Goal: Task Accomplishment & Management: Manage account settings

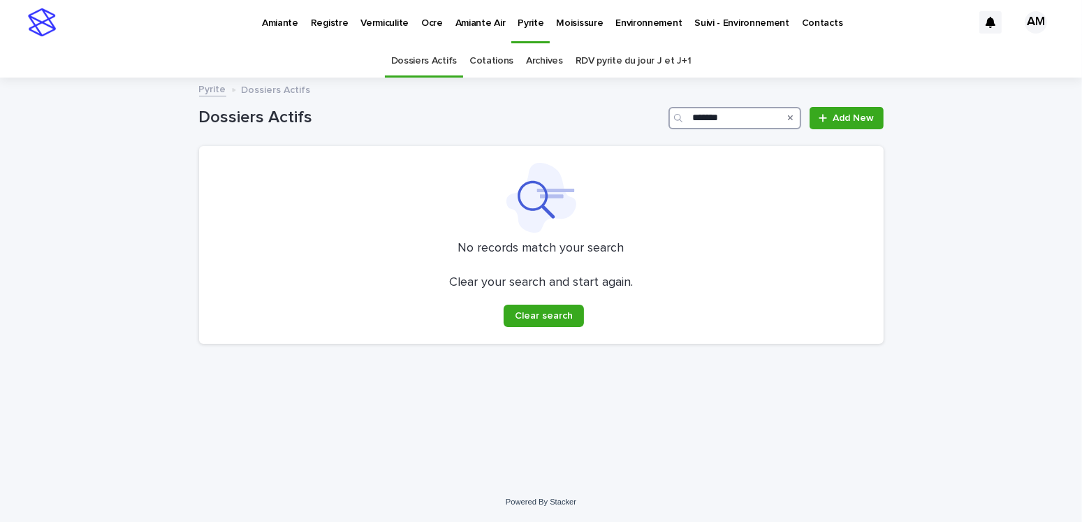
click at [741, 122] on input "*******" at bounding box center [734, 118] width 133 height 22
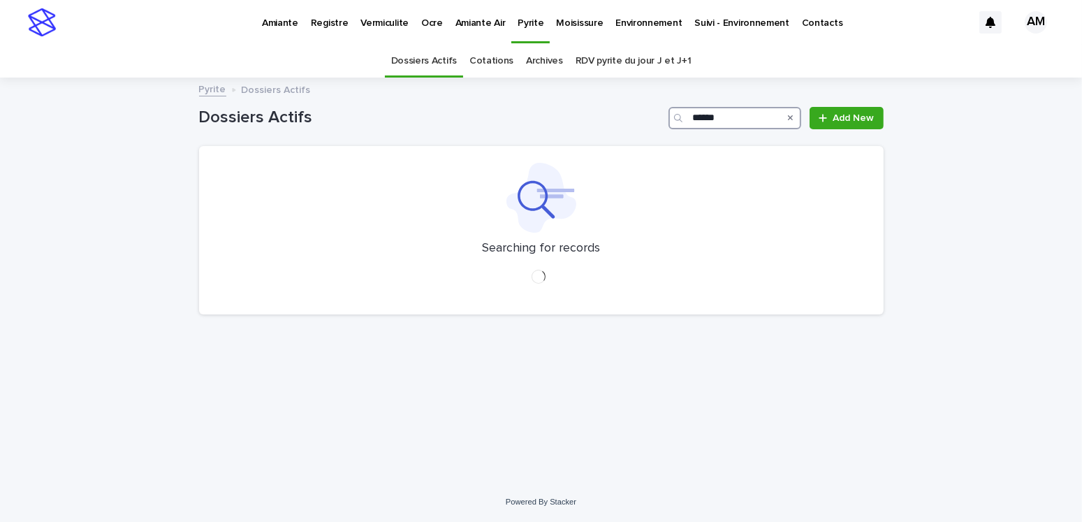
type input "*******"
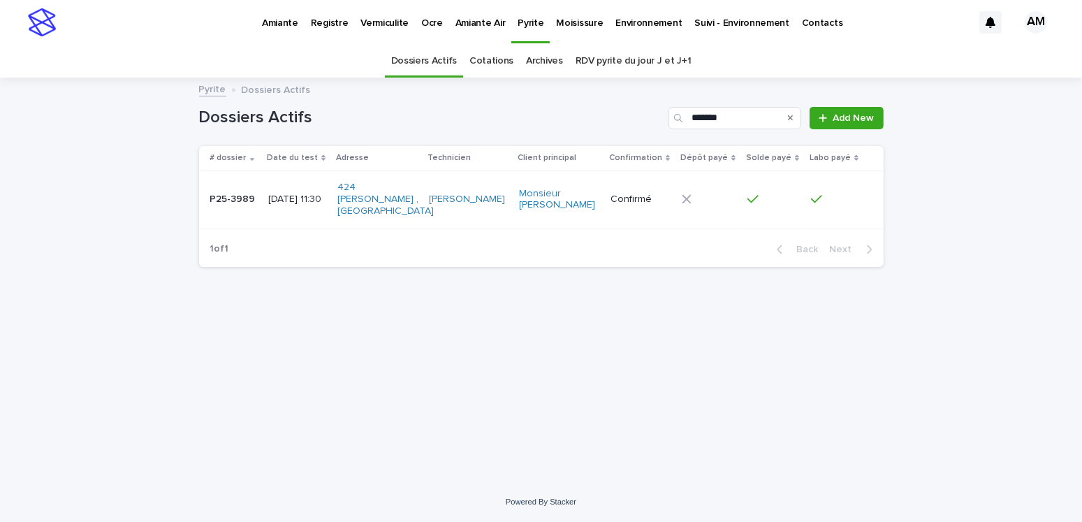
click at [326, 197] on p "2025-05-22 11:30" at bounding box center [297, 199] width 58 height 12
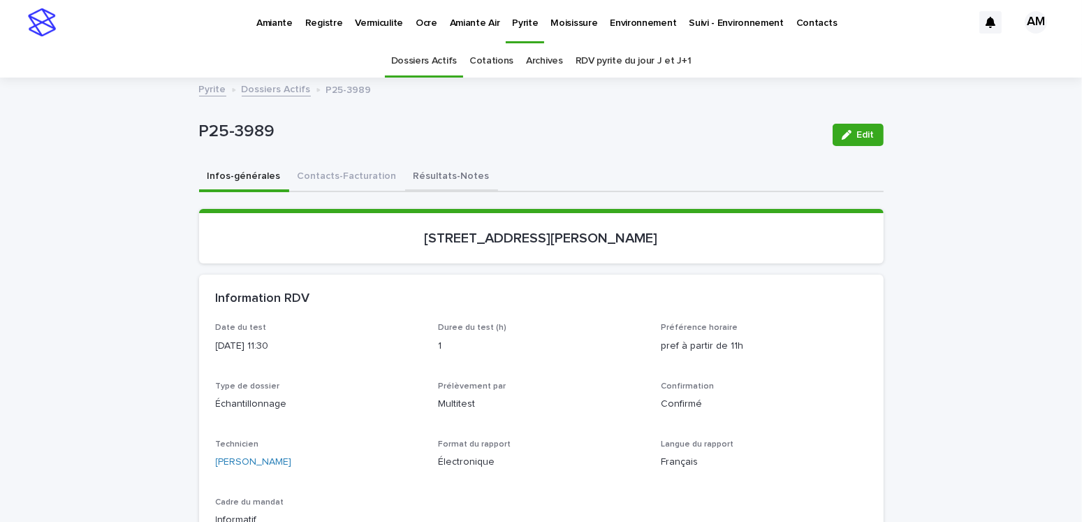
click at [453, 168] on button "Résultats-Notes" at bounding box center [451, 177] width 93 height 29
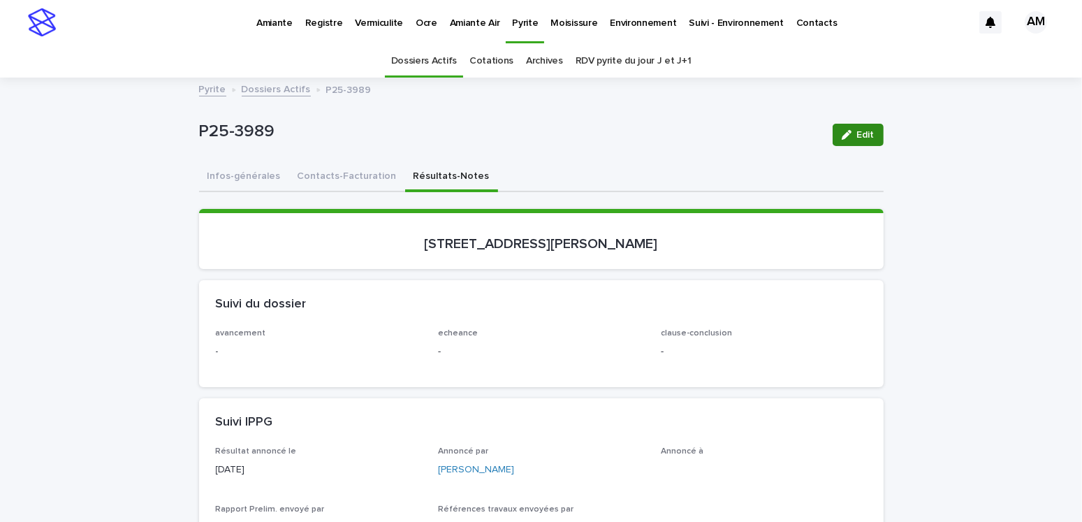
click at [869, 137] on button "Edit" at bounding box center [858, 135] width 51 height 22
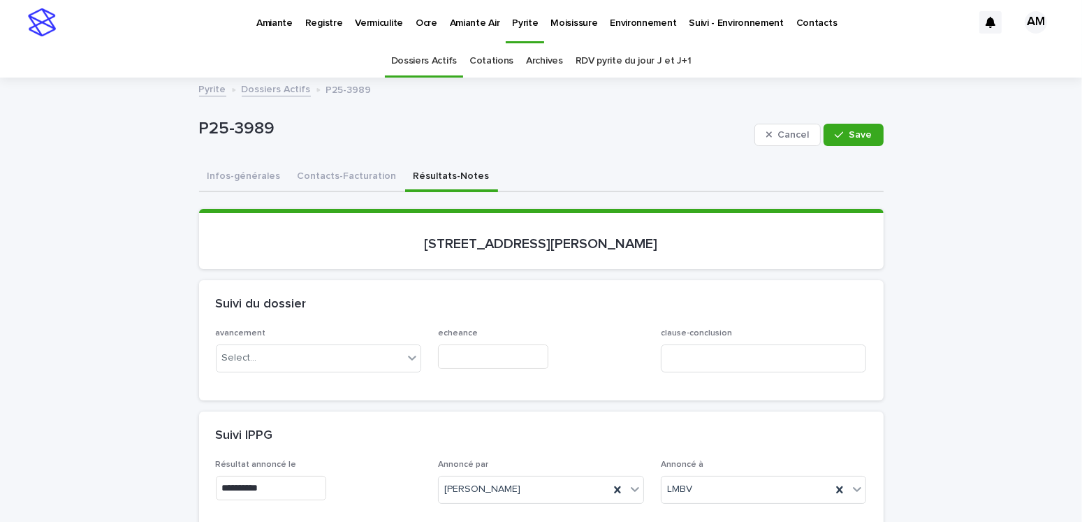
scroll to position [349, 0]
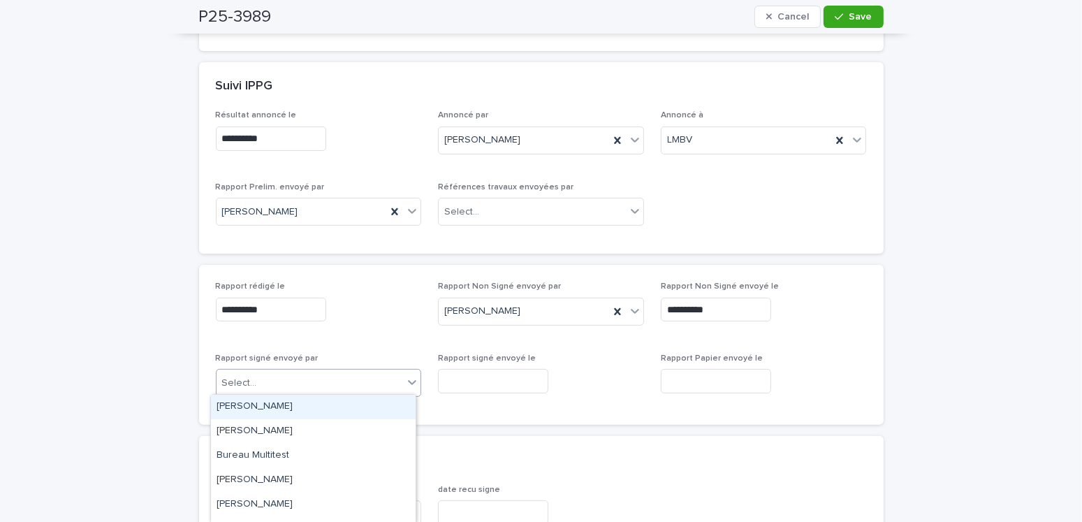
click at [323, 376] on div "Select..." at bounding box center [310, 383] width 187 height 23
click at [251, 410] on div "Amilie Mainville" at bounding box center [313, 407] width 205 height 24
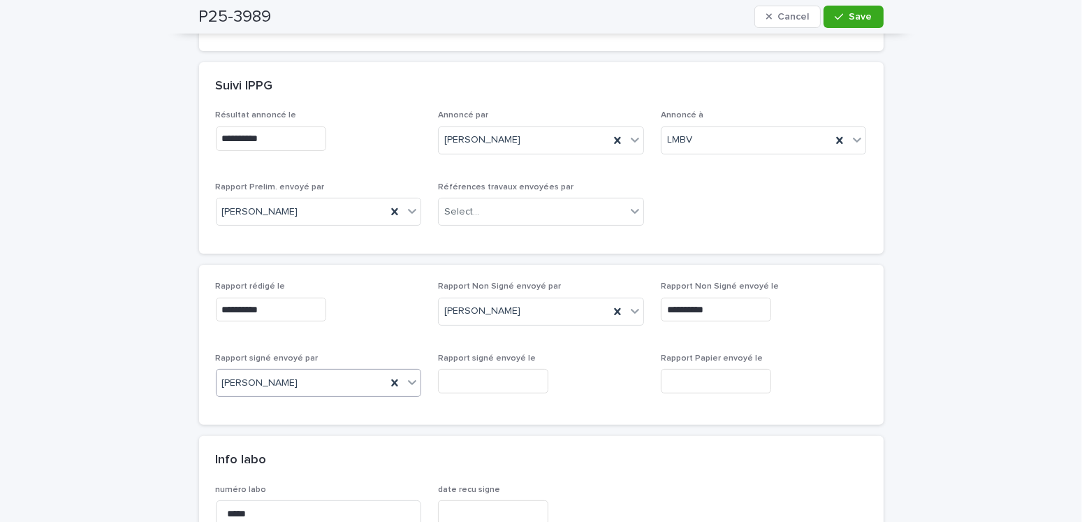
click at [477, 372] on input "text" at bounding box center [493, 381] width 110 height 24
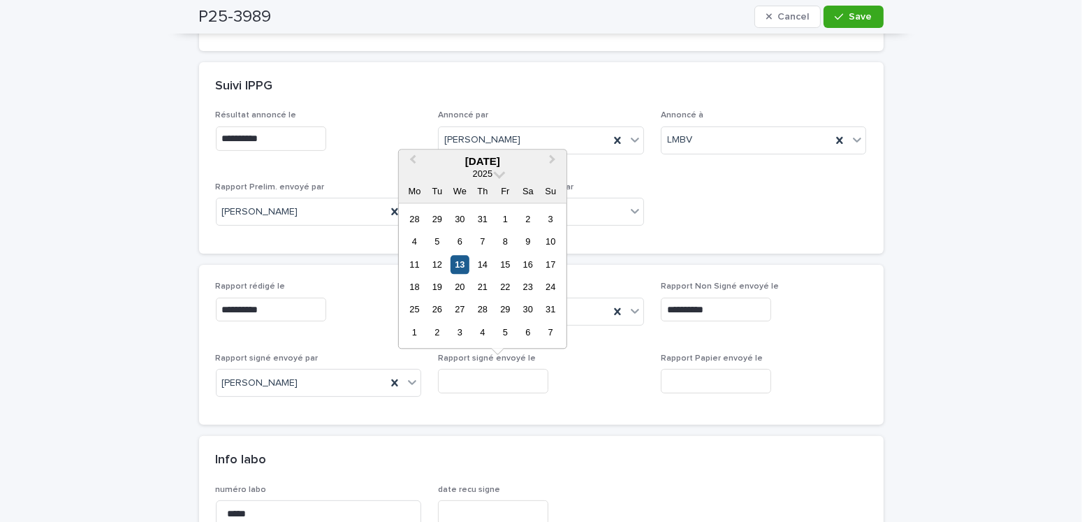
click at [463, 265] on div "13" at bounding box center [460, 264] width 19 height 19
type input "**********"
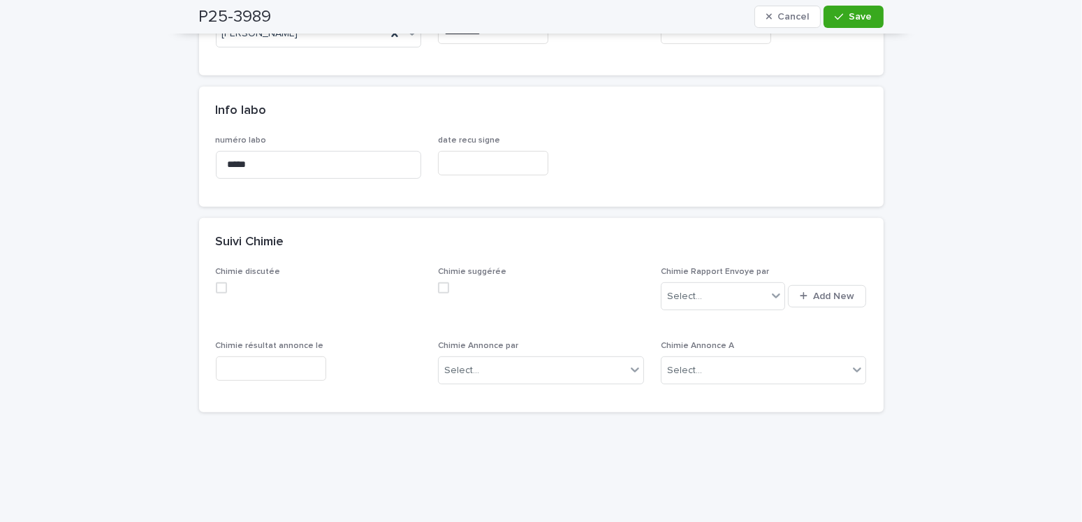
scroll to position [908, 0]
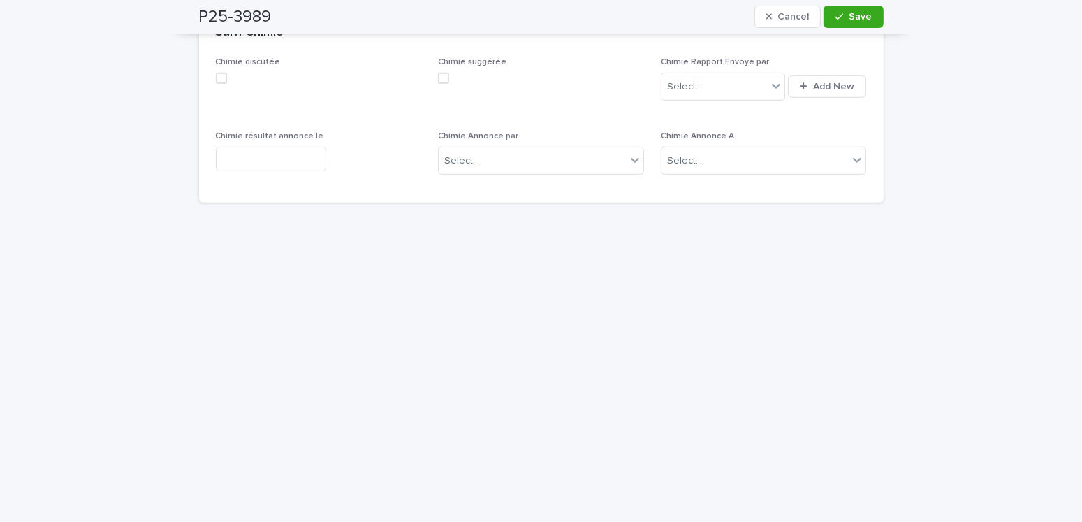
click at [180, 240] on div "**********" at bounding box center [541, 65] width 1082 height 1789
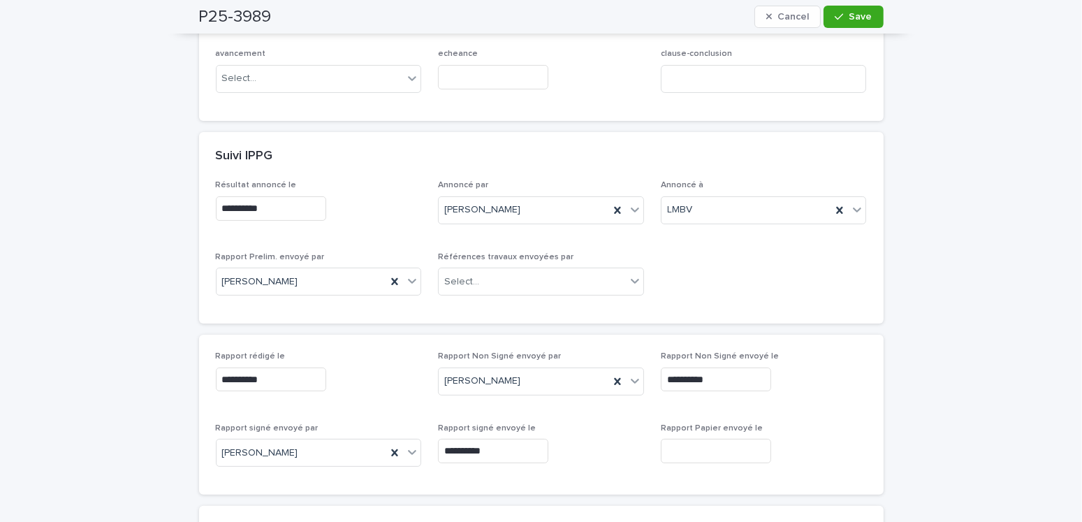
scroll to position [0, 0]
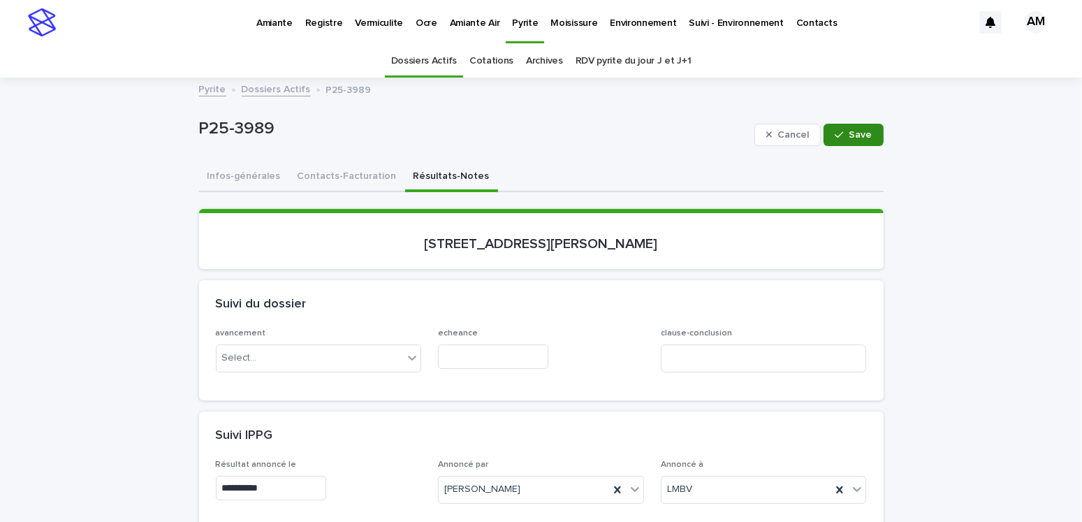
click at [849, 131] on span "Save" at bounding box center [860, 135] width 23 height 10
click at [251, 167] on button "Infos-générales" at bounding box center [244, 177] width 90 height 29
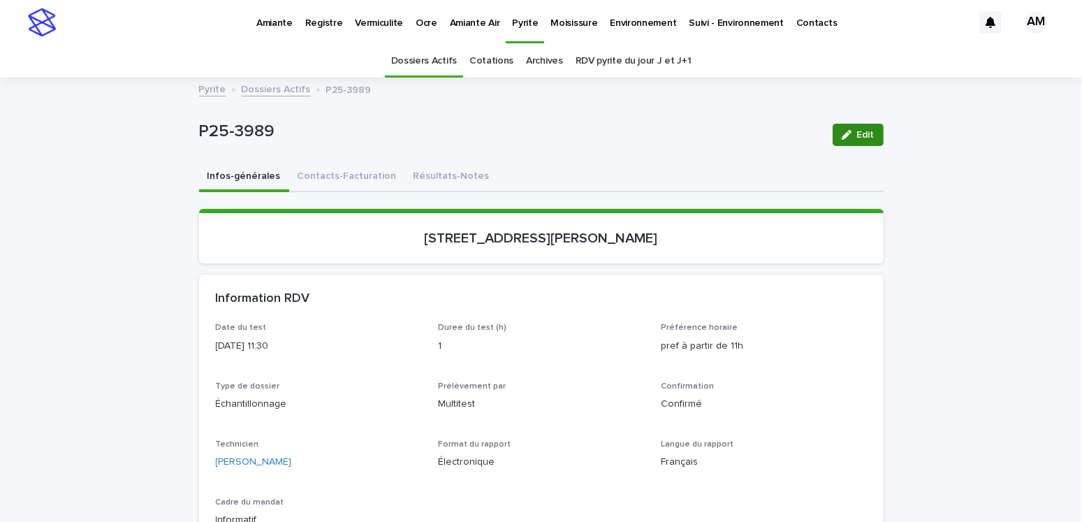
click at [857, 133] on span "Edit" at bounding box center [865, 135] width 17 height 10
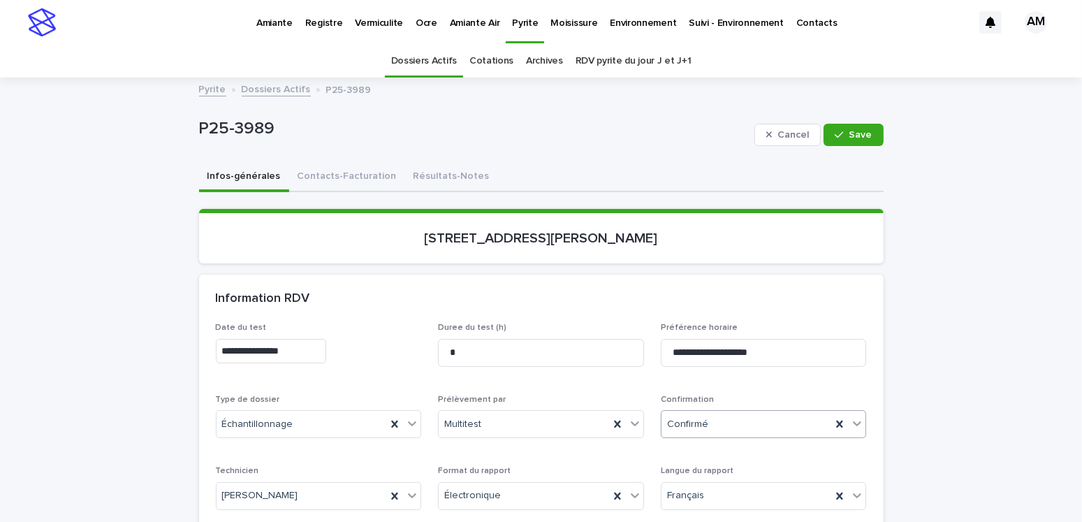
click at [661, 428] on div "Confirmé" at bounding box center [746, 424] width 170 height 23
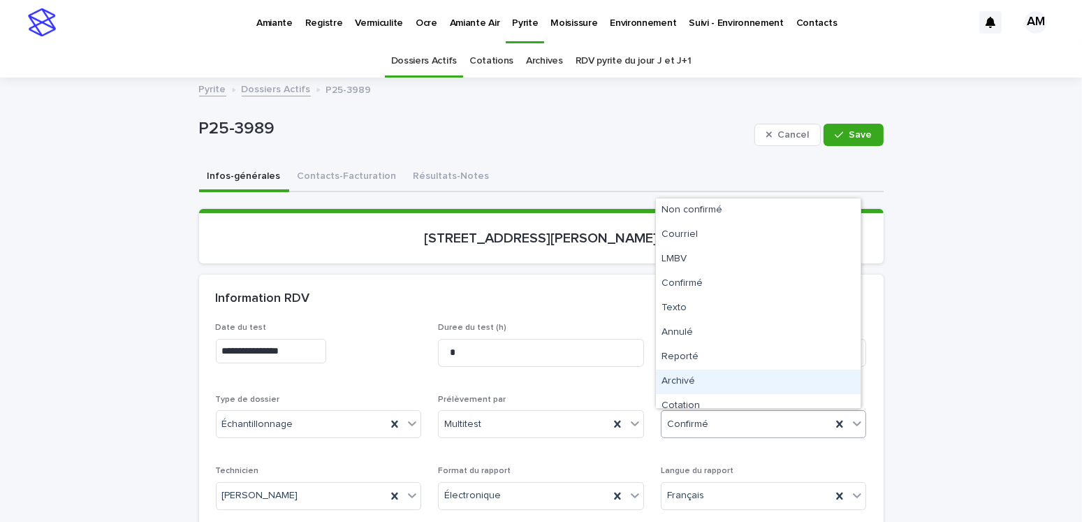
click at [687, 379] on div "Archivé" at bounding box center [758, 381] width 205 height 24
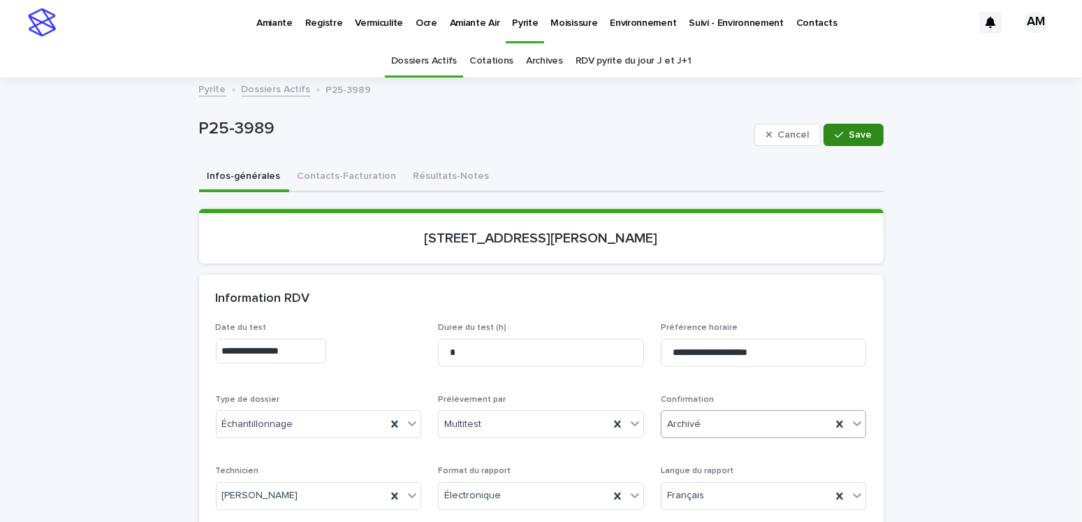
click at [851, 132] on span "Save" at bounding box center [860, 135] width 23 height 10
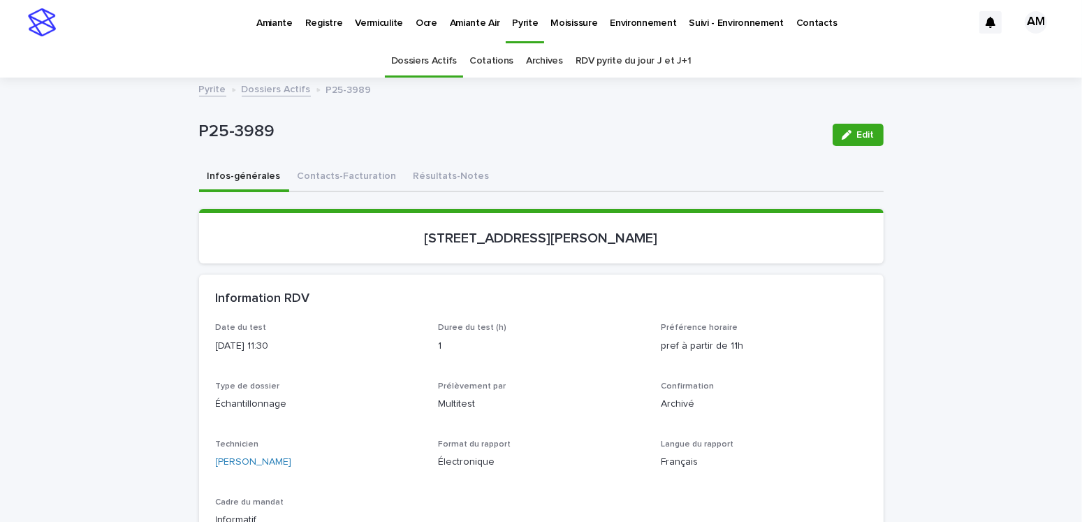
click at [251, 91] on link "Dossiers Actifs" at bounding box center [276, 88] width 69 height 16
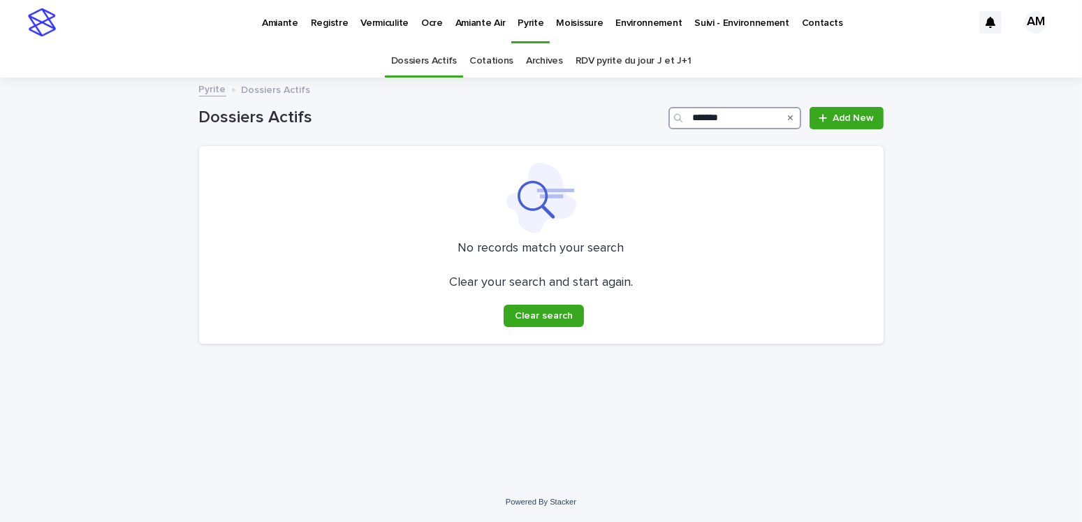
click at [740, 113] on input "*******" at bounding box center [734, 118] width 133 height 22
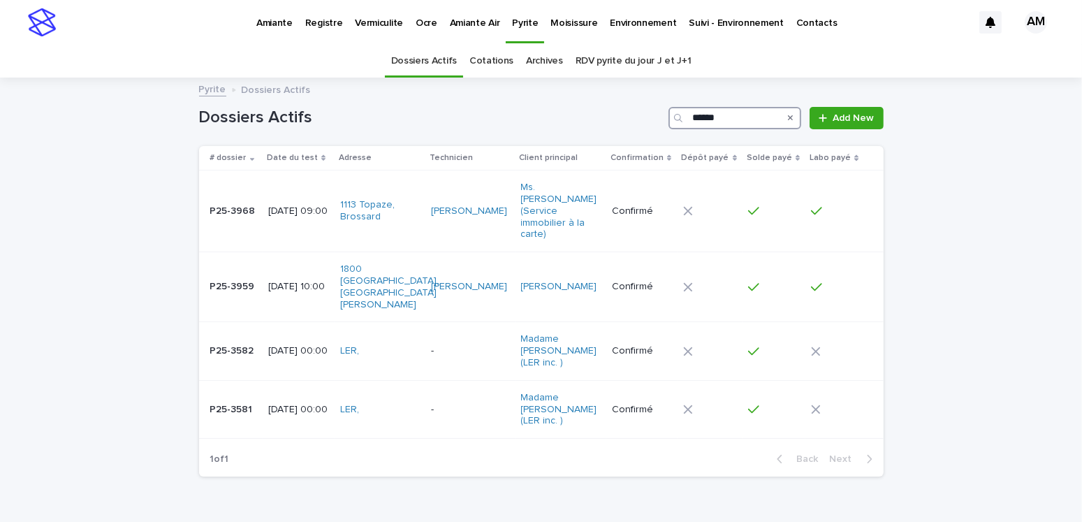
type input "*******"
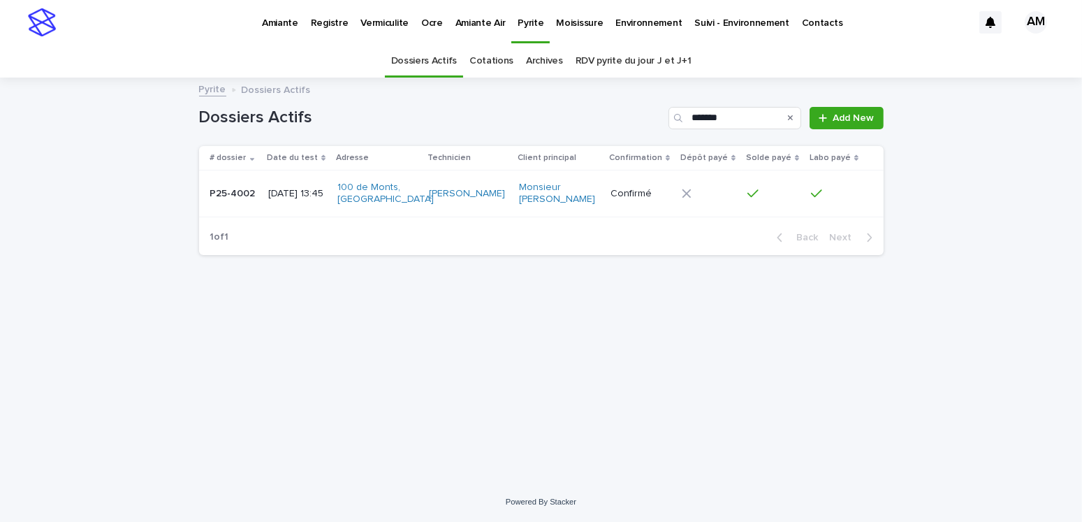
click at [287, 185] on div "2025-05-22 13:45" at bounding box center [297, 192] width 58 height 15
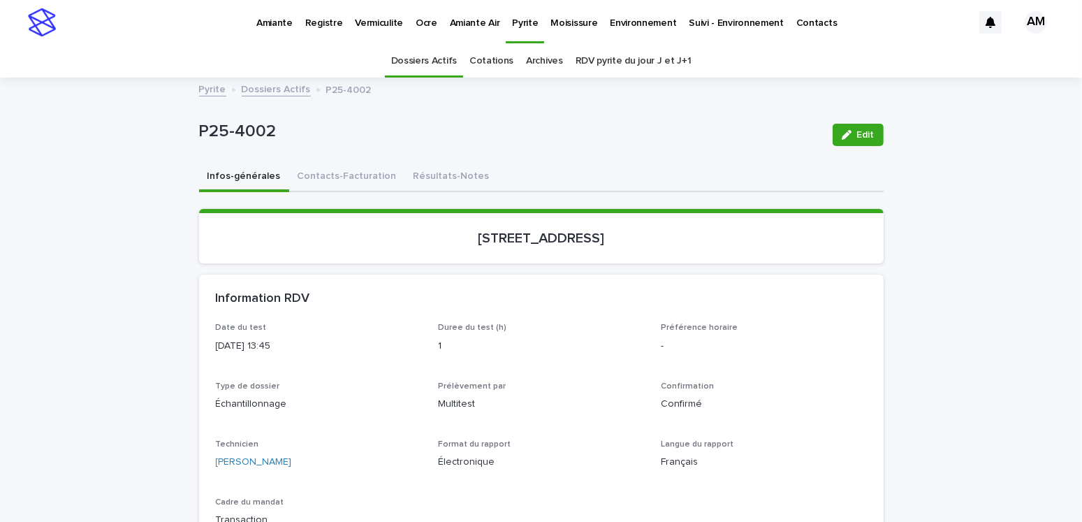
click at [443, 168] on button "Résultats-Notes" at bounding box center [451, 177] width 93 height 29
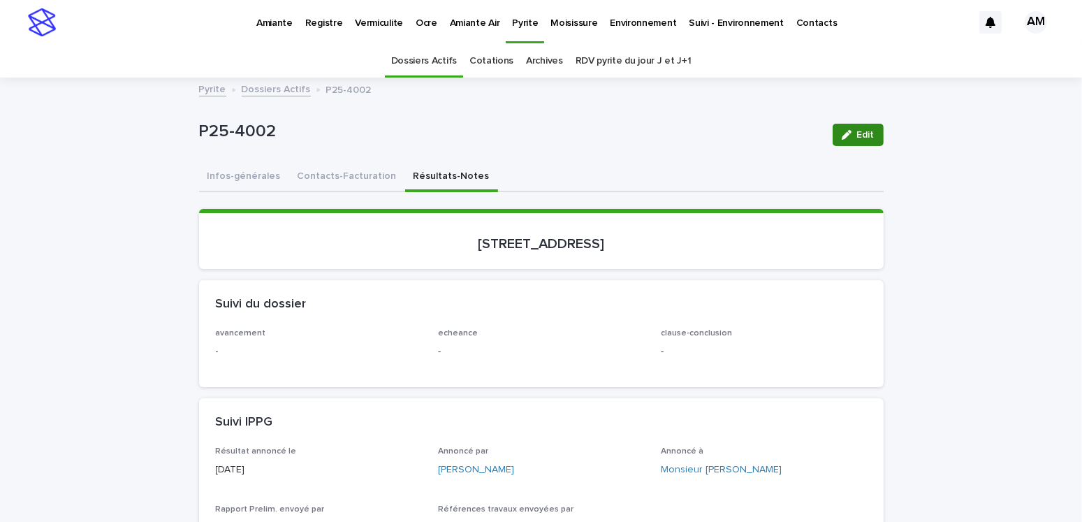
click at [847, 131] on div "button" at bounding box center [849, 135] width 15 height 10
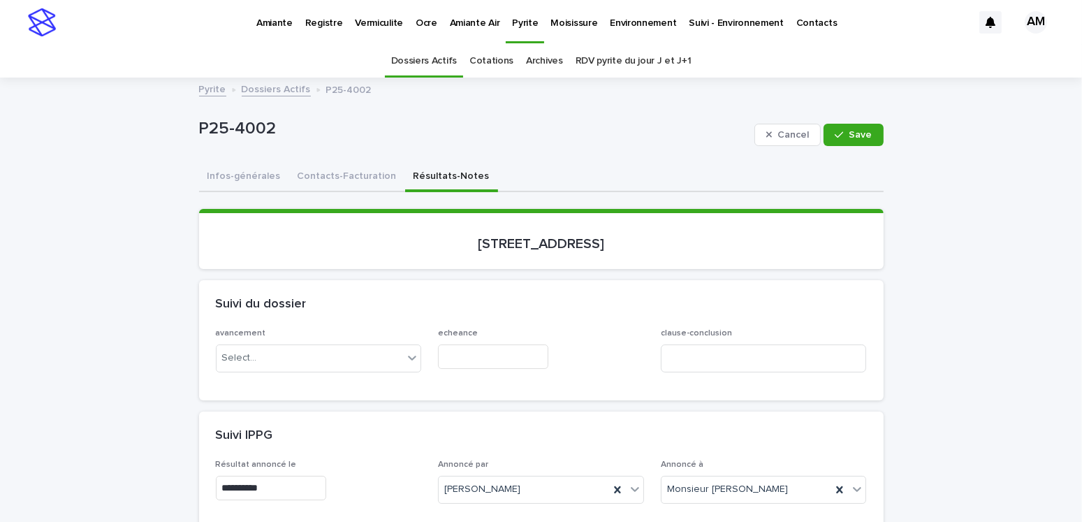
scroll to position [279, 0]
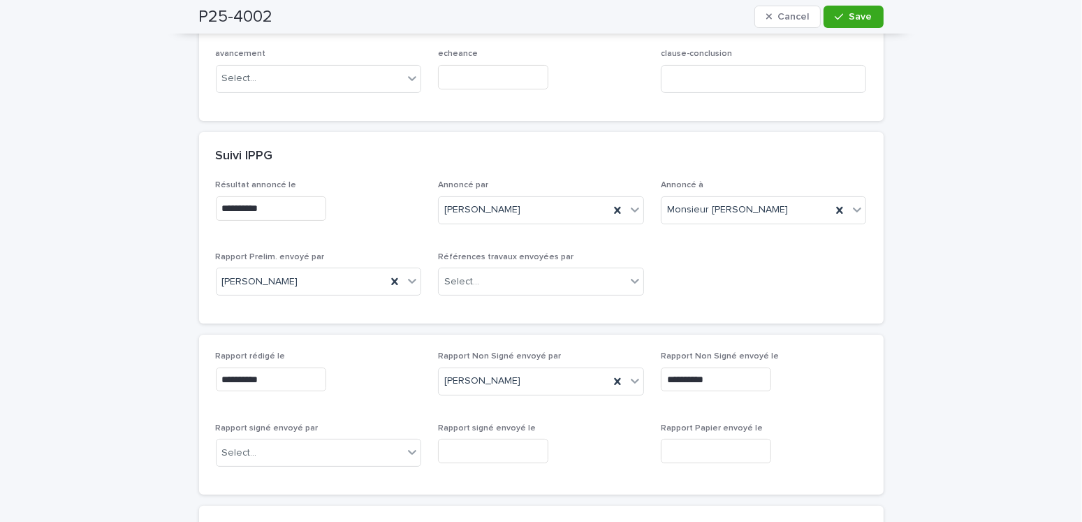
click at [285, 466] on div "Rapport signé envoyé par Select..." at bounding box center [319, 450] width 206 height 54
click at [282, 448] on div "Select..." at bounding box center [310, 452] width 187 height 23
click at [448, 442] on input "text" at bounding box center [493, 451] width 110 height 24
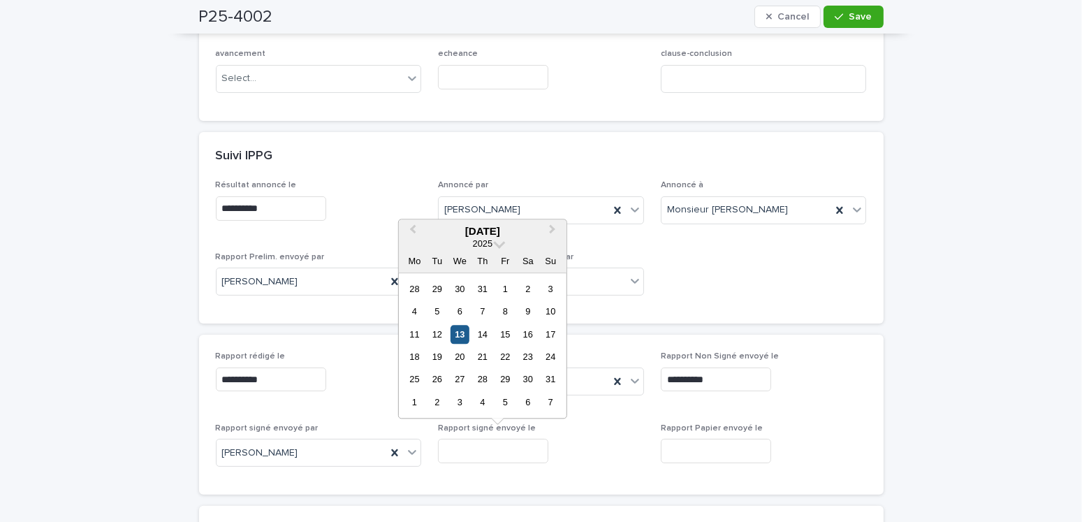
click at [459, 342] on div "13" at bounding box center [460, 334] width 19 height 19
type input "**********"
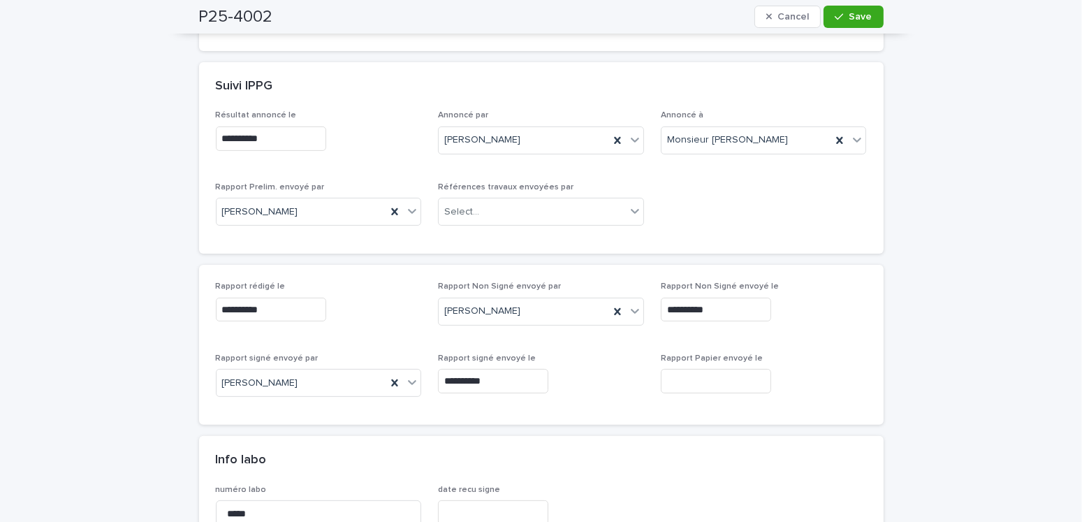
scroll to position [0, 0]
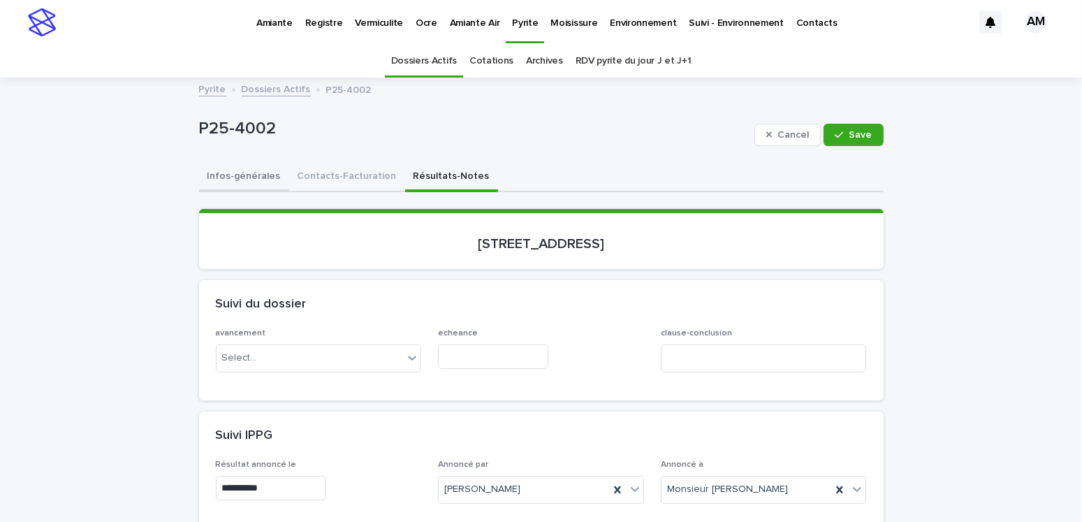
click at [254, 178] on button "Infos-générales" at bounding box center [244, 177] width 90 height 29
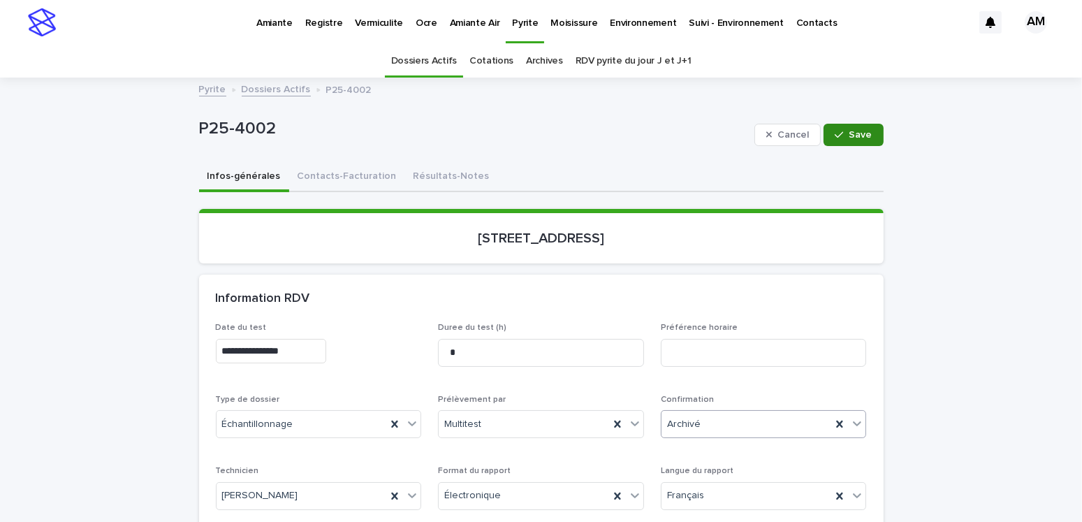
click at [864, 131] on span "Save" at bounding box center [860, 135] width 23 height 10
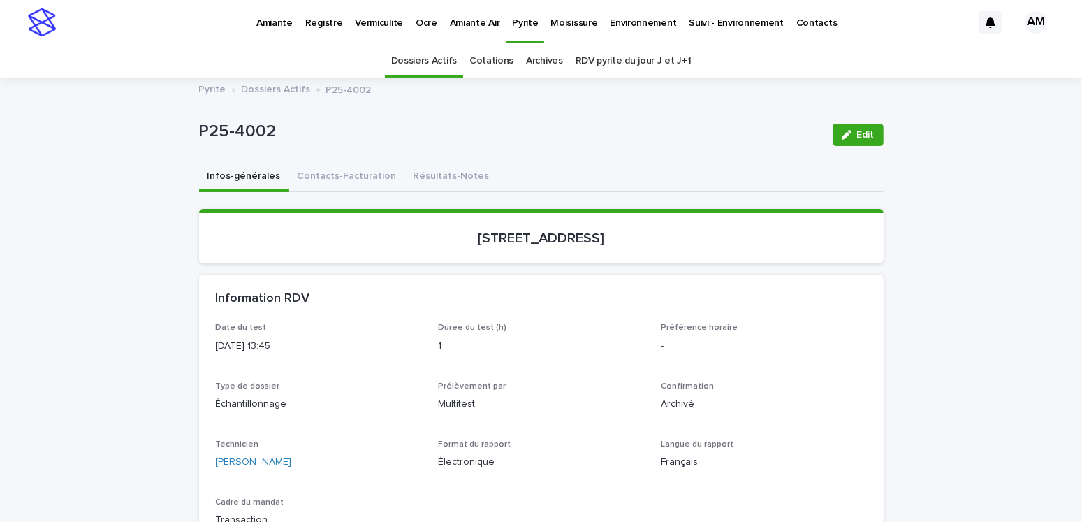
click at [268, 95] on link "Dossiers Actifs" at bounding box center [276, 88] width 69 height 16
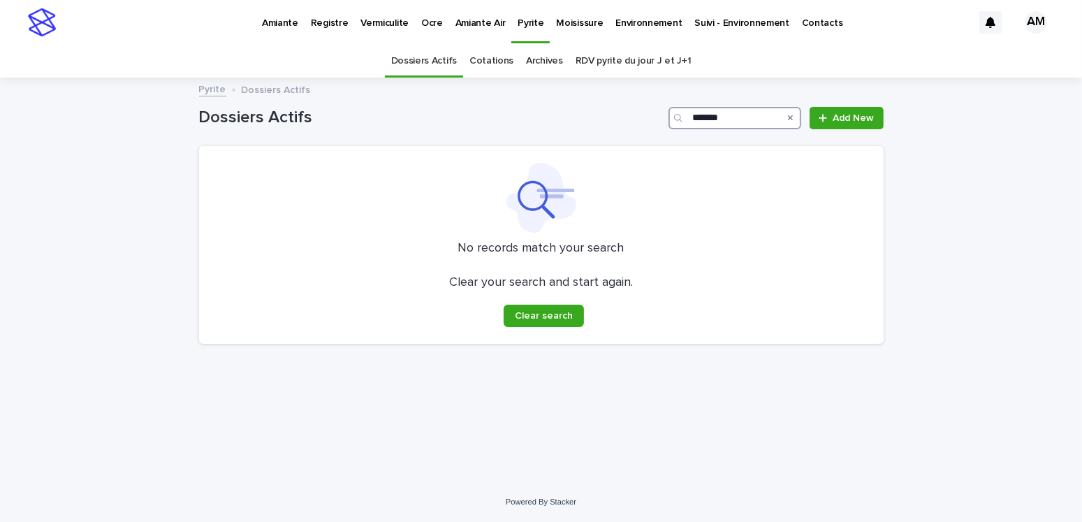
click at [750, 115] on input "*******" at bounding box center [734, 118] width 133 height 22
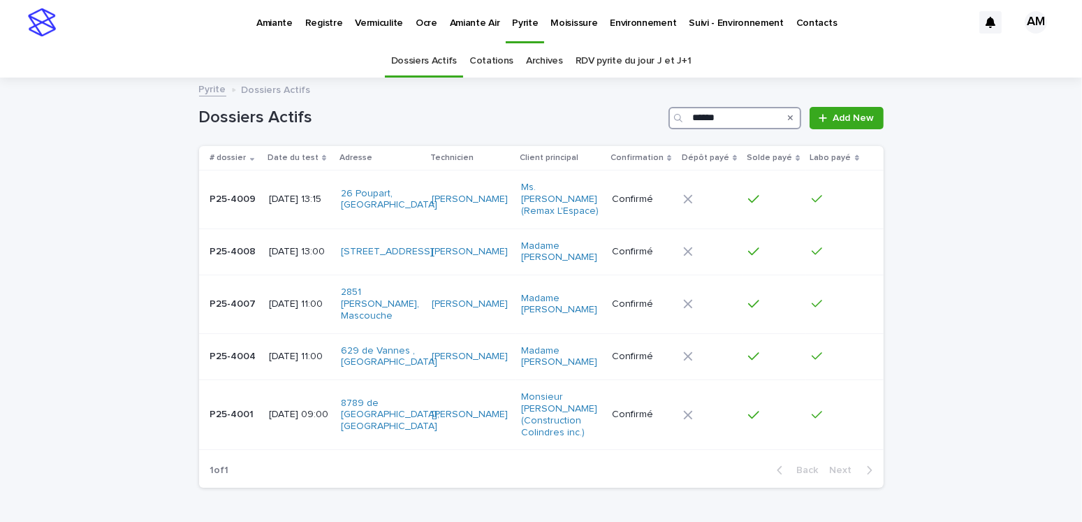
type input "*******"
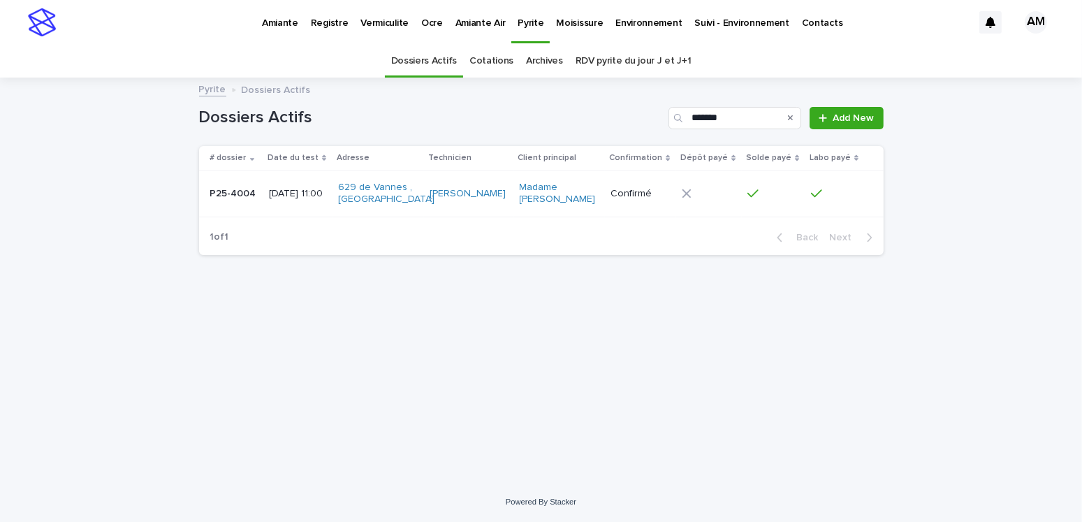
click at [263, 195] on td "2025-05-23 11:00" at bounding box center [297, 193] width 69 height 47
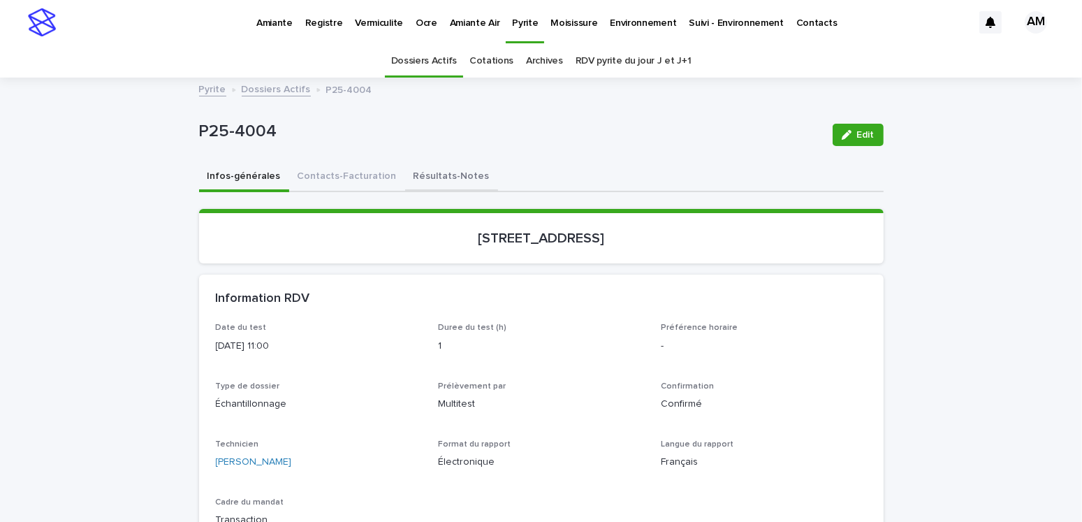
click at [423, 168] on button "Résultats-Notes" at bounding box center [451, 177] width 93 height 29
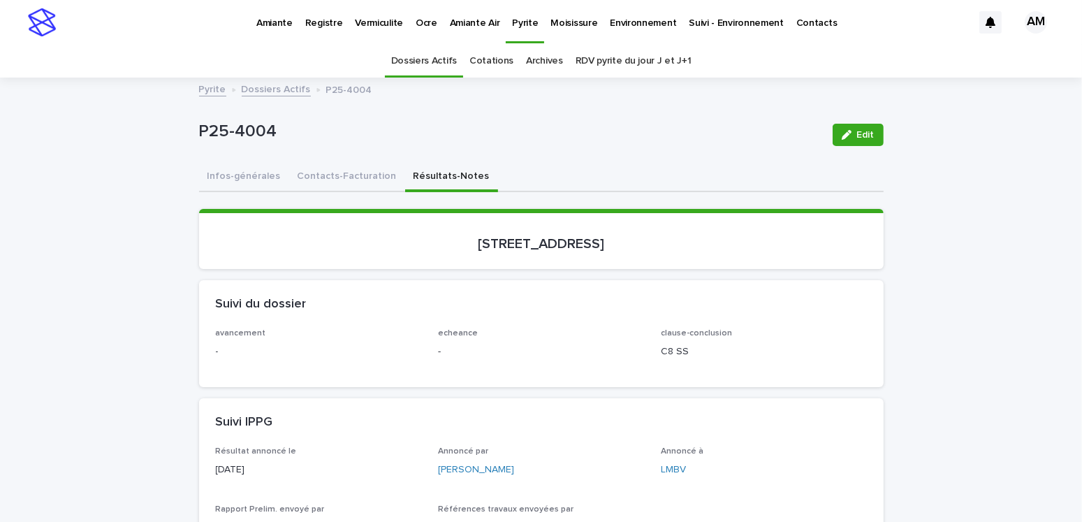
click at [873, 145] on button "Edit" at bounding box center [858, 135] width 51 height 22
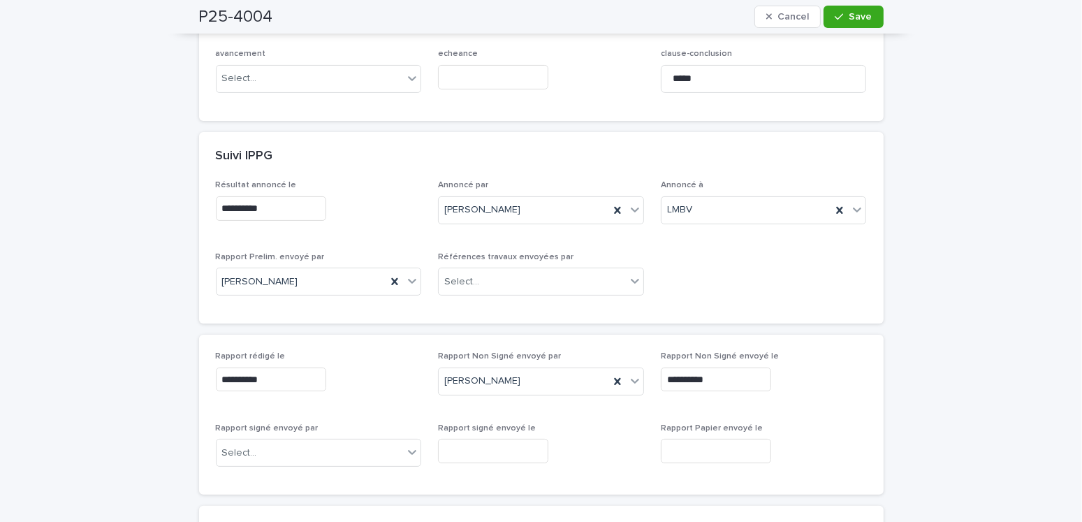
scroll to position [419, 0]
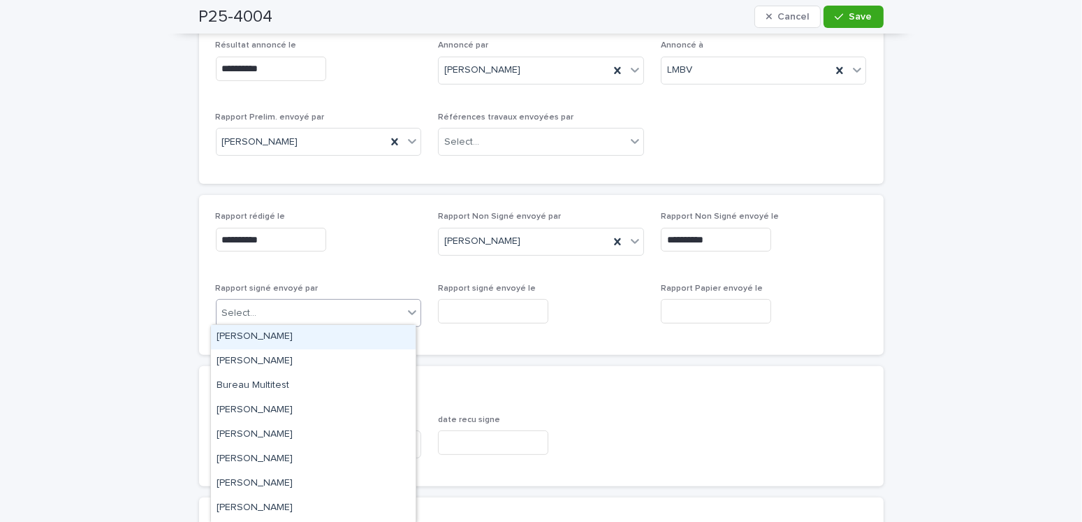
click at [277, 305] on div "Select..." at bounding box center [310, 313] width 187 height 23
click at [277, 338] on div "Amilie Mainville" at bounding box center [313, 337] width 205 height 24
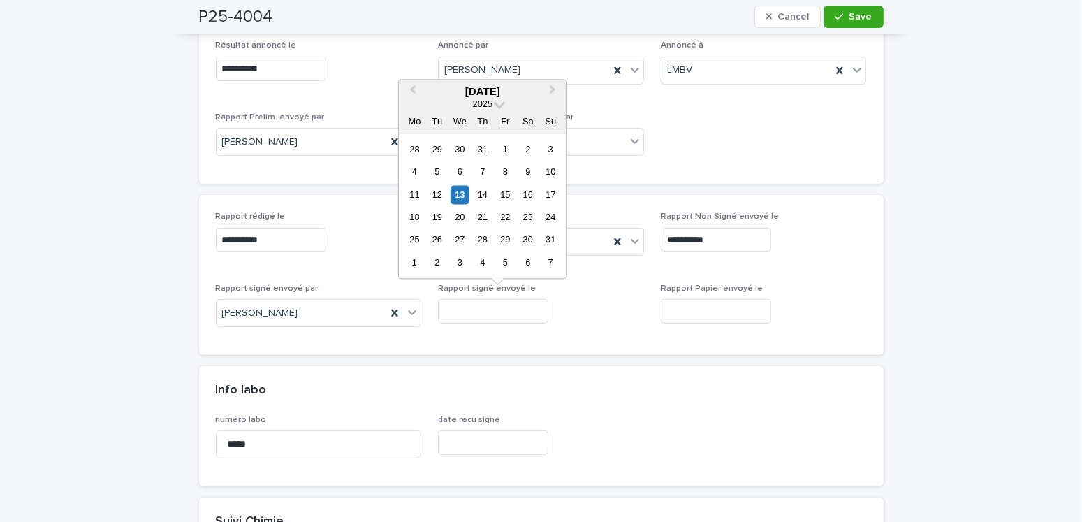
click at [481, 311] on input "text" at bounding box center [493, 311] width 110 height 24
click at [465, 184] on div "11 12 13 14 15 16 17" at bounding box center [482, 194] width 159 height 22
click at [464, 195] on div "13" at bounding box center [460, 194] width 19 height 19
type input "**********"
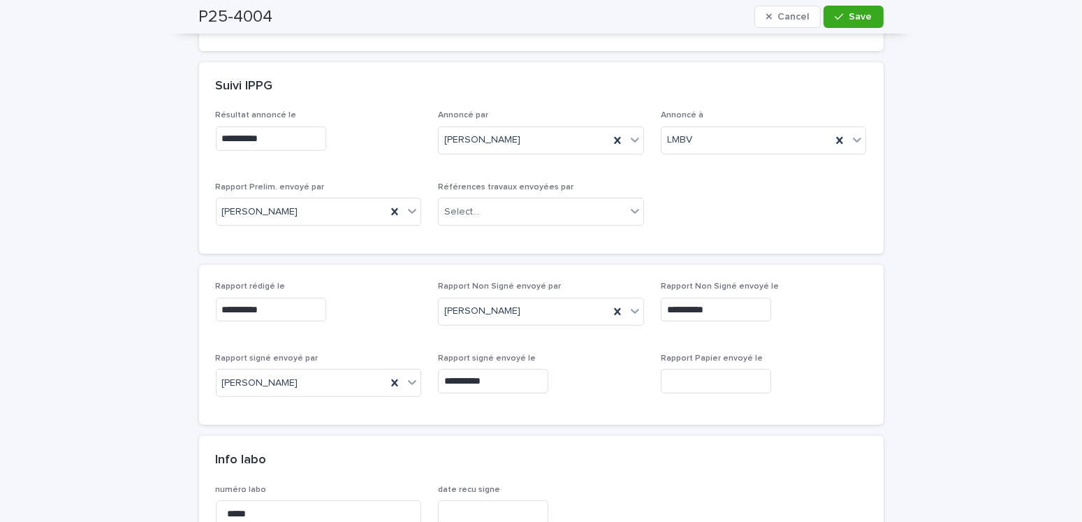
scroll to position [0, 0]
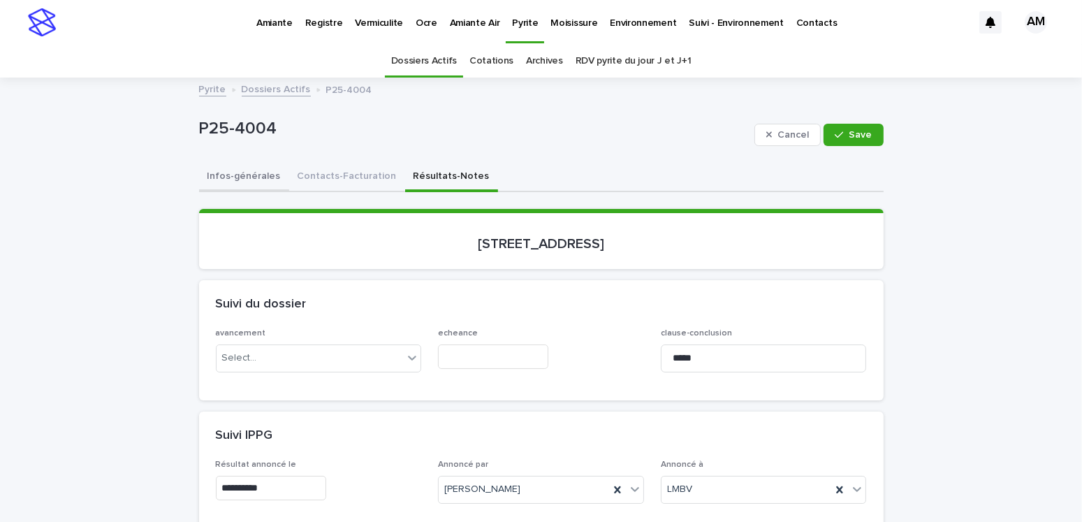
click at [248, 169] on button "Infos-générales" at bounding box center [244, 177] width 90 height 29
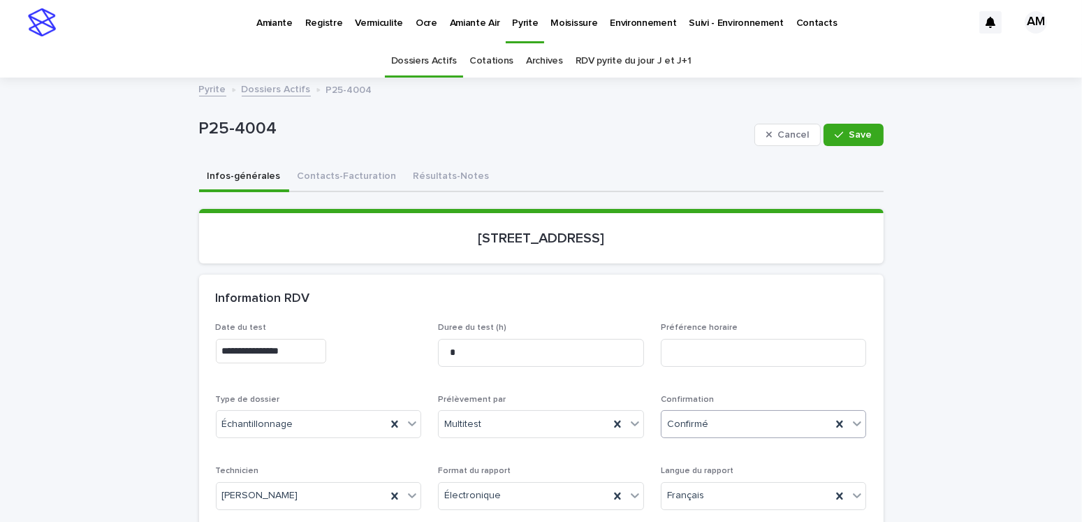
click at [714, 418] on div "Confirmé" at bounding box center [746, 424] width 170 height 23
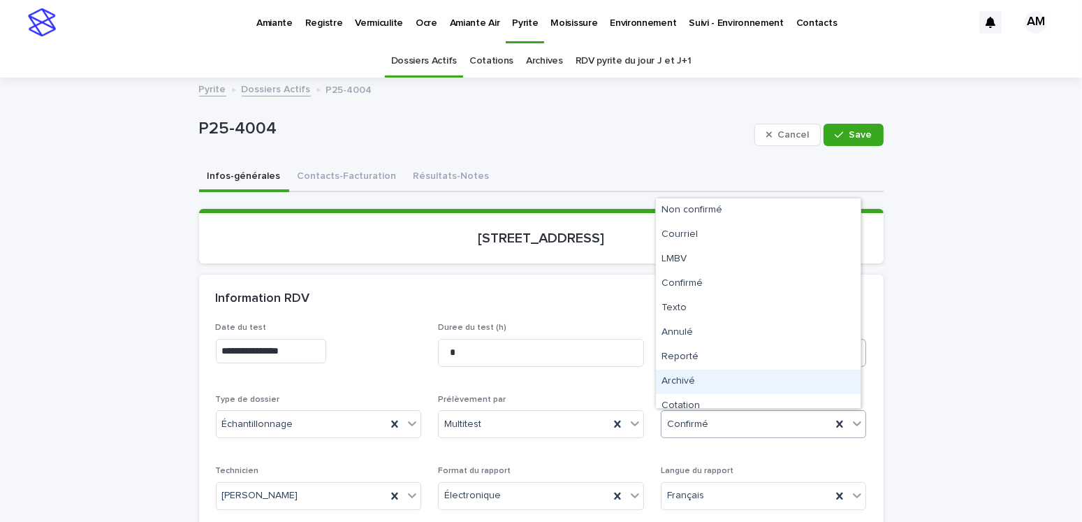
click at [687, 376] on div "Archivé" at bounding box center [758, 381] width 205 height 24
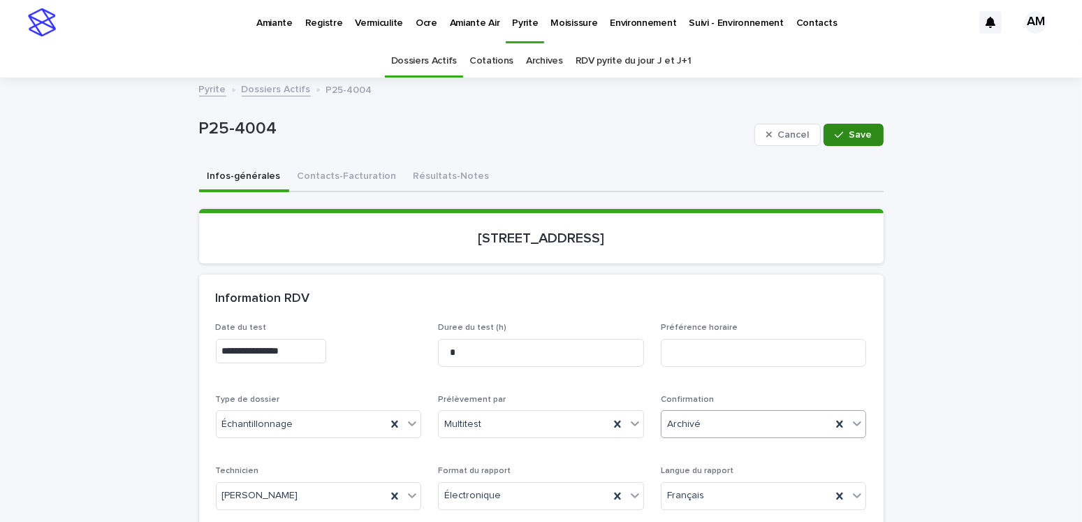
click at [849, 130] on span "Save" at bounding box center [860, 135] width 23 height 10
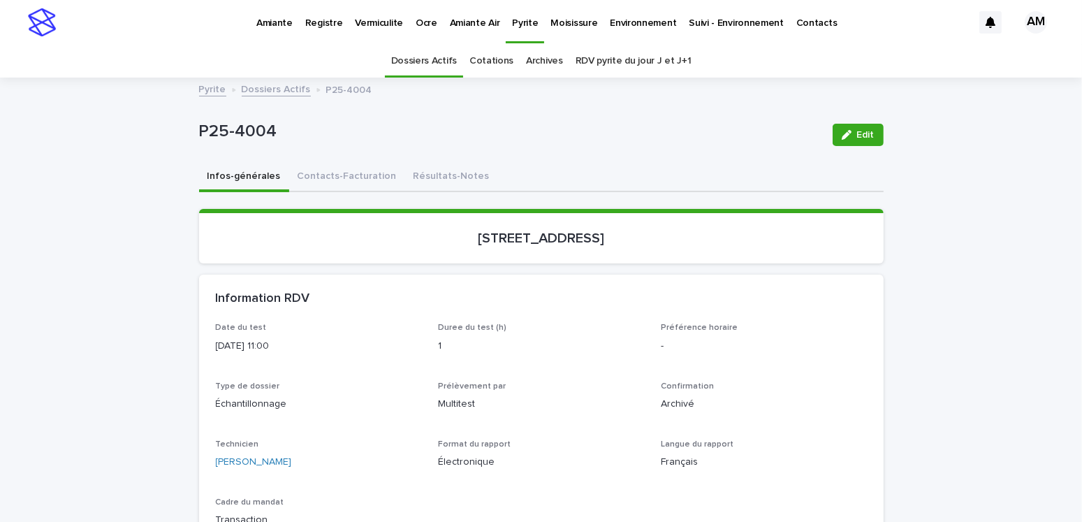
click at [254, 87] on link "Dossiers Actifs" at bounding box center [276, 88] width 69 height 16
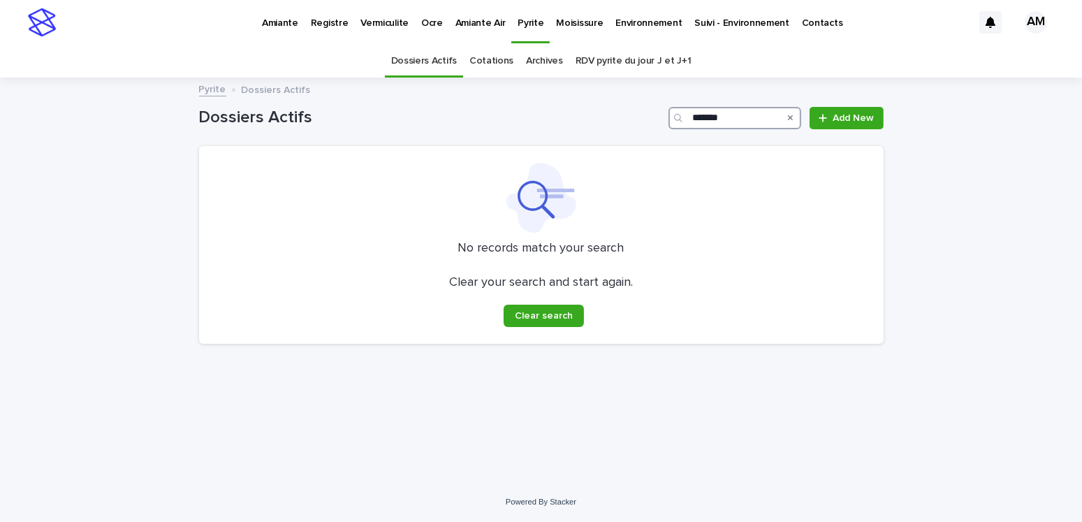
click at [739, 112] on input "*******" at bounding box center [734, 118] width 133 height 22
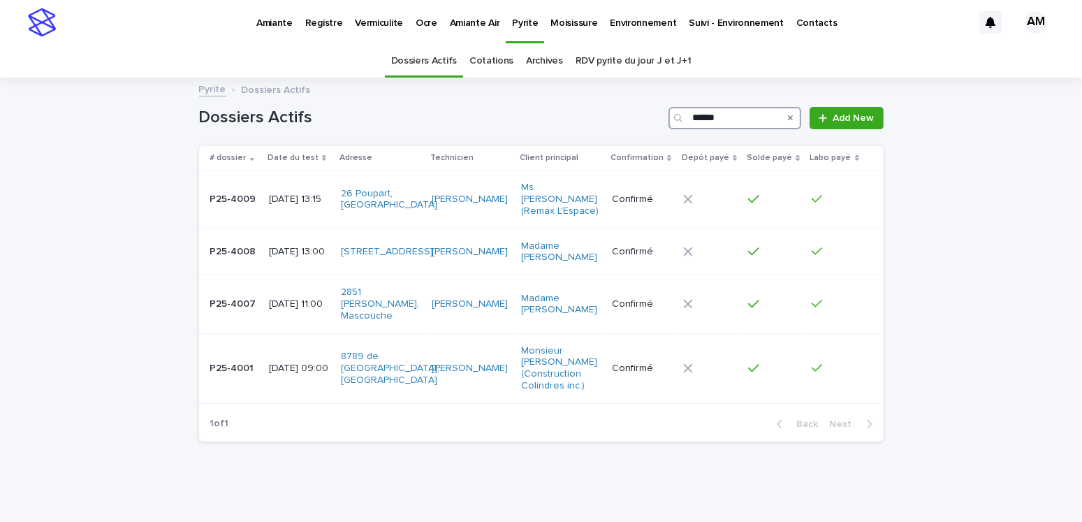
click at [732, 120] on input "******" at bounding box center [734, 118] width 133 height 22
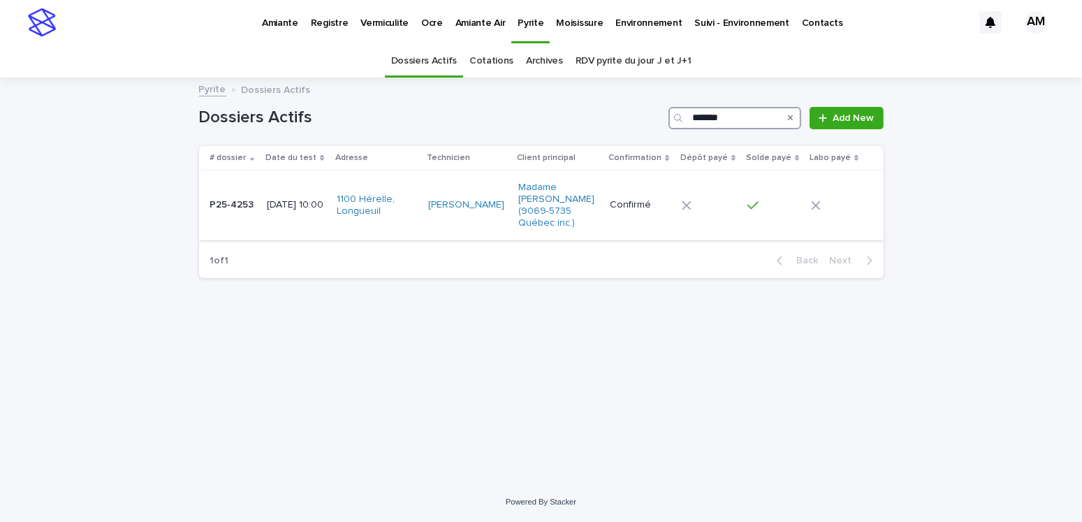
type input "*******"
click at [325, 203] on p "2025-08-12 10:00" at bounding box center [296, 205] width 59 height 12
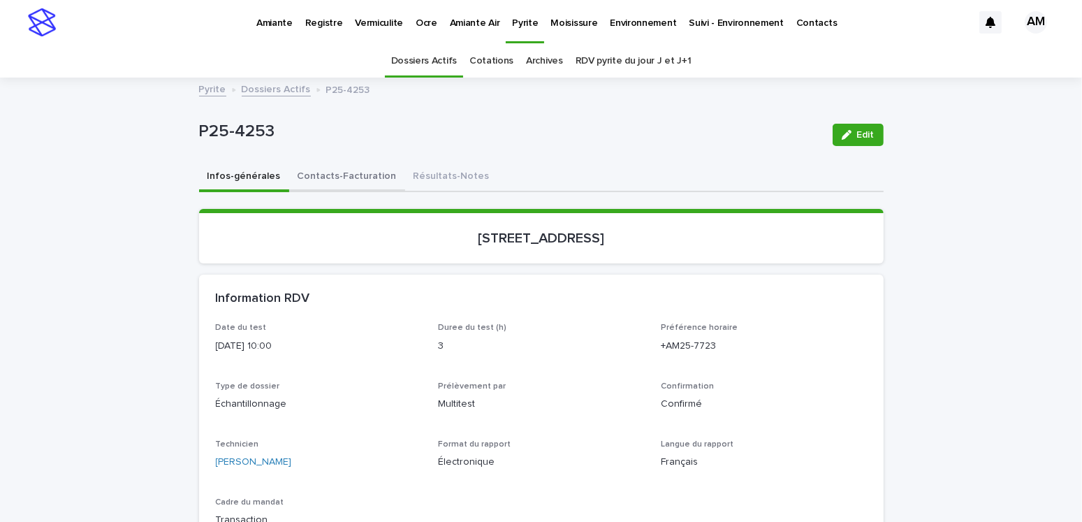
click at [335, 179] on button "Contacts-Facturation" at bounding box center [347, 177] width 116 height 29
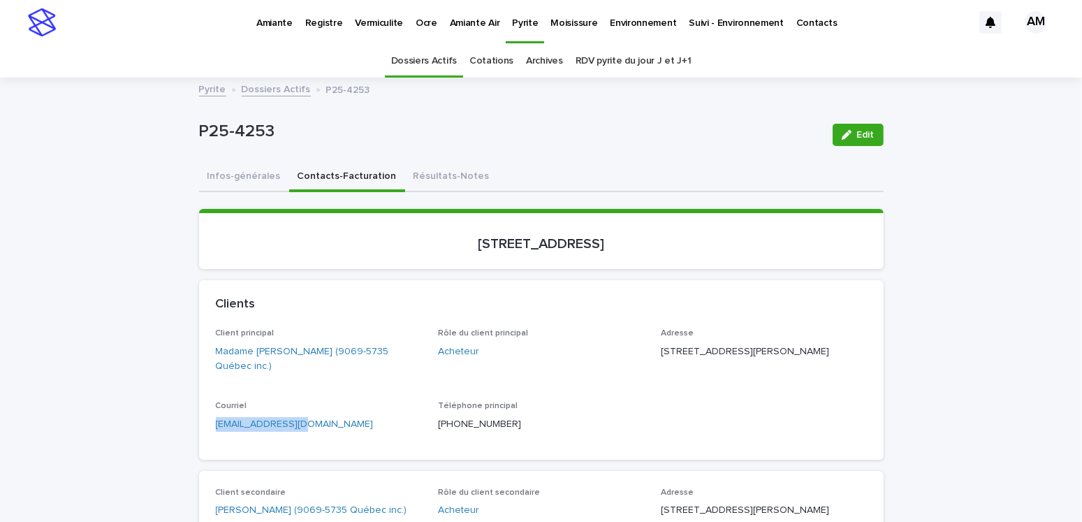
drag, startPoint x: 346, startPoint y: 430, endPoint x: 156, endPoint y: 438, distance: 189.4
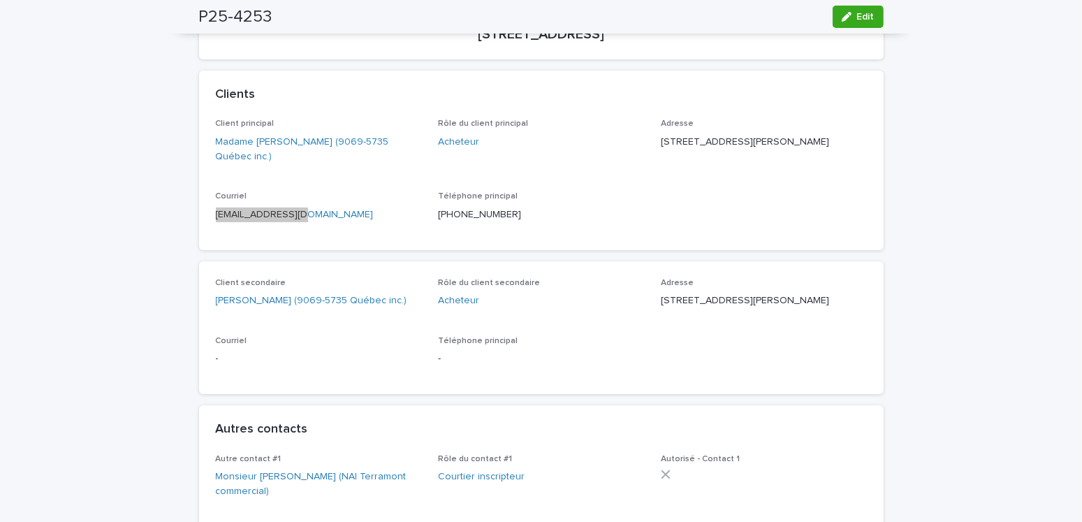
scroll to position [419, 0]
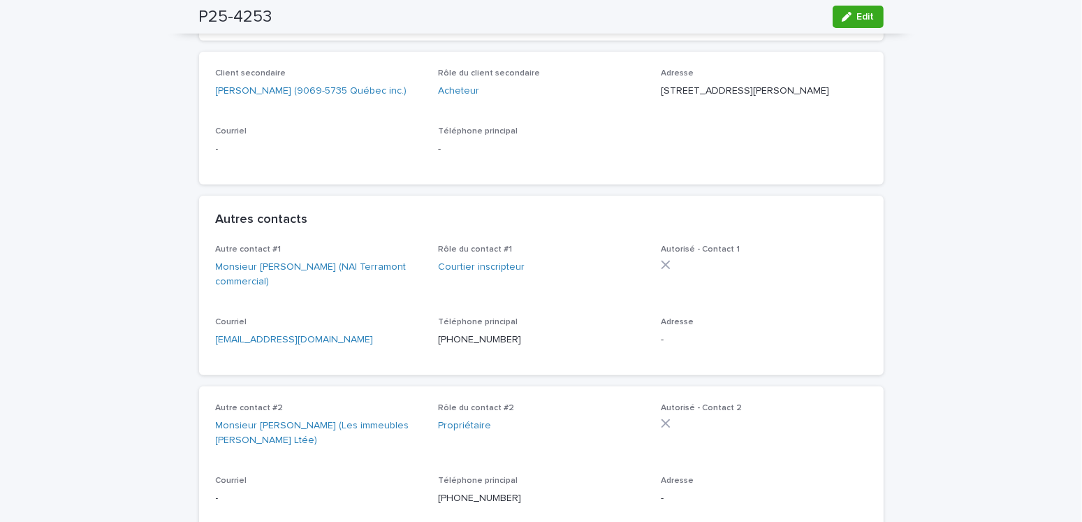
click at [368, 347] on p "pepoitras@naiterramont.ca" at bounding box center [319, 339] width 206 height 15
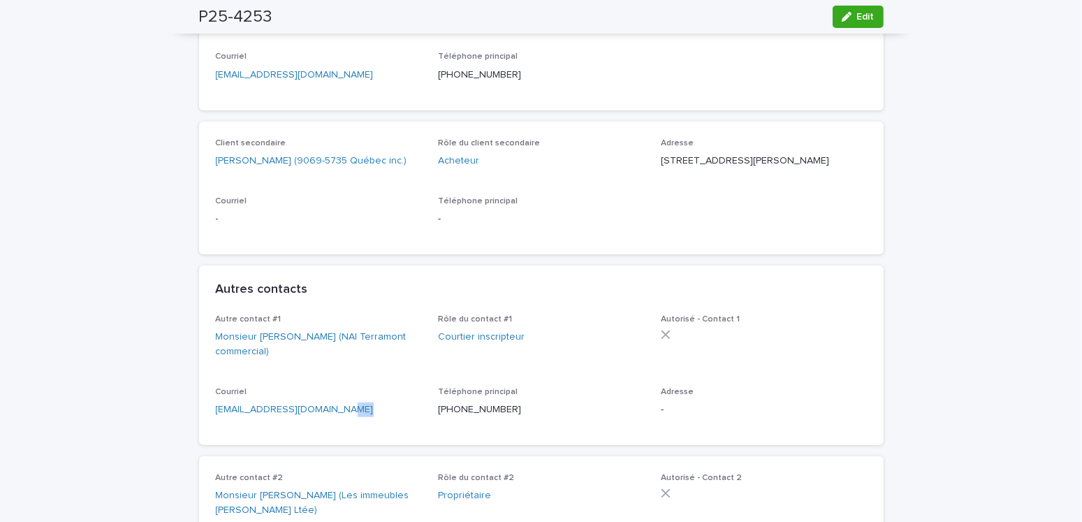
scroll to position [0, 0]
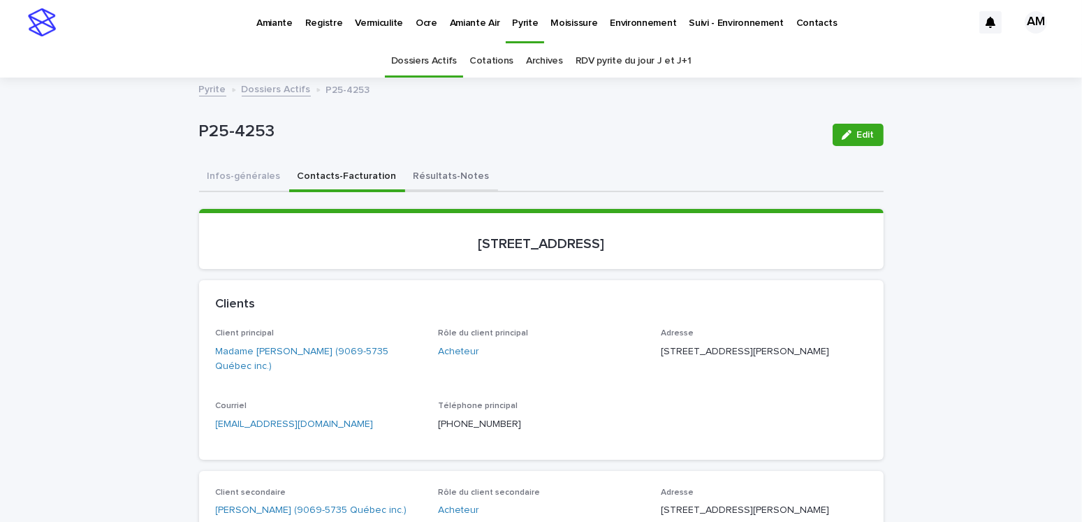
click at [441, 176] on button "Résultats-Notes" at bounding box center [451, 177] width 93 height 29
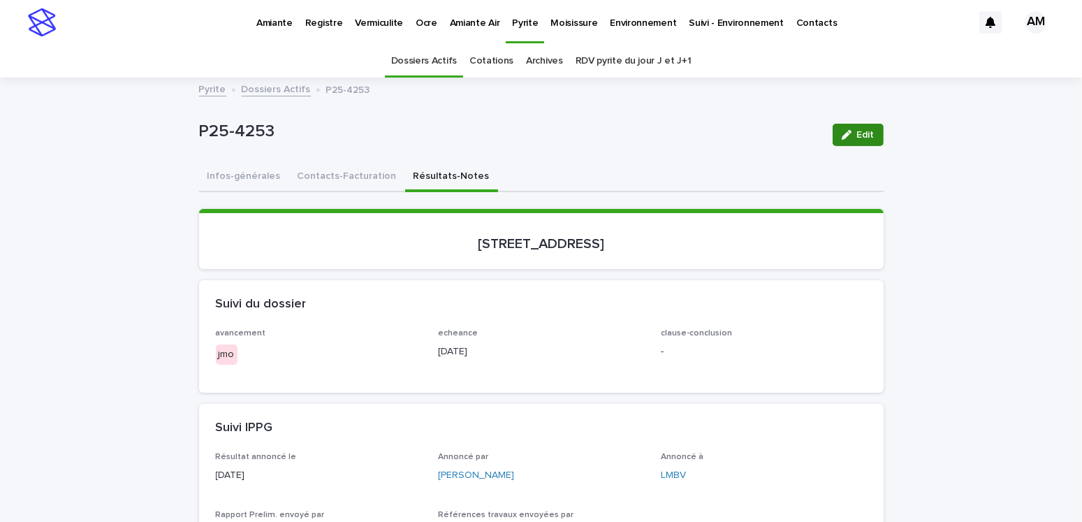
click at [842, 135] on icon "button" at bounding box center [847, 135] width 10 height 10
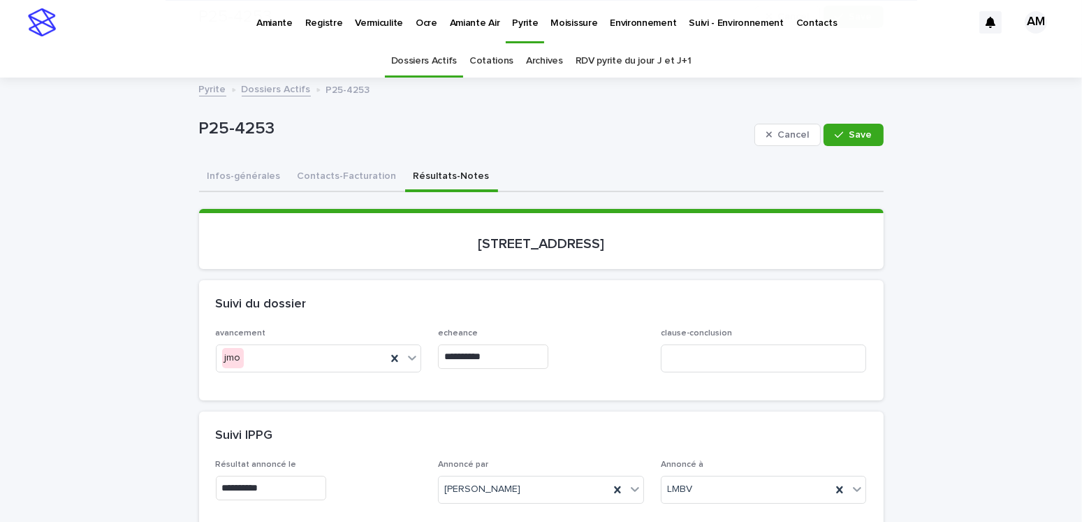
scroll to position [210, 0]
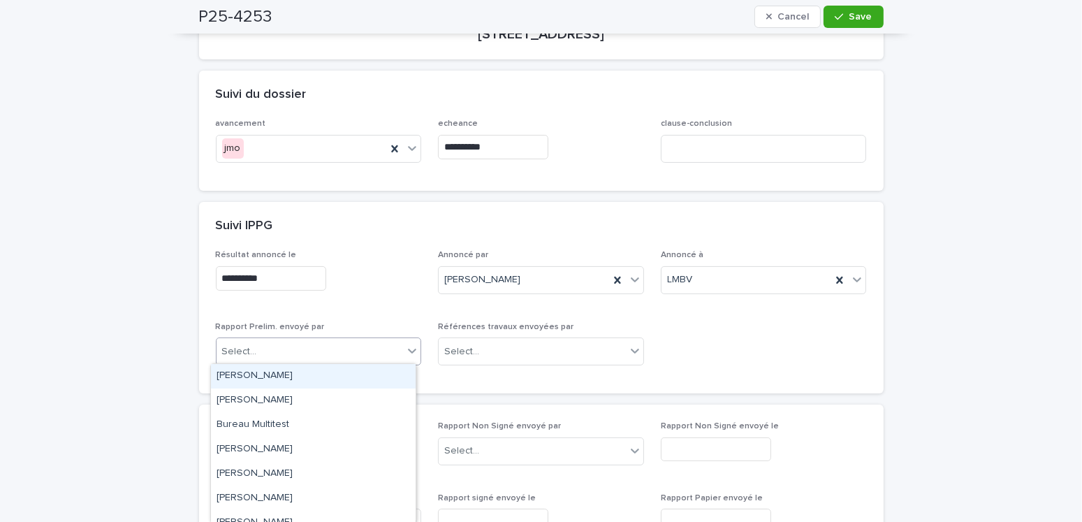
click at [236, 346] on div "Select..." at bounding box center [239, 351] width 35 height 15
click at [263, 377] on div "Amilie Mainville" at bounding box center [313, 376] width 205 height 24
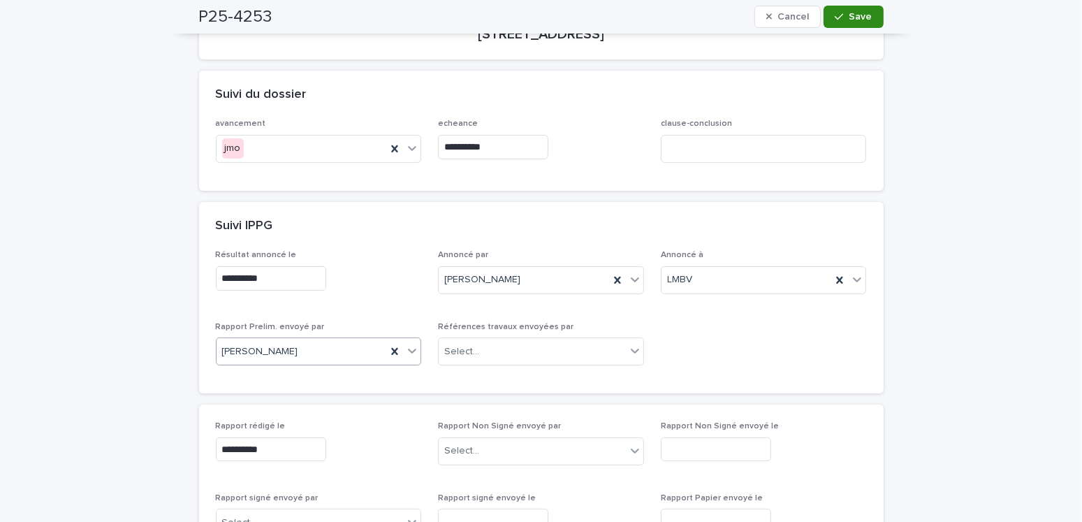
click at [851, 20] on span "Save" at bounding box center [860, 17] width 23 height 10
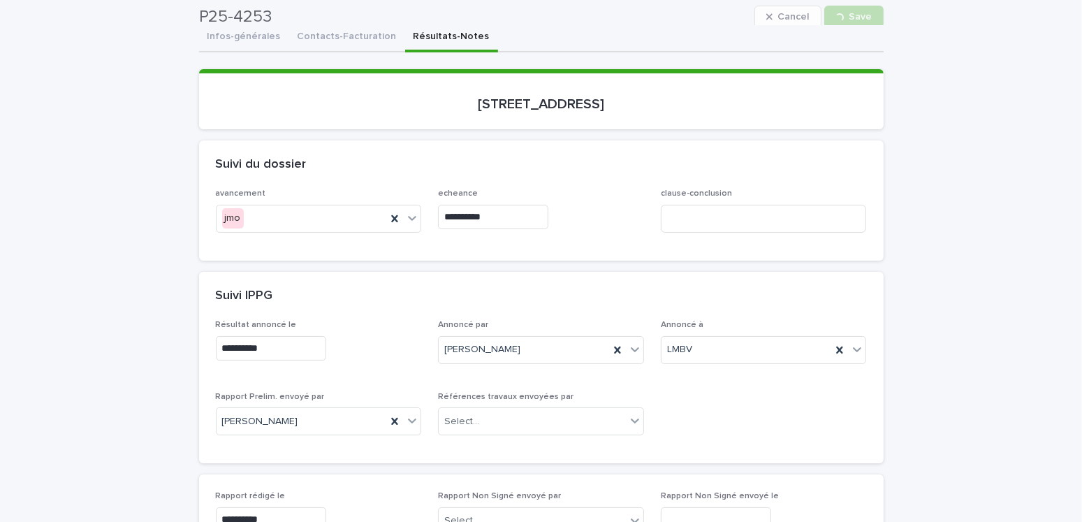
scroll to position [70, 0]
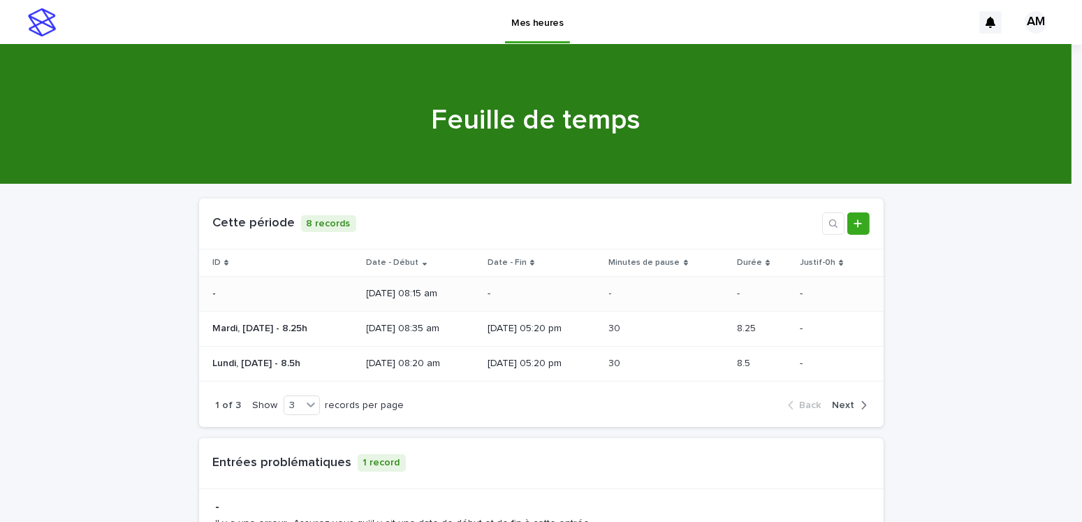
click at [433, 286] on div "13/08/2025 08:15 am" at bounding box center [422, 292] width 110 height 15
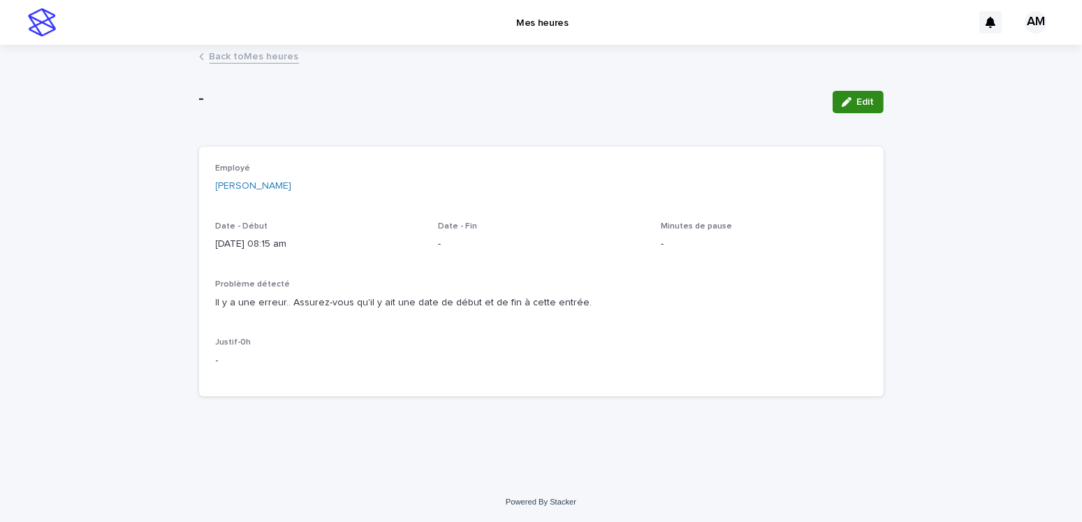
click at [874, 98] on button "Edit" at bounding box center [858, 102] width 51 height 22
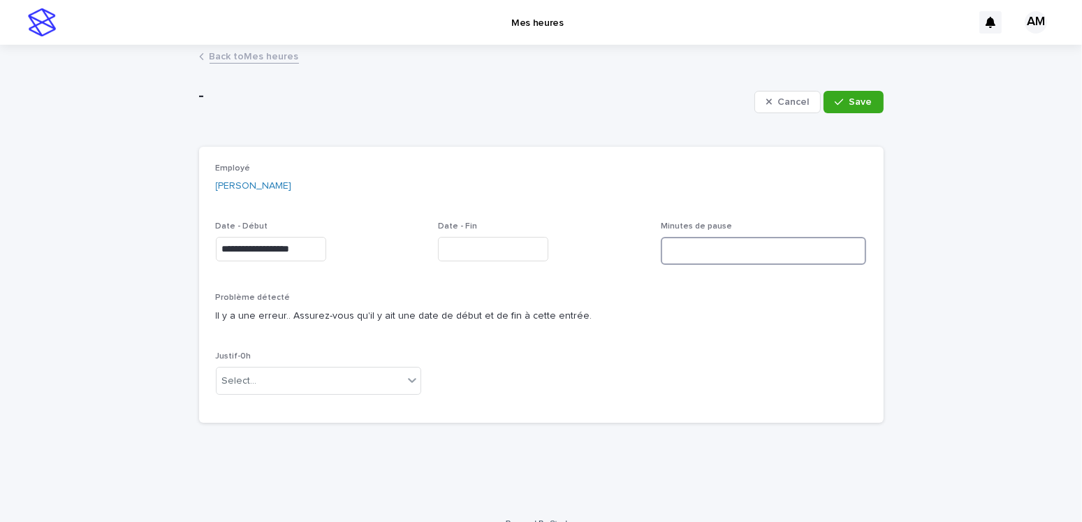
click at [701, 240] on input at bounding box center [764, 251] width 206 height 28
type input "**"
click at [859, 97] on span "Save" at bounding box center [860, 102] width 23 height 10
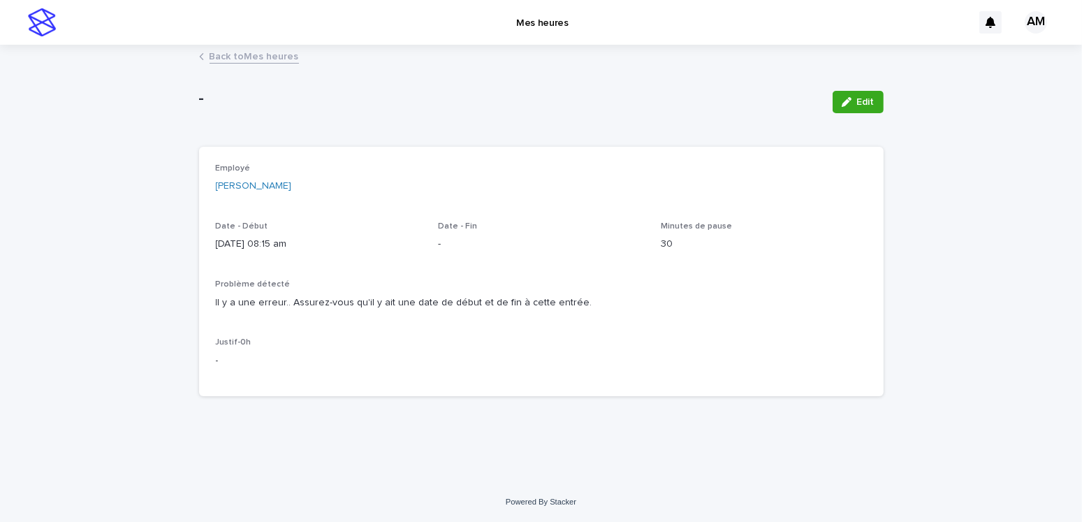
click at [229, 47] on link "Back to Mes heures" at bounding box center [254, 55] width 89 height 16
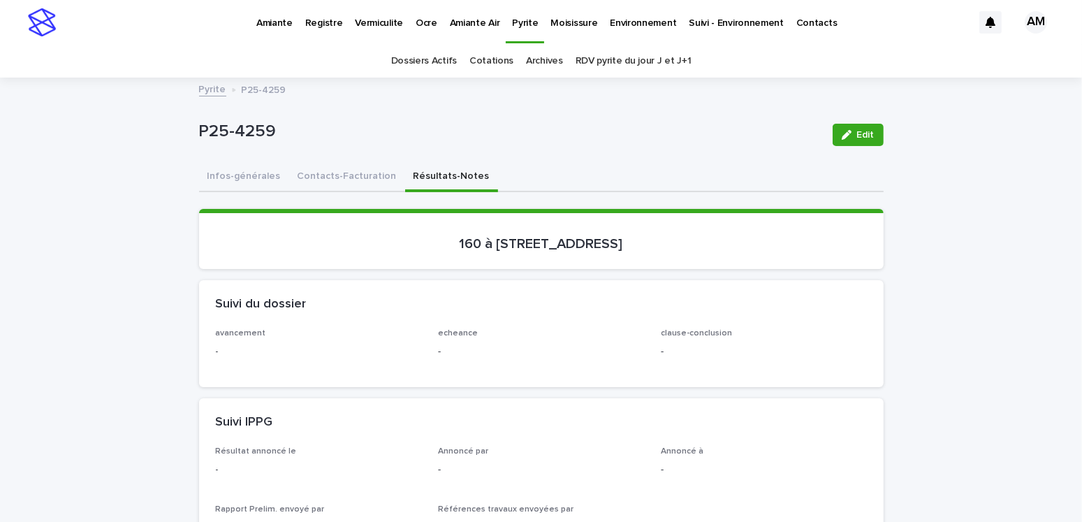
click at [599, 59] on link "RDV pyrite du jour J et J+1" at bounding box center [634, 61] width 116 height 33
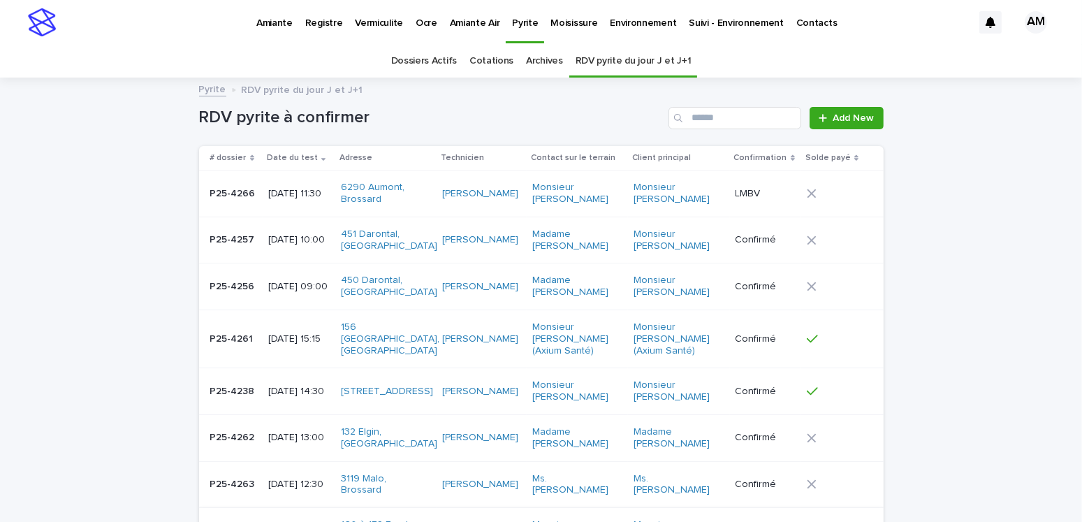
scroll to position [210, 0]
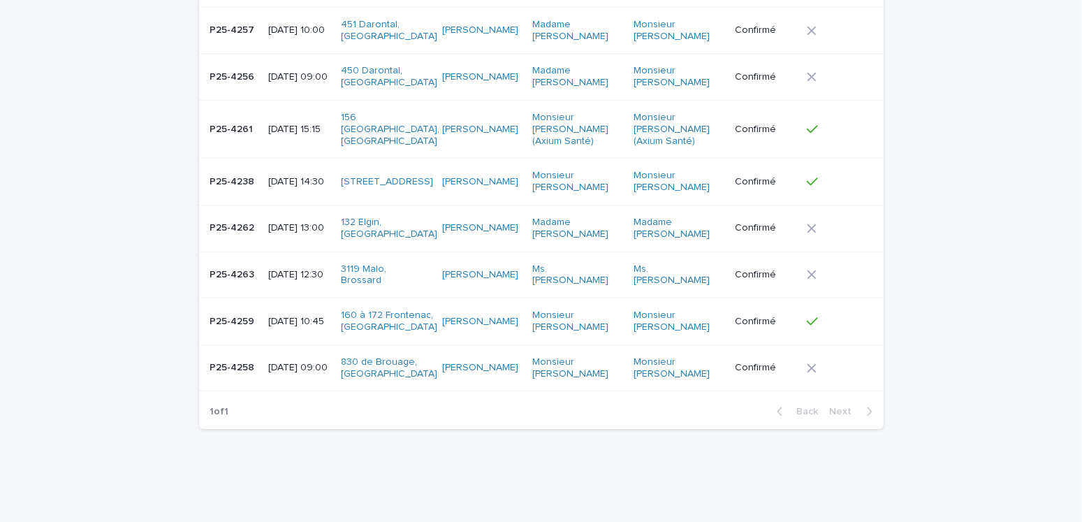
click at [314, 277] on p "2025-08-13 12:30" at bounding box center [298, 275] width 61 height 12
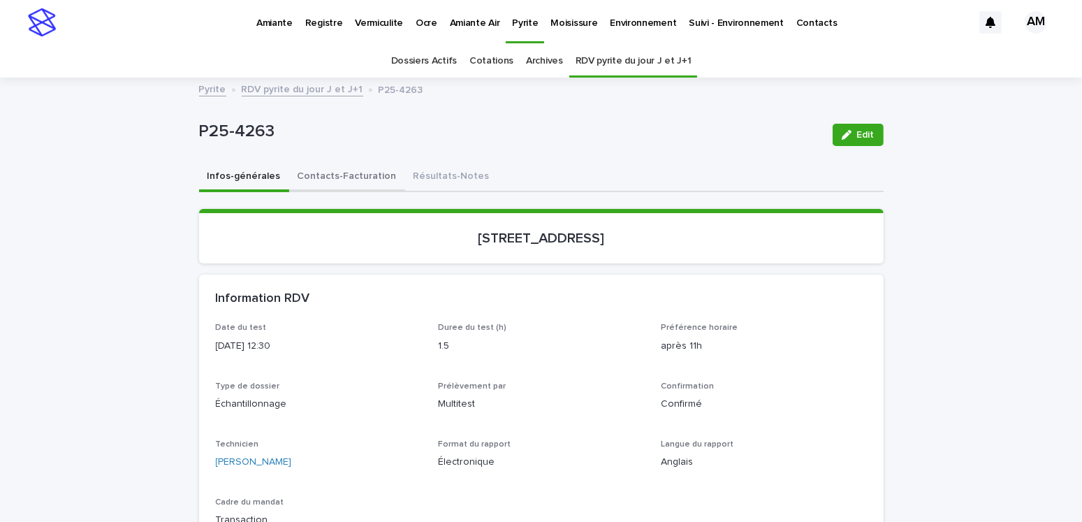
click at [360, 163] on button "Contacts-Facturation" at bounding box center [347, 177] width 116 height 29
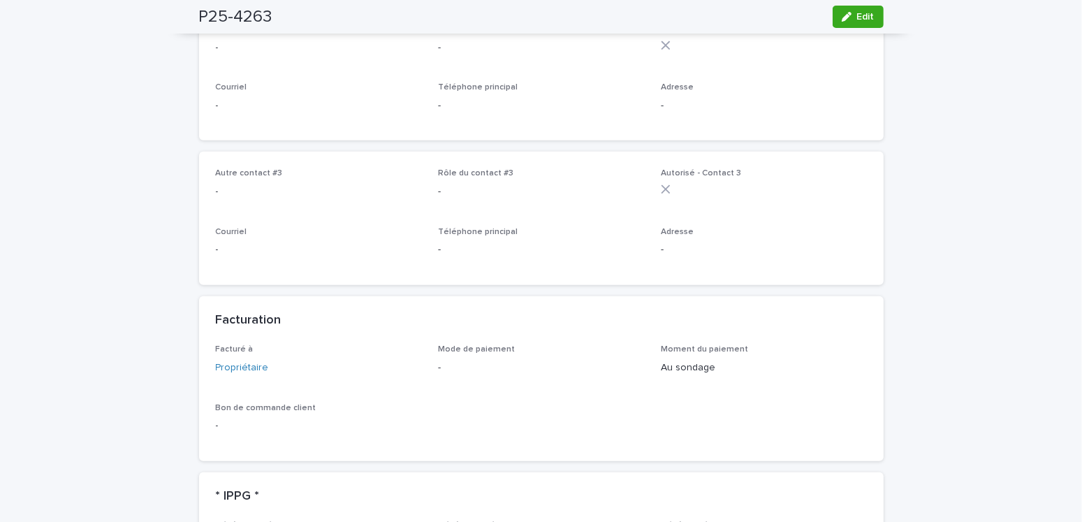
scroll to position [978, 0]
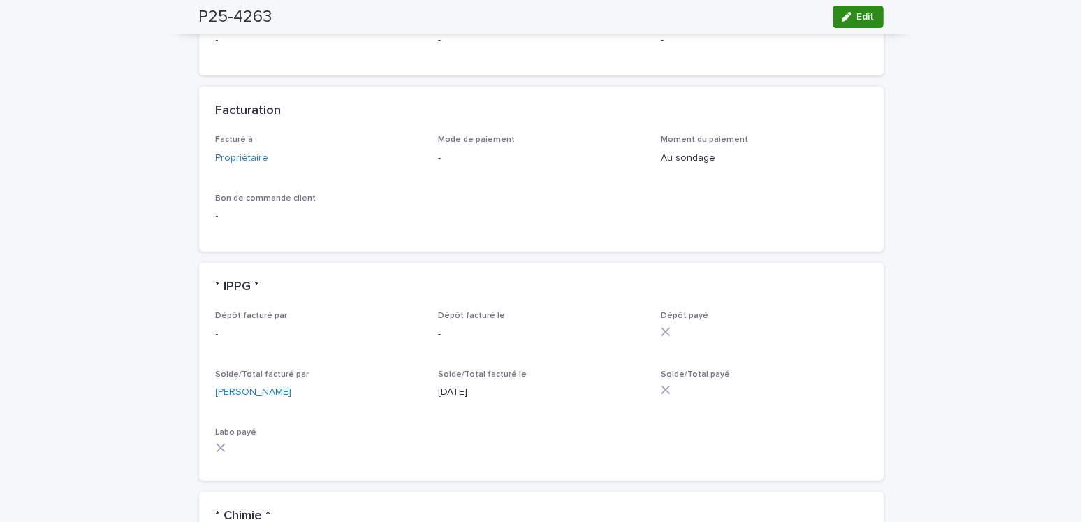
click at [842, 15] on icon "button" at bounding box center [847, 17] width 10 height 10
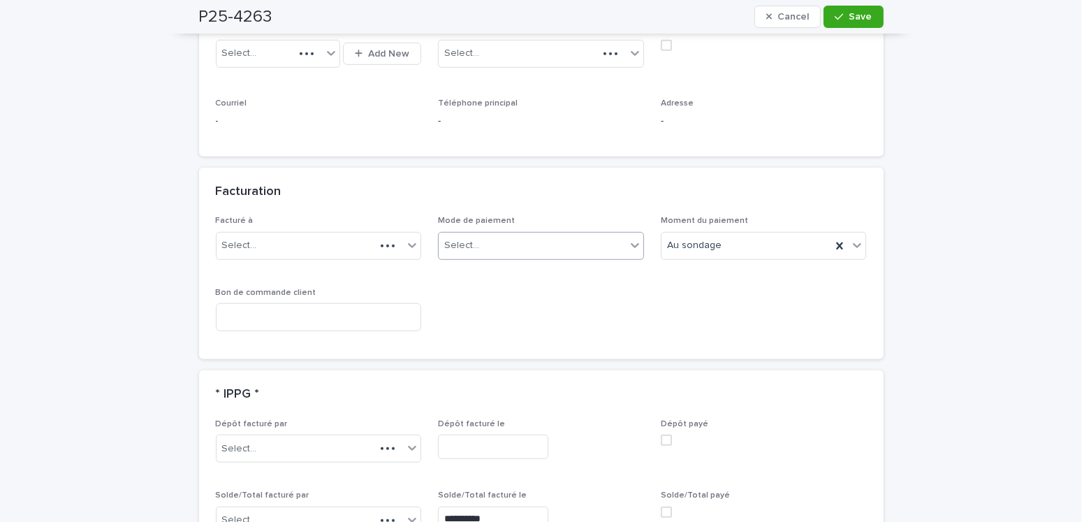
scroll to position [1071, 0]
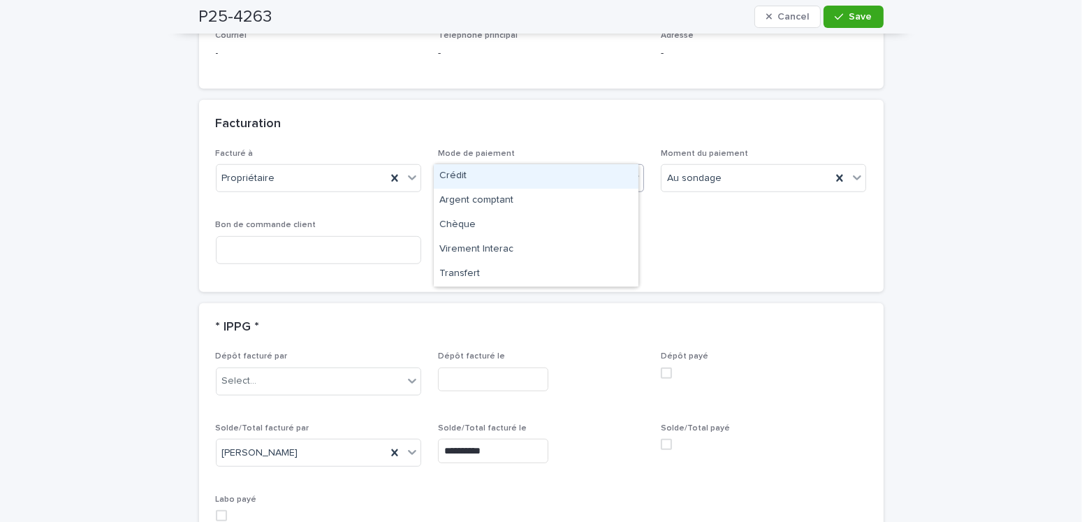
click at [476, 167] on div "Select..." at bounding box center [532, 178] width 187 height 23
click at [471, 177] on div "Crédit" at bounding box center [536, 176] width 205 height 24
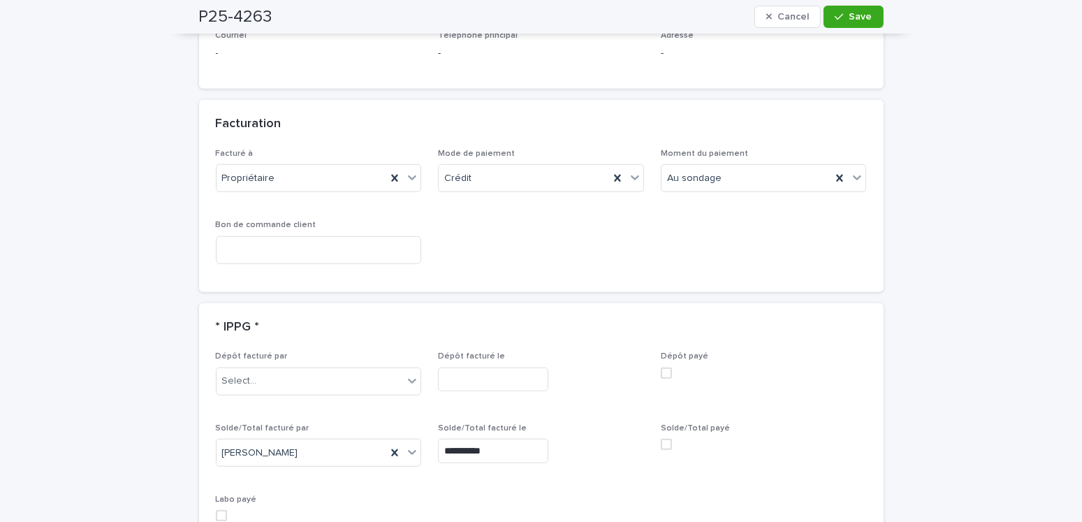
click at [666, 439] on label at bounding box center [764, 444] width 206 height 11
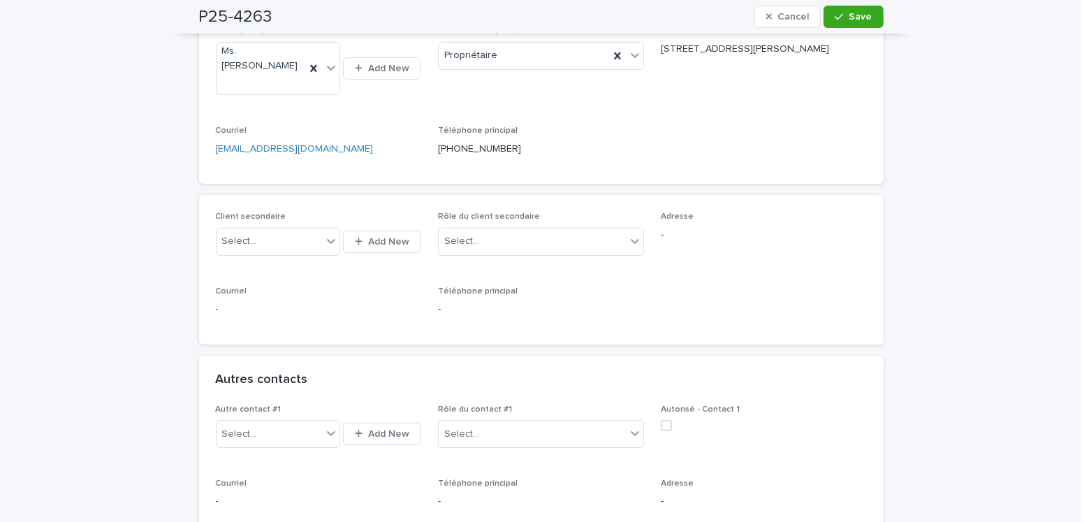
scroll to position [23, 0]
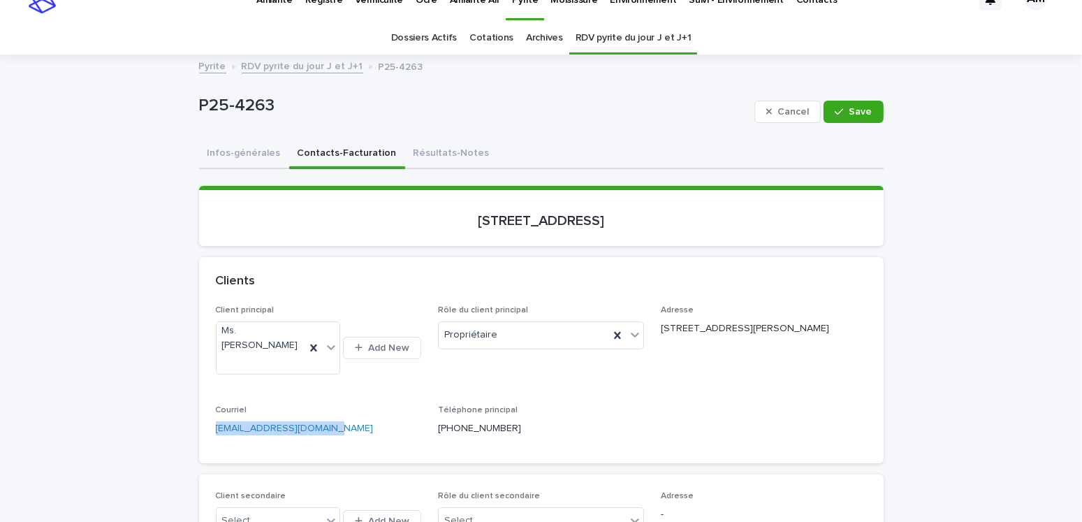
drag, startPoint x: 327, startPoint y: 404, endPoint x: 170, endPoint y: 409, distance: 157.2
drag, startPoint x: 240, startPoint y: 410, endPoint x: 233, endPoint y: 399, distance: 13.2
copy link "joycecaron@sympatico.ca"
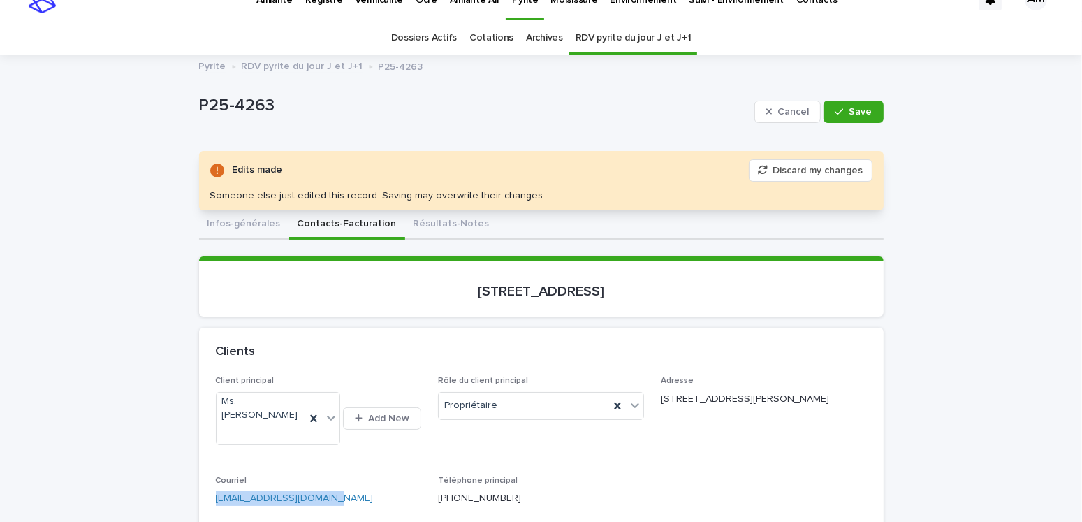
click at [849, 112] on span "Save" at bounding box center [860, 112] width 23 height 10
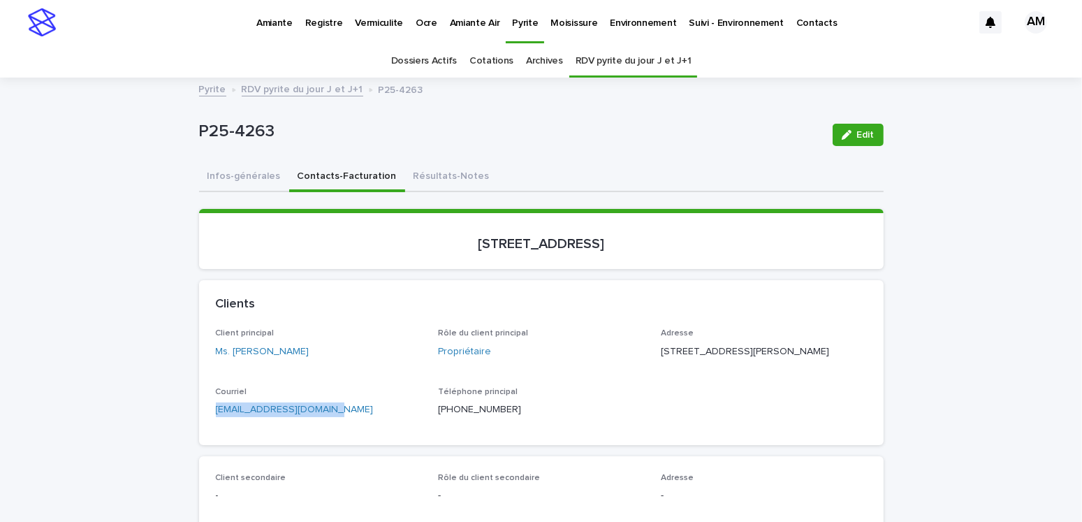
click at [287, 94] on link "RDV pyrite du jour J et J+1" at bounding box center [303, 88] width 122 height 16
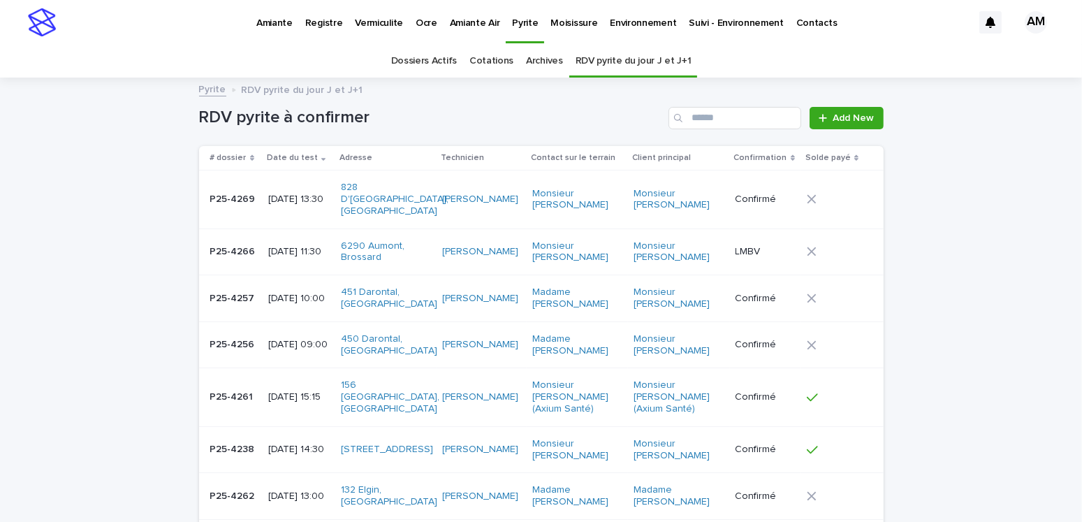
click at [300, 193] on p "2025-08-14 13:30" at bounding box center [298, 199] width 61 height 12
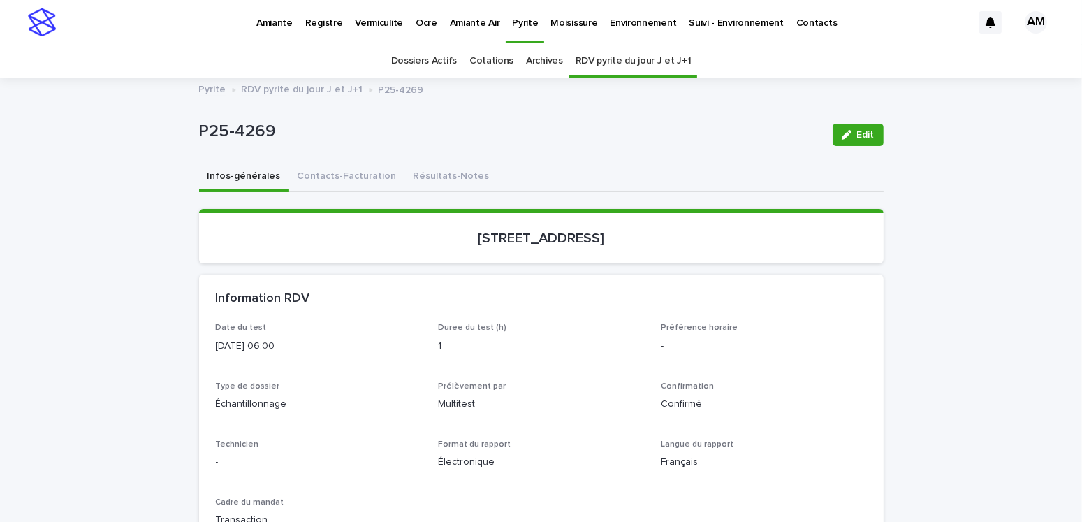
click at [857, 138] on span "Edit" at bounding box center [865, 135] width 17 height 10
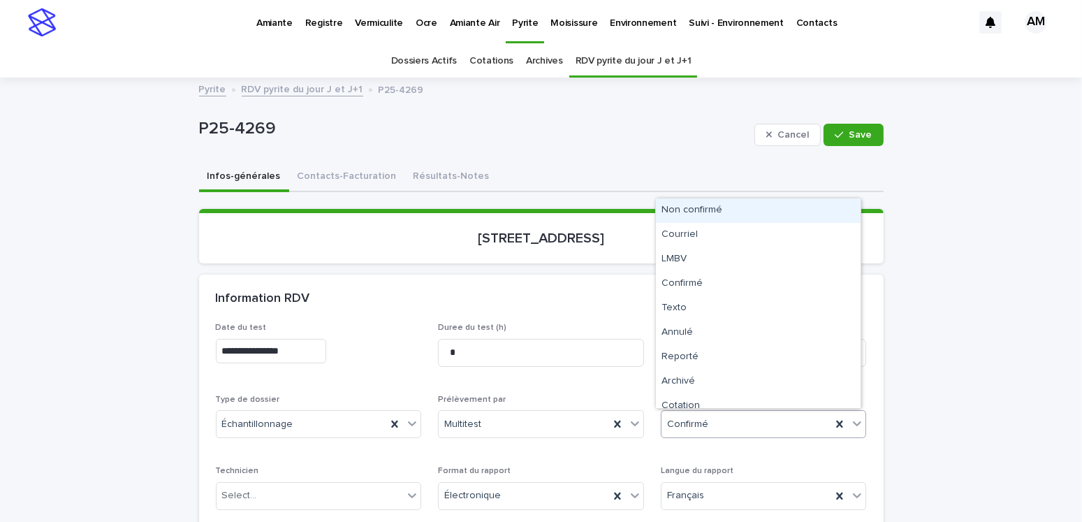
click at [700, 431] on div "Confirmé" at bounding box center [746, 424] width 170 height 23
click at [690, 214] on div "Non confirmé" at bounding box center [758, 210] width 205 height 24
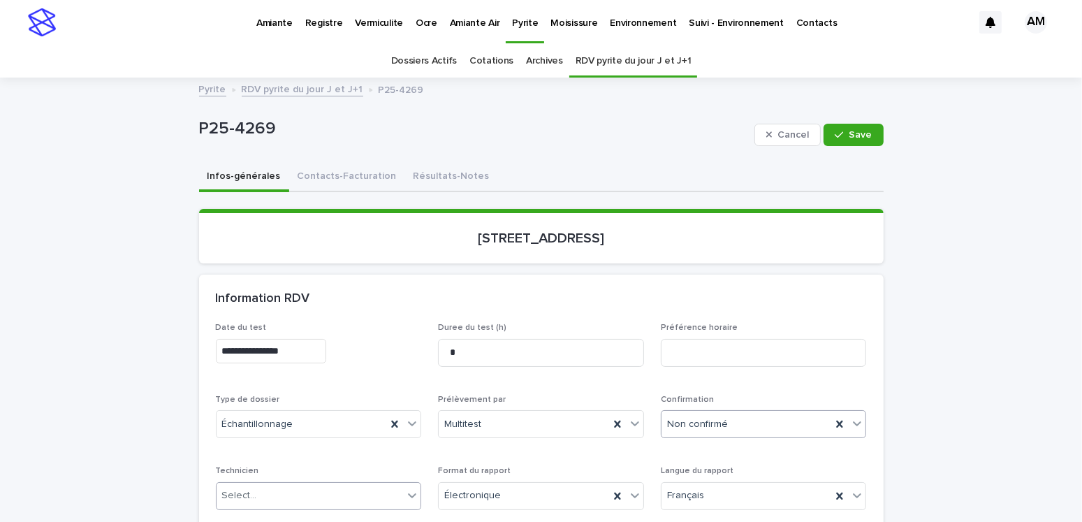
click at [247, 499] on div "Select..." at bounding box center [239, 495] width 35 height 15
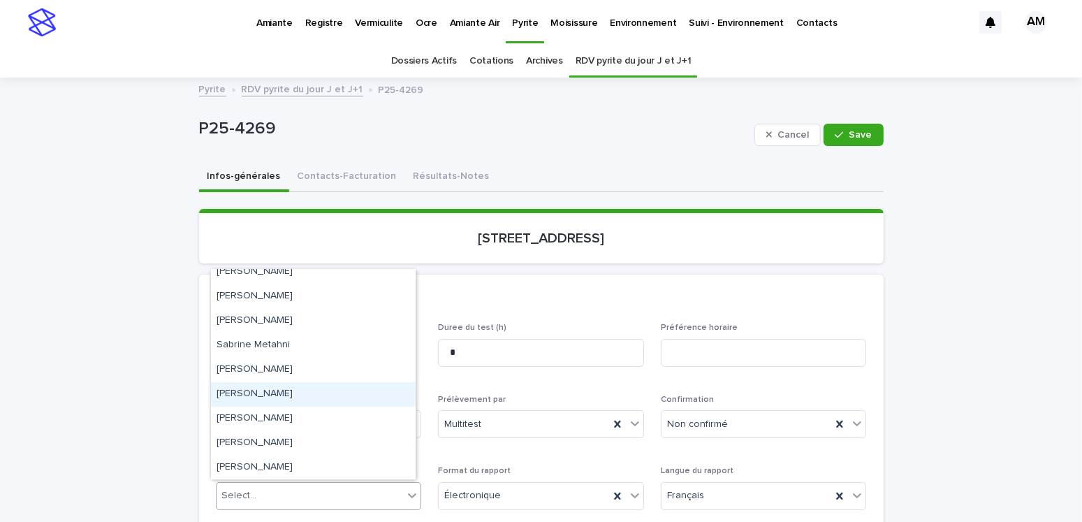
click at [265, 393] on div "Tommy Collin" at bounding box center [313, 394] width 205 height 24
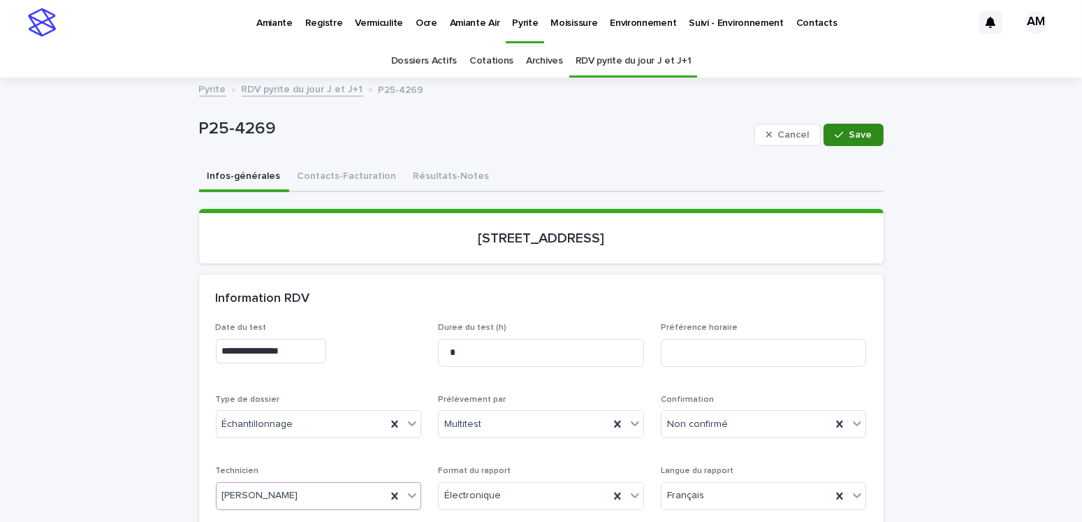
click at [861, 130] on span "Save" at bounding box center [860, 135] width 23 height 10
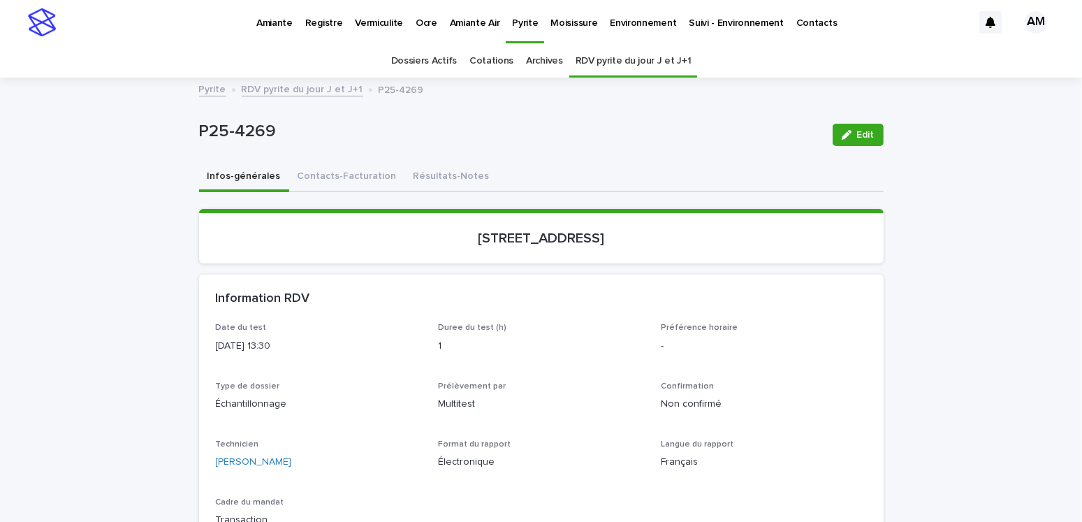
drag, startPoint x: 840, startPoint y: 138, endPoint x: 814, endPoint y: 280, distance: 144.1
click at [842, 138] on icon "button" at bounding box center [847, 135] width 10 height 10
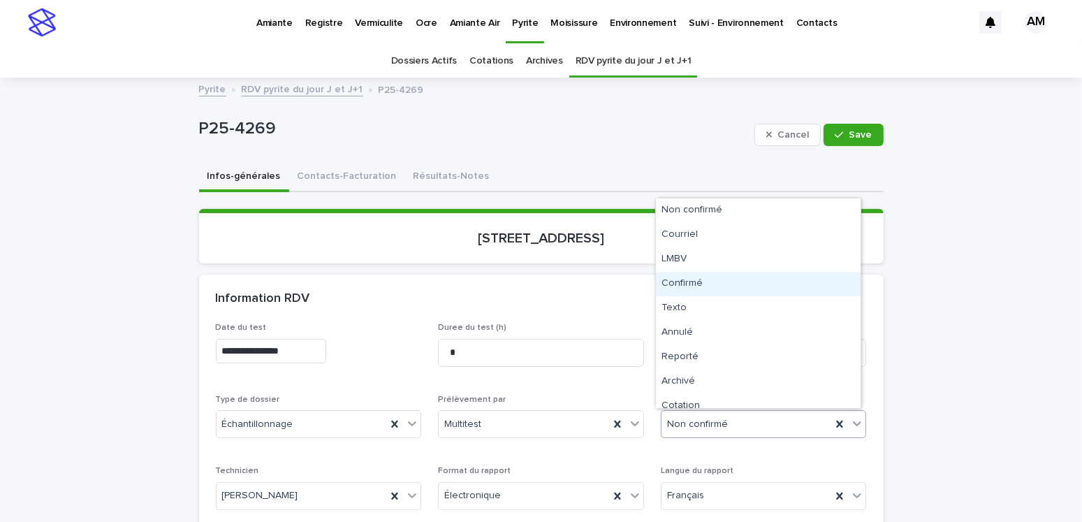
click at [681, 279] on div "Confirmé" at bounding box center [758, 284] width 205 height 24
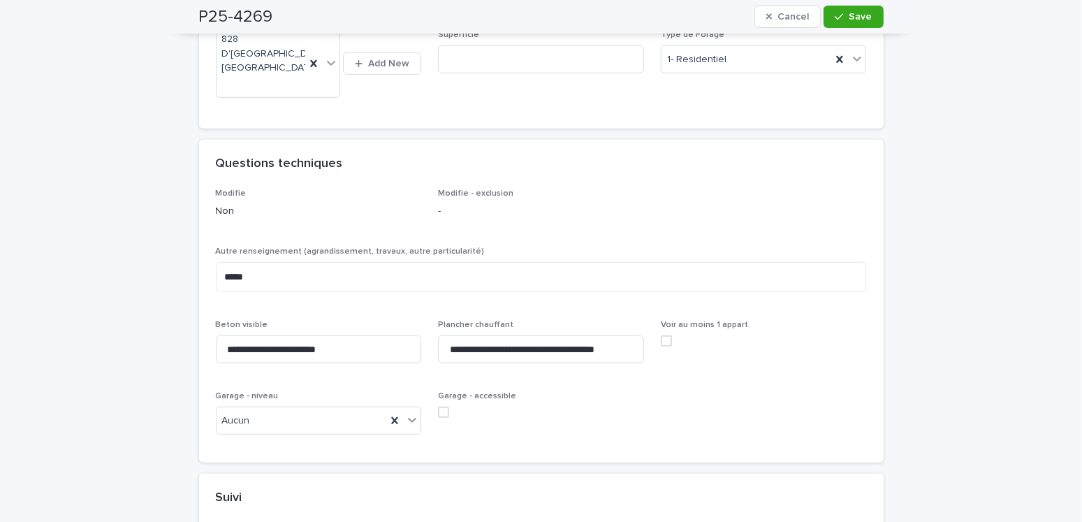
scroll to position [1048, 0]
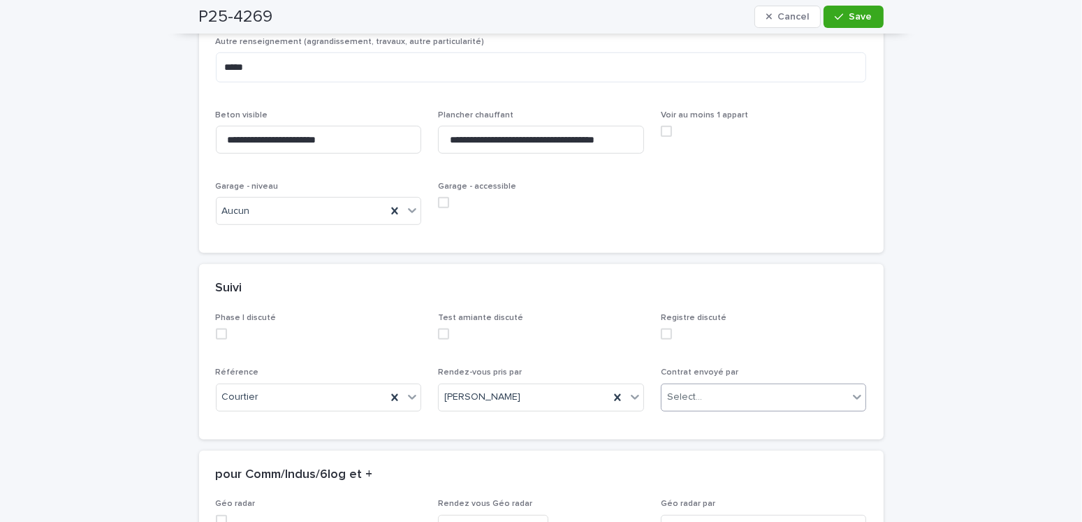
click at [712, 386] on div "Select..." at bounding box center [754, 397] width 187 height 23
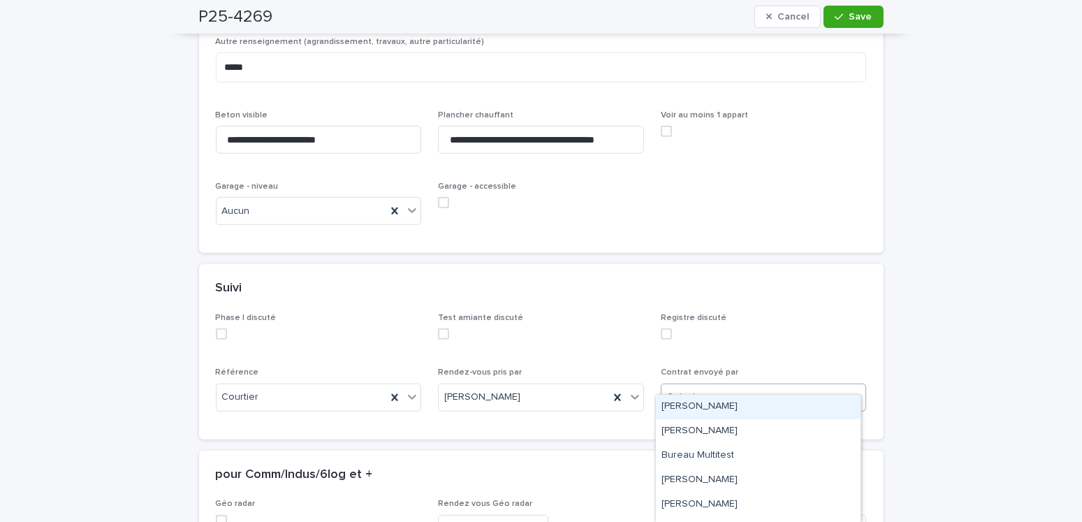
click at [689, 404] on div "Amilie Mainville" at bounding box center [758, 407] width 205 height 24
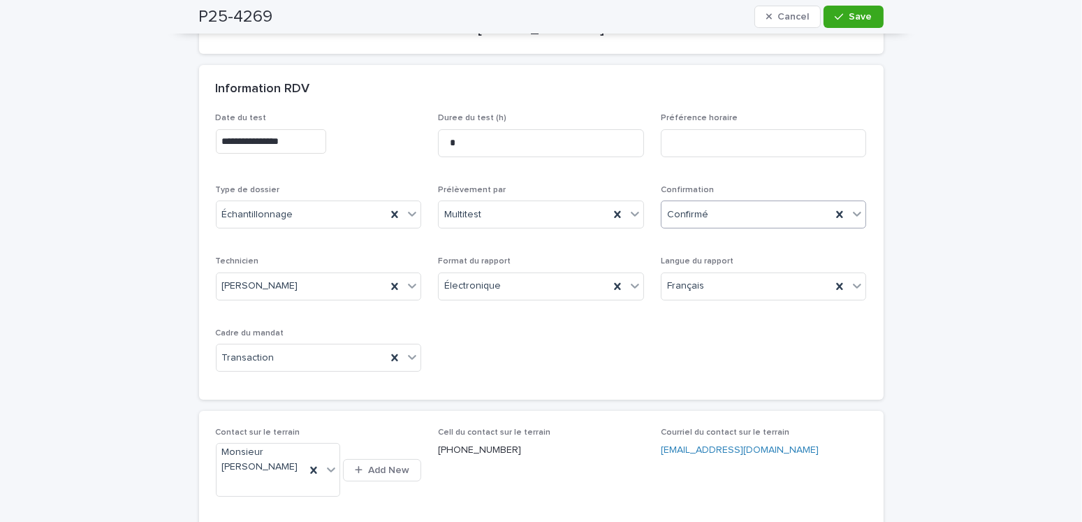
scroll to position [0, 0]
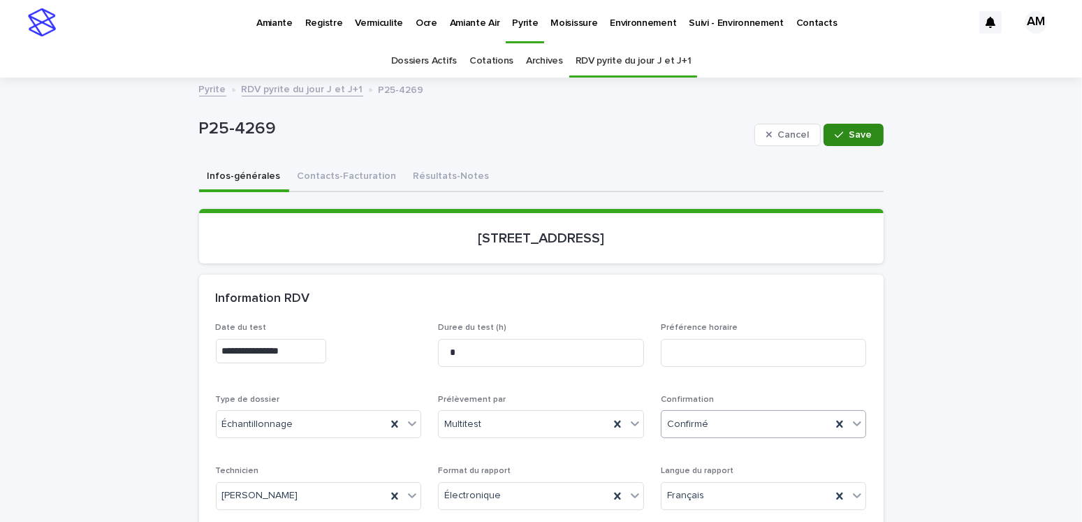
click at [837, 131] on icon "button" at bounding box center [839, 135] width 8 height 10
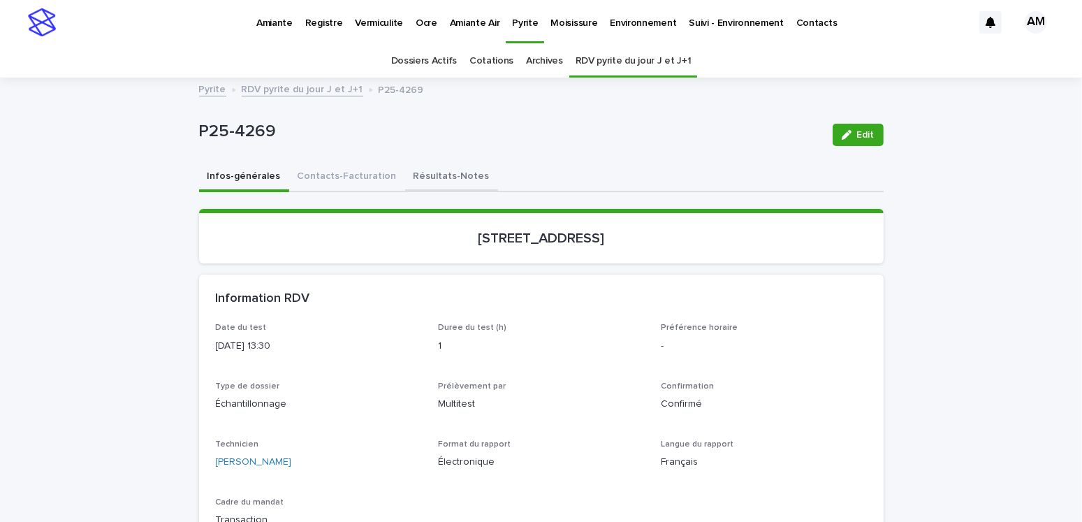
click at [443, 176] on button "Résultats-Notes" at bounding box center [451, 177] width 93 height 29
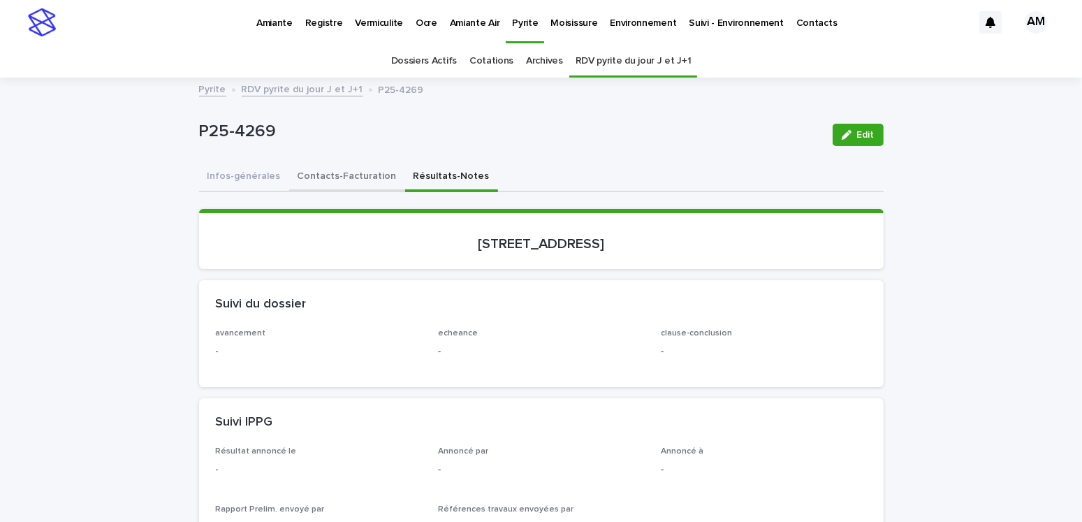
click at [328, 171] on button "Contacts-Facturation" at bounding box center [347, 177] width 116 height 29
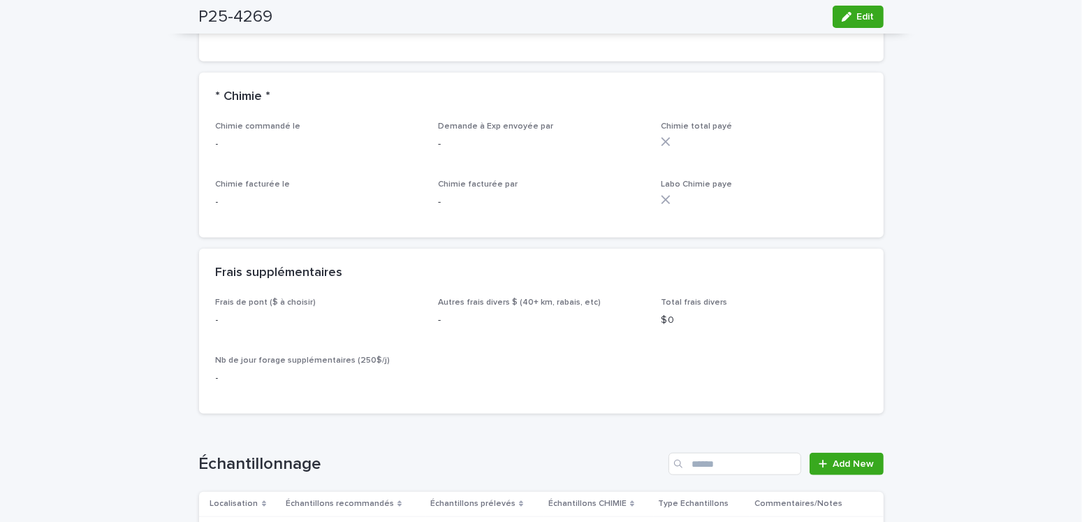
scroll to position [1187, 0]
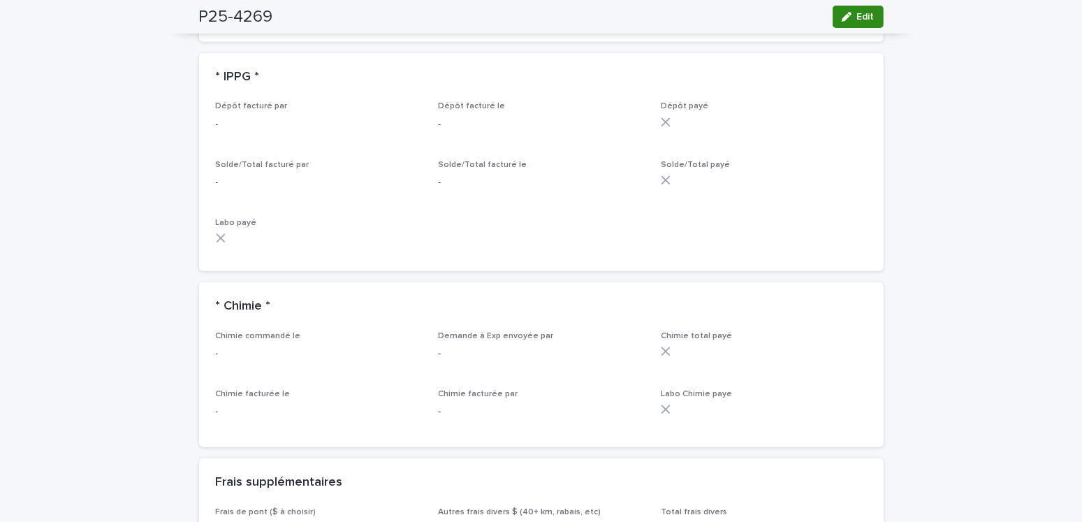
click at [845, 15] on icon "button" at bounding box center [847, 17] width 10 height 10
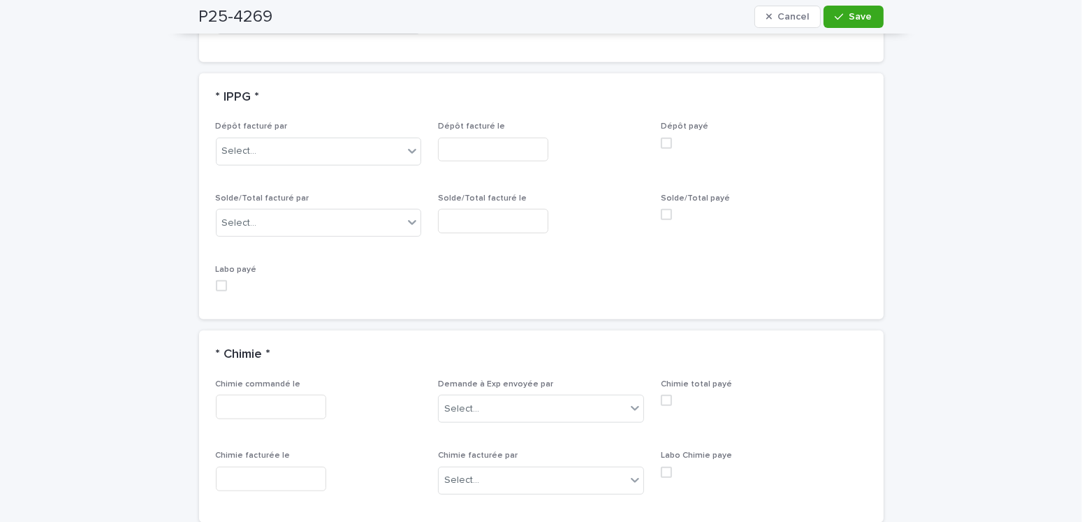
scroll to position [1312, 0]
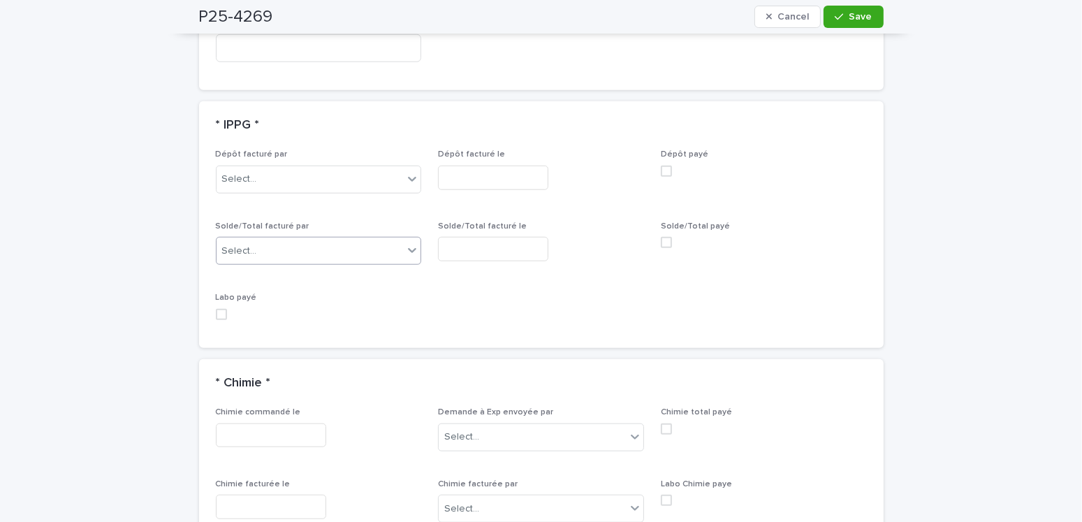
click at [273, 240] on div "Select..." at bounding box center [310, 251] width 187 height 23
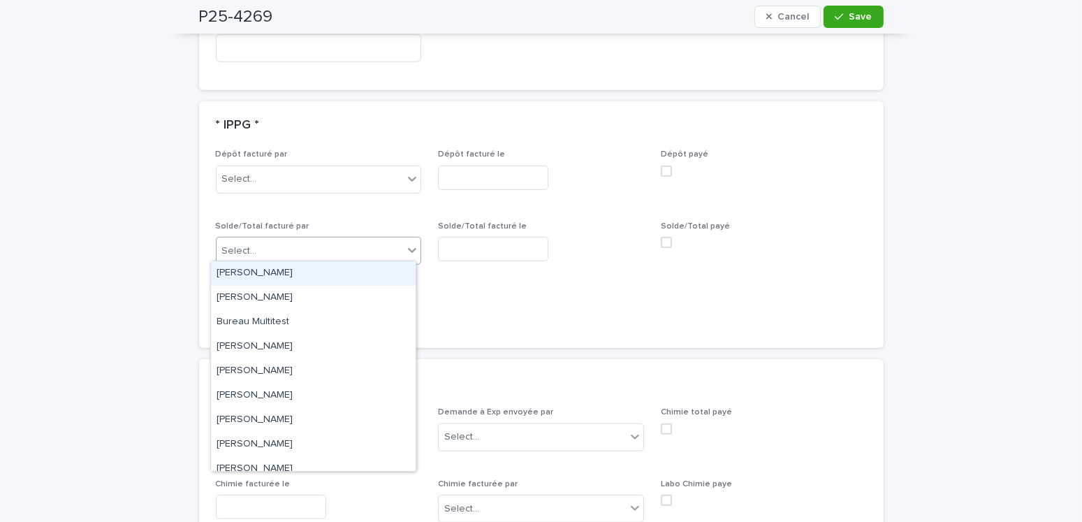
click at [224, 274] on div "Amilie Mainville" at bounding box center [313, 273] width 205 height 24
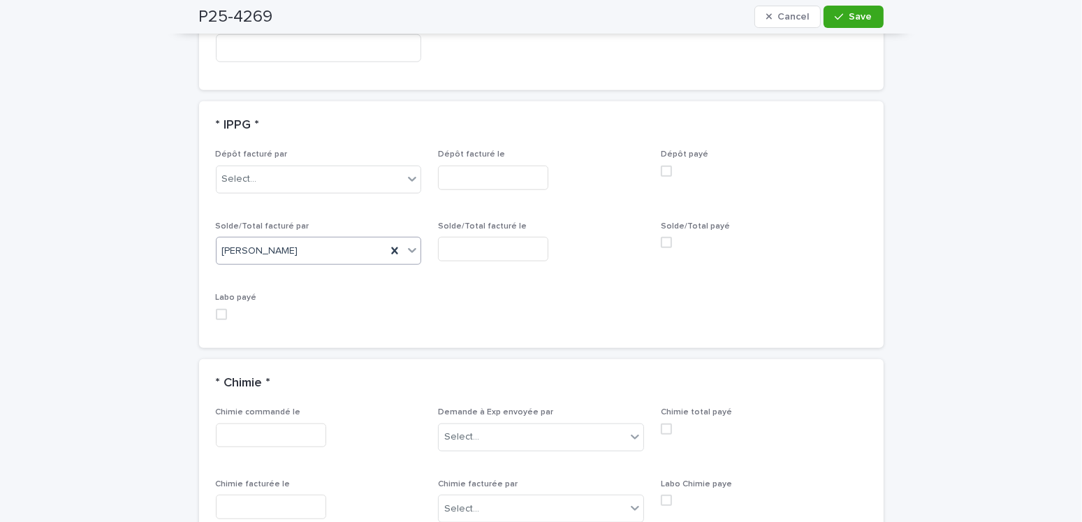
click at [476, 244] on input "text" at bounding box center [493, 249] width 110 height 24
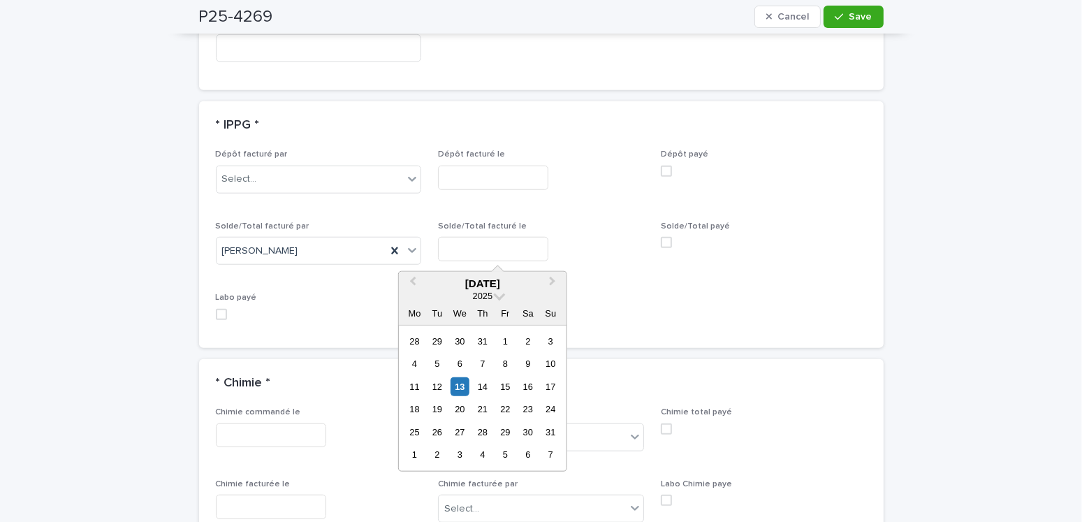
drag, startPoint x: 458, startPoint y: 390, endPoint x: 589, endPoint y: 335, distance: 142.4
click at [459, 390] on div "13" at bounding box center [460, 386] width 19 height 19
type input "**********"
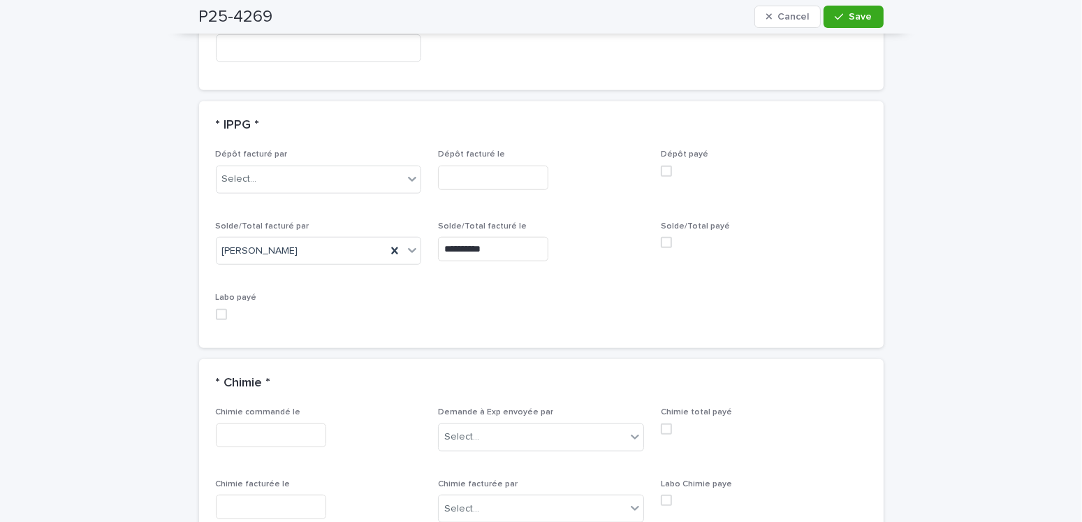
click at [847, 29] on div "P25-4269 Cancel Save" at bounding box center [541, 17] width 684 height 34
click at [849, 23] on button "Save" at bounding box center [852, 17] width 59 height 22
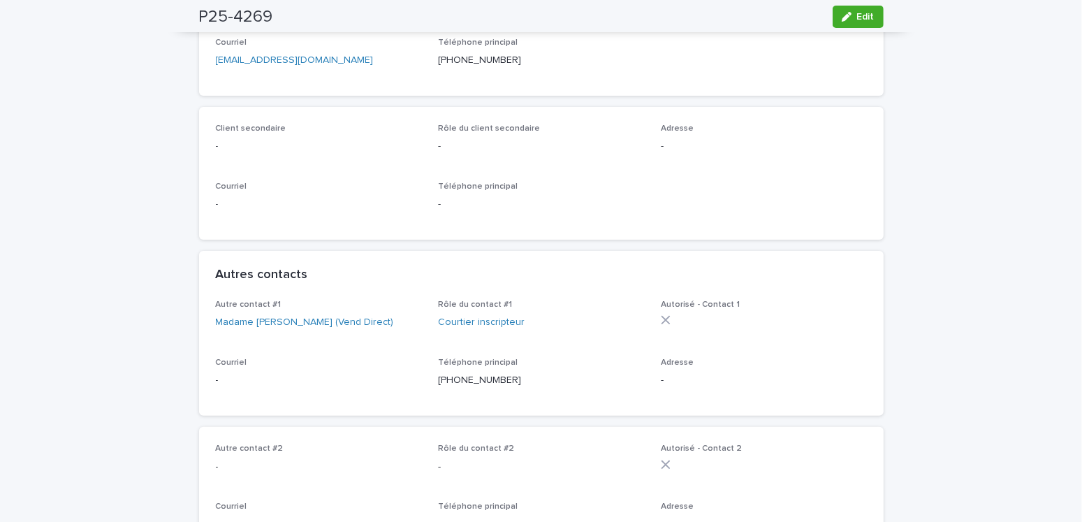
scroll to position [0, 0]
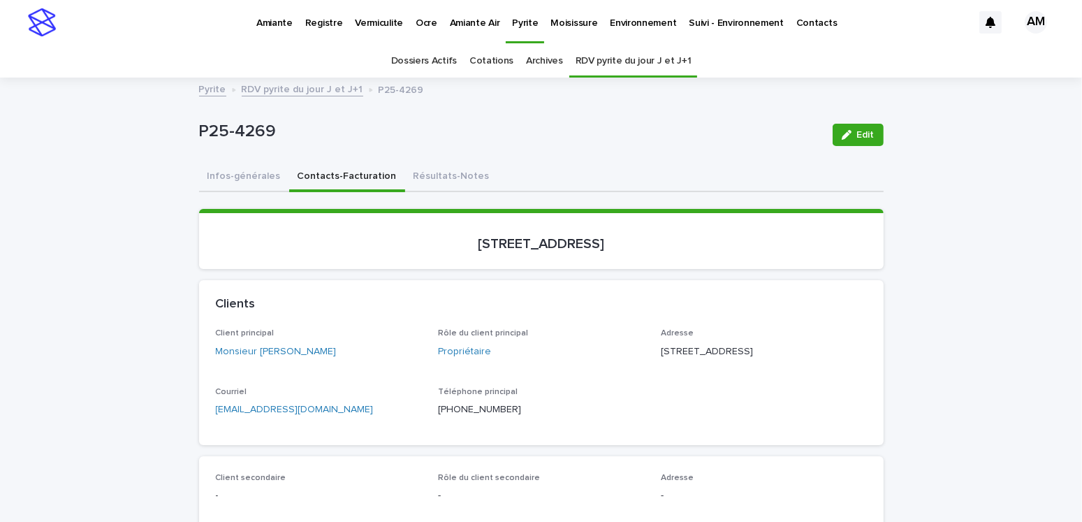
click at [588, 60] on link "RDV pyrite du jour J et J+1" at bounding box center [634, 61] width 116 height 33
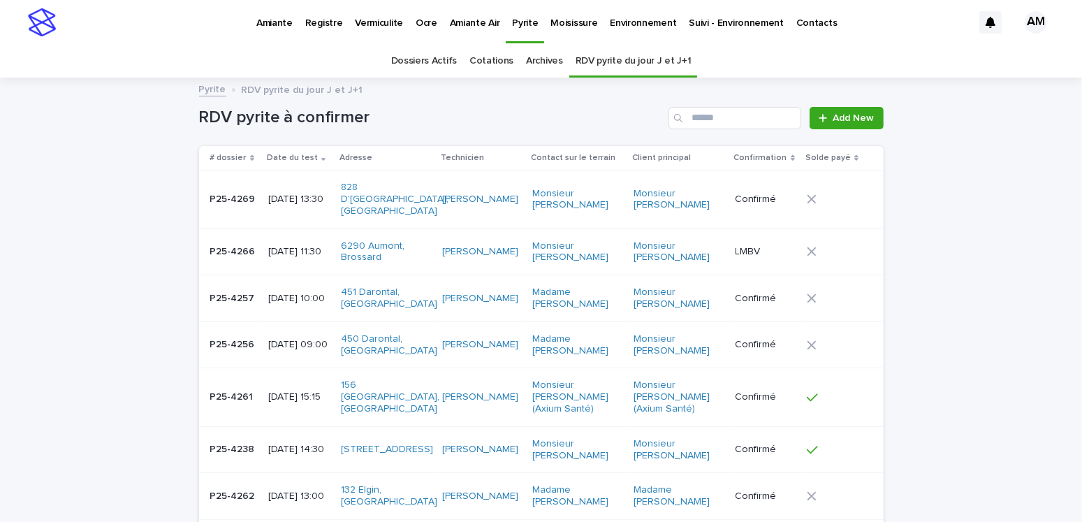
click at [319, 246] on p "2025-08-14 11:30" at bounding box center [298, 252] width 61 height 12
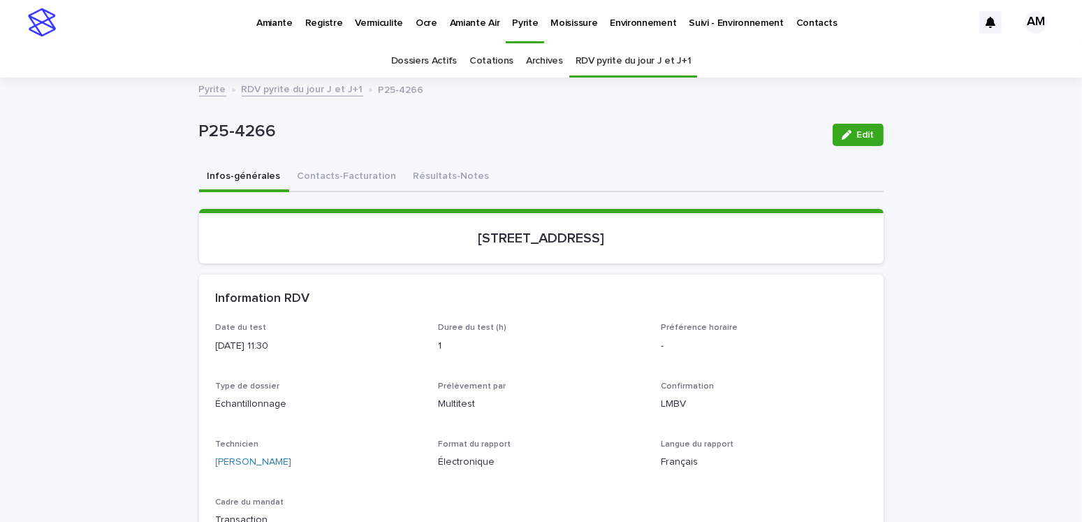
click at [857, 130] on span "Edit" at bounding box center [865, 135] width 17 height 10
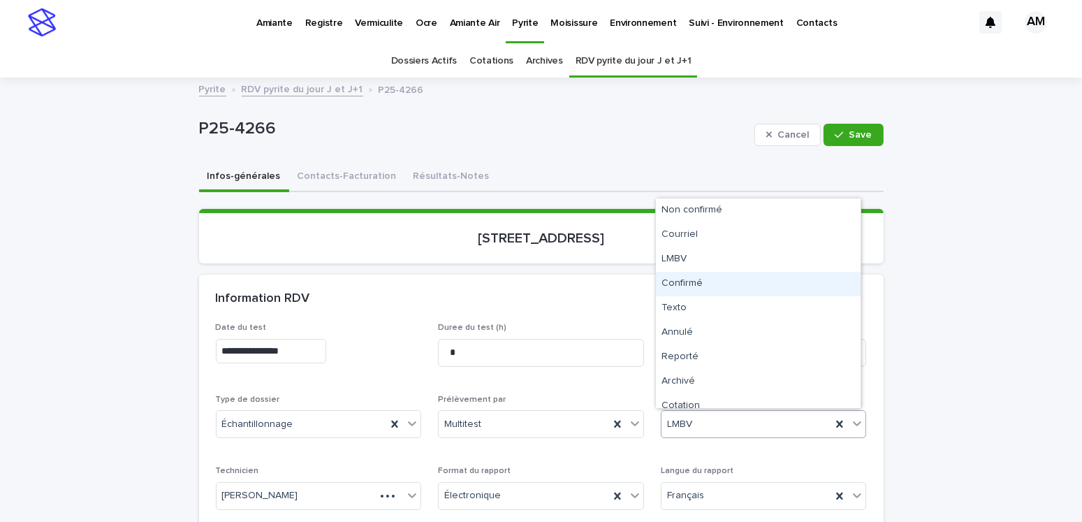
drag, startPoint x: 686, startPoint y: 425, endPoint x: 684, endPoint y: 298, distance: 126.4
click at [681, 282] on div "Confirmé" at bounding box center [758, 284] width 205 height 24
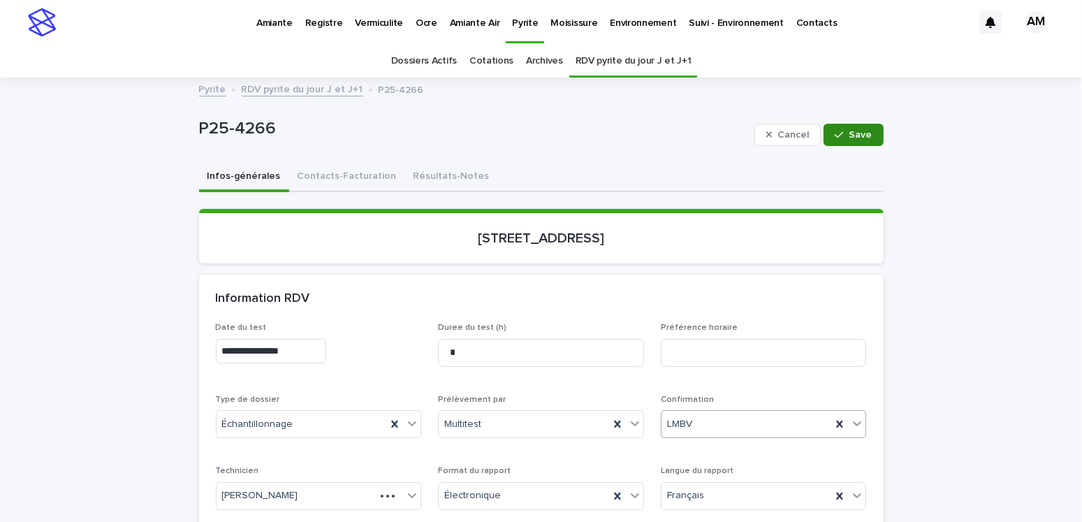
click at [851, 126] on button "Save" at bounding box center [852, 135] width 59 height 22
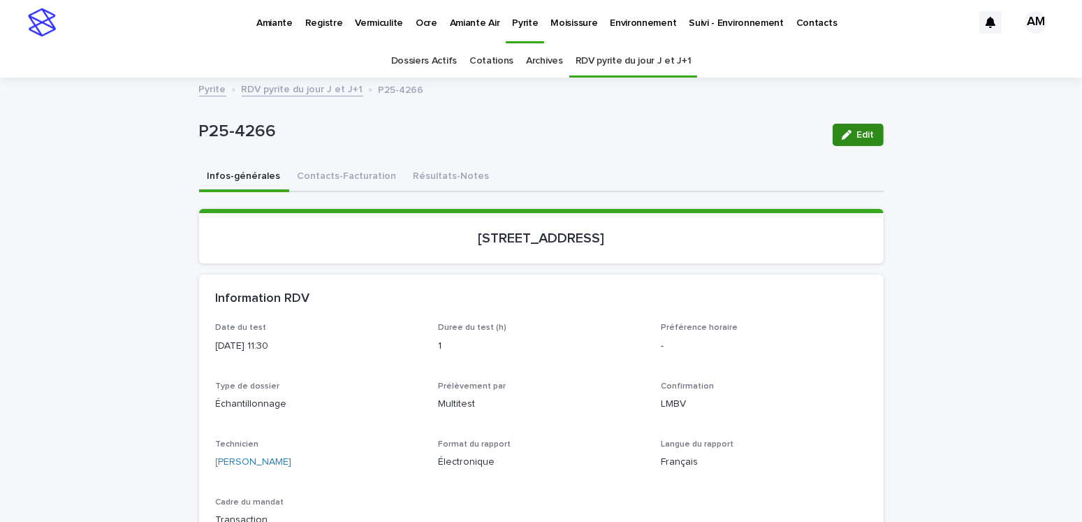
click at [870, 134] on button "Edit" at bounding box center [858, 135] width 51 height 22
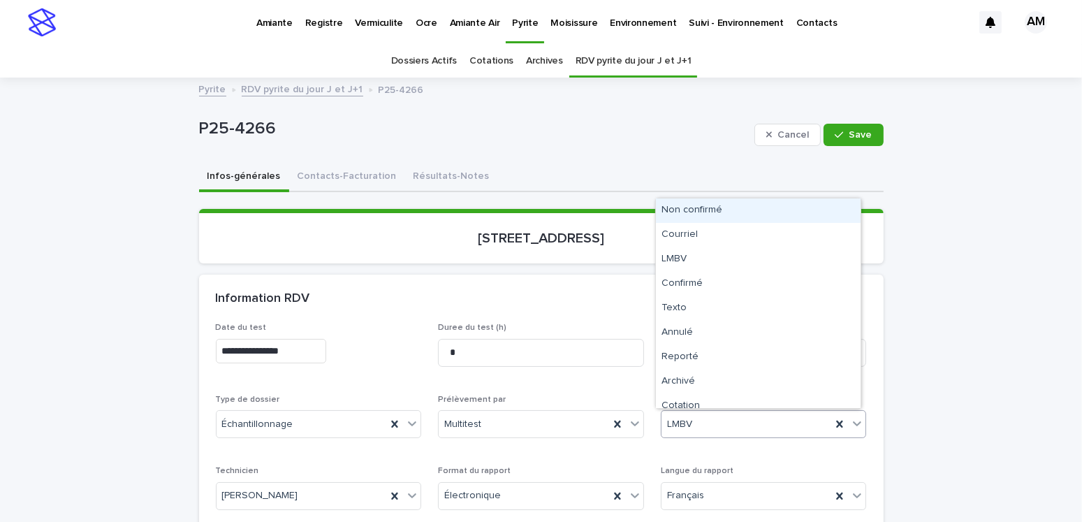
click at [698, 417] on div "LMBV" at bounding box center [746, 424] width 170 height 23
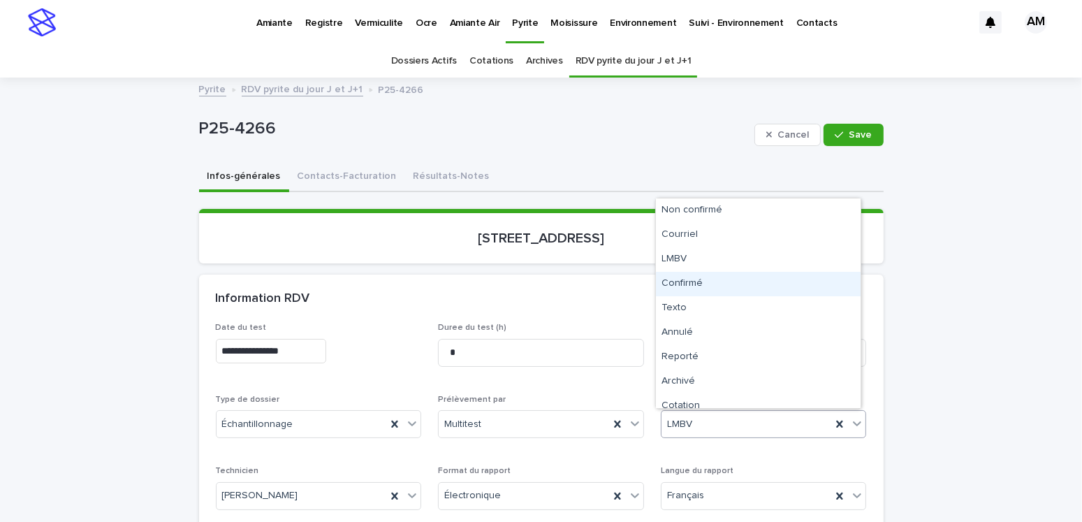
click at [690, 281] on div "Confirmé" at bounding box center [758, 284] width 205 height 24
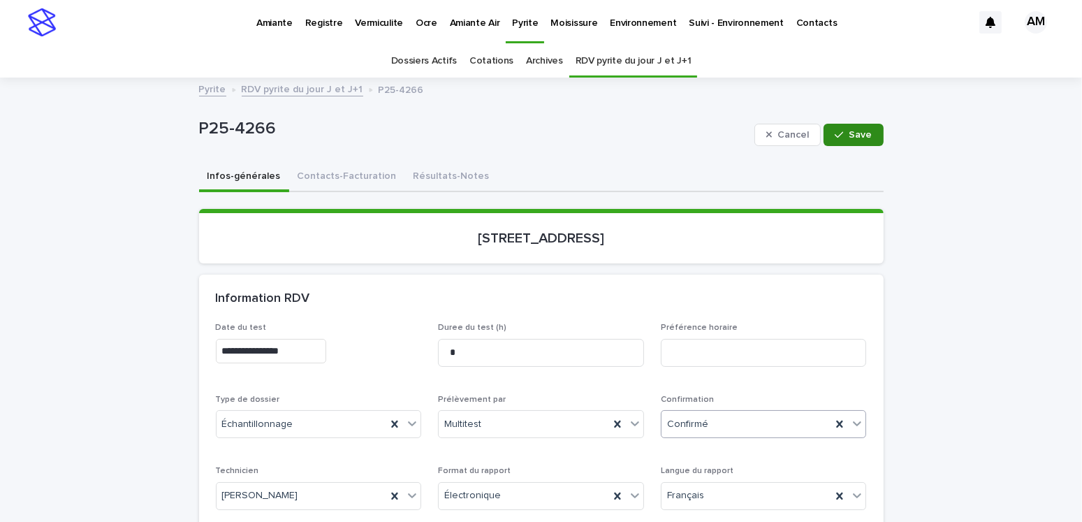
click at [849, 133] on span "Save" at bounding box center [860, 135] width 23 height 10
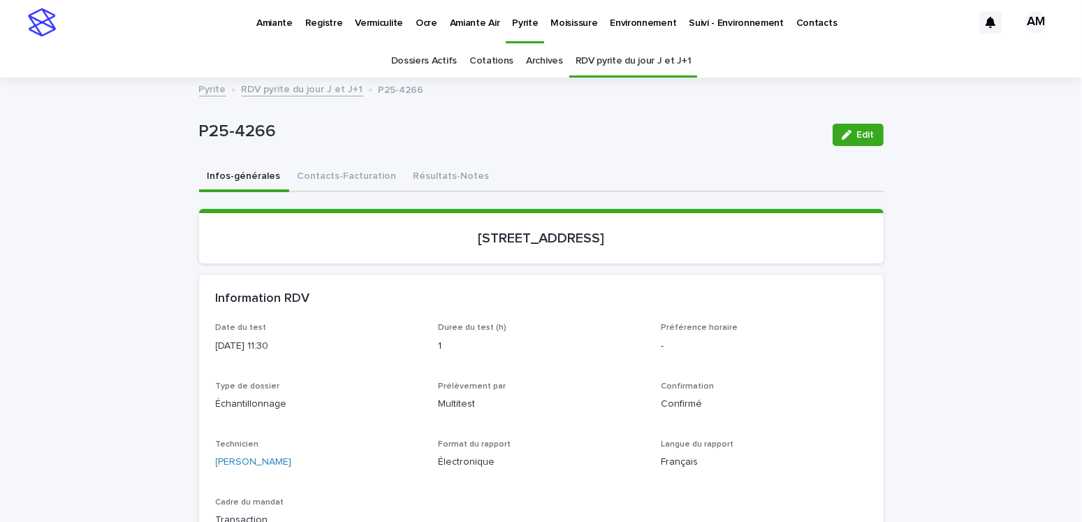
click at [274, 87] on link "RDV pyrite du jour J et J+1" at bounding box center [303, 88] width 122 height 16
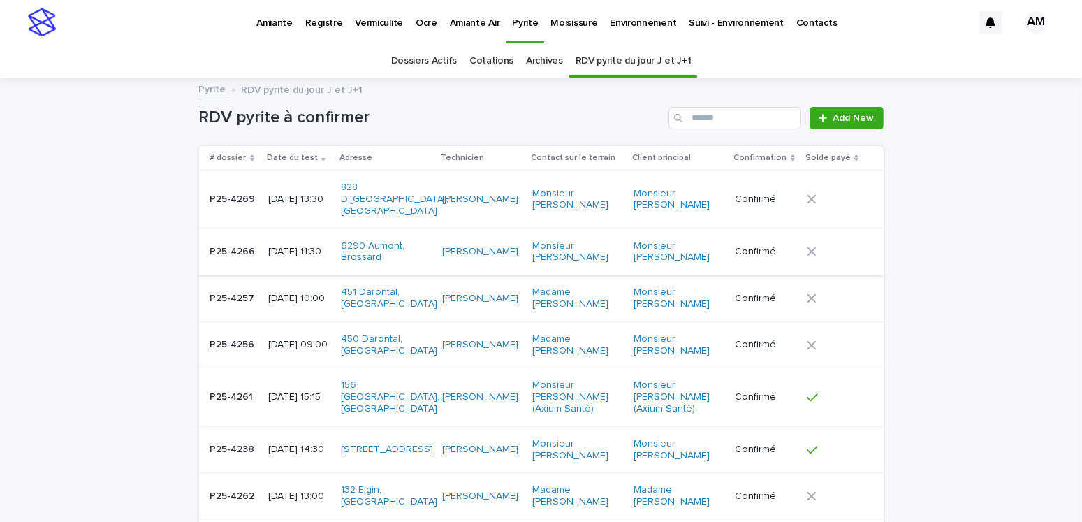
scroll to position [44, 0]
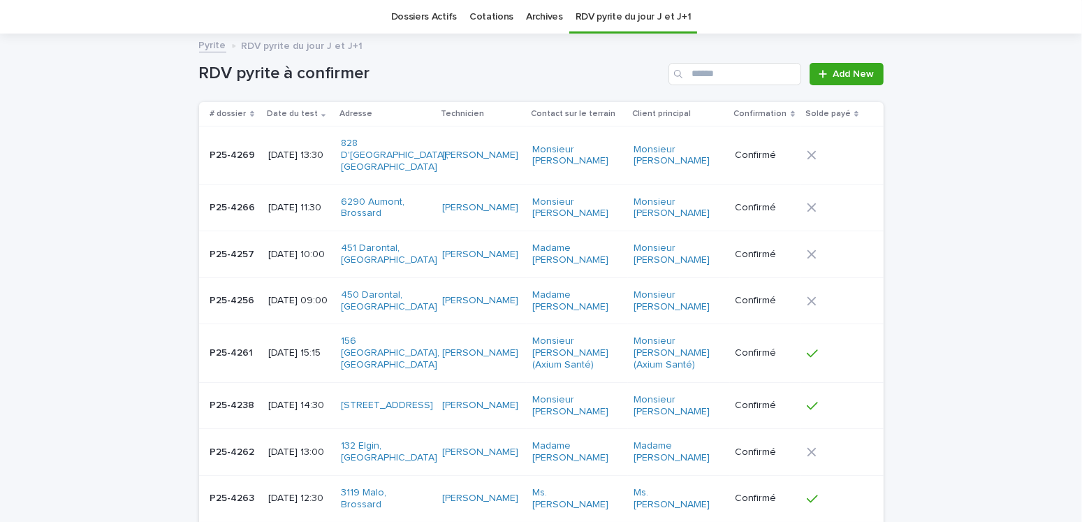
click at [300, 147] on div "2025-08-14 13:30" at bounding box center [298, 154] width 61 height 15
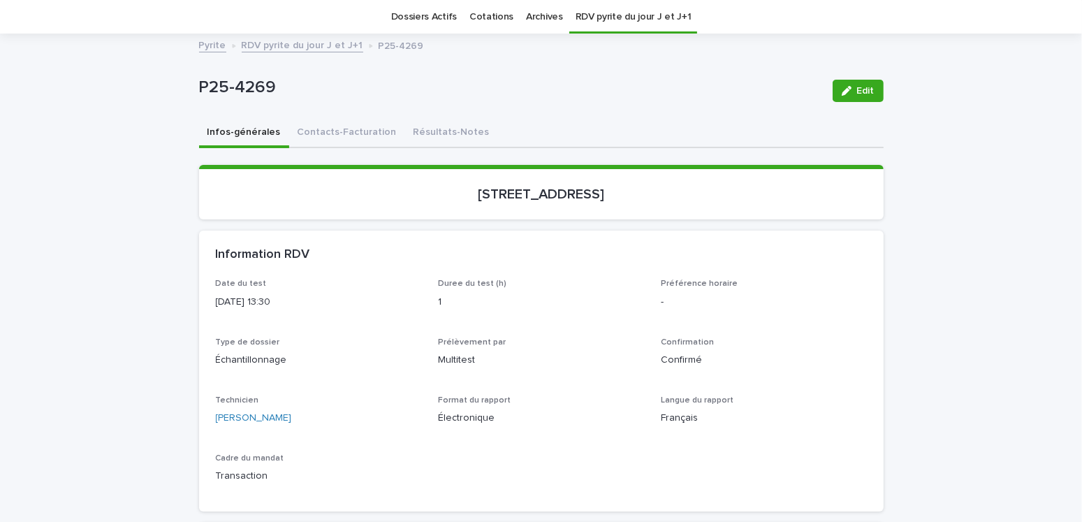
scroll to position [44, 0]
click at [328, 122] on button "Contacts-Facturation" at bounding box center [347, 133] width 116 height 29
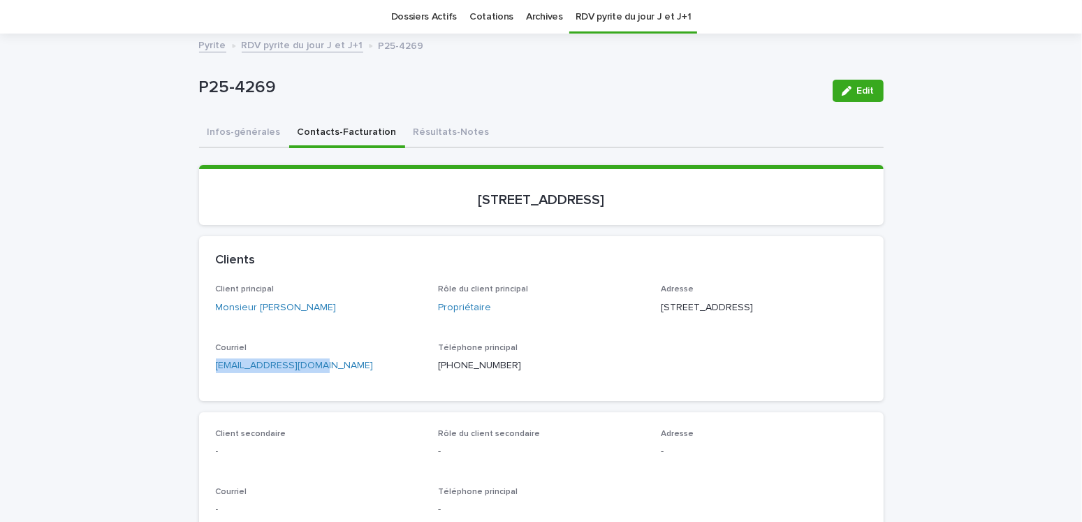
drag, startPoint x: 349, startPoint y: 374, endPoint x: 154, endPoint y: 385, distance: 194.5
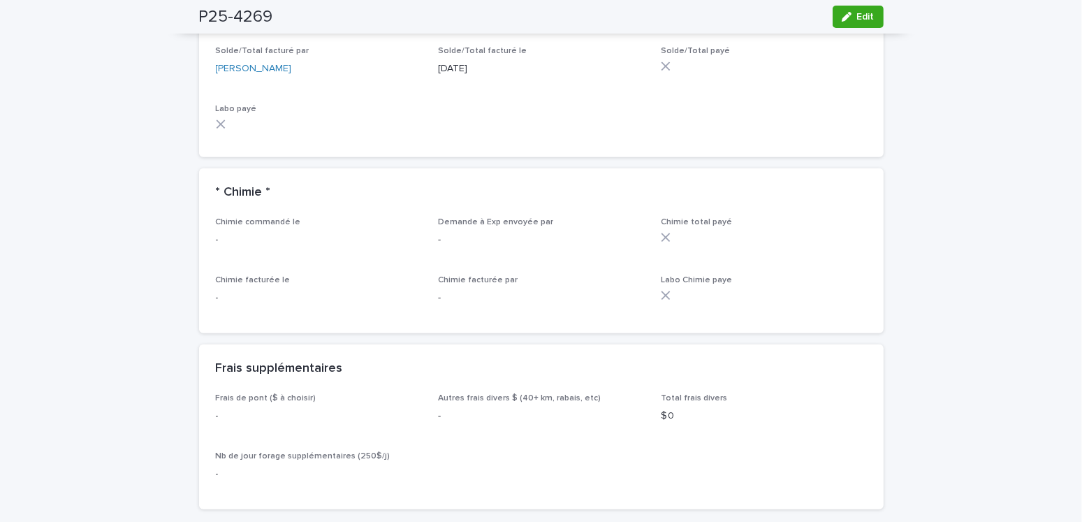
scroll to position [1162, 0]
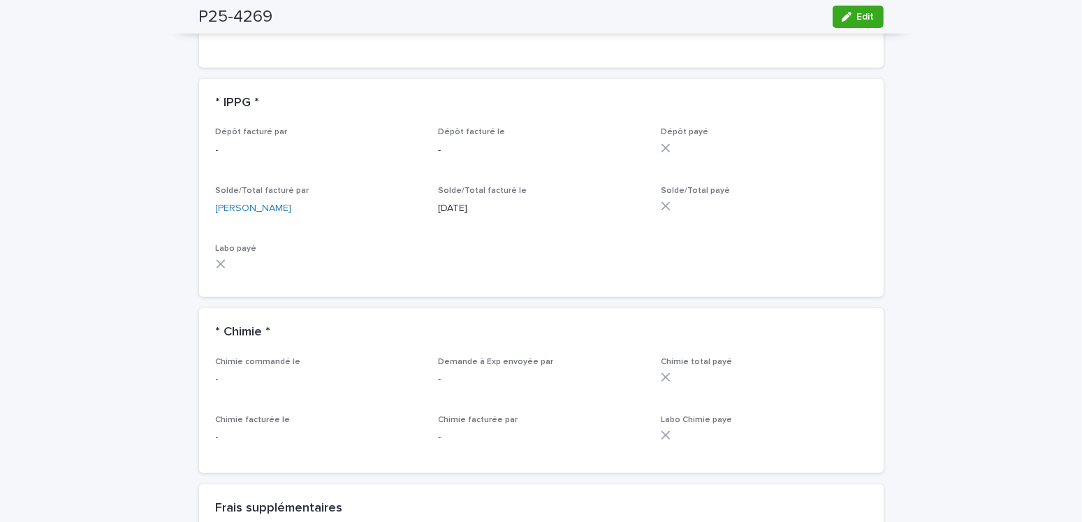
drag, startPoint x: 859, startPoint y: 12, endPoint x: 810, endPoint y: 138, distance: 134.9
click at [859, 12] on span "Edit" at bounding box center [865, 17] width 17 height 10
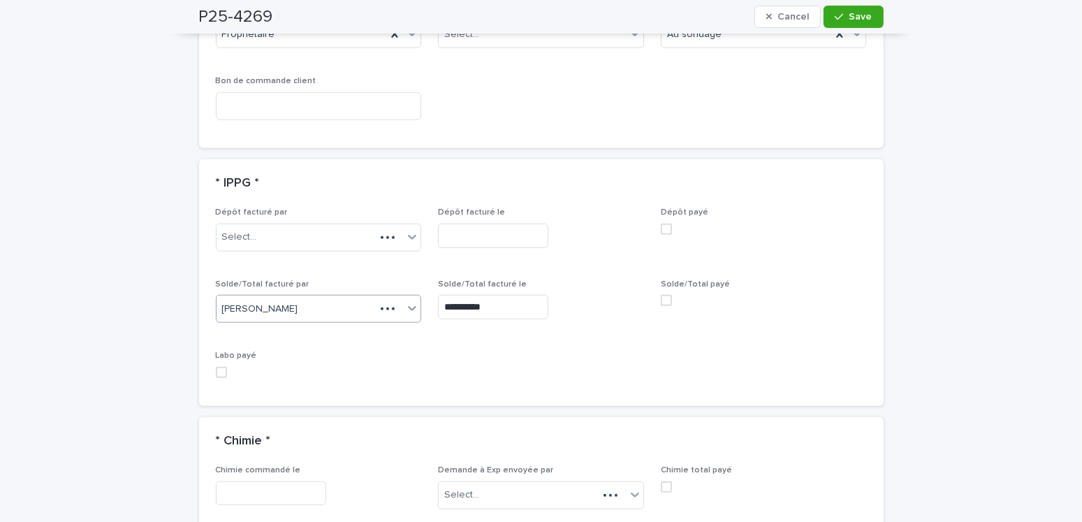
scroll to position [1287, 0]
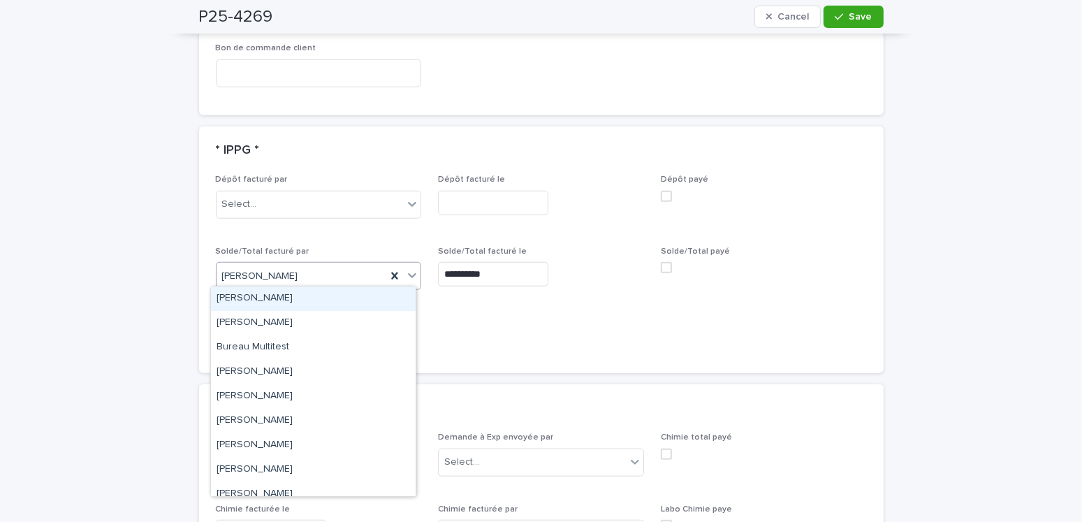
click at [286, 274] on div "Amilie Mainville" at bounding box center [302, 276] width 170 height 23
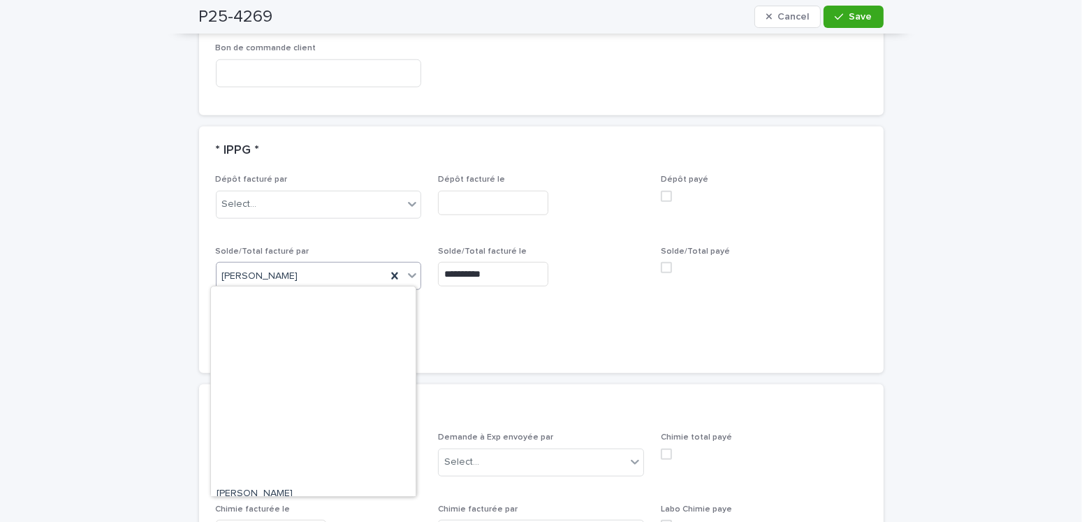
scroll to position [230, 0]
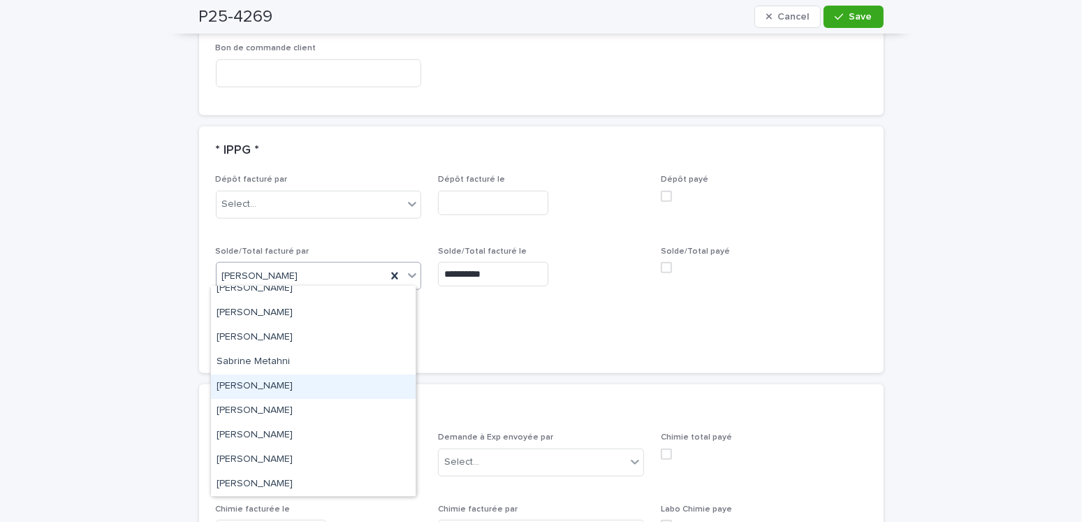
click at [268, 381] on div "Sandrine Bérubé" at bounding box center [313, 386] width 205 height 24
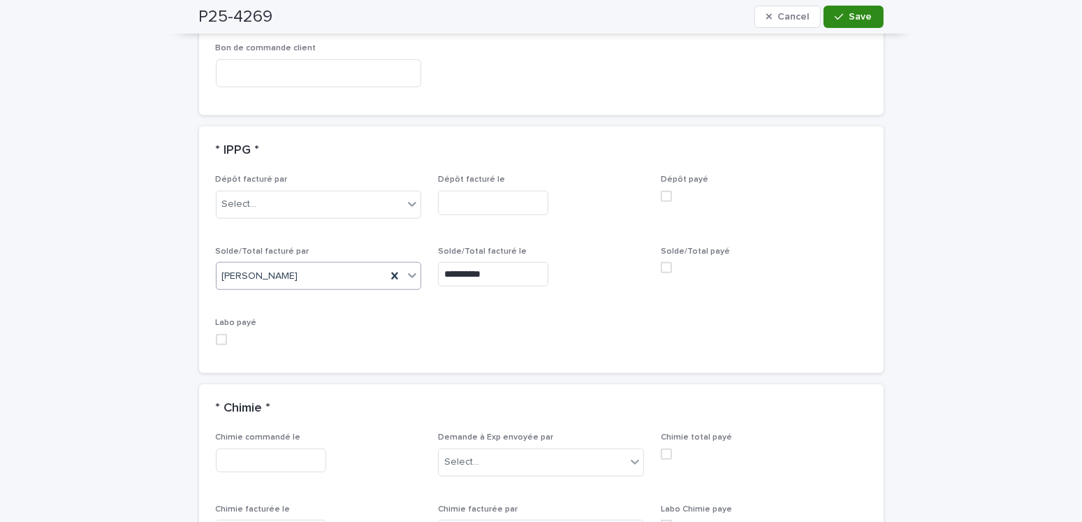
click at [853, 15] on span "Save" at bounding box center [860, 17] width 23 height 10
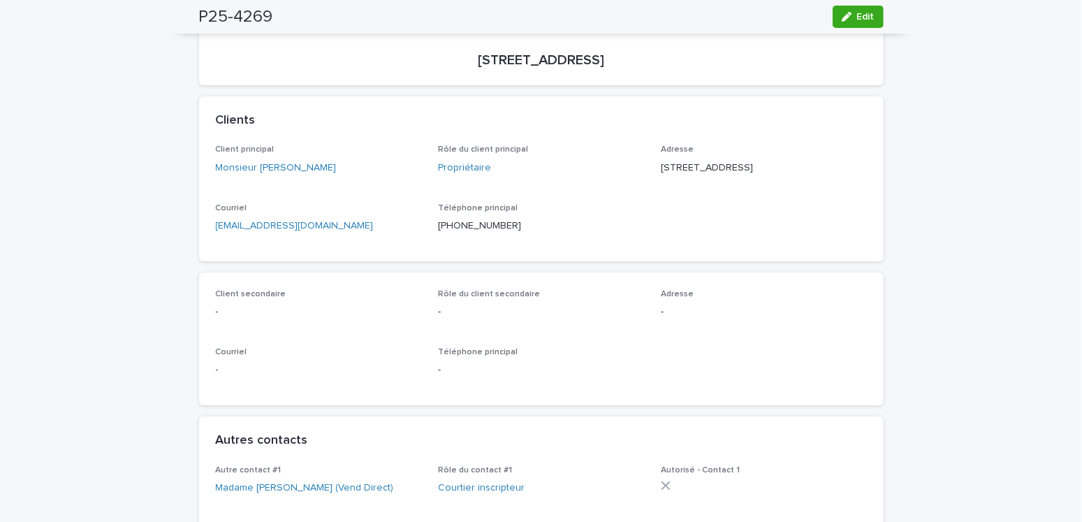
scroll to position [0, 0]
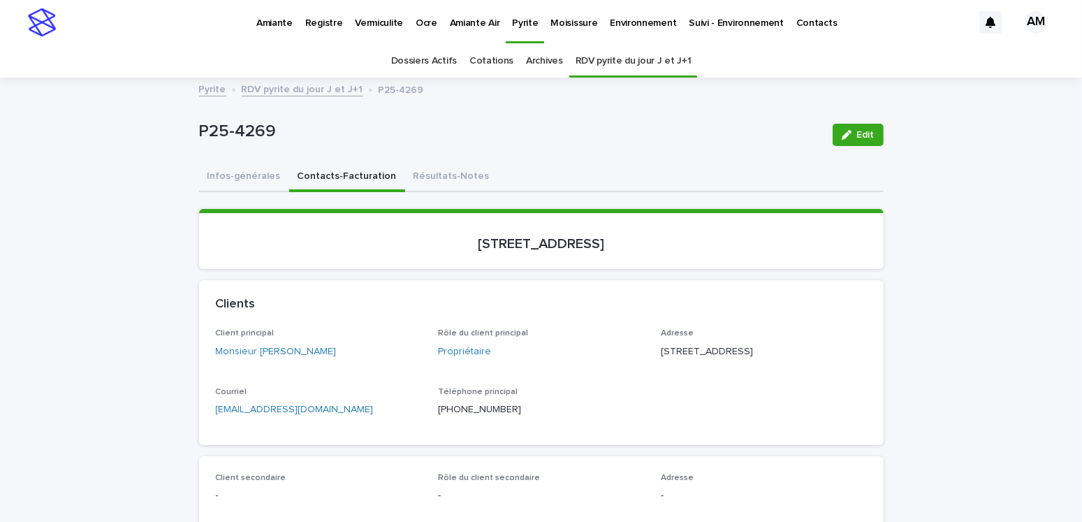
click at [520, 24] on p "Pyrite" at bounding box center [525, 14] width 26 height 29
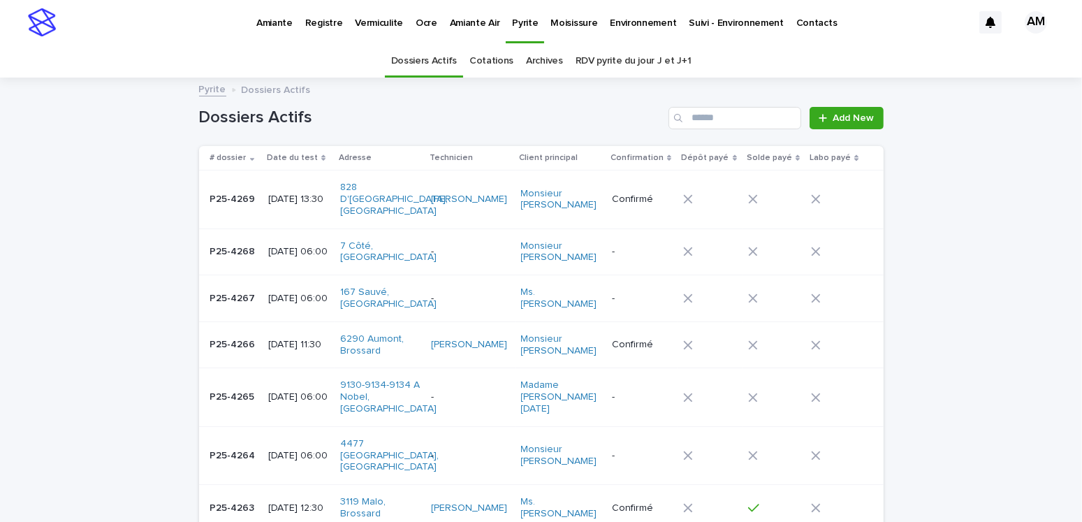
click at [592, 52] on link "RDV pyrite du jour J et J+1" at bounding box center [634, 61] width 116 height 33
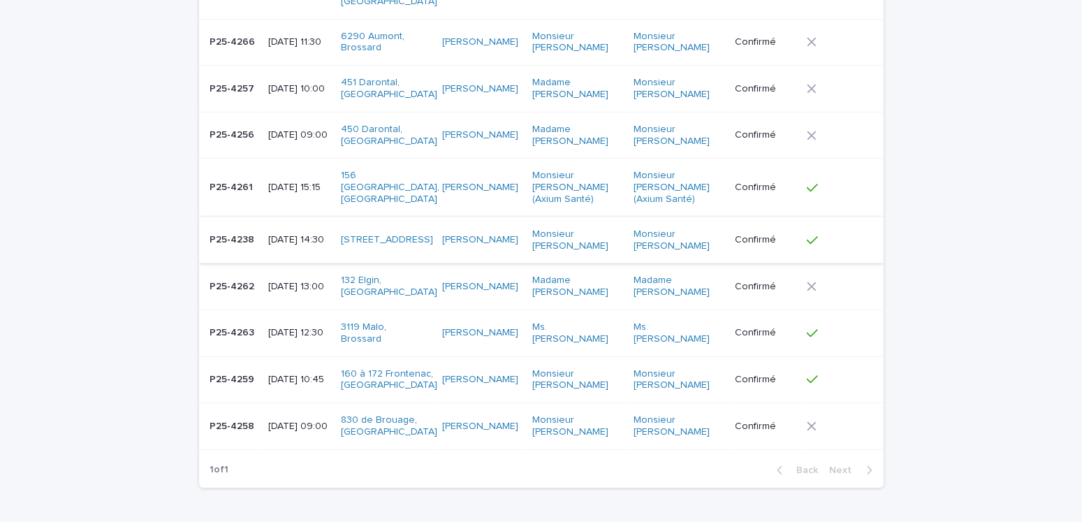
scroll to position [279, 0]
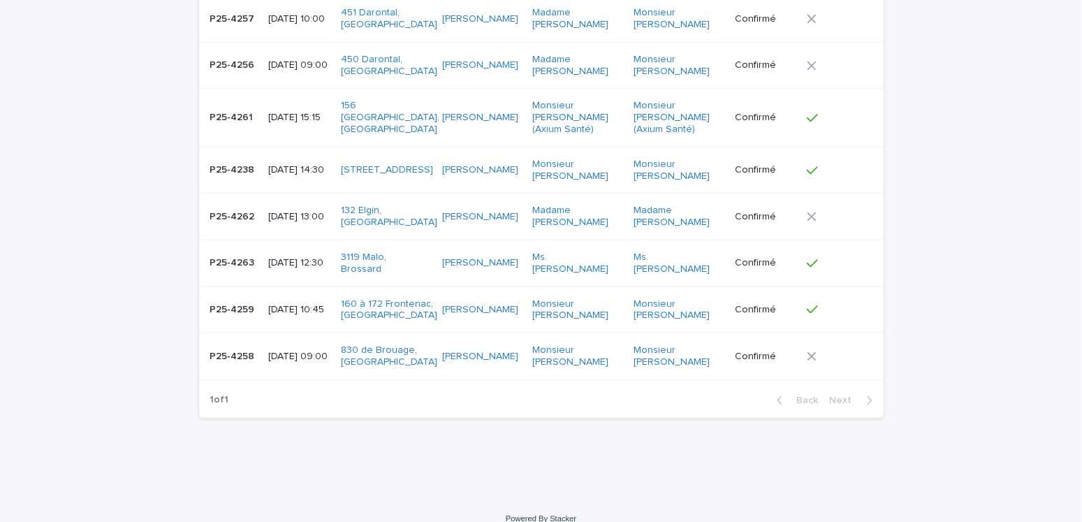
click at [279, 211] on p "2025-08-13 13:00" at bounding box center [298, 217] width 61 height 12
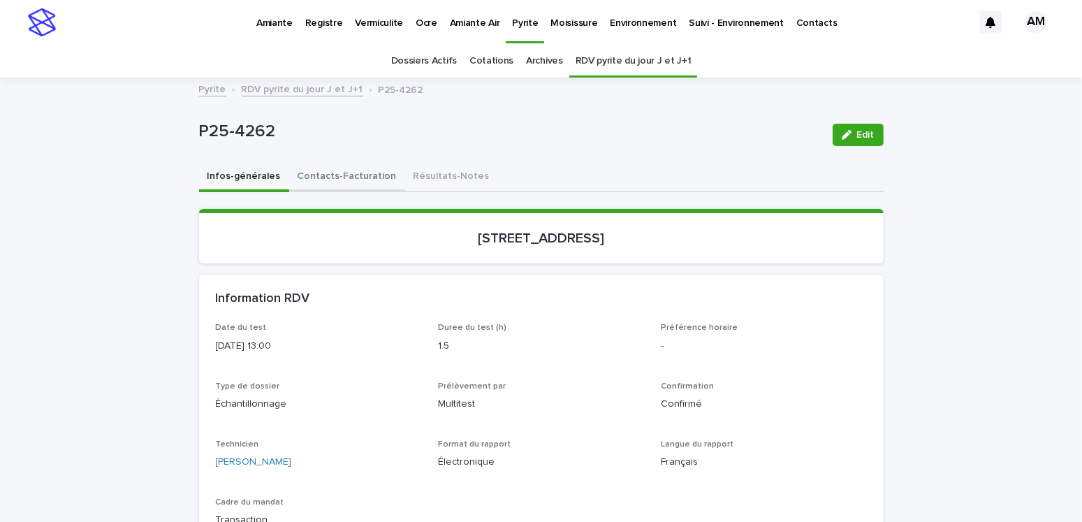
click at [323, 170] on button "Contacts-Facturation" at bounding box center [347, 177] width 116 height 29
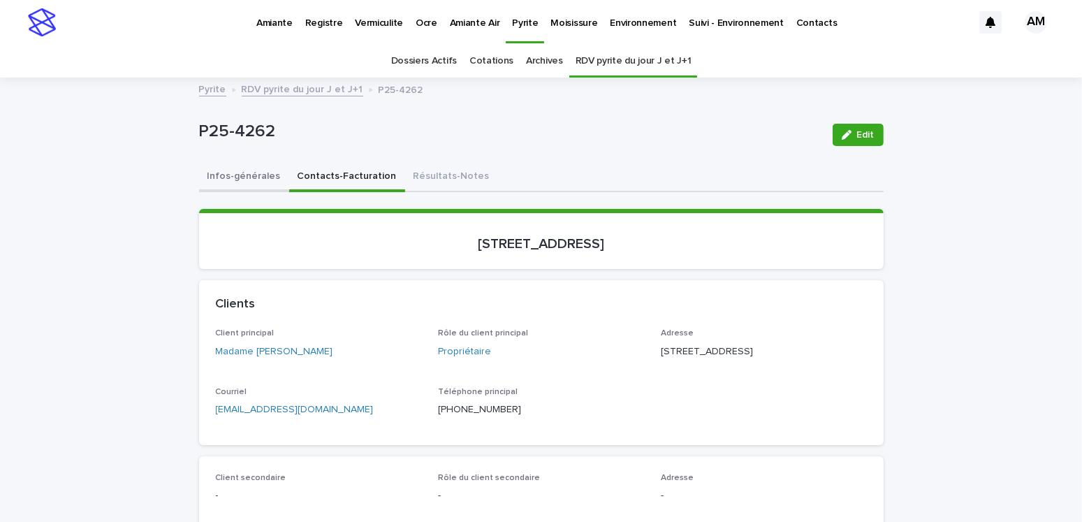
click at [251, 169] on button "Infos-générales" at bounding box center [244, 177] width 90 height 29
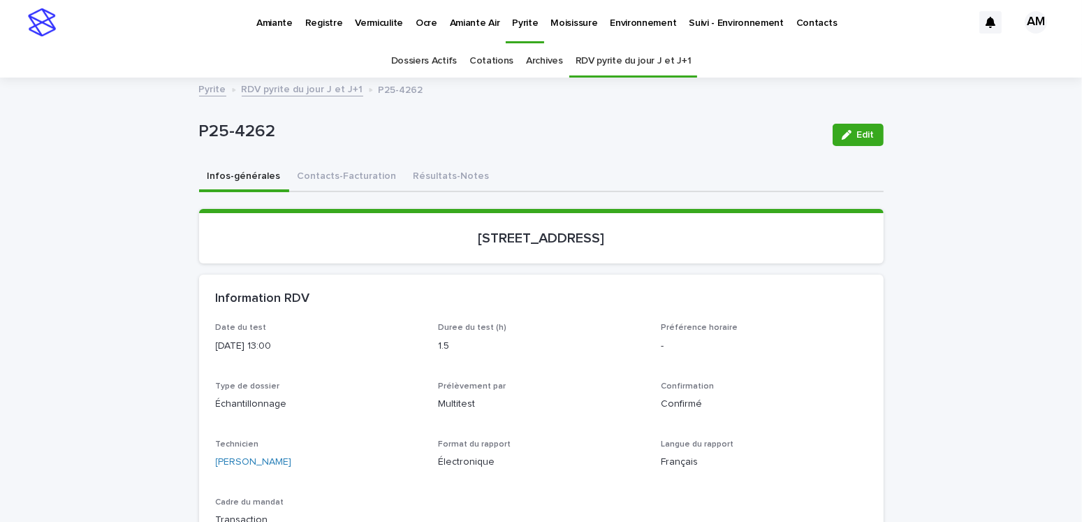
click at [312, 86] on link "RDV pyrite du jour J et J+1" at bounding box center [303, 88] width 122 height 16
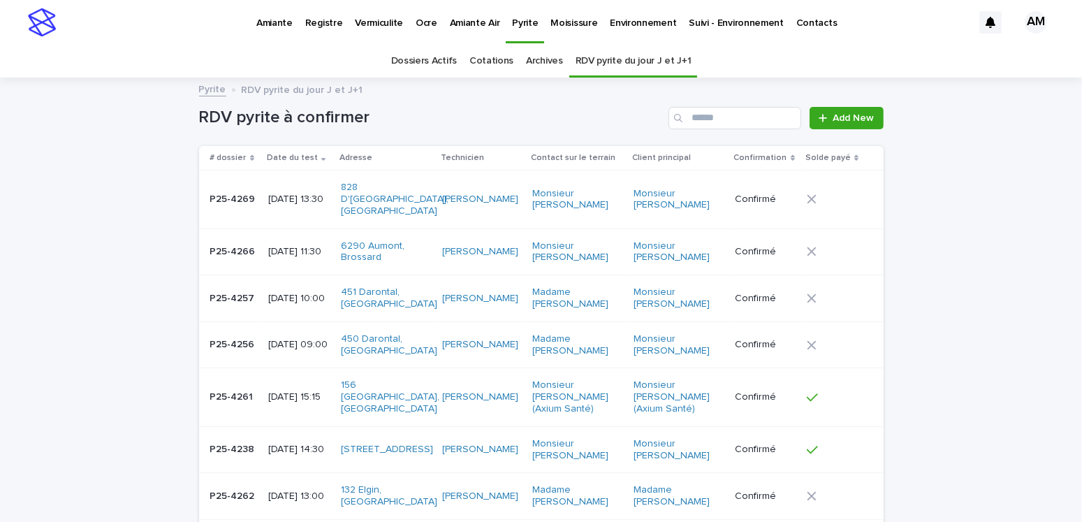
scroll to position [44, 0]
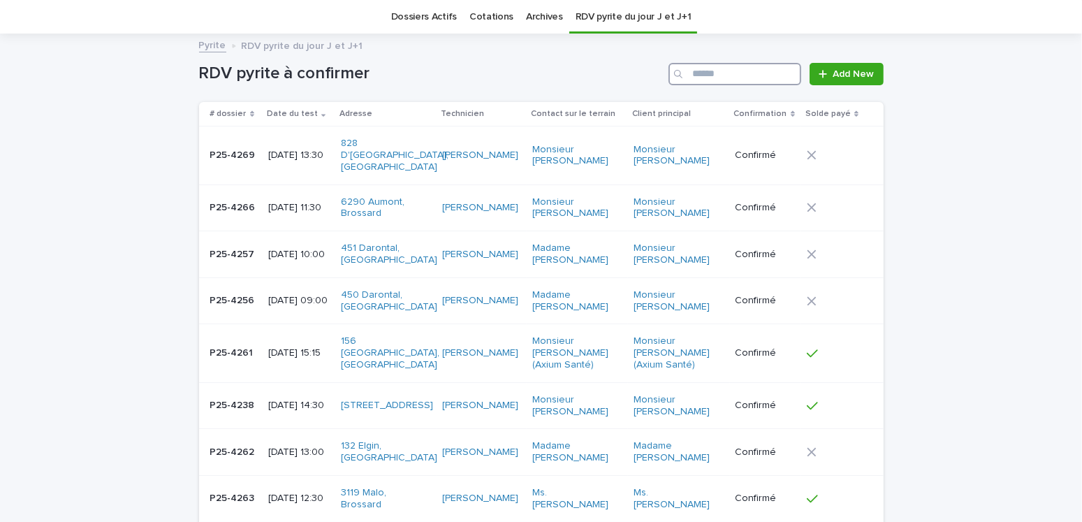
click at [696, 78] on input "Search" at bounding box center [734, 74] width 133 height 22
type input "*******"
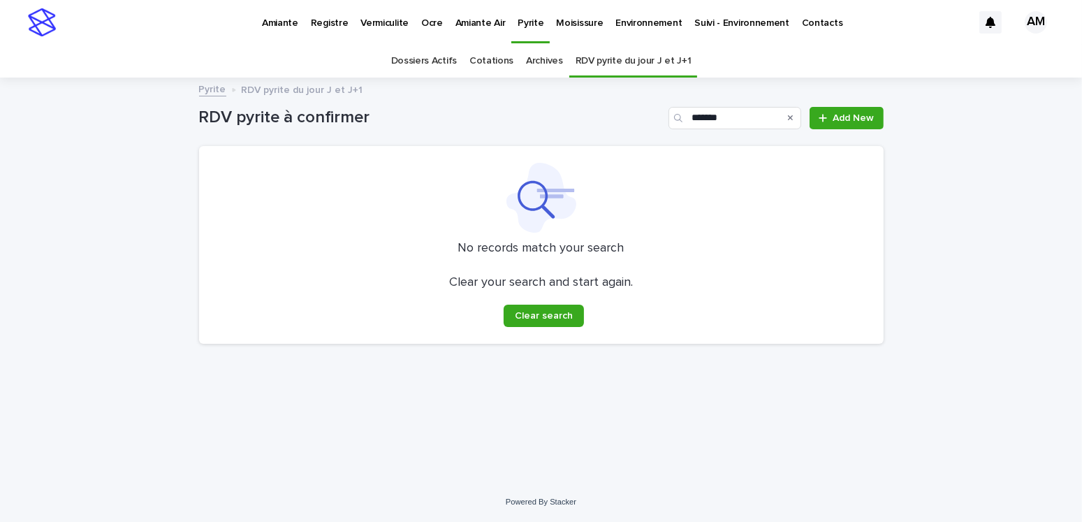
click at [457, 61] on link "Dossiers Actifs" at bounding box center [424, 61] width 66 height 33
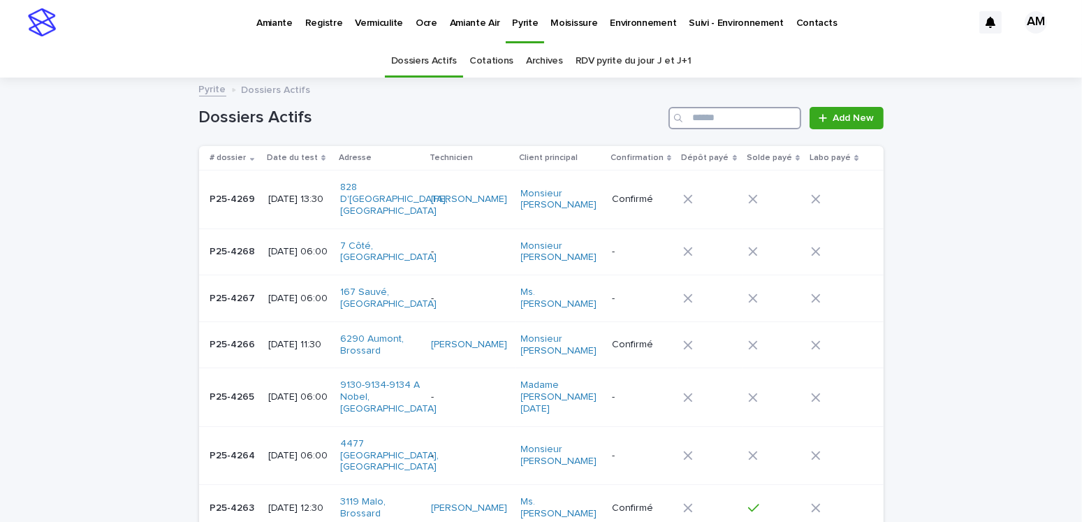
click at [694, 122] on input "Search" at bounding box center [734, 118] width 133 height 22
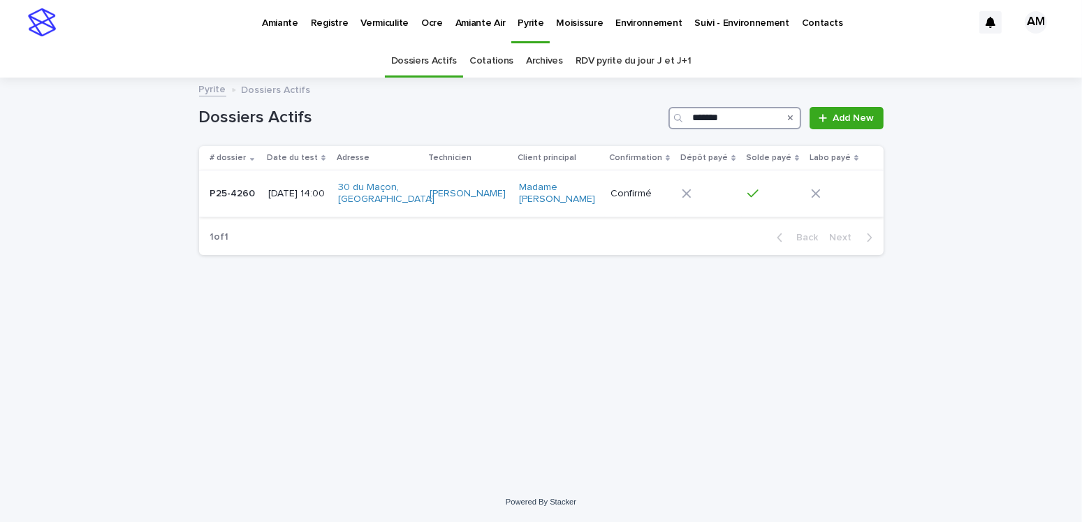
type input "*******"
click at [327, 196] on p "2025-08-12 14:00" at bounding box center [297, 194] width 59 height 12
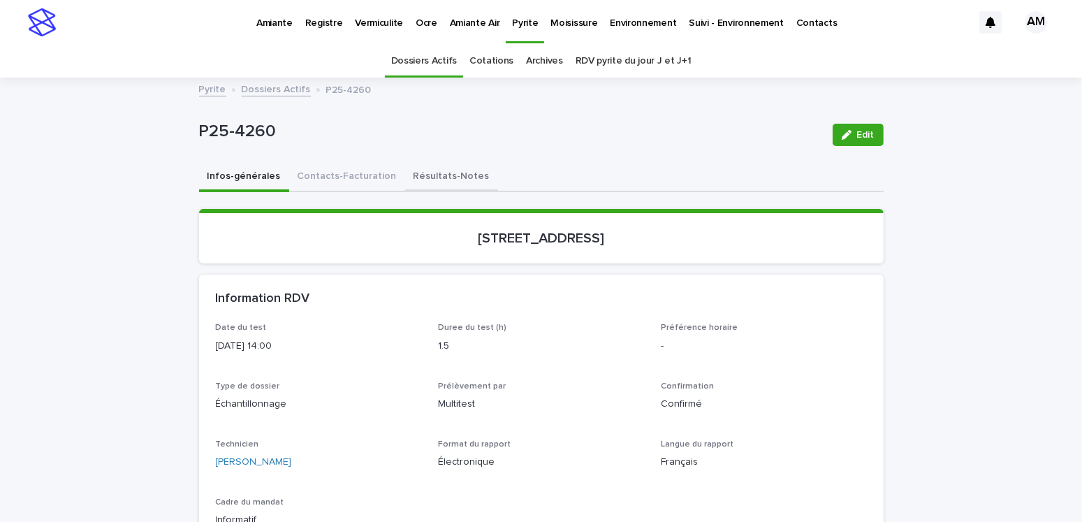
click at [442, 175] on button "Résultats-Notes" at bounding box center [451, 177] width 93 height 29
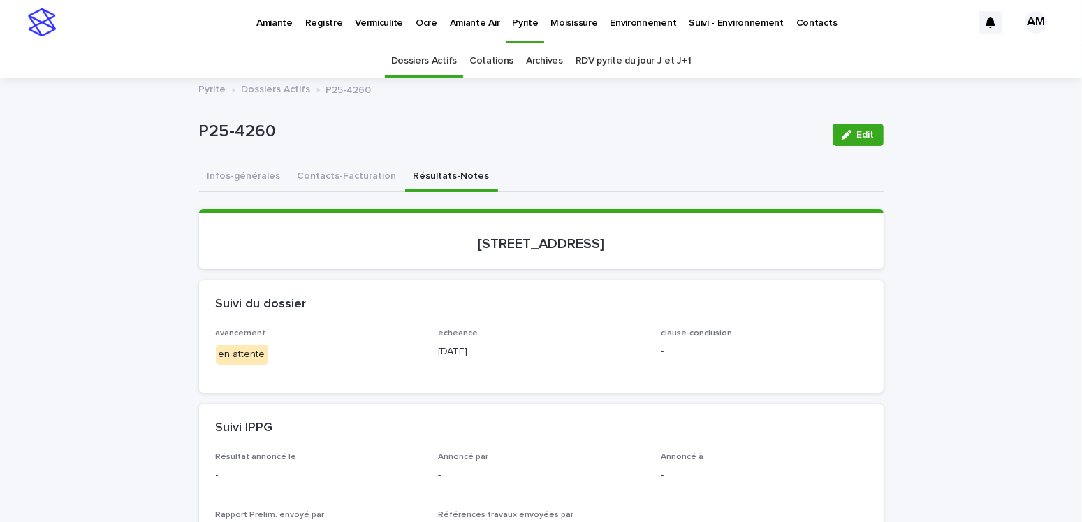
click at [861, 133] on span "Edit" at bounding box center [865, 135] width 17 height 10
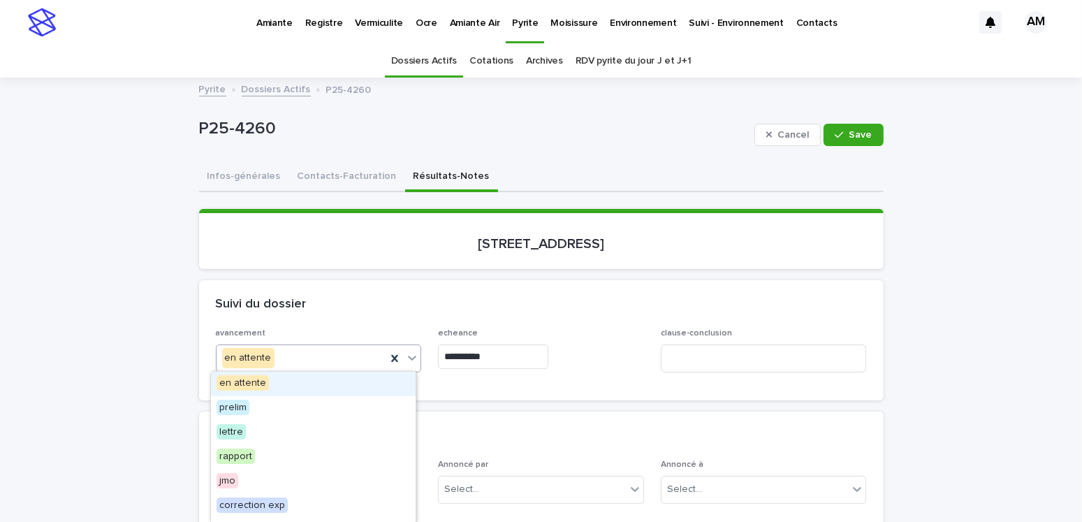
click at [298, 356] on div "en attente" at bounding box center [302, 357] width 170 height 23
click at [224, 434] on span "lettre" at bounding box center [231, 431] width 29 height 15
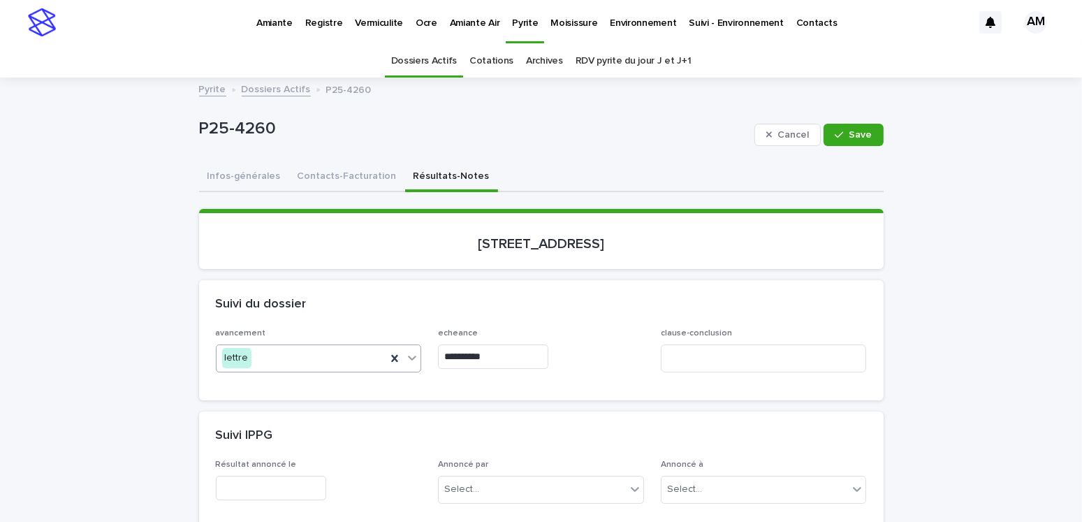
click at [485, 355] on input "**********" at bounding box center [493, 356] width 110 height 24
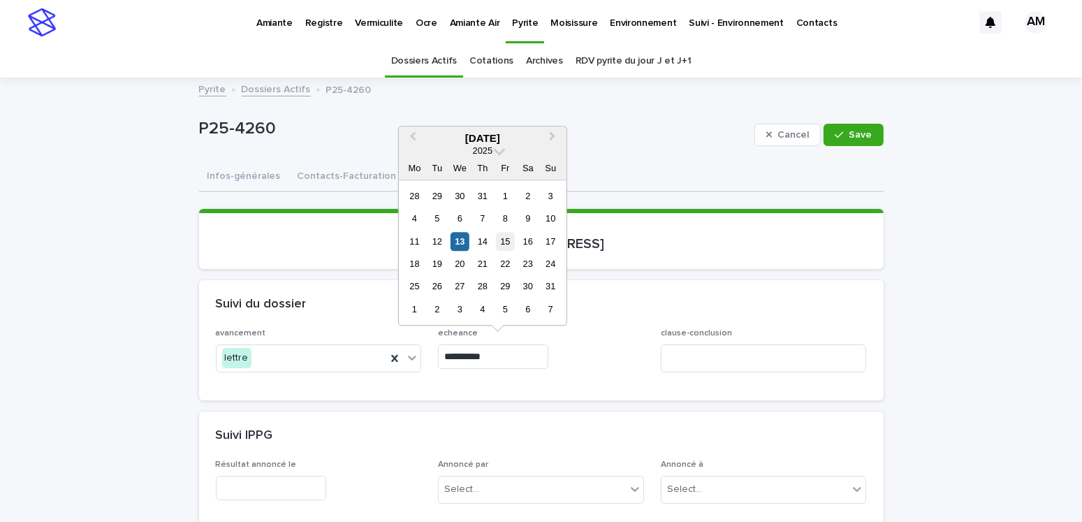
click at [506, 240] on div "15" at bounding box center [505, 241] width 19 height 19
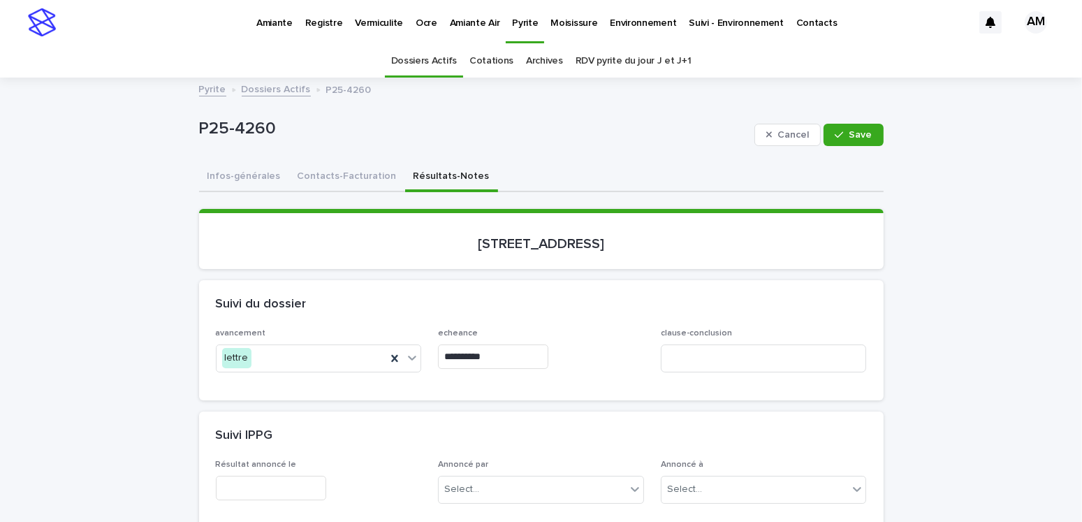
type input "**********"
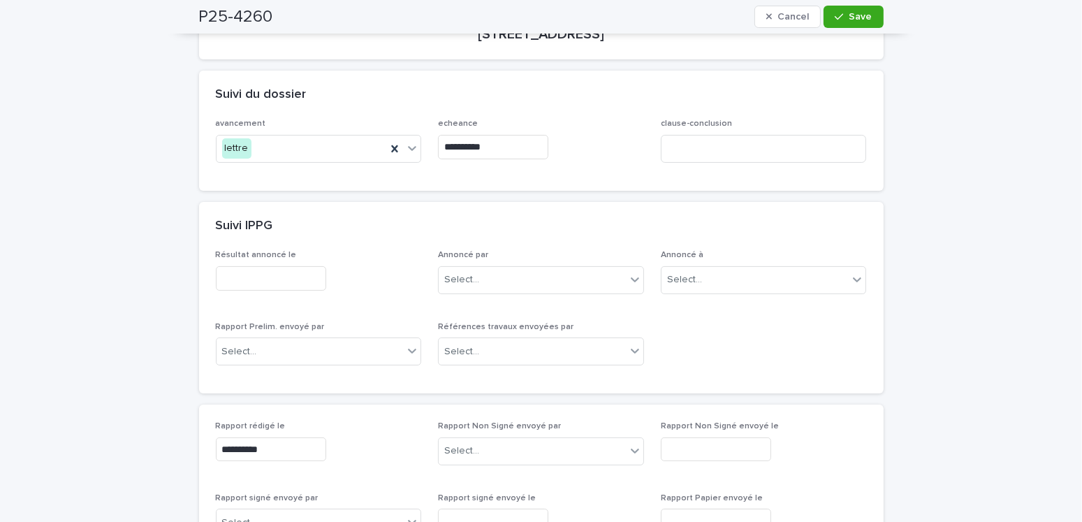
click at [252, 272] on input "text" at bounding box center [271, 278] width 110 height 24
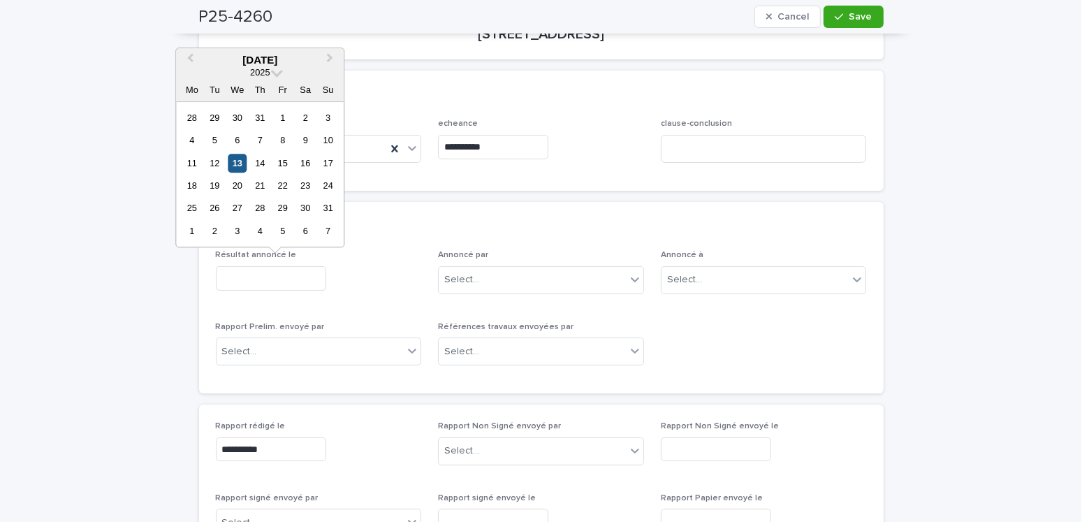
click at [235, 163] on div "13" at bounding box center [237, 163] width 19 height 19
type input "**********"
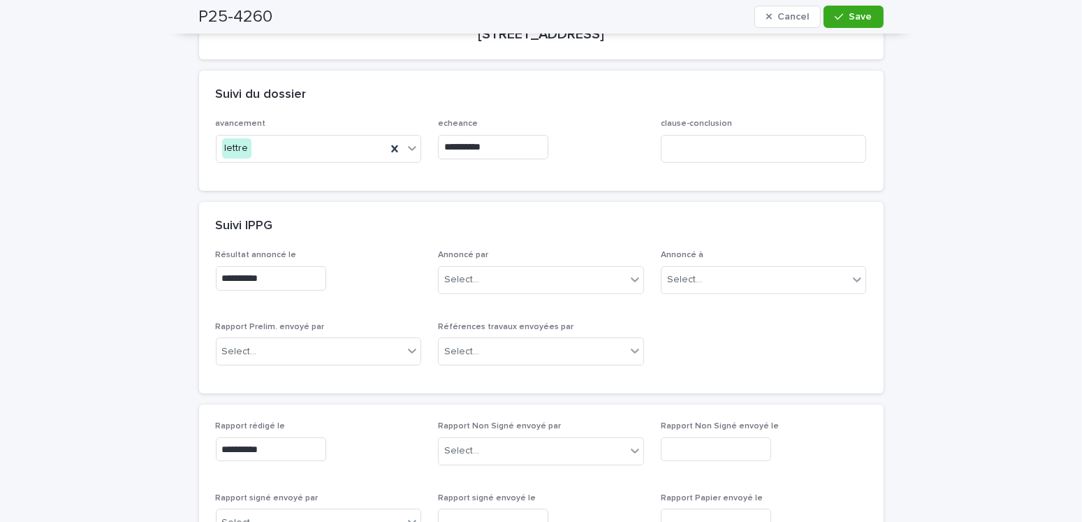
click at [248, 365] on div "Rapport Prelim. envoyé par Select..." at bounding box center [319, 349] width 206 height 54
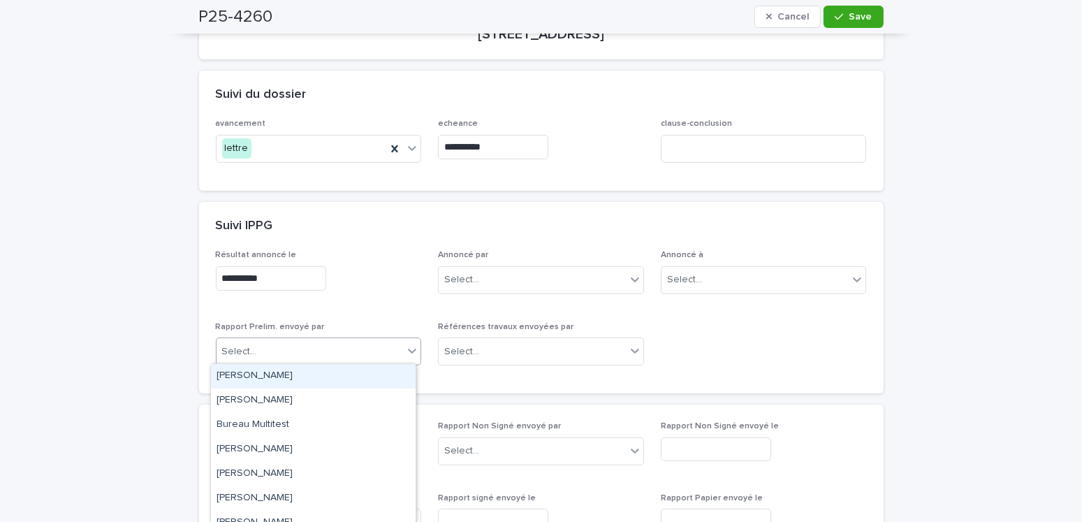
click at [258, 356] on div at bounding box center [258, 351] width 1 height 15
click at [251, 372] on div "Amilie Mainville" at bounding box center [313, 376] width 205 height 24
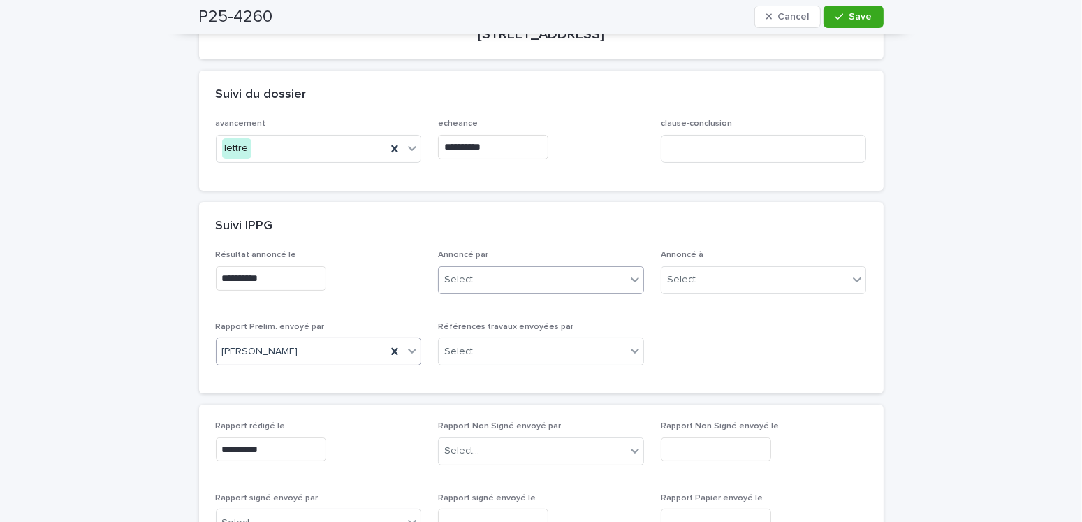
click at [448, 272] on div "Select..." at bounding box center [461, 279] width 35 height 15
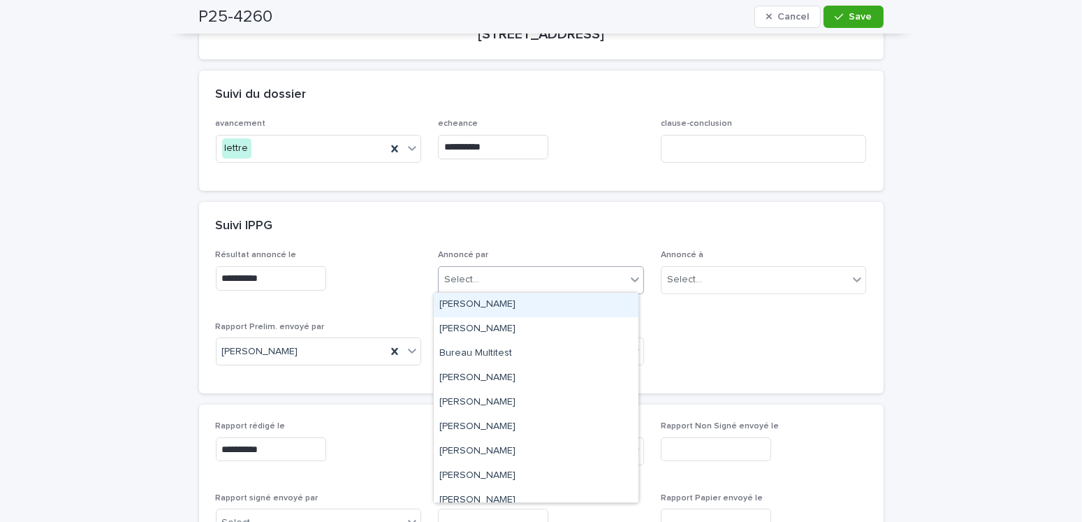
click at [446, 306] on div "Amilie Mainville" at bounding box center [536, 305] width 205 height 24
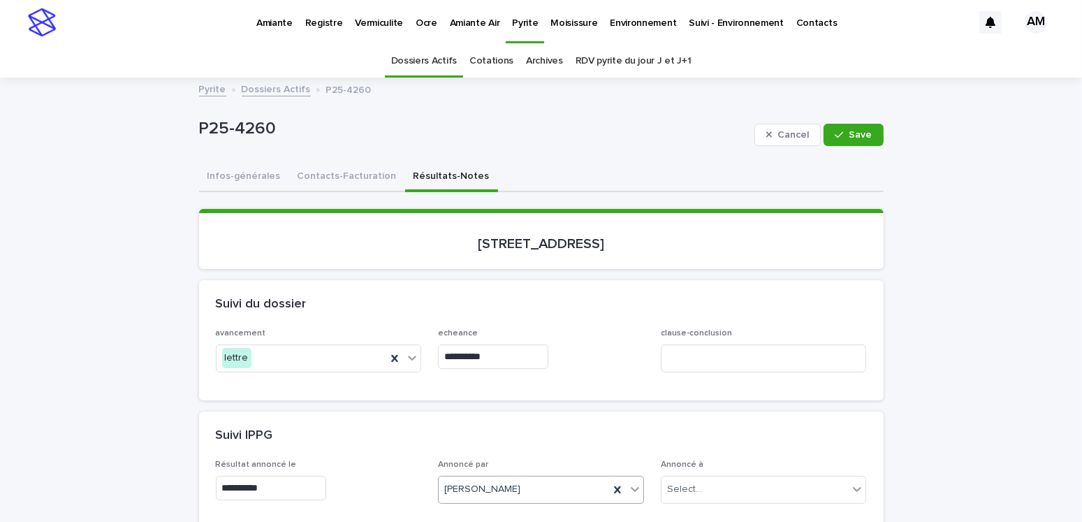
scroll to position [70, 0]
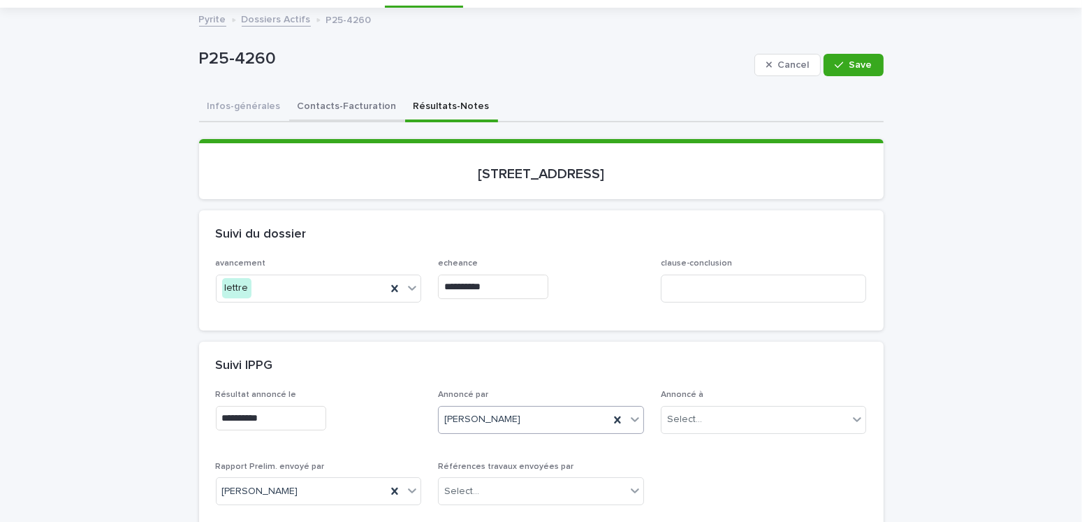
click at [335, 101] on button "Contacts-Facturation" at bounding box center [347, 107] width 116 height 29
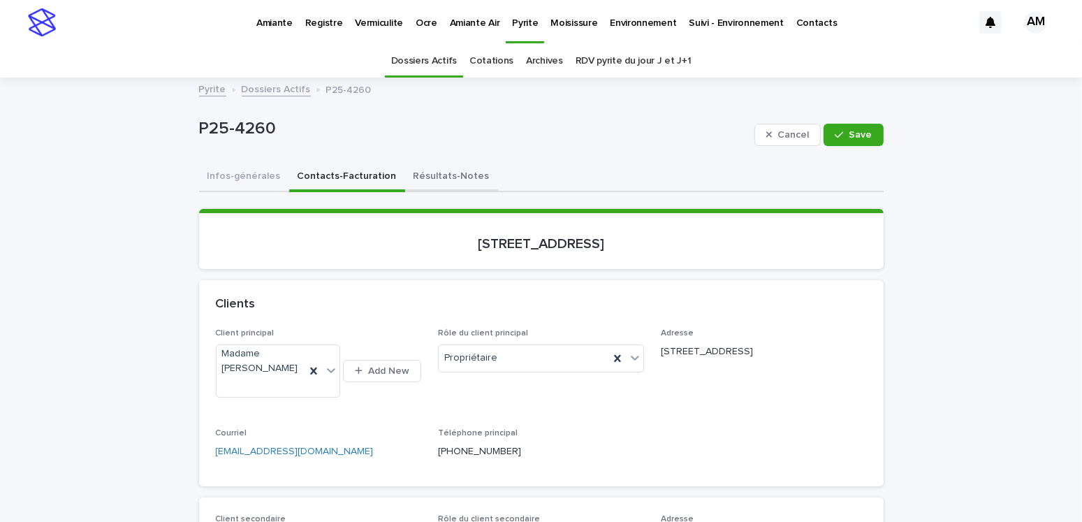
drag, startPoint x: 428, startPoint y: 172, endPoint x: 473, endPoint y: 192, distance: 49.1
click at [428, 172] on button "Résultats-Notes" at bounding box center [451, 177] width 93 height 29
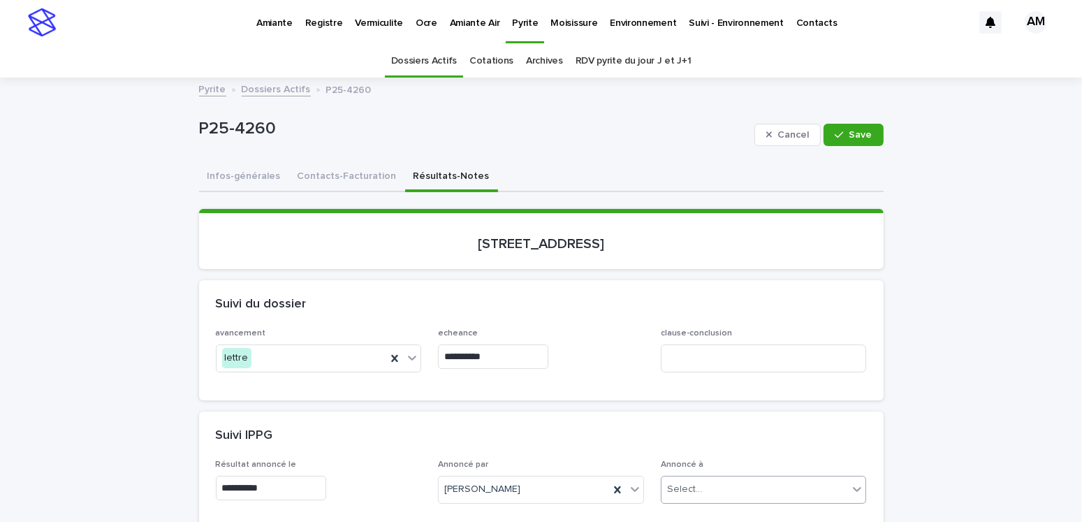
click at [677, 486] on div "Select..." at bounding box center [684, 489] width 35 height 15
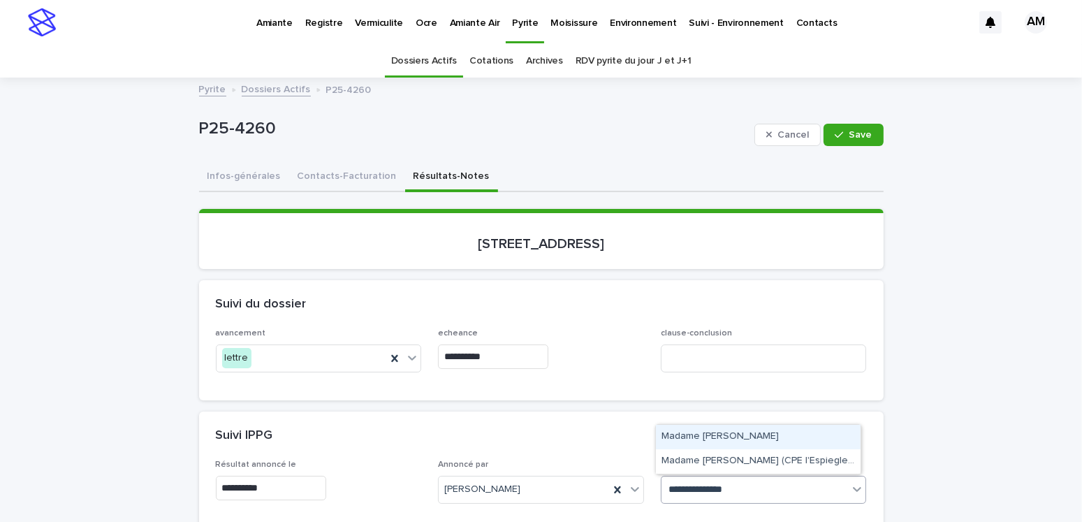
type input "**********"
click at [754, 428] on div "Madame Claude Champagne" at bounding box center [758, 437] width 205 height 24
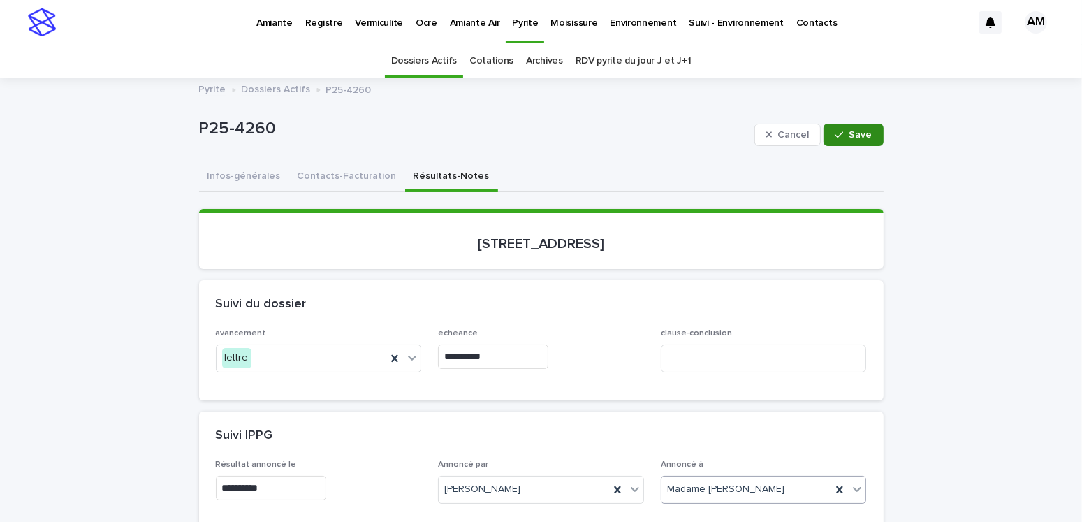
click at [835, 132] on icon "button" at bounding box center [839, 135] width 8 height 10
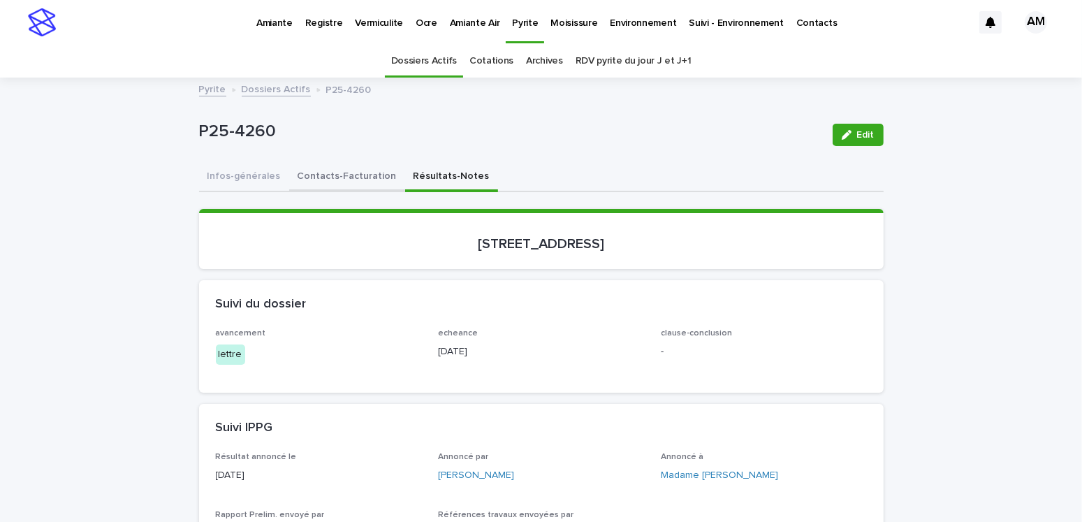
click at [328, 175] on button "Contacts-Facturation" at bounding box center [347, 177] width 116 height 29
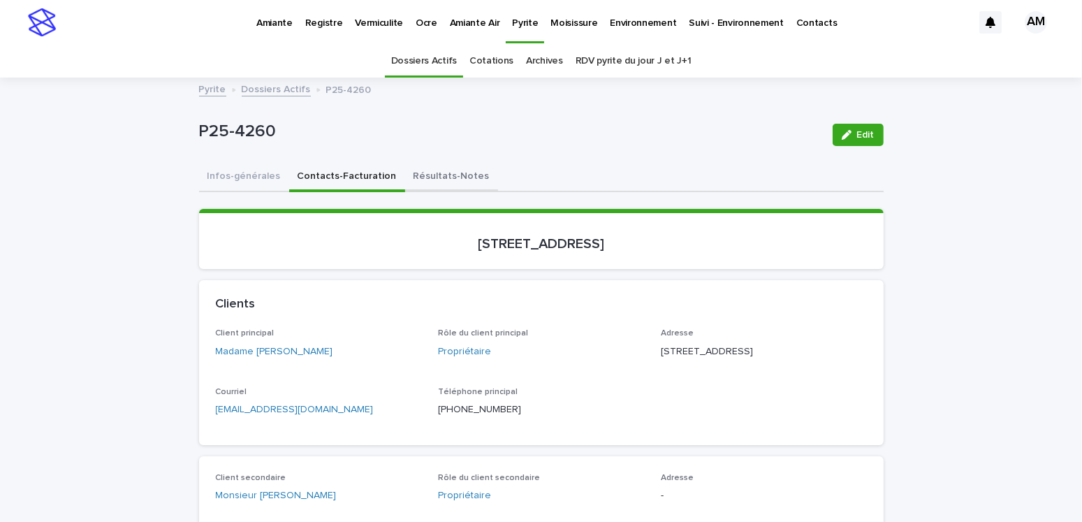
click at [424, 186] on button "Résultats-Notes" at bounding box center [451, 177] width 93 height 29
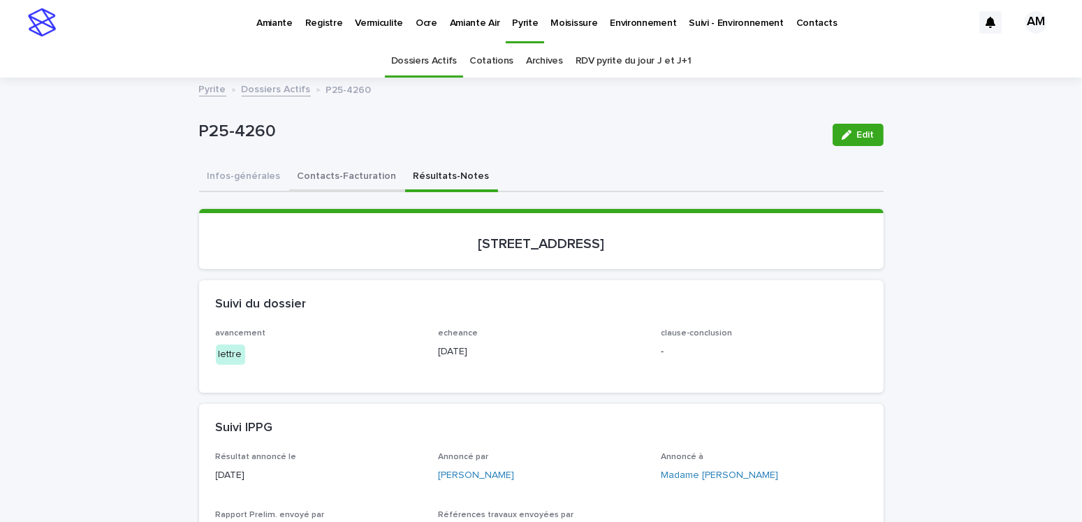
click at [340, 173] on button "Contacts-Facturation" at bounding box center [347, 177] width 116 height 29
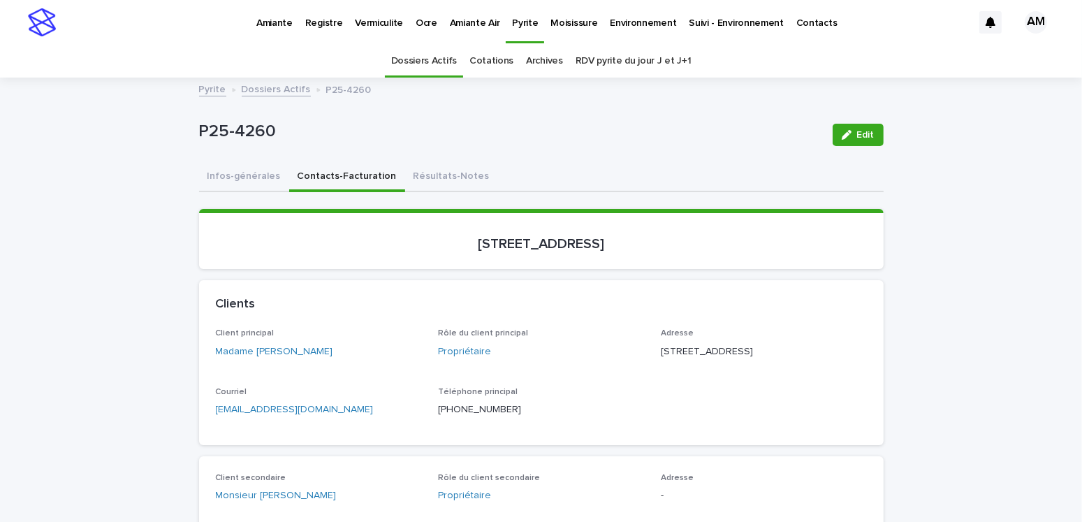
drag, startPoint x: 387, startPoint y: 430, endPoint x: 332, endPoint y: 430, distance: 55.2
click at [372, 428] on div "Courriel champagneclaude@hotmail.ca" at bounding box center [319, 407] width 206 height 41
drag, startPoint x: 332, startPoint y: 430, endPoint x: 174, endPoint y: 416, distance: 158.5
click at [371, 428] on div "Courriel champagneclaude@hotmail.ca" at bounding box center [319, 407] width 206 height 41
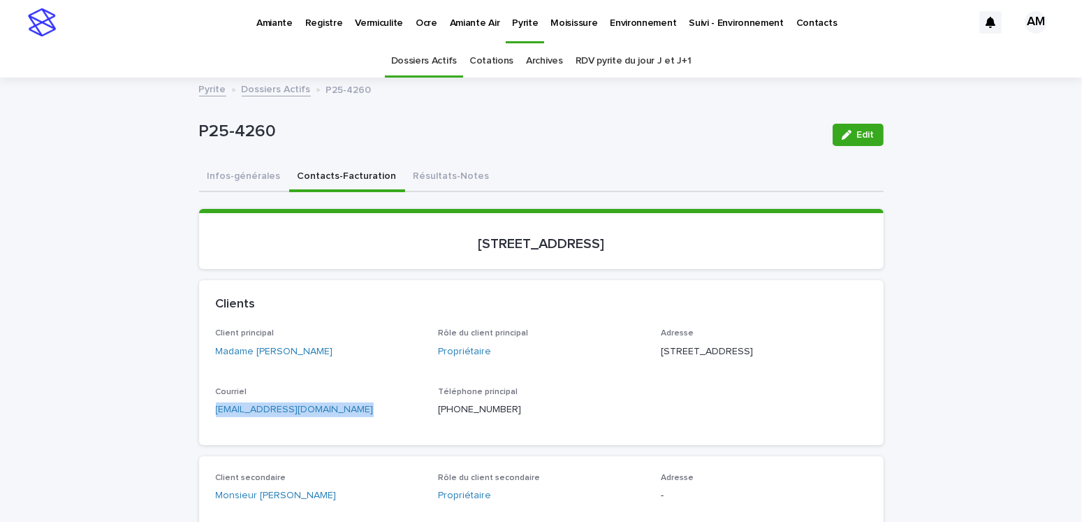
drag, startPoint x: 371, startPoint y: 434, endPoint x: 169, endPoint y: 433, distance: 201.9
click at [429, 163] on button "Résultats-Notes" at bounding box center [451, 177] width 93 height 29
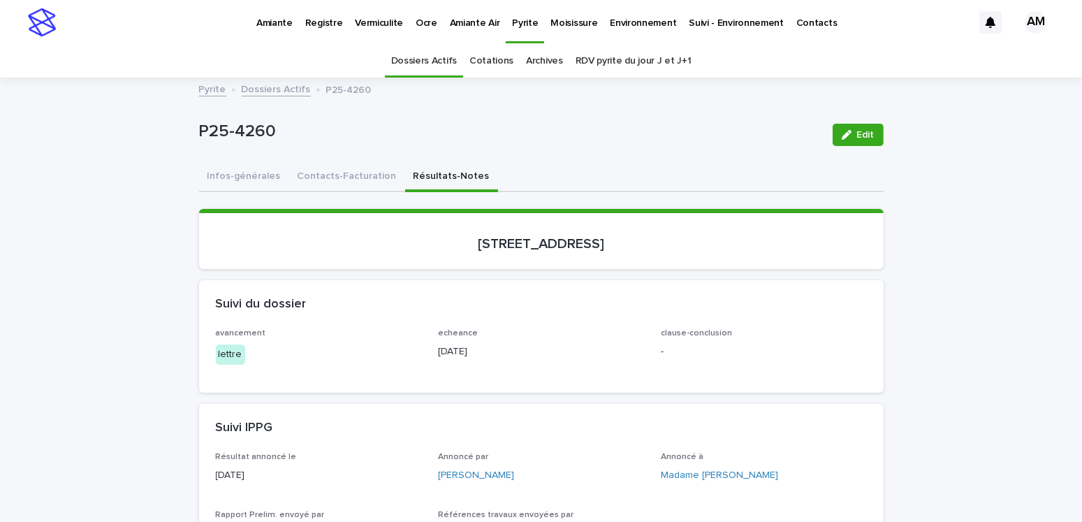
click at [270, 87] on link "Dossiers Actifs" at bounding box center [276, 88] width 69 height 16
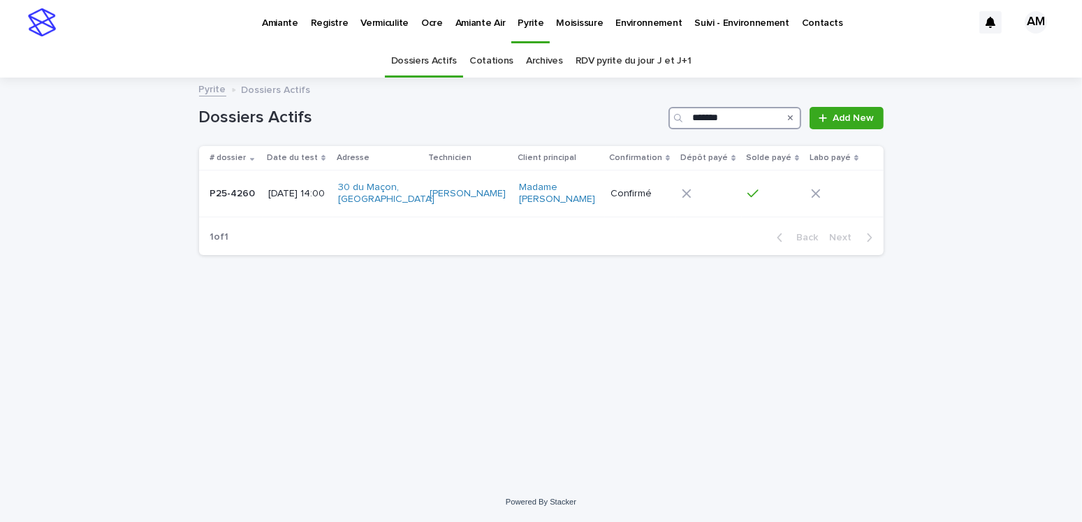
click at [746, 110] on input "*******" at bounding box center [734, 118] width 133 height 22
type input "*******"
click at [314, 182] on div "2025-08-12 16:00" at bounding box center [297, 193] width 59 height 23
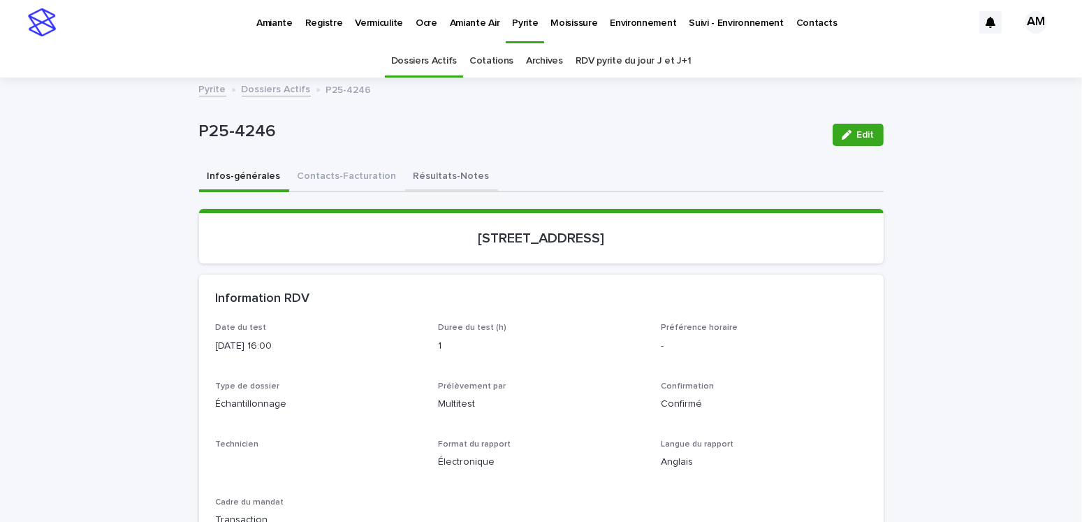
click at [433, 175] on button "Résultats-Notes" at bounding box center [451, 177] width 93 height 29
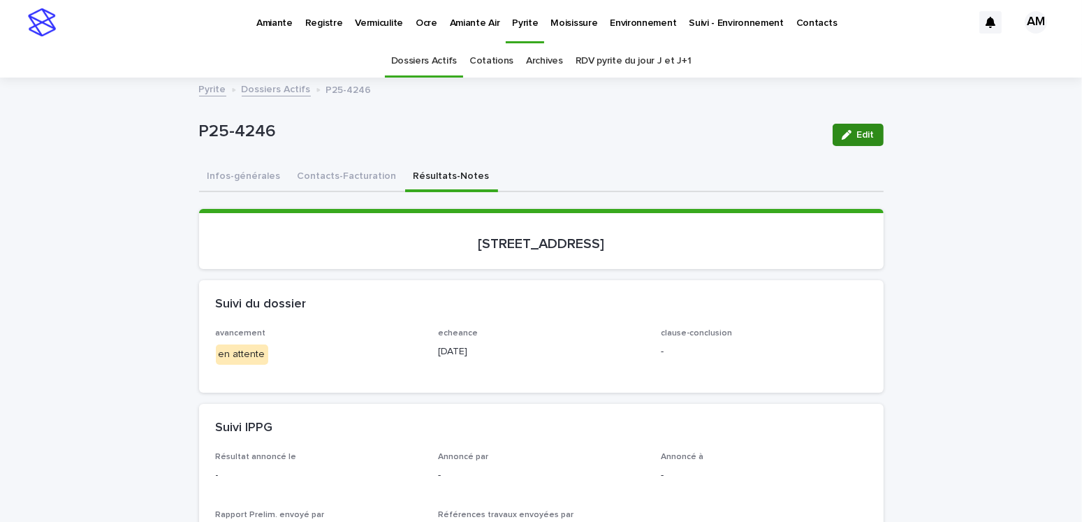
click at [864, 140] on button "Edit" at bounding box center [858, 135] width 51 height 22
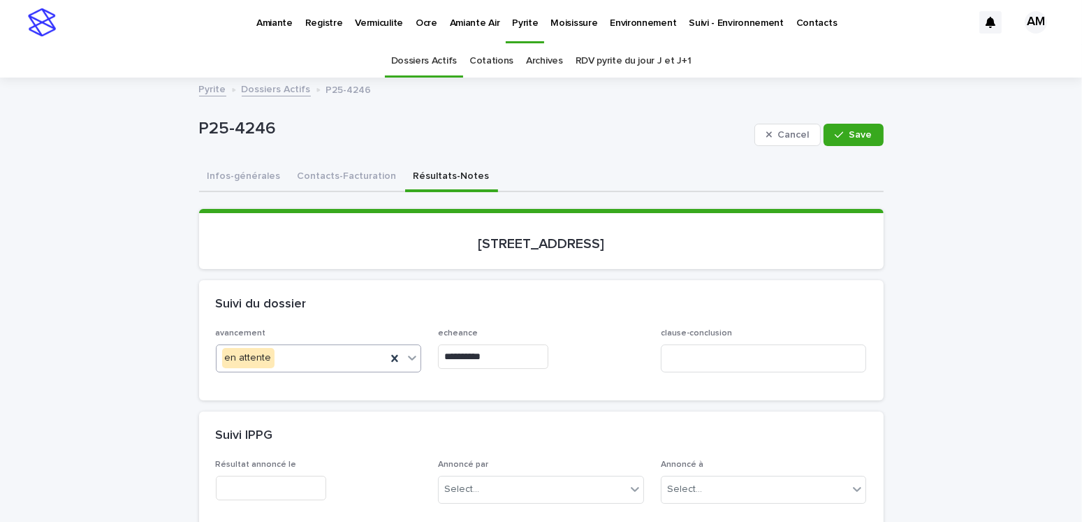
click at [300, 354] on div "en attente" at bounding box center [302, 357] width 170 height 23
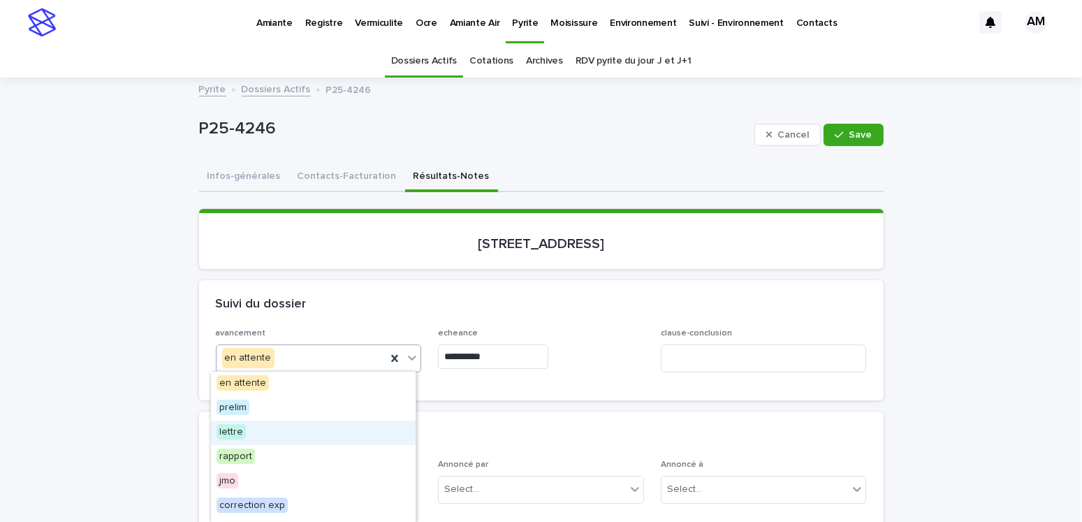
click at [234, 428] on span "lettre" at bounding box center [231, 431] width 29 height 15
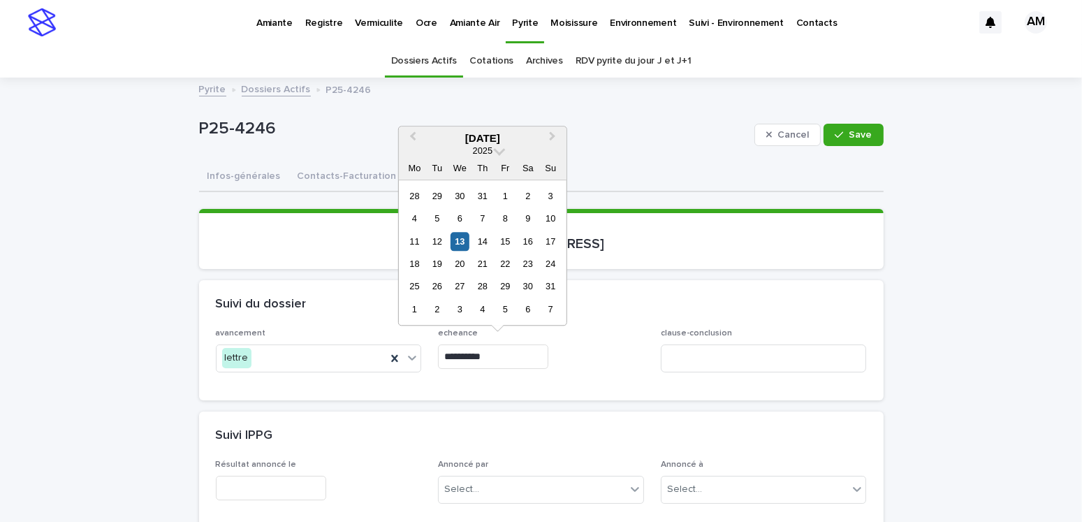
click at [492, 352] on input "**********" at bounding box center [493, 356] width 110 height 24
click at [503, 239] on div "15" at bounding box center [505, 241] width 19 height 19
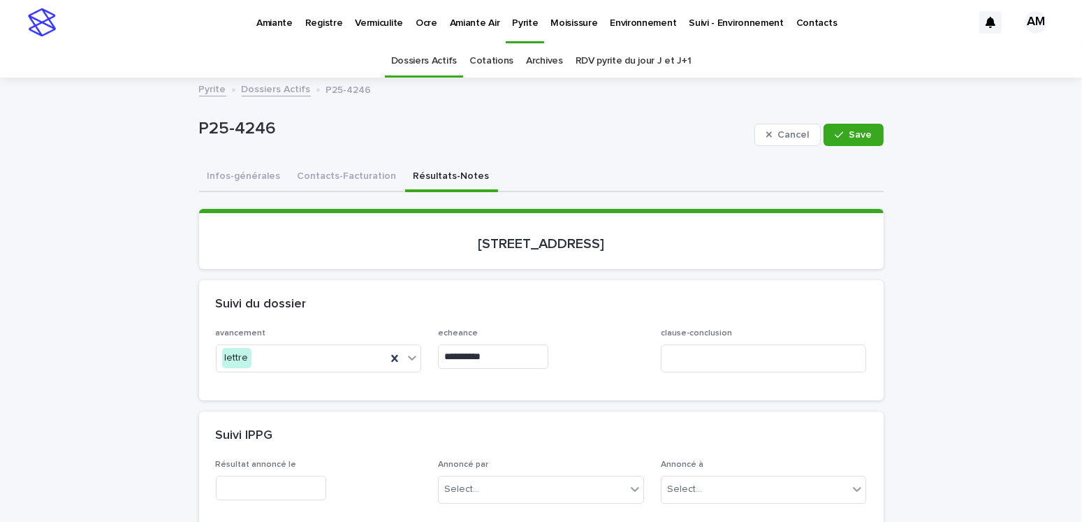
type input "**********"
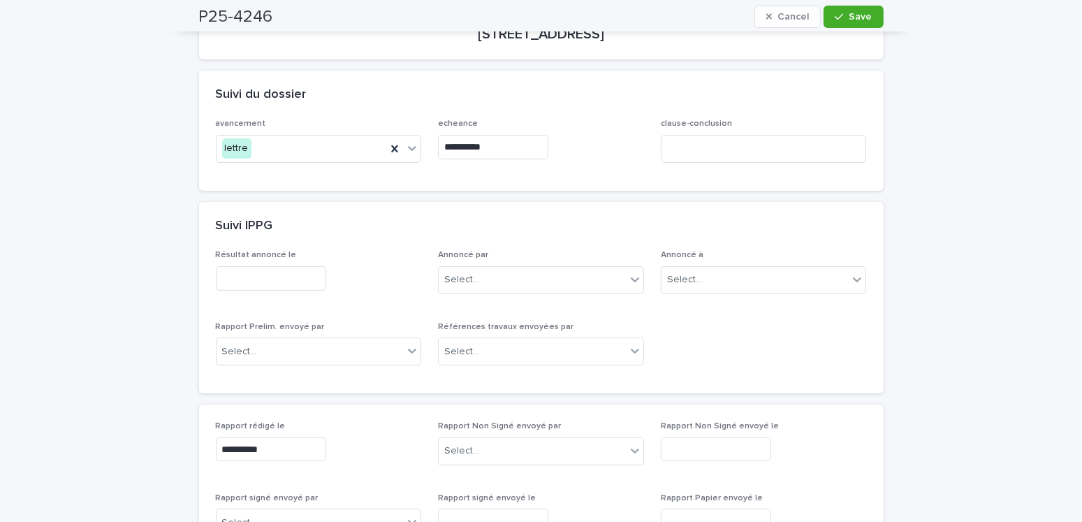
click at [245, 278] on input "text" at bounding box center [271, 278] width 110 height 24
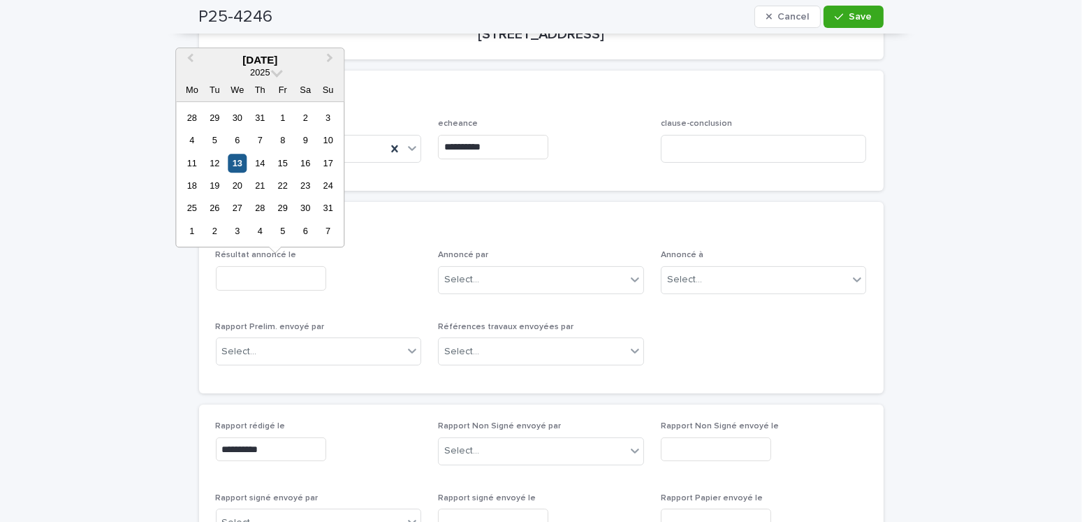
click at [243, 167] on div "13" at bounding box center [237, 163] width 19 height 19
type input "**********"
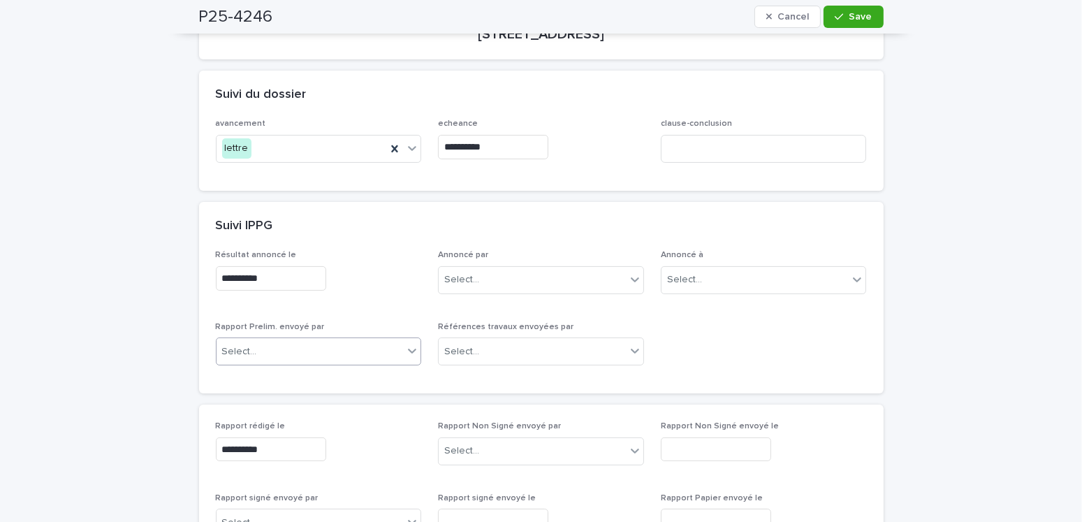
click at [262, 349] on div "Select..." at bounding box center [310, 351] width 187 height 23
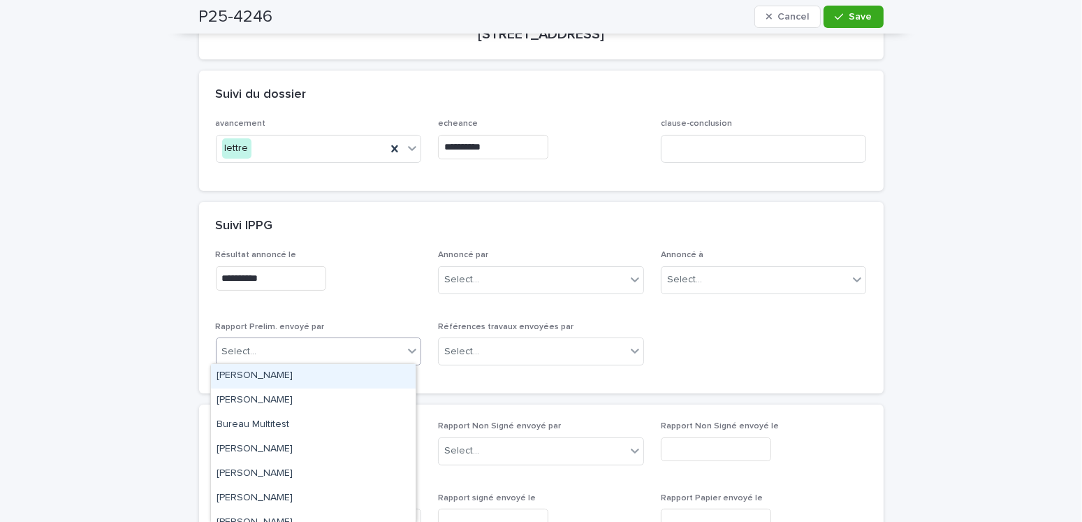
click at [260, 366] on div "Amilie Mainville" at bounding box center [313, 376] width 205 height 24
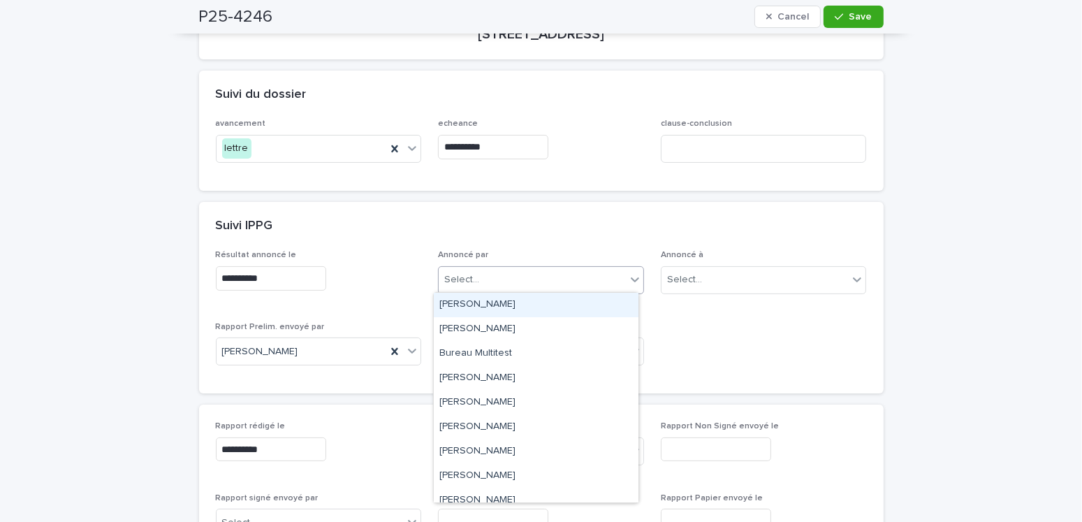
click at [538, 274] on div "Select..." at bounding box center [532, 279] width 187 height 23
click at [489, 314] on div "Amilie Mainville" at bounding box center [536, 305] width 205 height 24
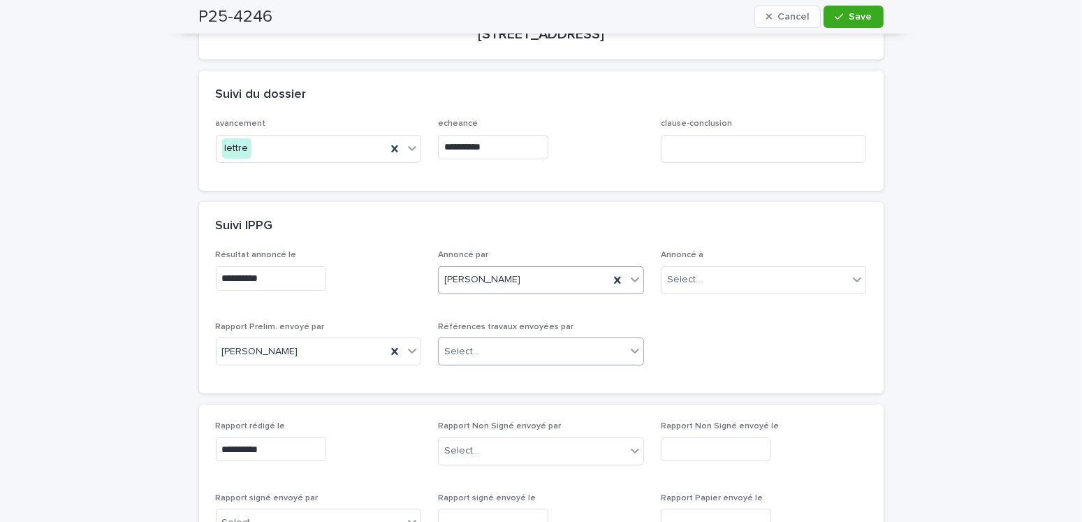
scroll to position [0, 0]
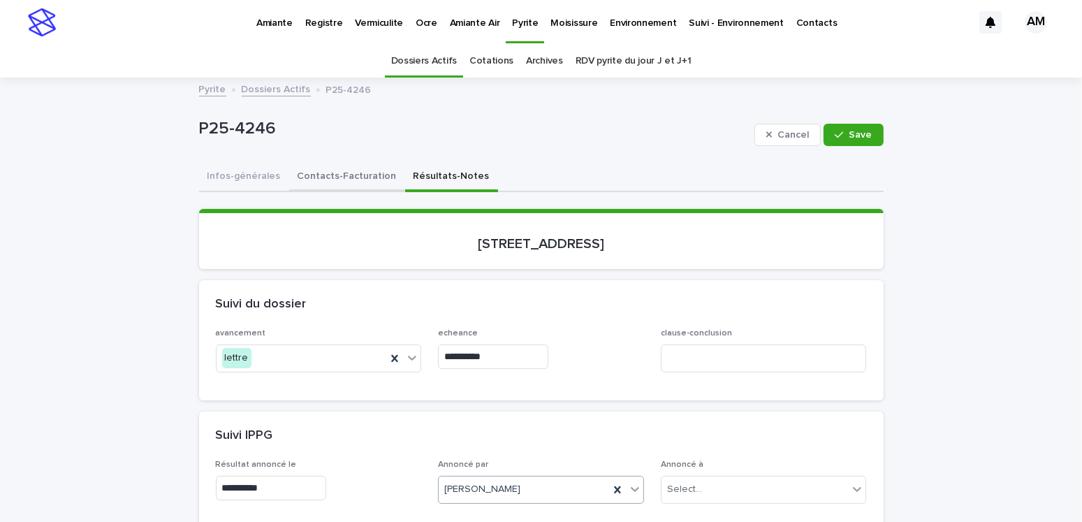
click at [358, 175] on button "Contacts-Facturation" at bounding box center [347, 177] width 116 height 29
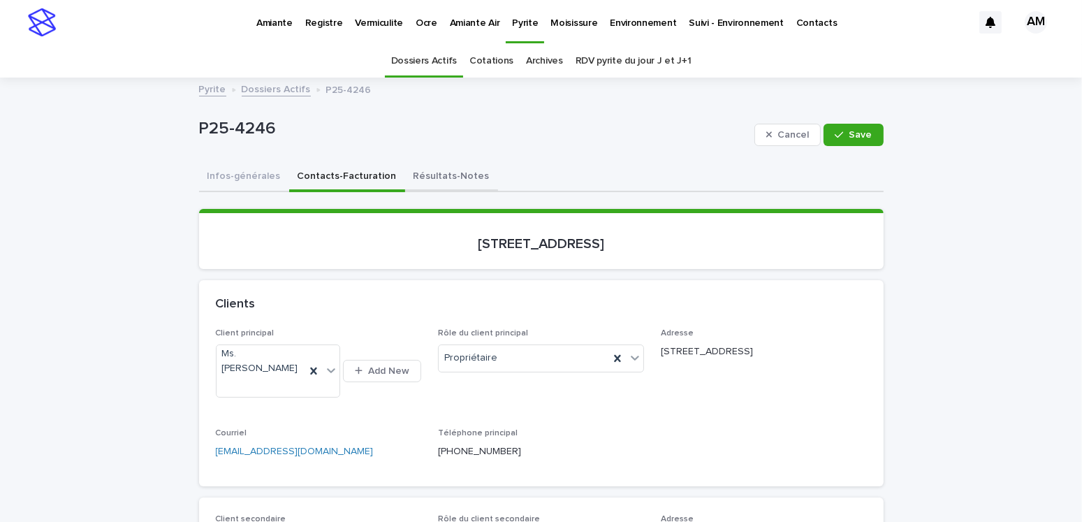
click at [419, 173] on button "Résultats-Notes" at bounding box center [451, 177] width 93 height 29
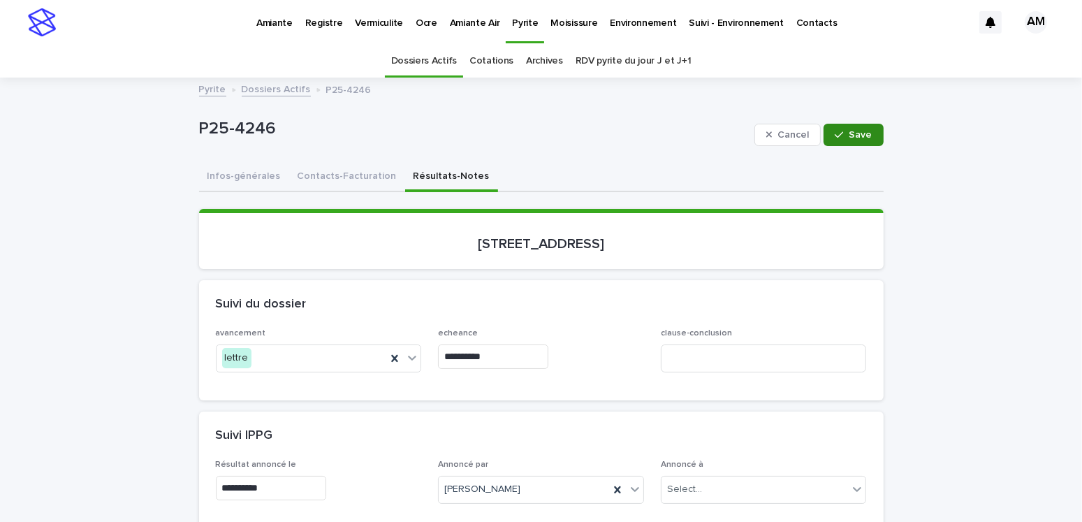
click at [854, 142] on button "Save" at bounding box center [852, 135] width 59 height 22
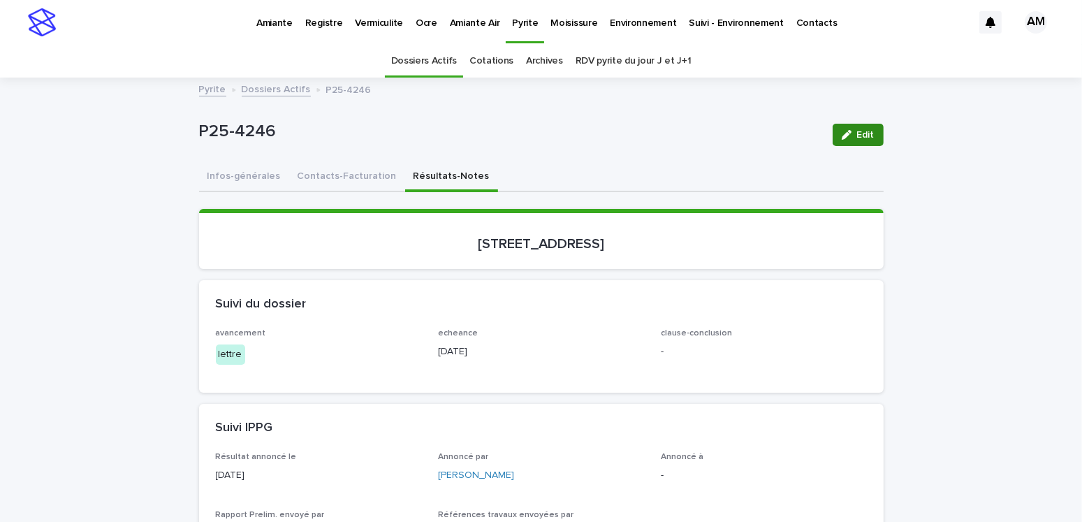
click at [849, 138] on div "button" at bounding box center [849, 135] width 15 height 10
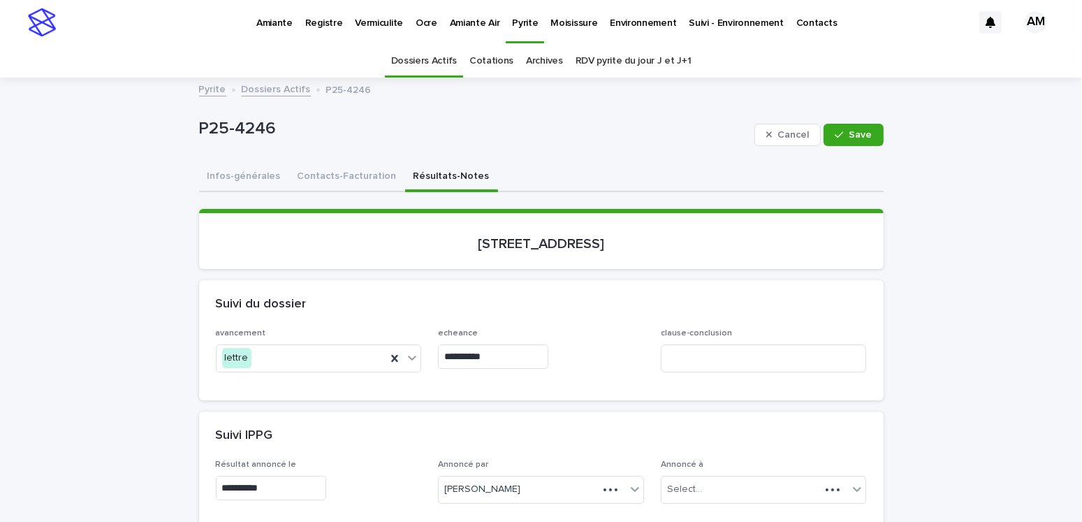
scroll to position [140, 0]
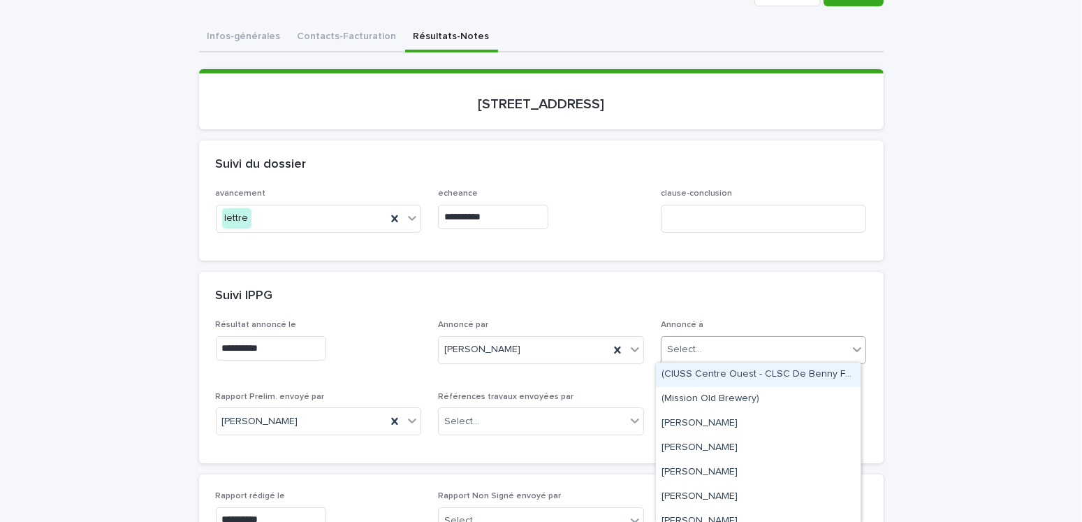
click at [672, 342] on div "Select..." at bounding box center [684, 349] width 35 height 15
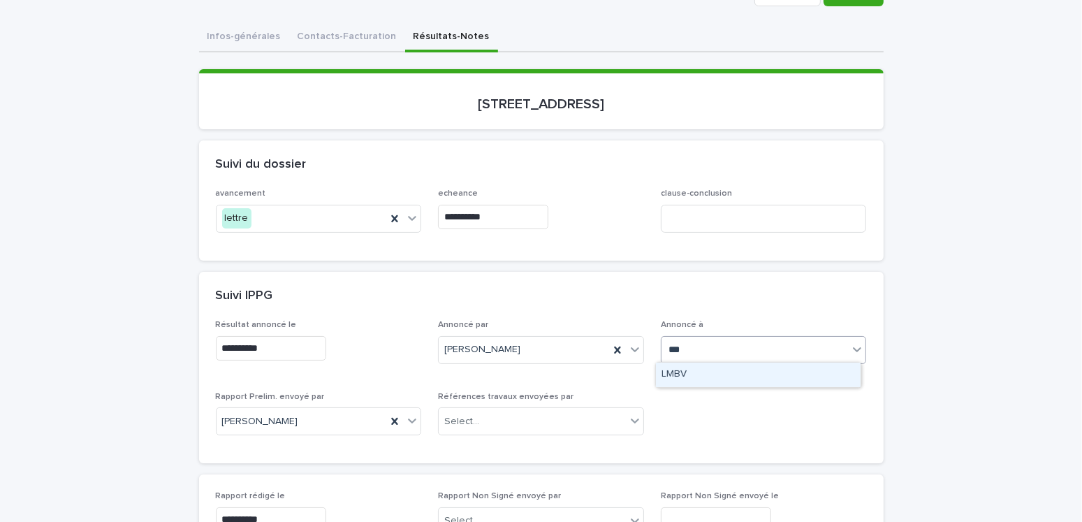
type input "****"
drag, startPoint x: 692, startPoint y: 361, endPoint x: 689, endPoint y: 369, distance: 8.8
click at [690, 365] on div "LMBV" at bounding box center [758, 375] width 206 height 26
click at [727, 380] on div "LMBV" at bounding box center [758, 374] width 205 height 24
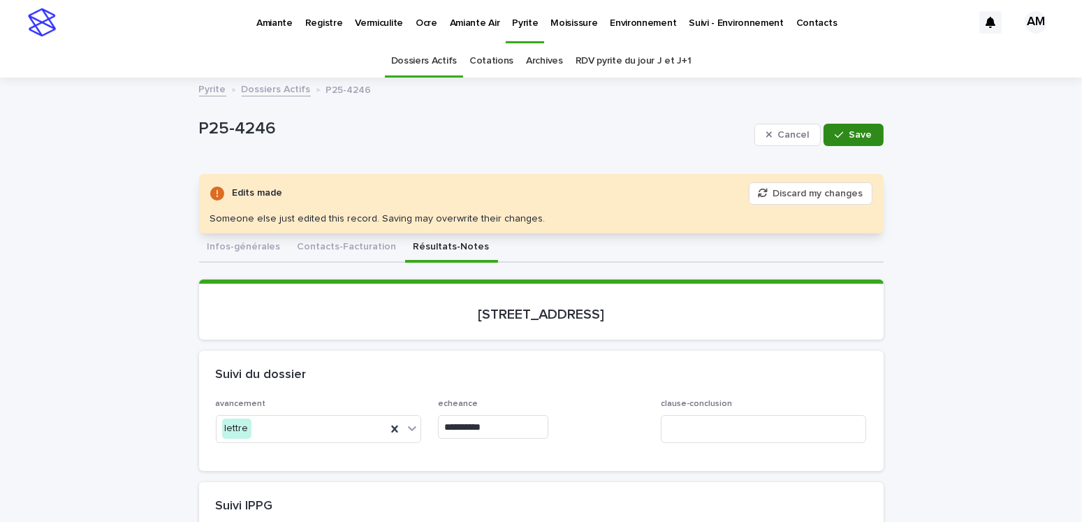
click at [842, 135] on div "button" at bounding box center [842, 135] width 14 height 10
click at [321, 247] on button "Contacts-Facturation" at bounding box center [347, 247] width 116 height 29
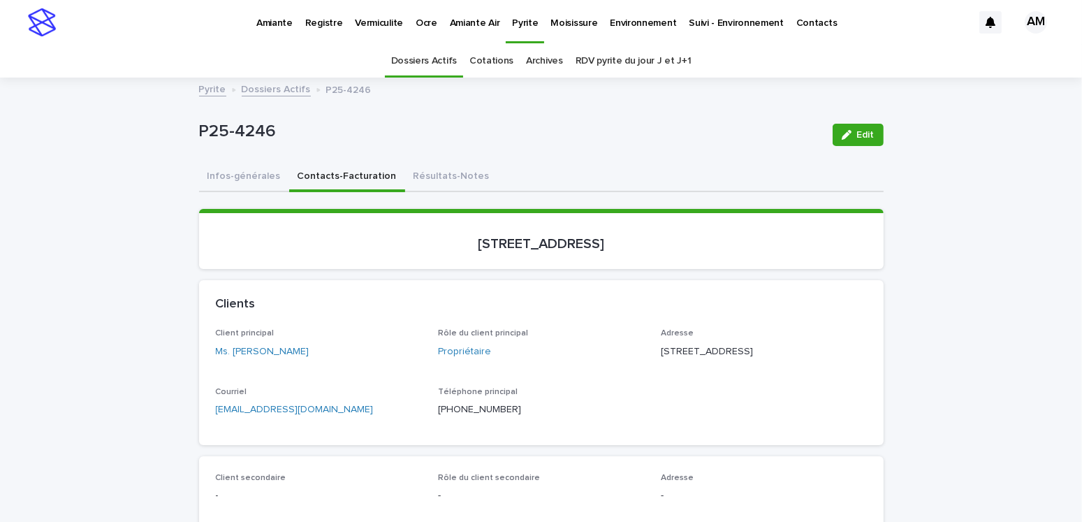
click at [584, 80] on div "Pyrite Dossiers Actifs P25-4246" at bounding box center [541, 90] width 698 height 20
click at [592, 78] on div "Pyrite Dossiers Actifs P25-4246" at bounding box center [541, 78] width 1082 height 1
drag, startPoint x: 374, startPoint y: 274, endPoint x: 363, endPoint y: 256, distance: 21.3
click at [374, 274] on div "Loading... Saving… 5045, rue Michel, Longueuil" at bounding box center [541, 244] width 684 height 71
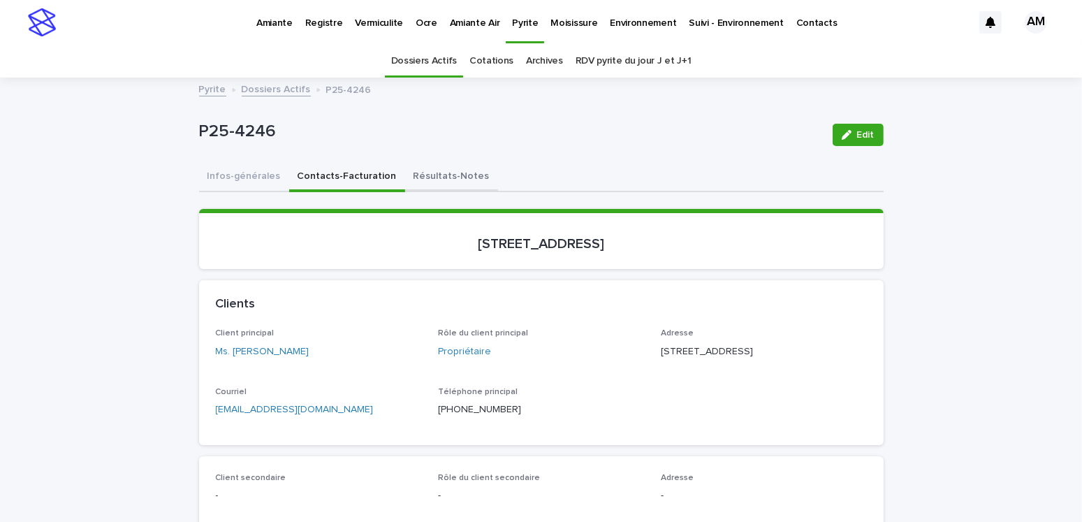
click at [411, 173] on button "Résultats-Notes" at bounding box center [451, 177] width 93 height 29
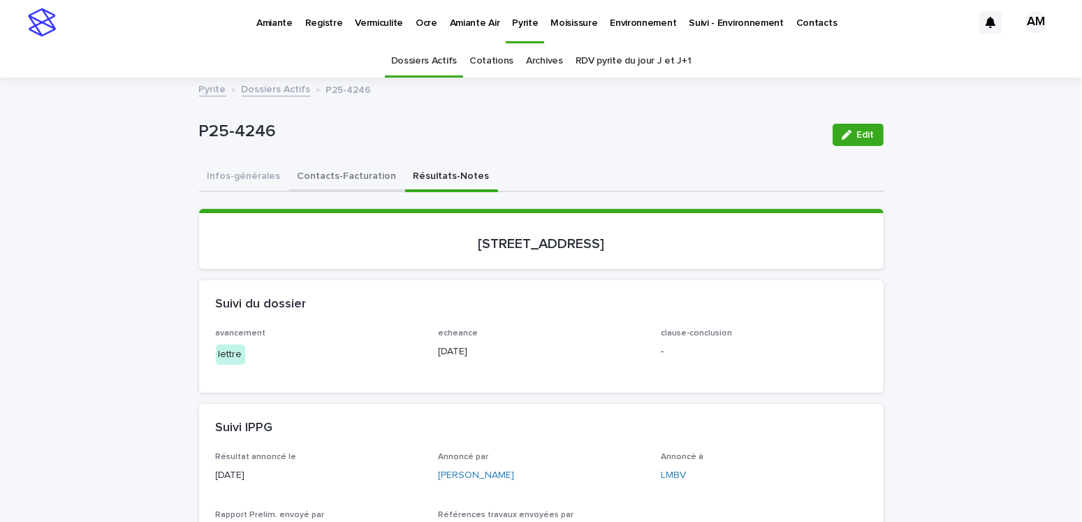
click at [367, 175] on button "Contacts-Facturation" at bounding box center [347, 177] width 116 height 29
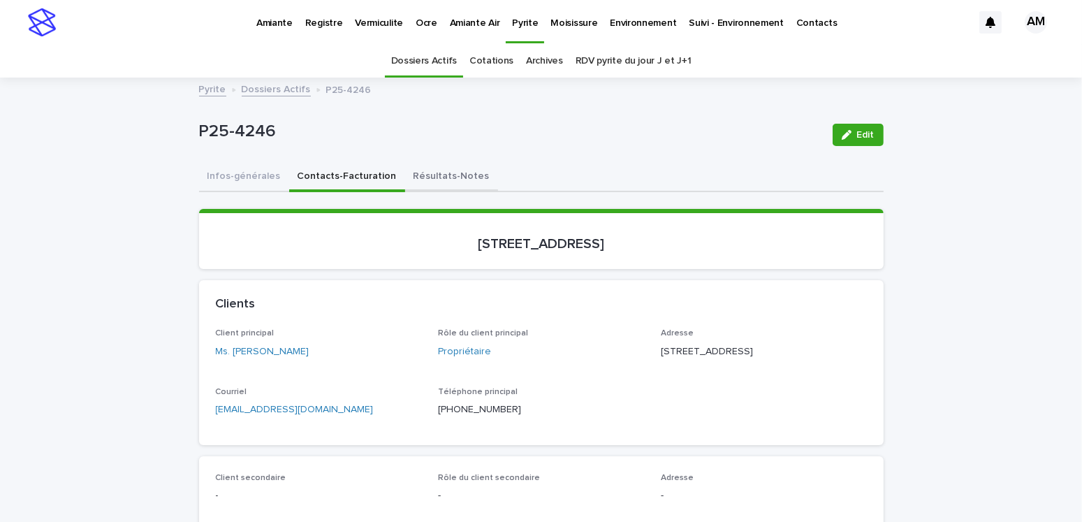
click at [445, 172] on button "Résultats-Notes" at bounding box center [451, 177] width 93 height 29
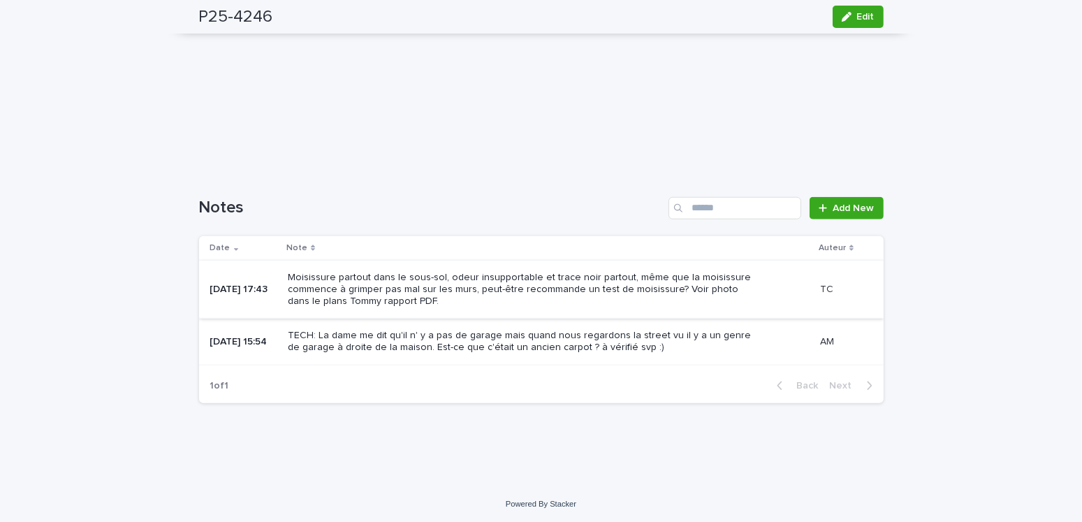
scroll to position [918, 0]
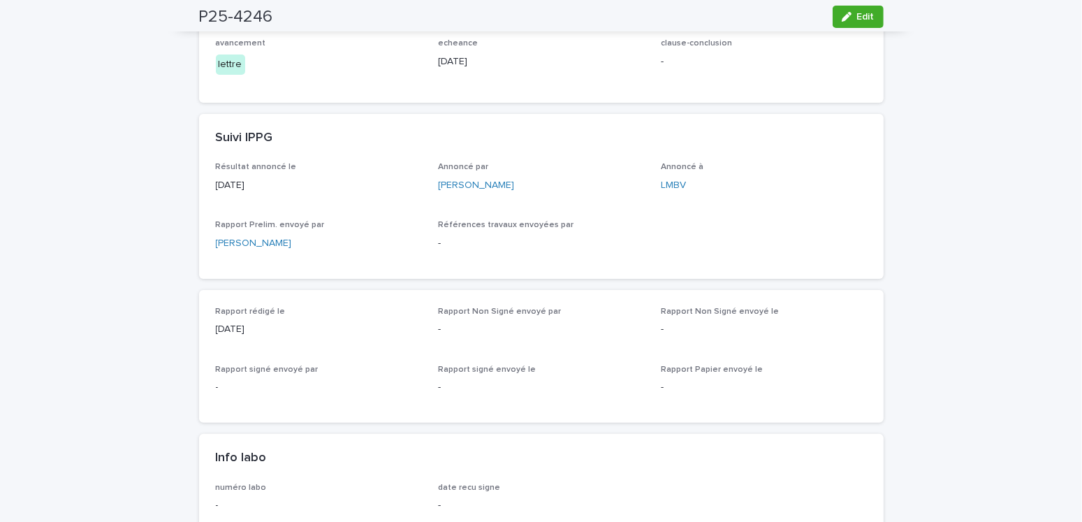
scroll to position [0, 0]
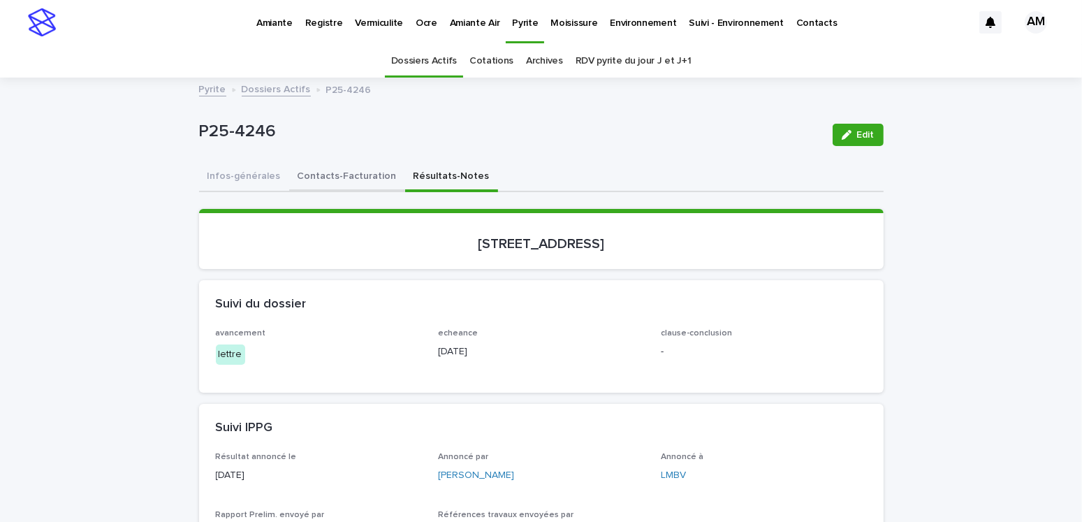
click at [339, 166] on button "Contacts-Facturation" at bounding box center [347, 177] width 116 height 29
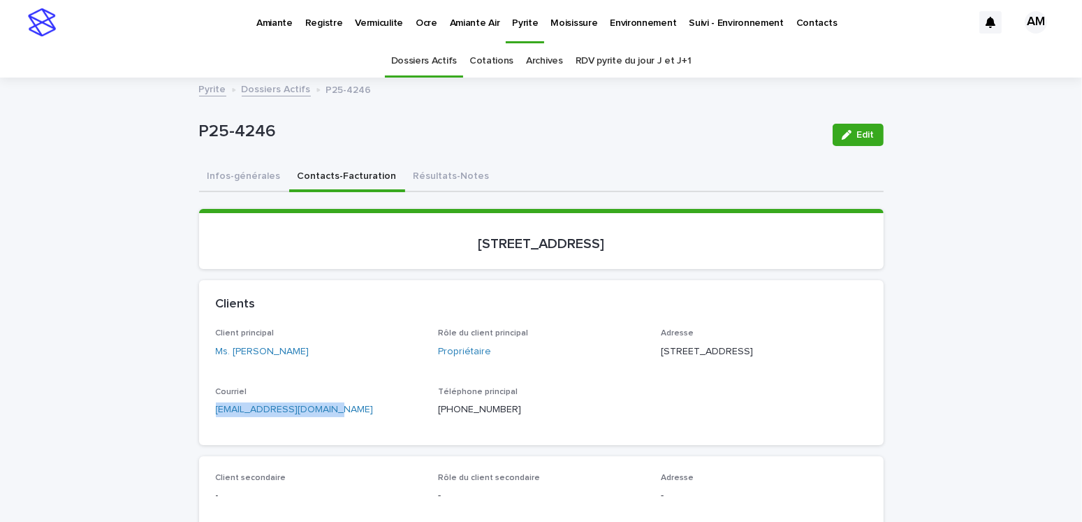
drag, startPoint x: 358, startPoint y: 442, endPoint x: 149, endPoint y: 437, distance: 208.2
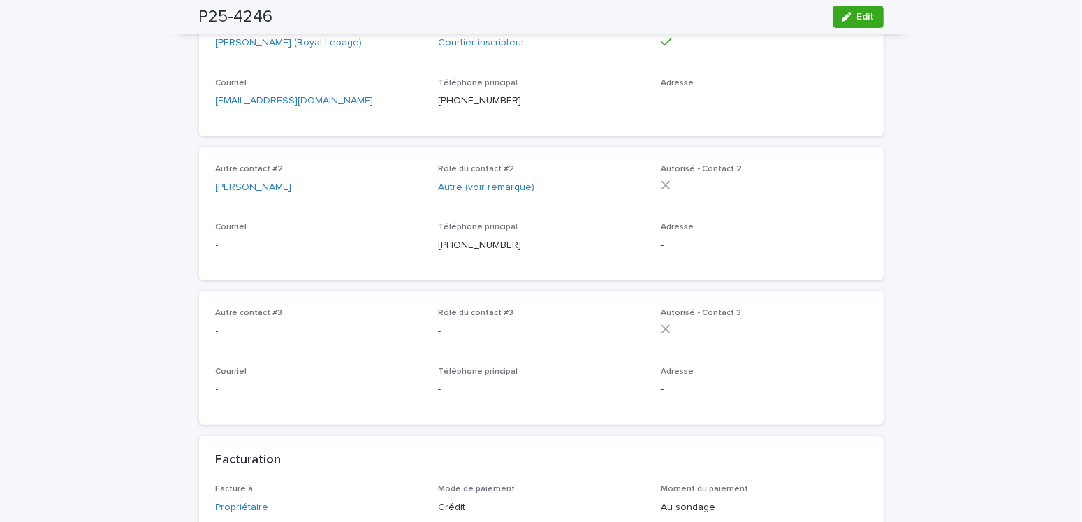
scroll to position [489, 0]
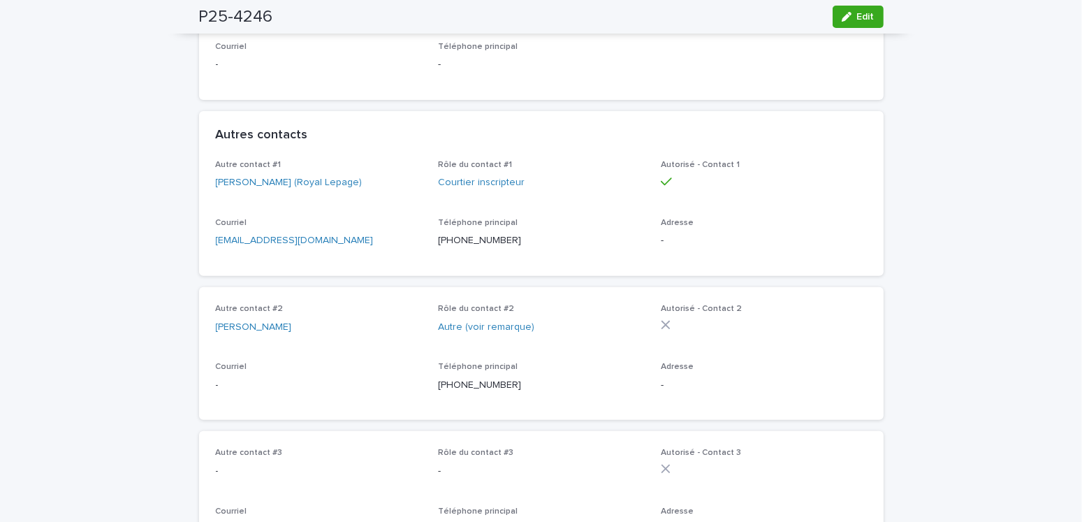
drag, startPoint x: 383, startPoint y: 268, endPoint x: 154, endPoint y: 263, distance: 229.1
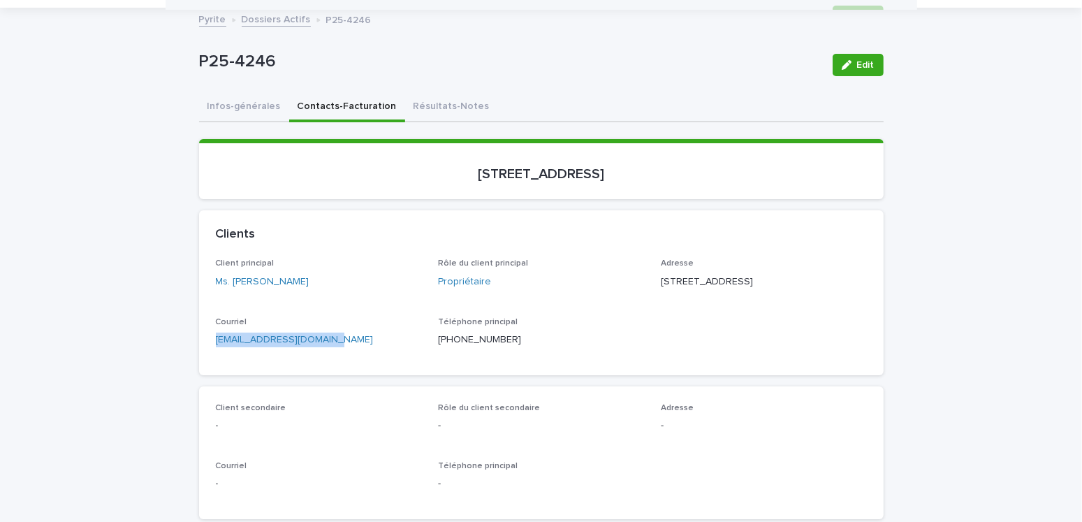
scroll to position [0, 0]
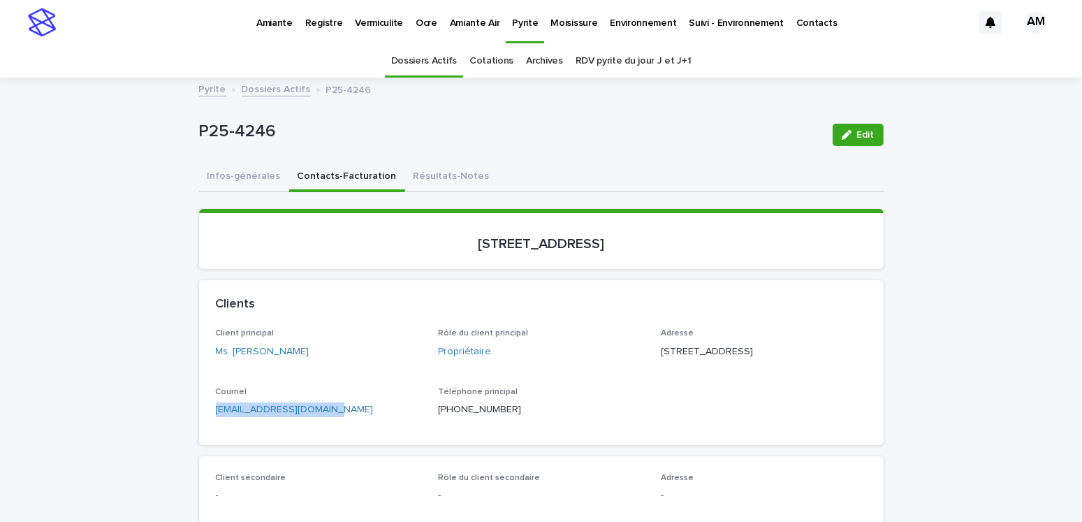
click at [282, 82] on link "Dossiers Actifs" at bounding box center [276, 88] width 69 height 16
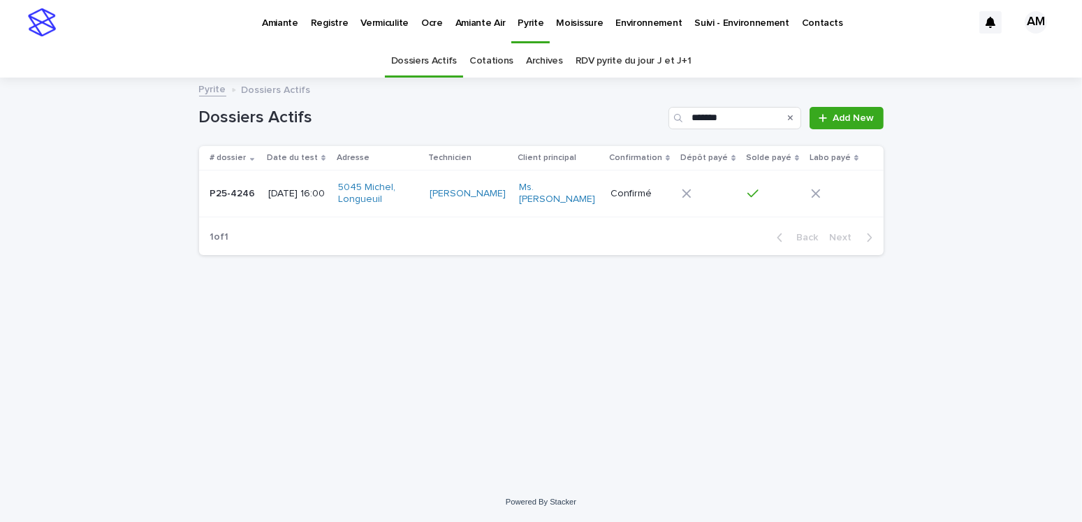
click at [207, 88] on link "Pyrite" at bounding box center [212, 88] width 27 height 16
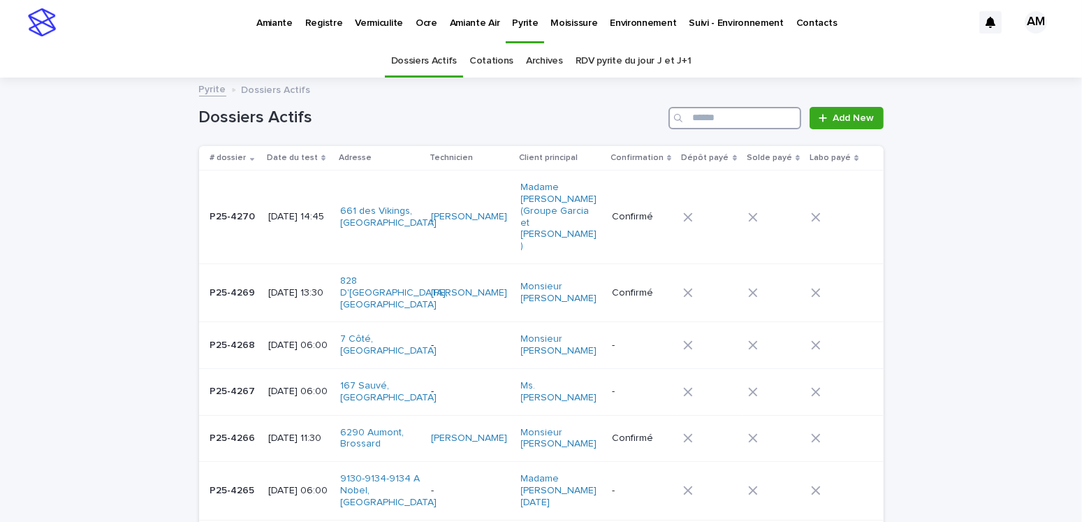
click at [705, 117] on input "Search" at bounding box center [734, 118] width 133 height 22
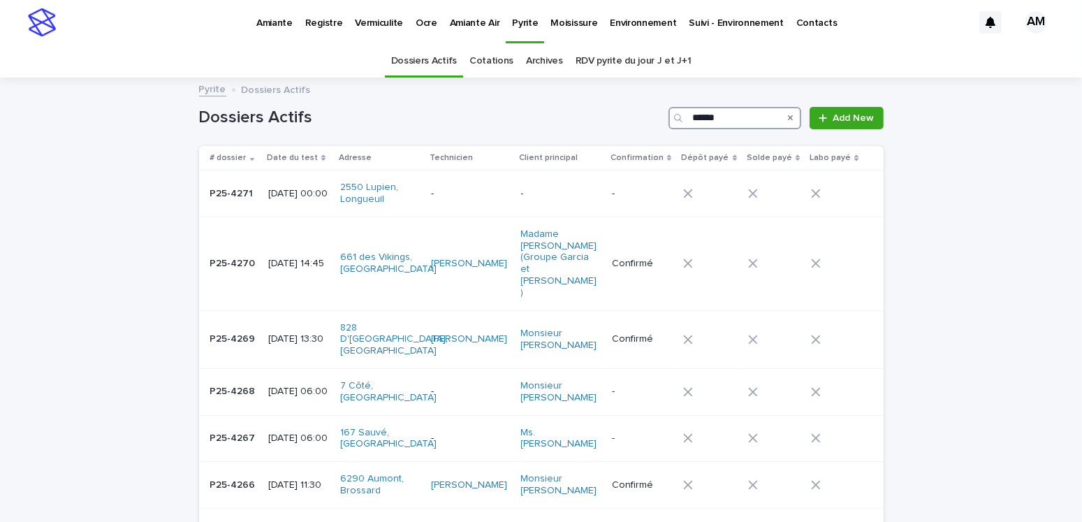
type input "*******"
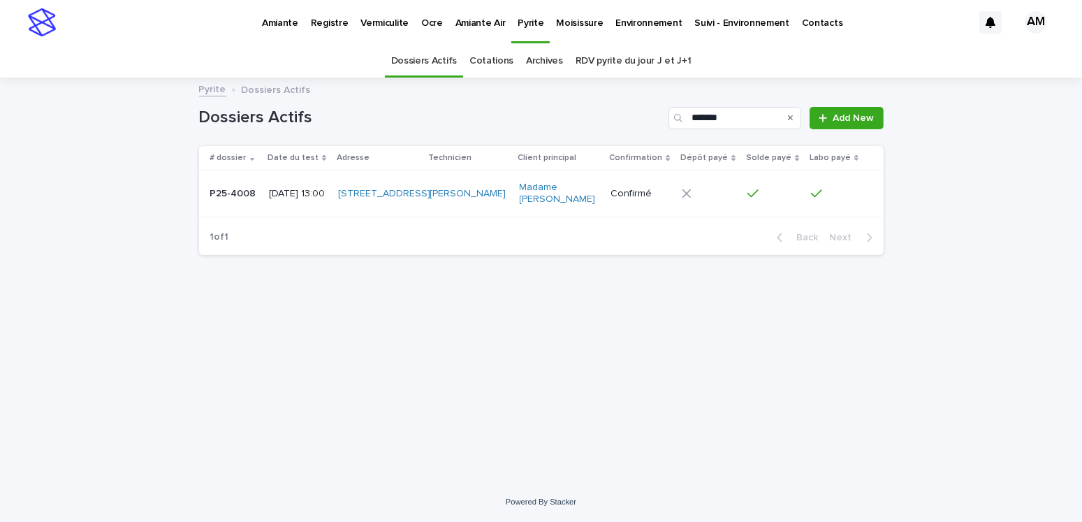
click at [273, 200] on p "2025-05-23 13:00" at bounding box center [298, 194] width 58 height 12
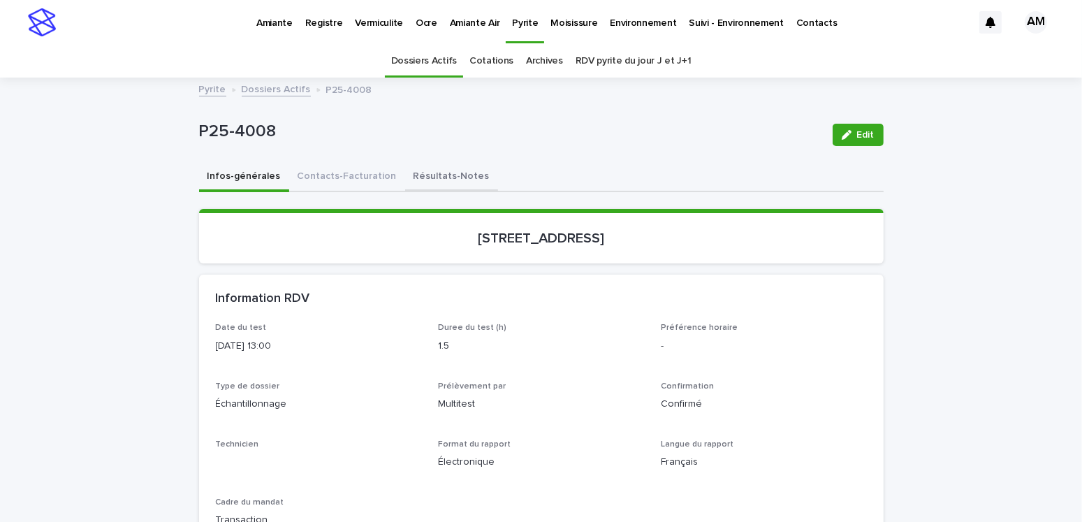
click at [461, 175] on button "Résultats-Notes" at bounding box center [451, 177] width 93 height 29
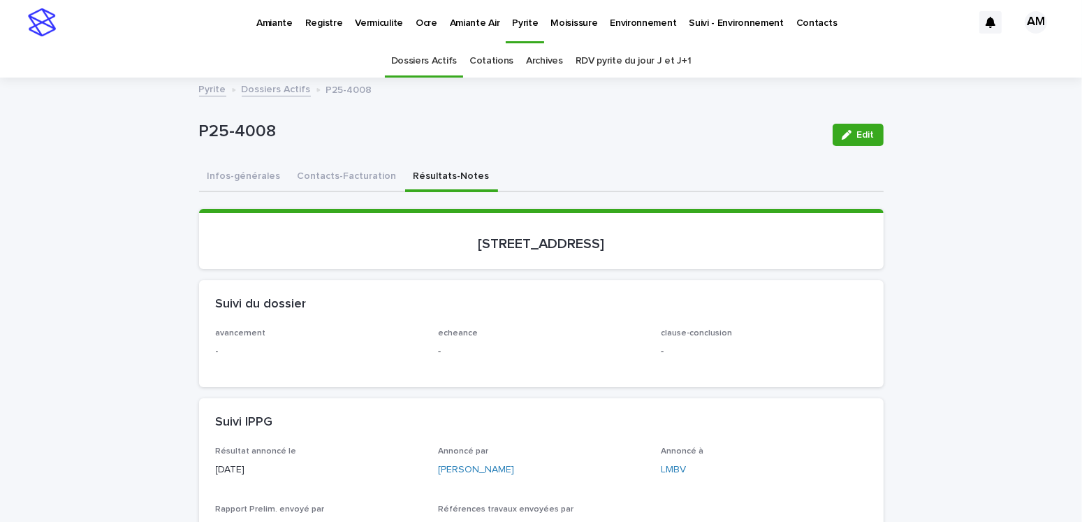
click at [849, 149] on div "Edit" at bounding box center [855, 135] width 57 height 56
click at [842, 138] on icon "button" at bounding box center [847, 135] width 10 height 10
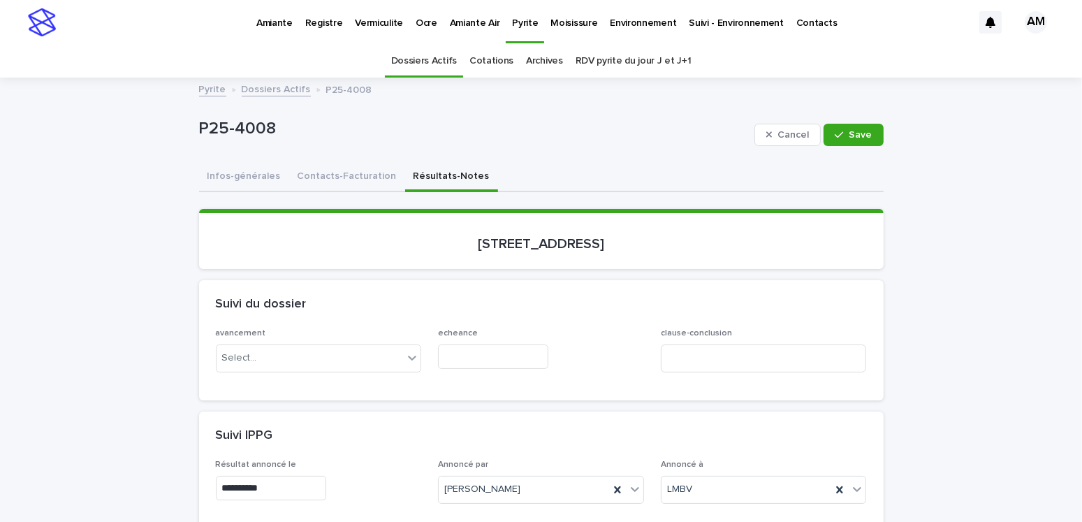
scroll to position [349, 0]
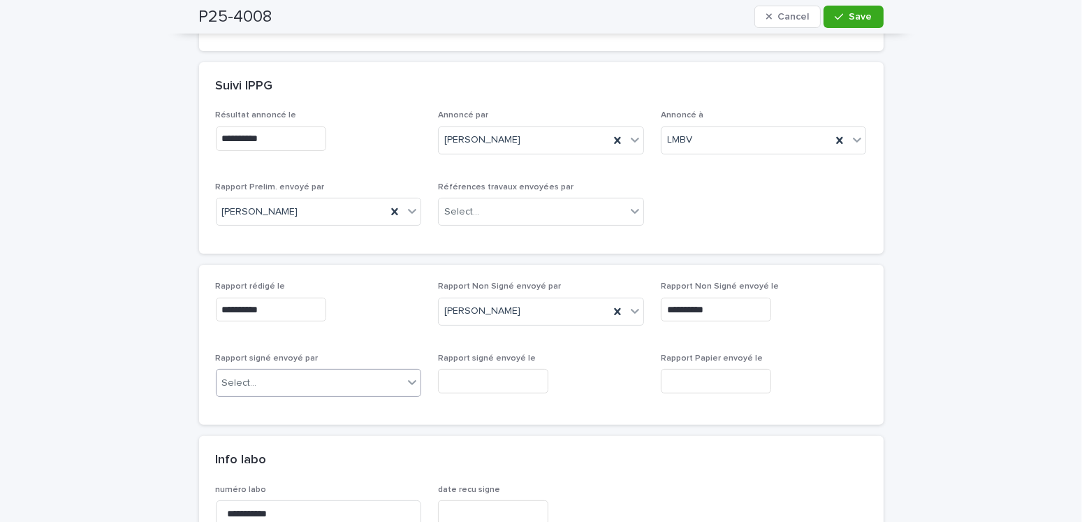
click at [268, 377] on div "Select..." at bounding box center [310, 383] width 187 height 23
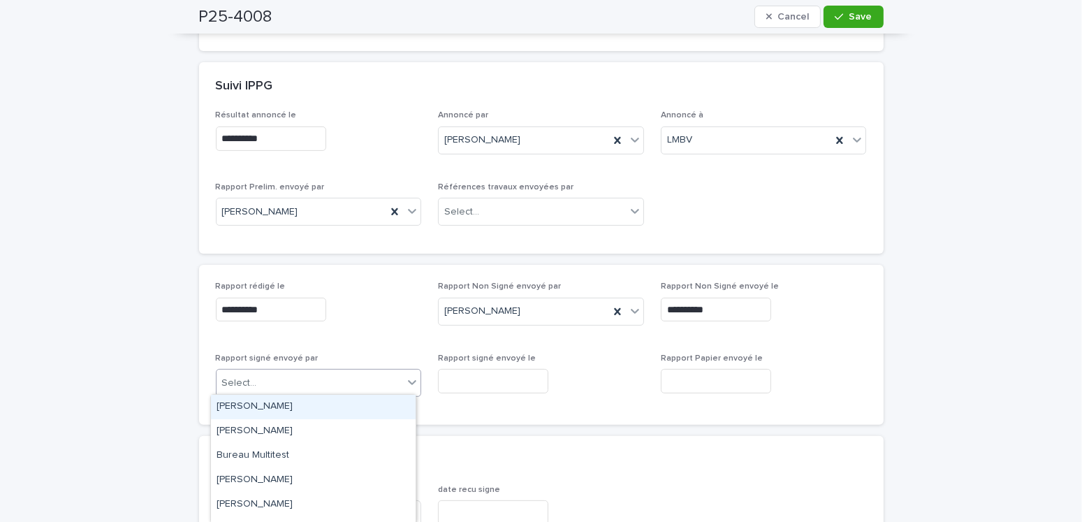
click at [256, 404] on div "Amilie Mainville" at bounding box center [313, 407] width 205 height 24
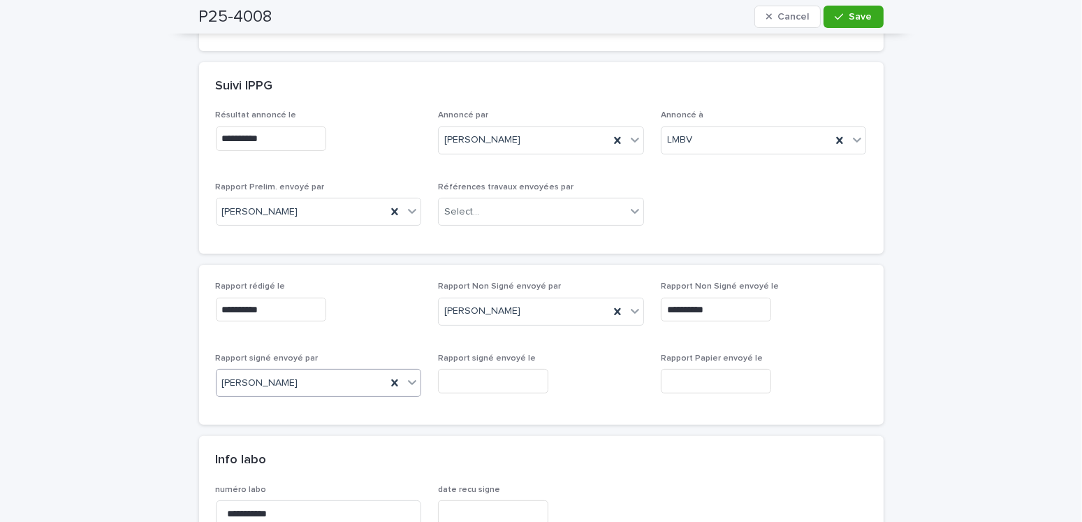
click at [469, 378] on input "text" at bounding box center [493, 381] width 110 height 24
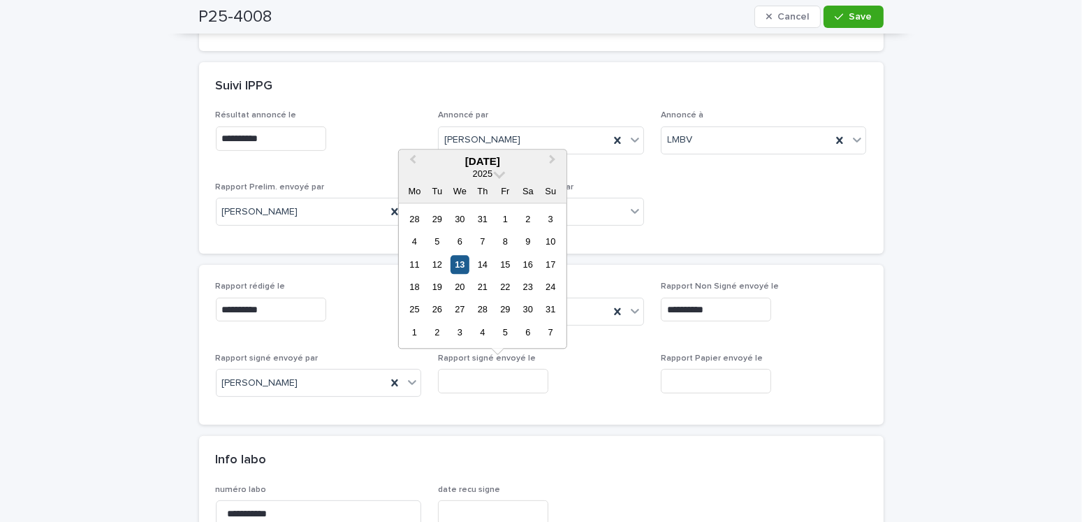
click at [461, 263] on div "13" at bounding box center [460, 264] width 19 height 19
type input "**********"
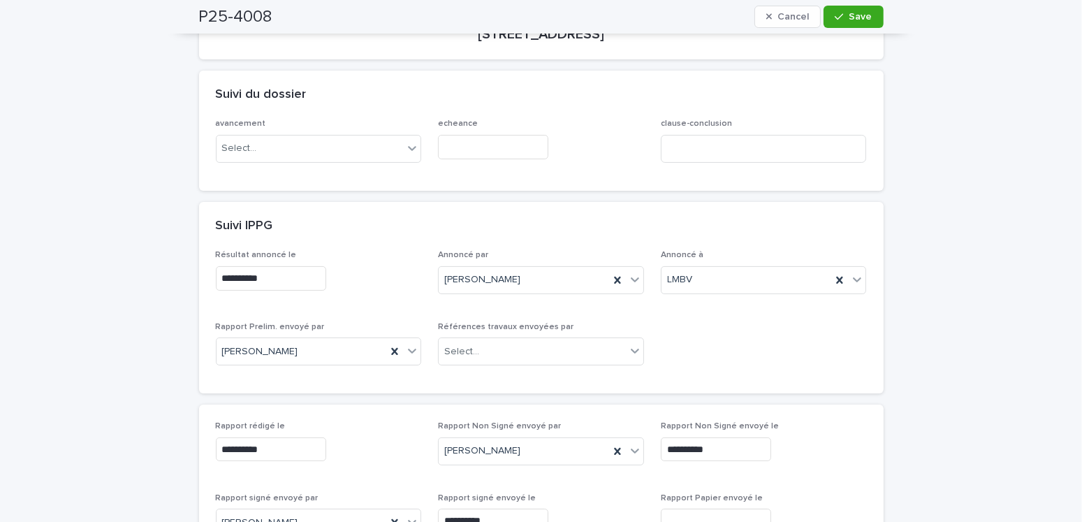
scroll to position [0, 0]
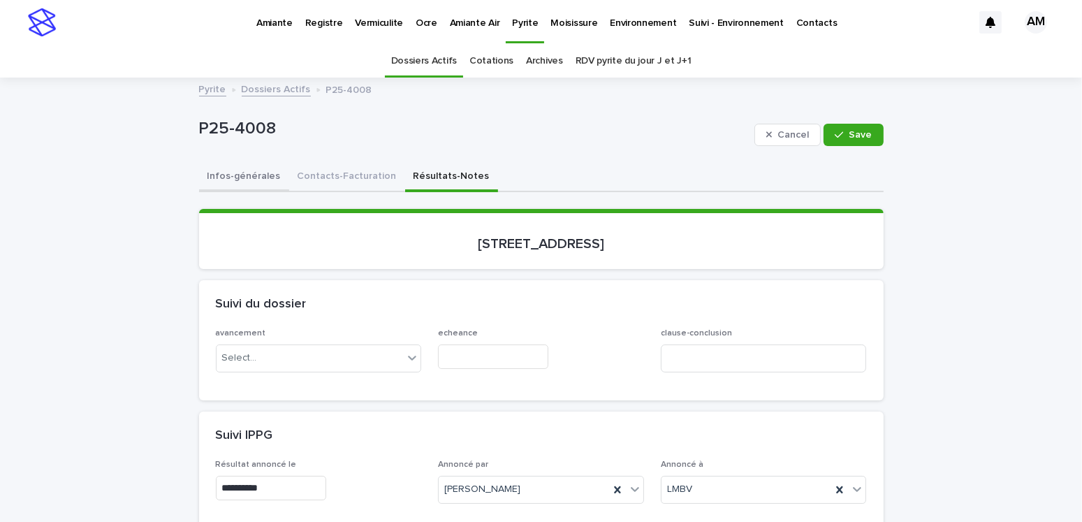
click at [264, 173] on button "Infos-générales" at bounding box center [244, 177] width 90 height 29
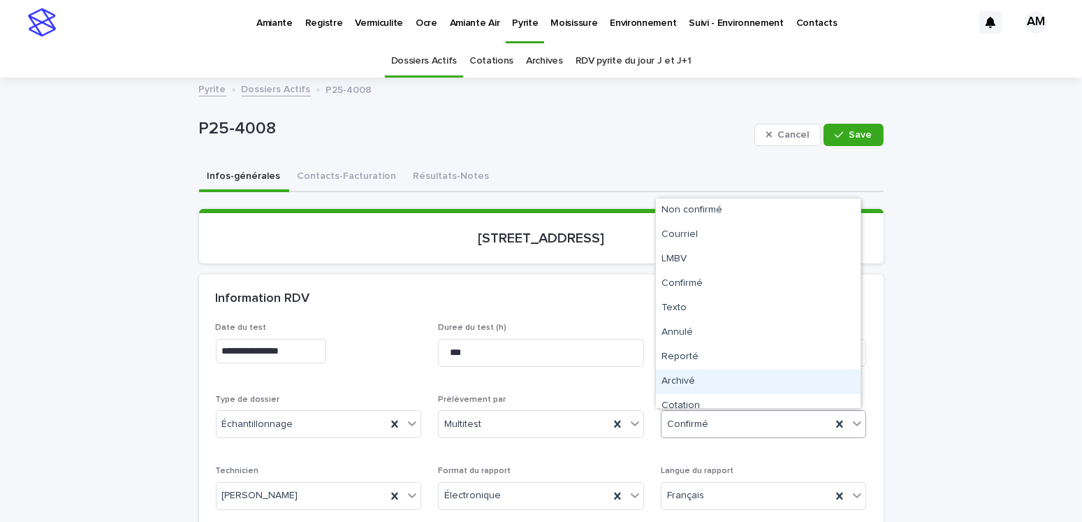
click at [686, 374] on div "Archivé" at bounding box center [758, 381] width 205 height 24
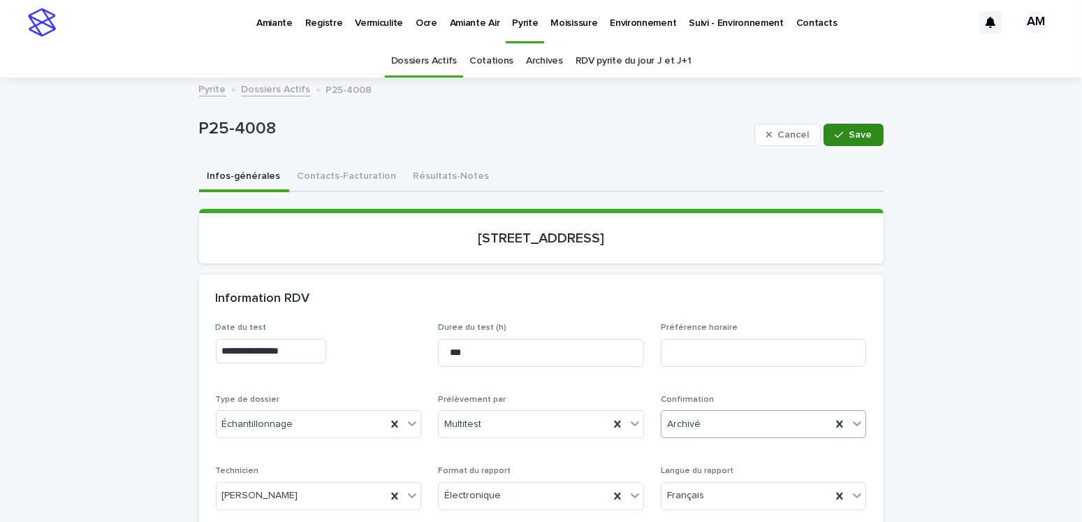
click at [826, 140] on button "Save" at bounding box center [852, 135] width 59 height 22
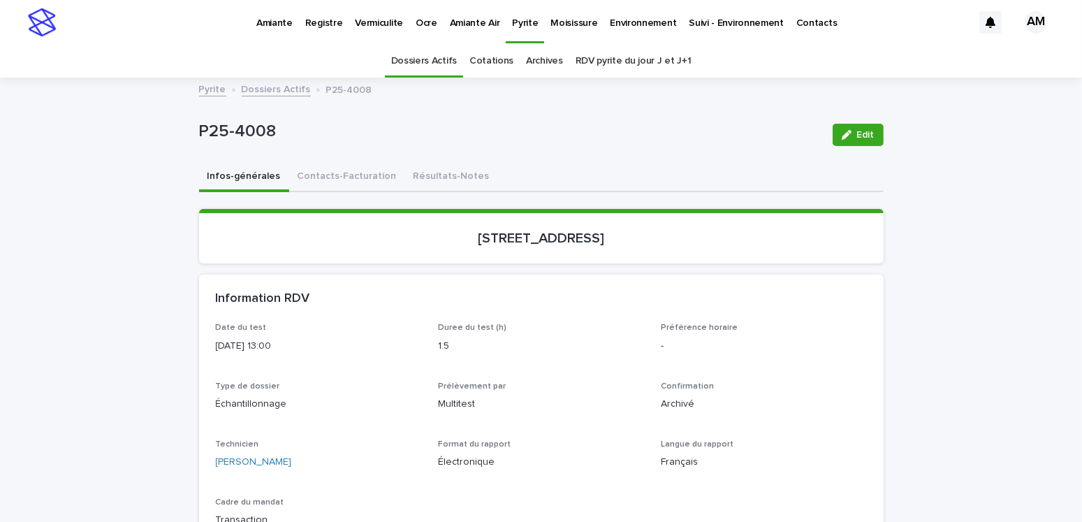
click at [281, 88] on link "Dossiers Actifs" at bounding box center [276, 88] width 69 height 16
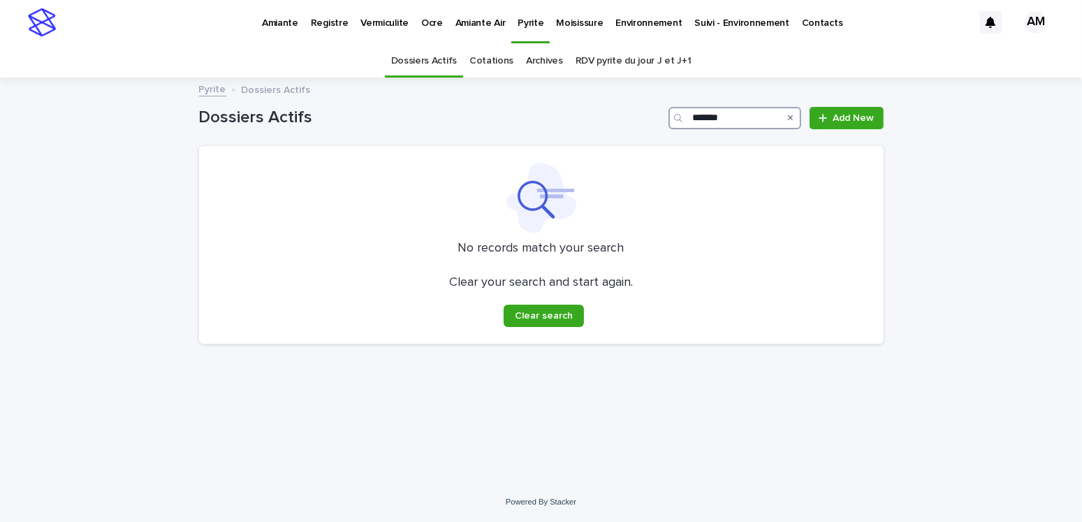
click at [740, 114] on input "*******" at bounding box center [734, 118] width 133 height 22
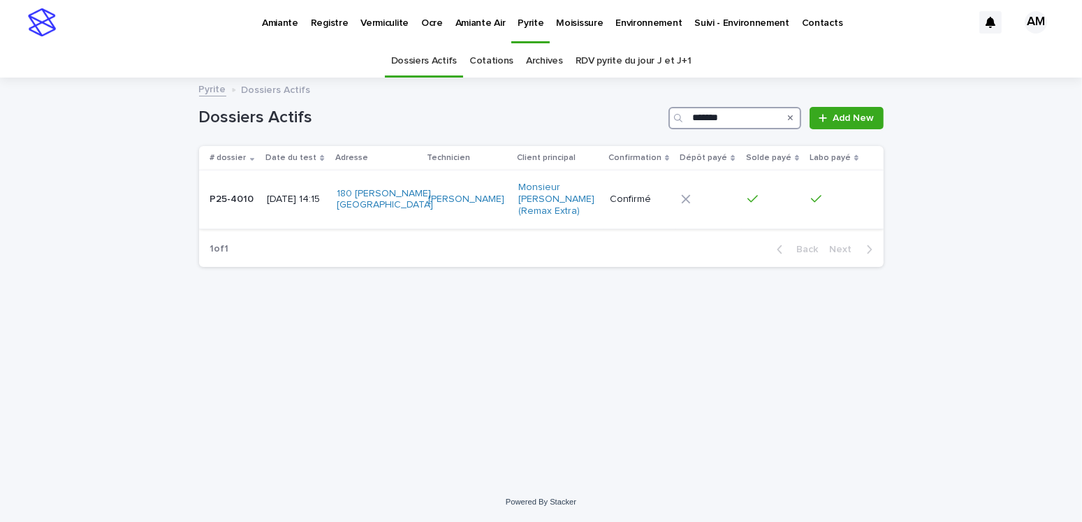
type input "*******"
click at [293, 204] on p "2025-05-23 14:15" at bounding box center [296, 199] width 58 height 12
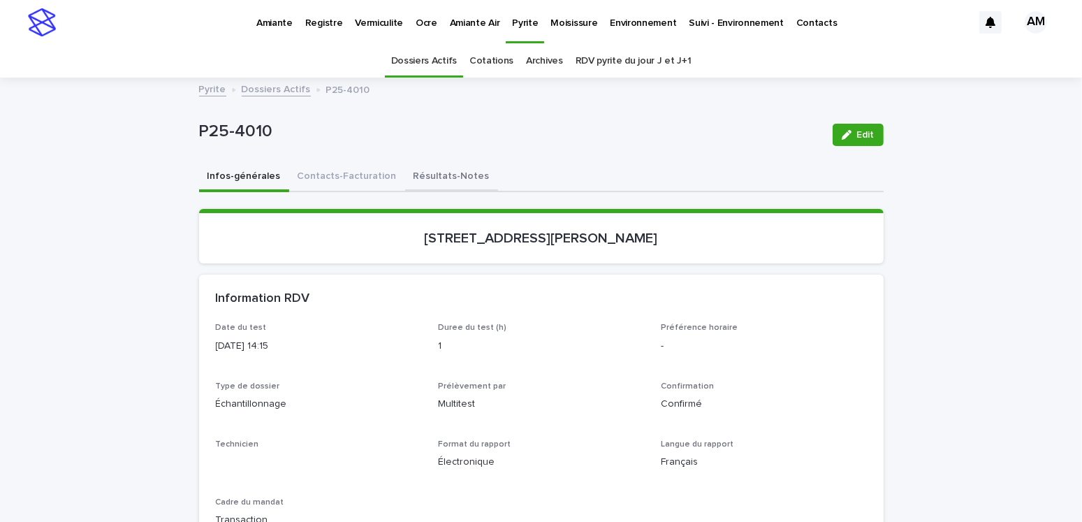
click at [436, 175] on button "Résultats-Notes" at bounding box center [451, 177] width 93 height 29
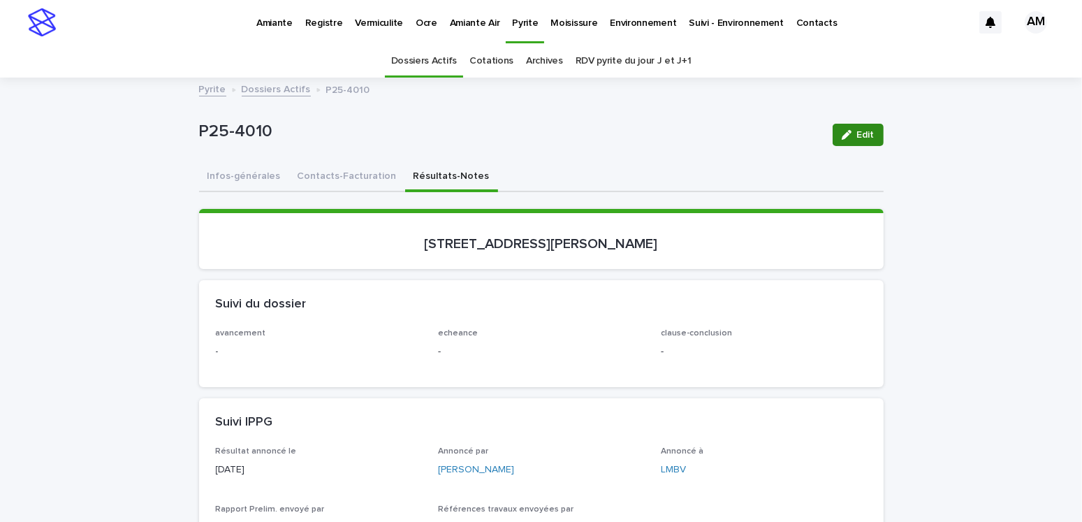
click at [844, 140] on button "Edit" at bounding box center [858, 135] width 51 height 22
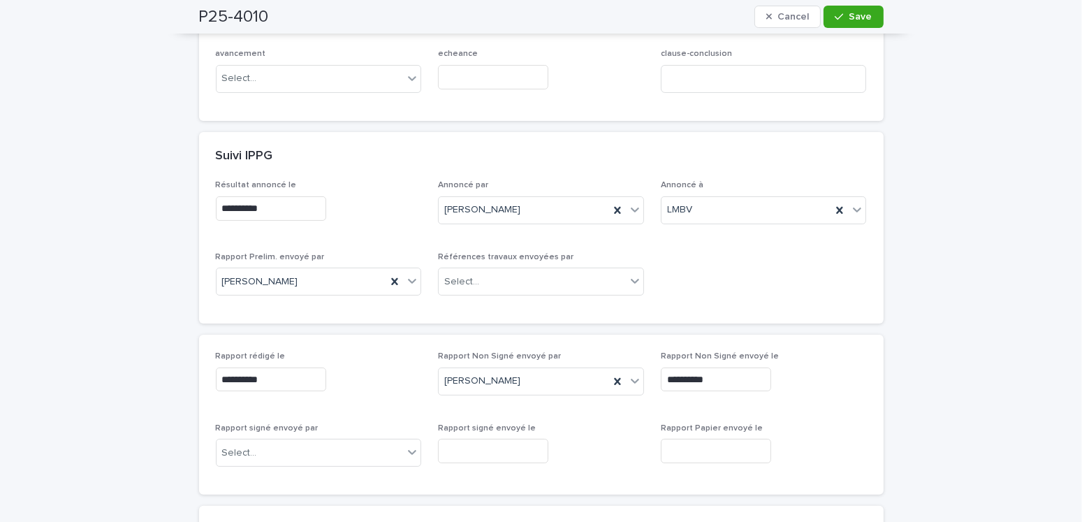
scroll to position [349, 0]
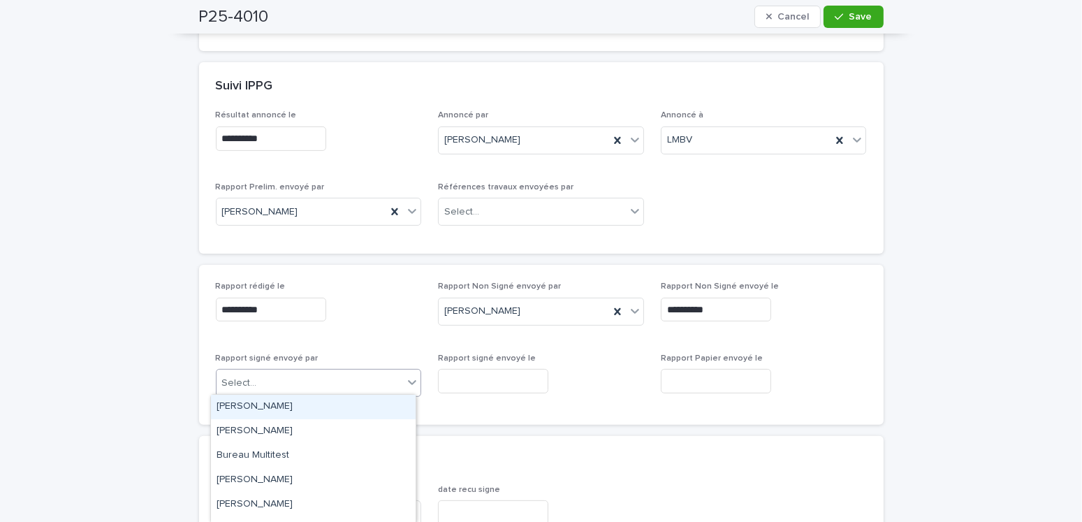
click at [280, 369] on div "Select..." at bounding box center [319, 383] width 206 height 28
click at [271, 399] on div "Amilie Mainville" at bounding box center [313, 407] width 205 height 24
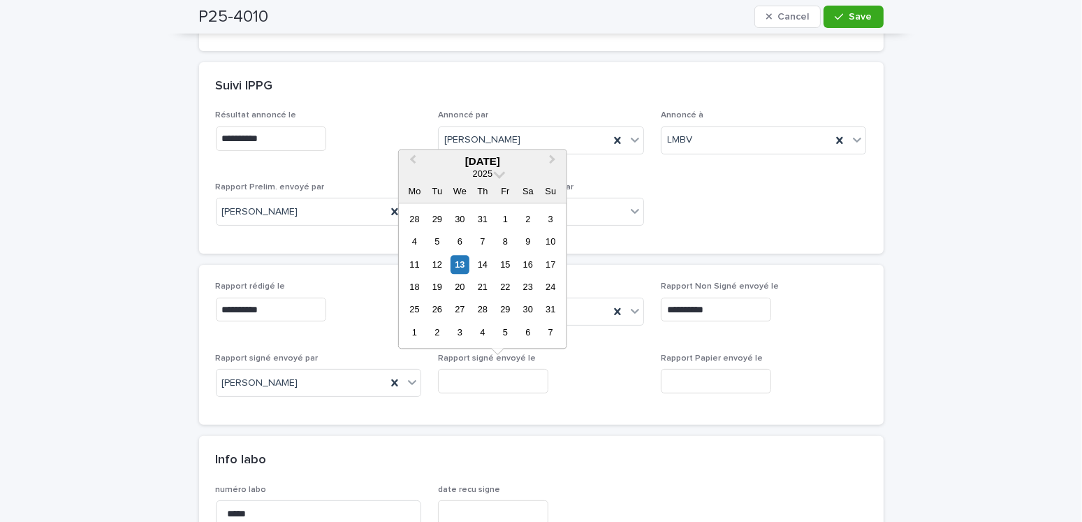
click at [490, 372] on input "text" at bounding box center [493, 381] width 110 height 24
click at [462, 262] on div "13" at bounding box center [460, 264] width 19 height 19
type input "**********"
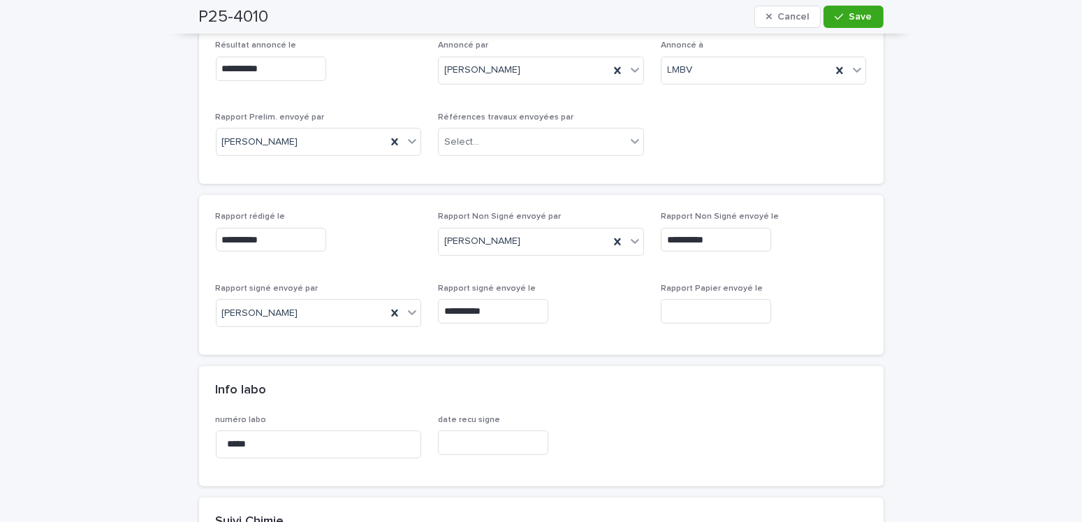
scroll to position [0, 0]
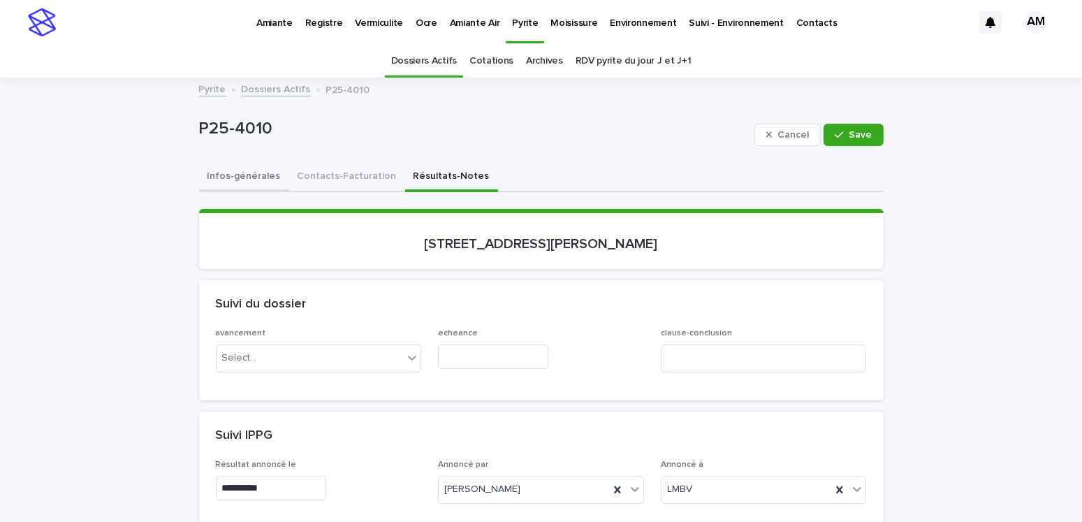
click at [261, 177] on button "Infos-générales" at bounding box center [244, 177] width 90 height 29
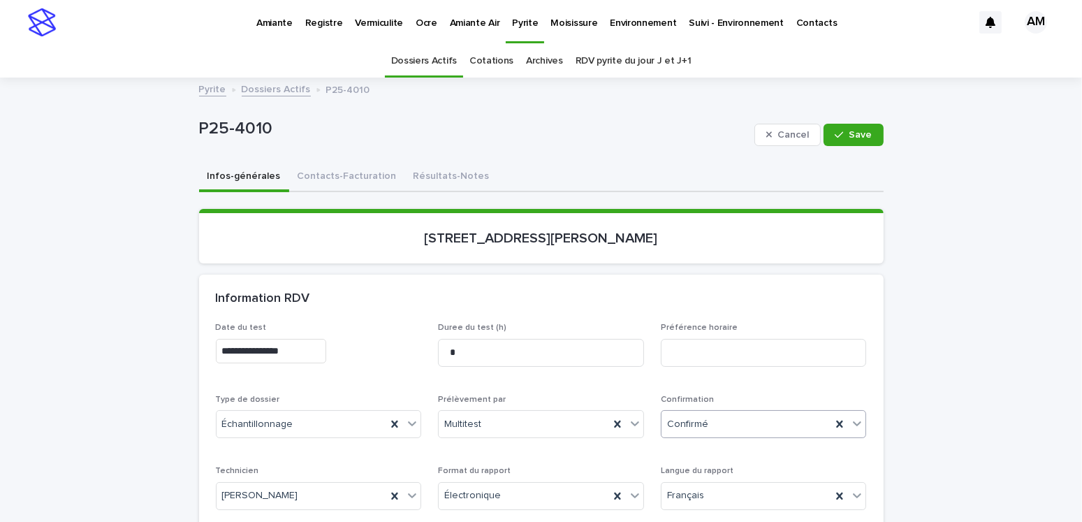
click at [704, 414] on div "Confirmé" at bounding box center [746, 424] width 170 height 23
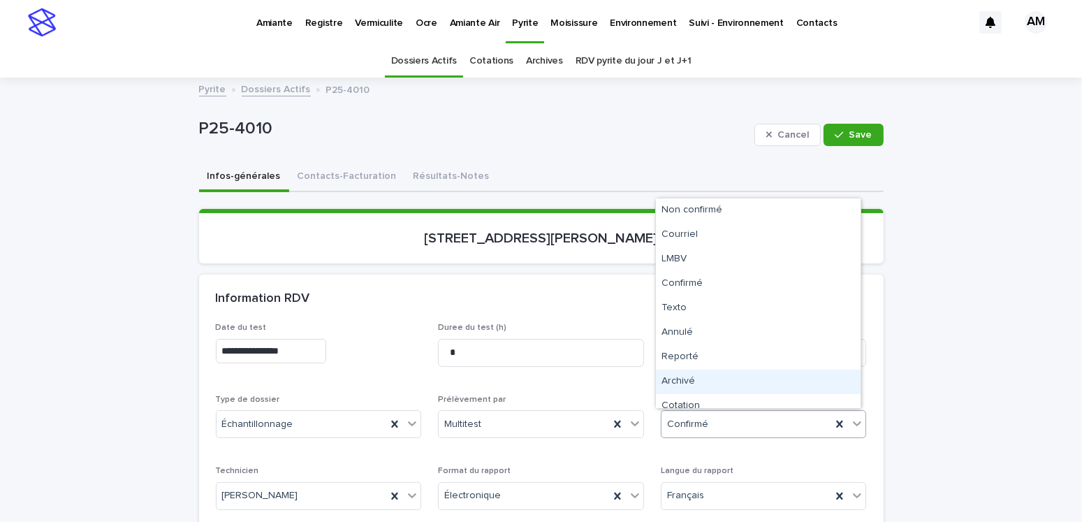
click at [685, 378] on div "Archivé" at bounding box center [758, 381] width 205 height 24
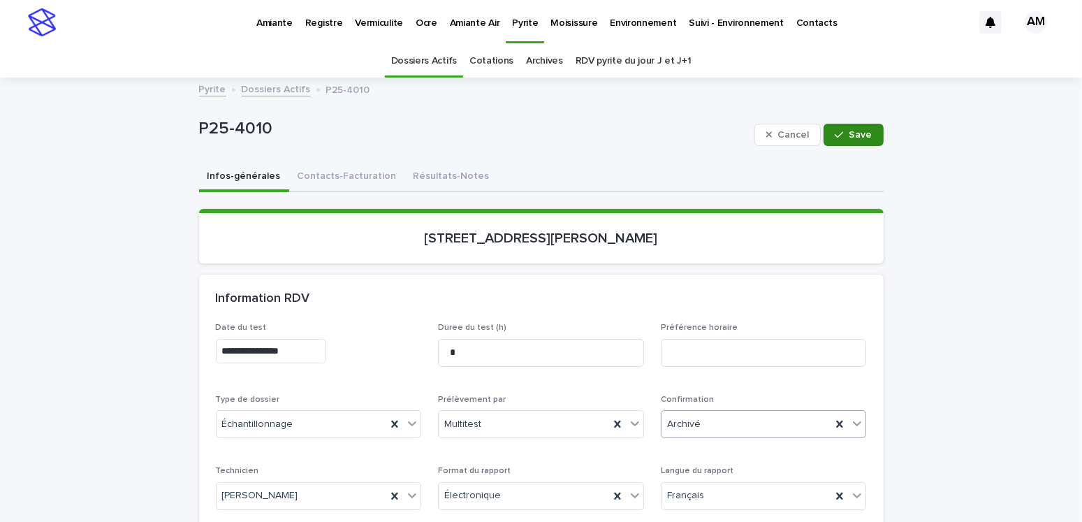
click at [863, 124] on button "Save" at bounding box center [852, 135] width 59 height 22
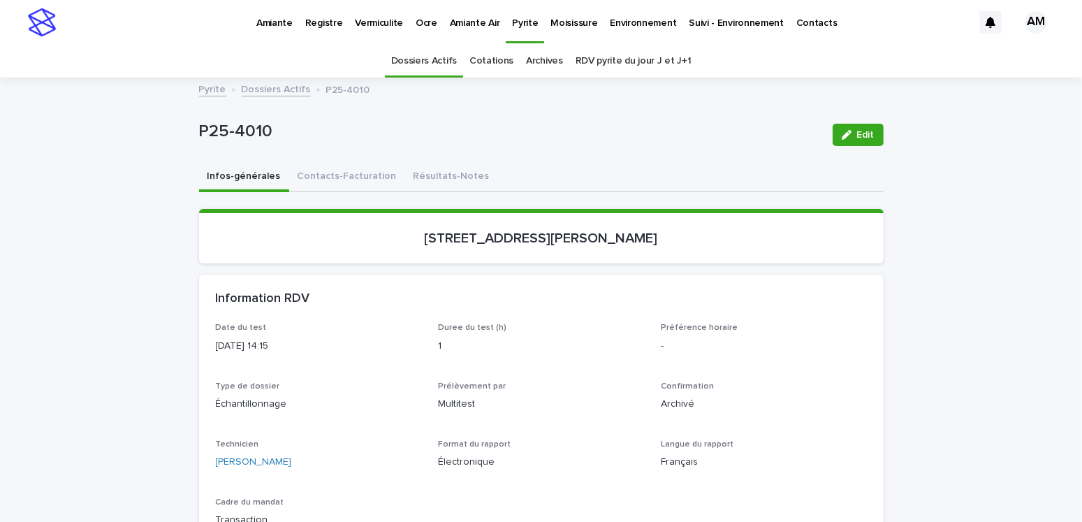
click at [266, 86] on link "Dossiers Actifs" at bounding box center [276, 88] width 69 height 16
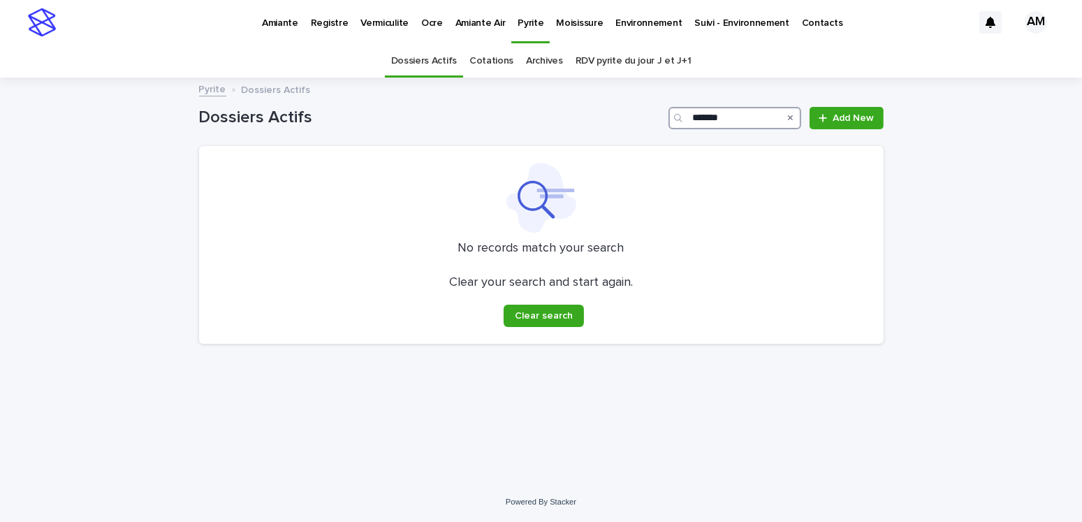
click at [745, 117] on input "*******" at bounding box center [734, 118] width 133 height 22
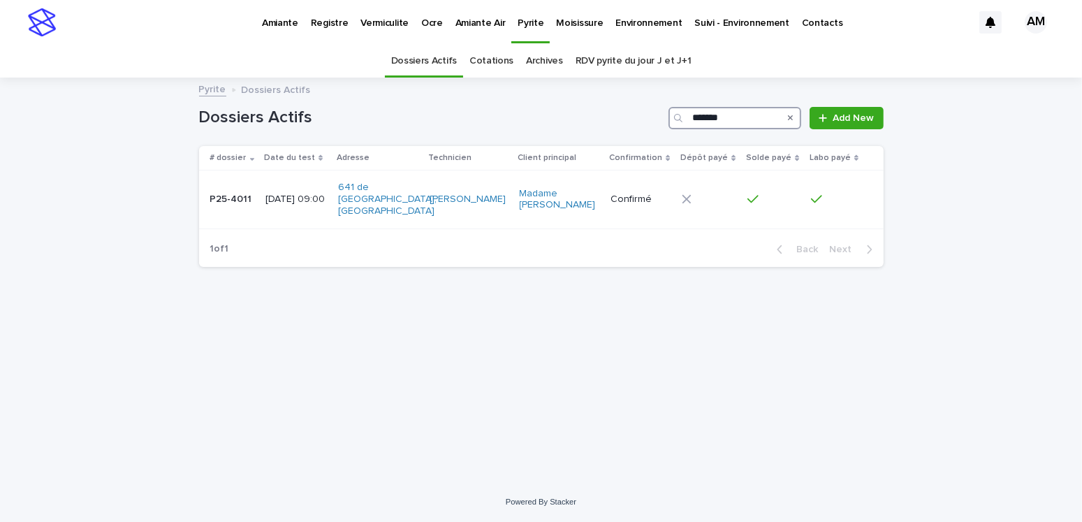
type input "*******"
click at [300, 193] on p "2025-05-26 09:00" at bounding box center [295, 199] width 61 height 12
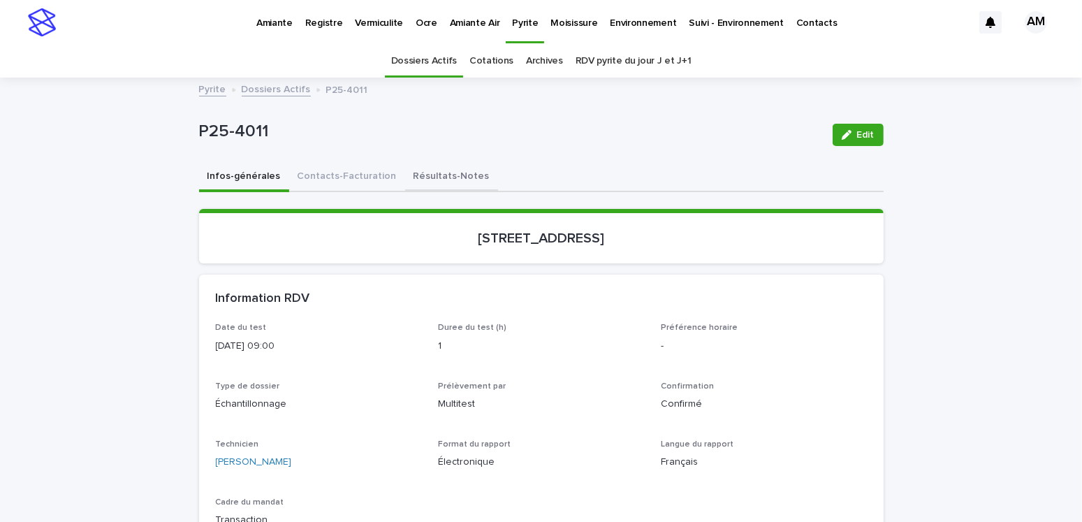
click at [448, 173] on button "Résultats-Notes" at bounding box center [451, 177] width 93 height 29
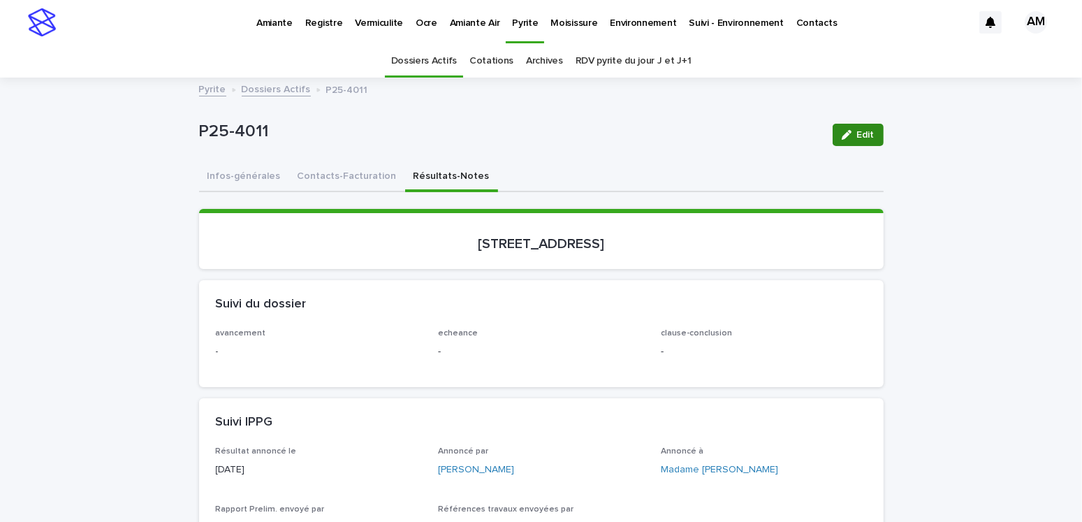
click at [851, 135] on div "button" at bounding box center [849, 135] width 15 height 10
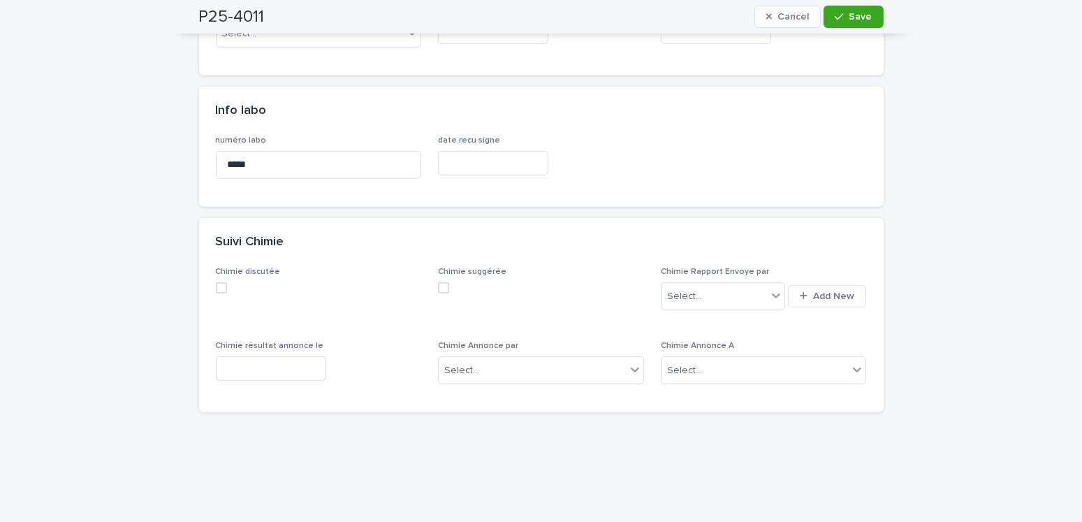
scroll to position [559, 0]
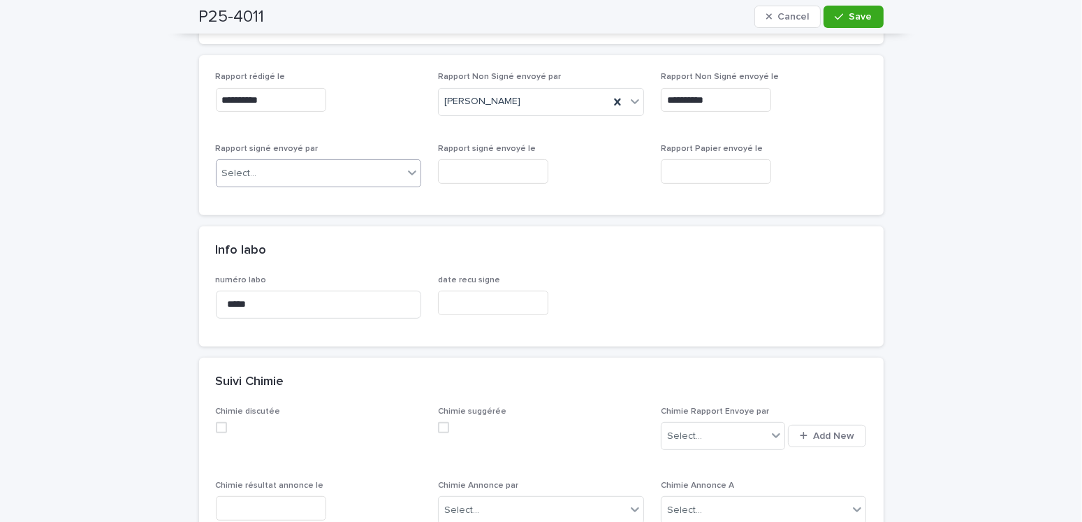
click at [272, 166] on div "Select..." at bounding box center [310, 173] width 187 height 23
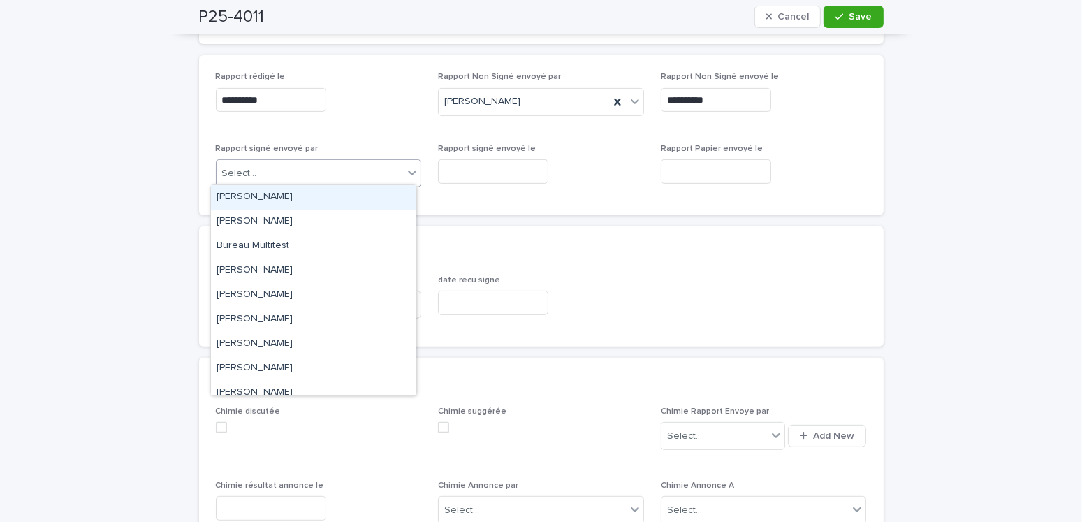
click at [247, 198] on div "Amilie Mainville" at bounding box center [313, 197] width 205 height 24
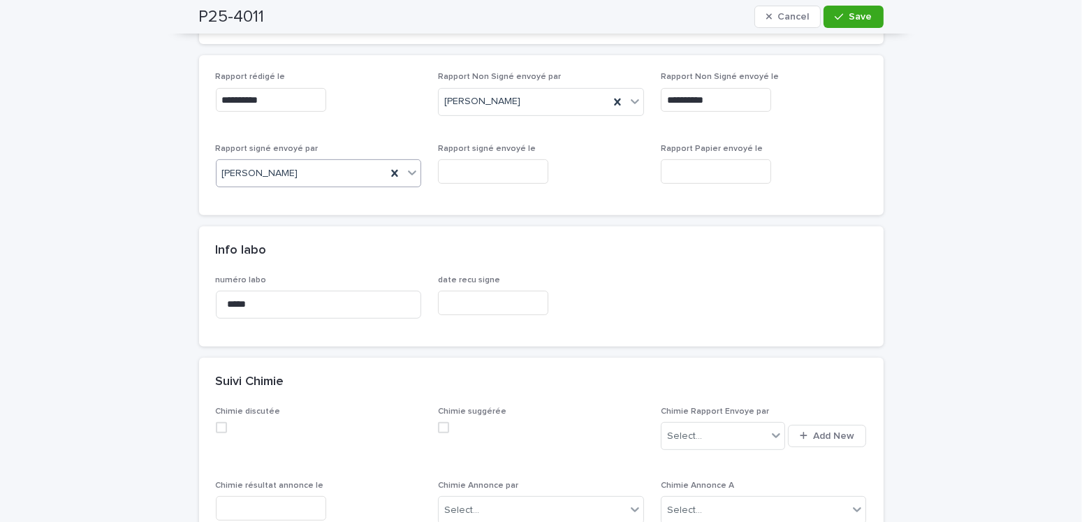
click at [489, 161] on input "text" at bounding box center [493, 171] width 110 height 24
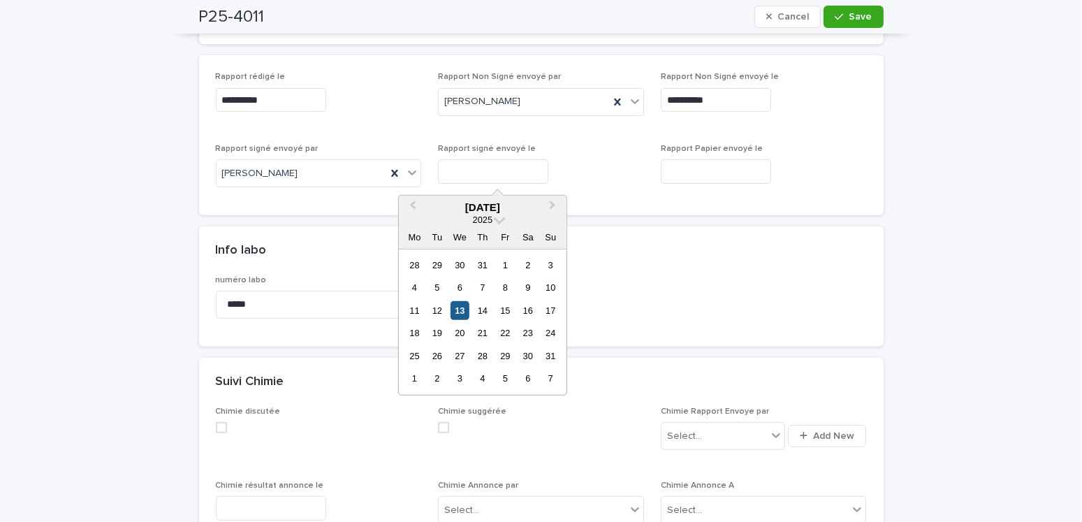
click at [466, 306] on div "13" at bounding box center [460, 310] width 19 height 19
type input "**********"
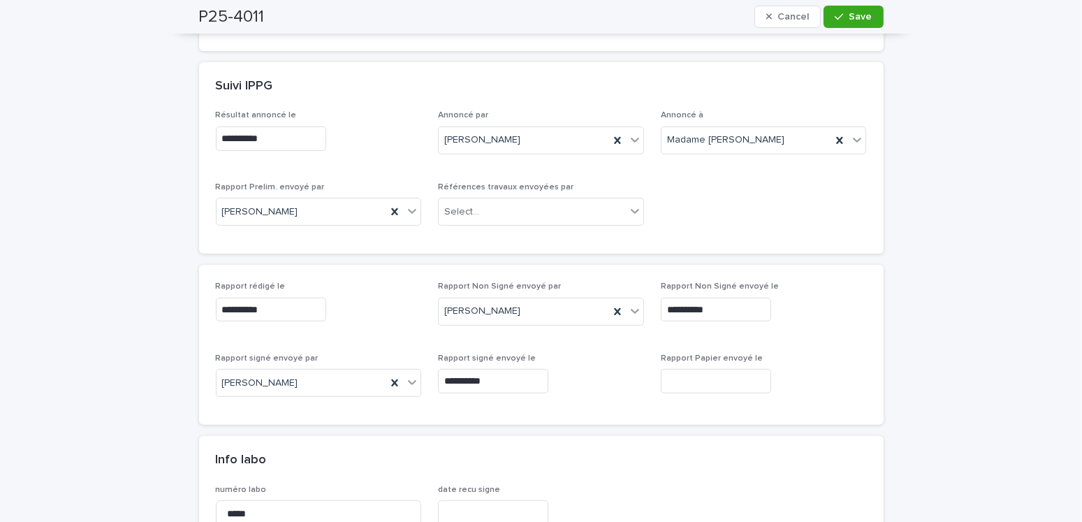
scroll to position [0, 0]
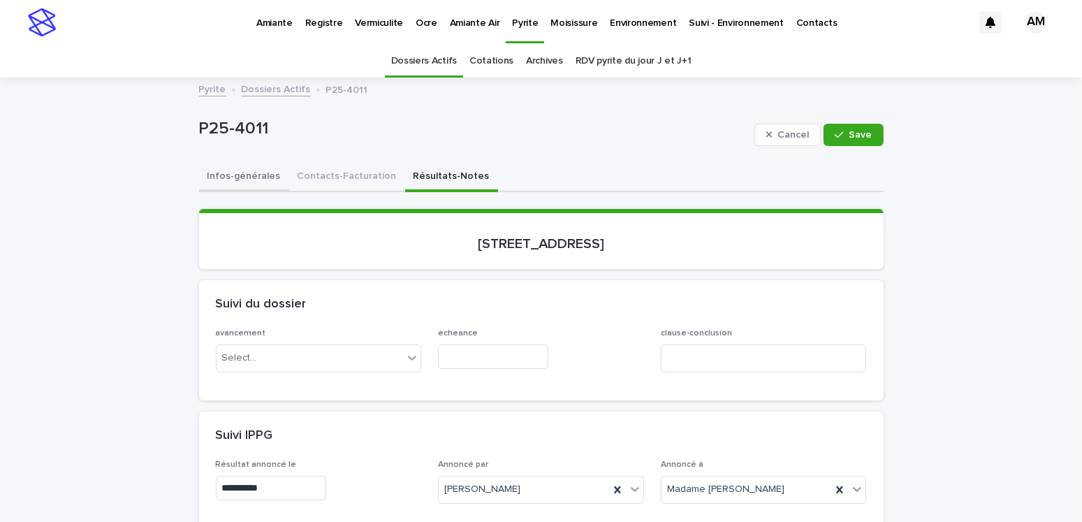
click at [247, 170] on button "Infos-générales" at bounding box center [244, 177] width 90 height 29
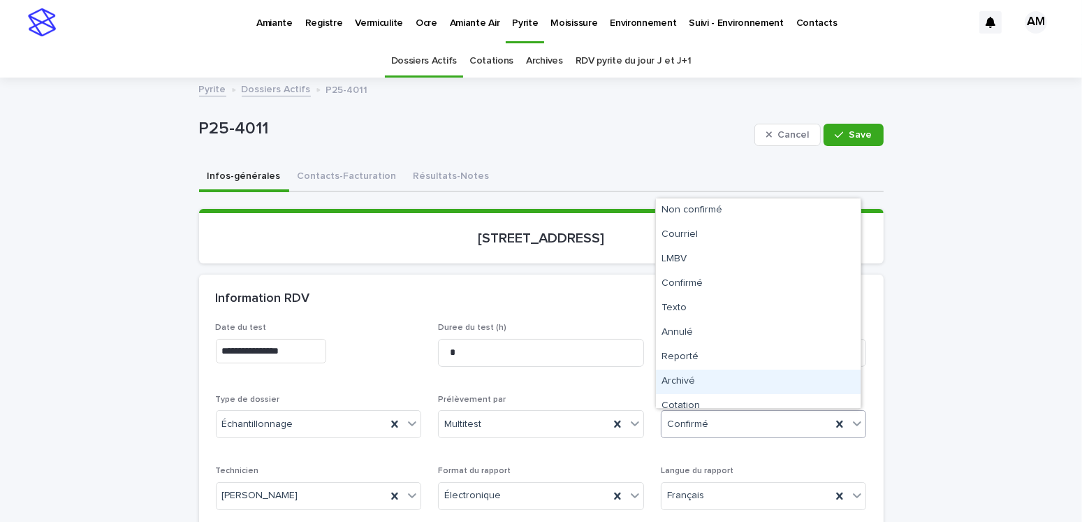
click at [696, 386] on div "Archivé" at bounding box center [758, 381] width 205 height 24
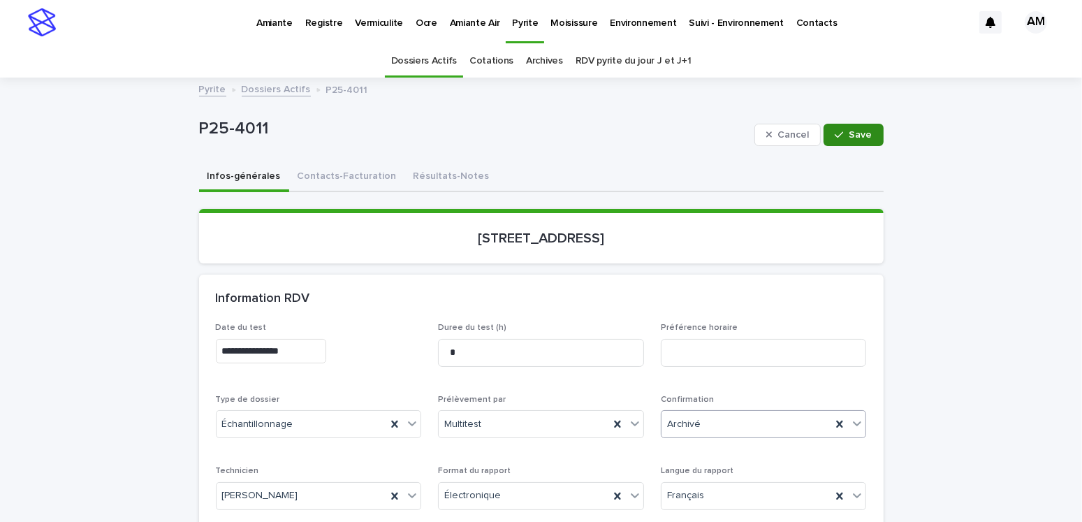
click at [845, 126] on button "Save" at bounding box center [852, 135] width 59 height 22
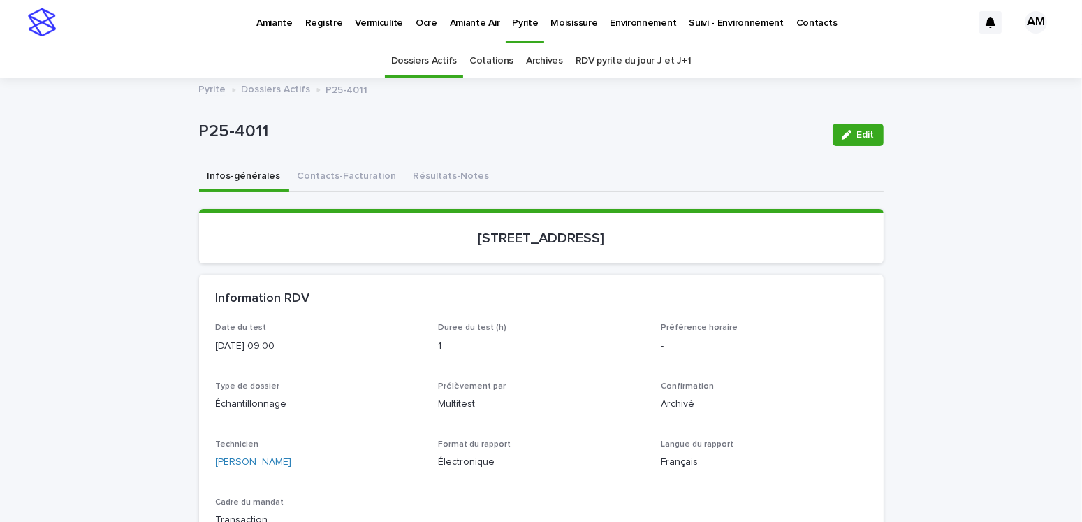
click at [273, 87] on link "Dossiers Actifs" at bounding box center [276, 88] width 69 height 16
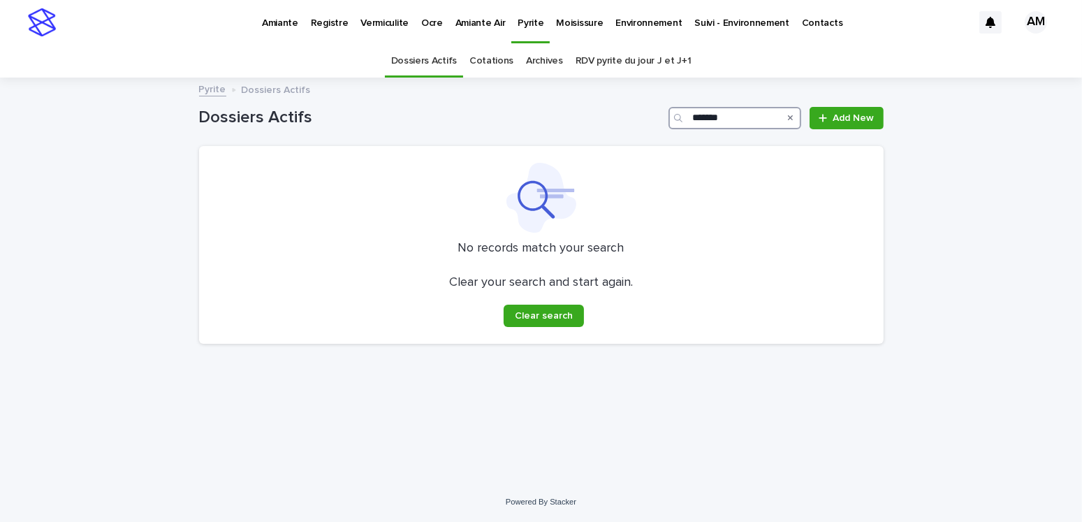
click at [736, 115] on input "*******" at bounding box center [734, 118] width 133 height 22
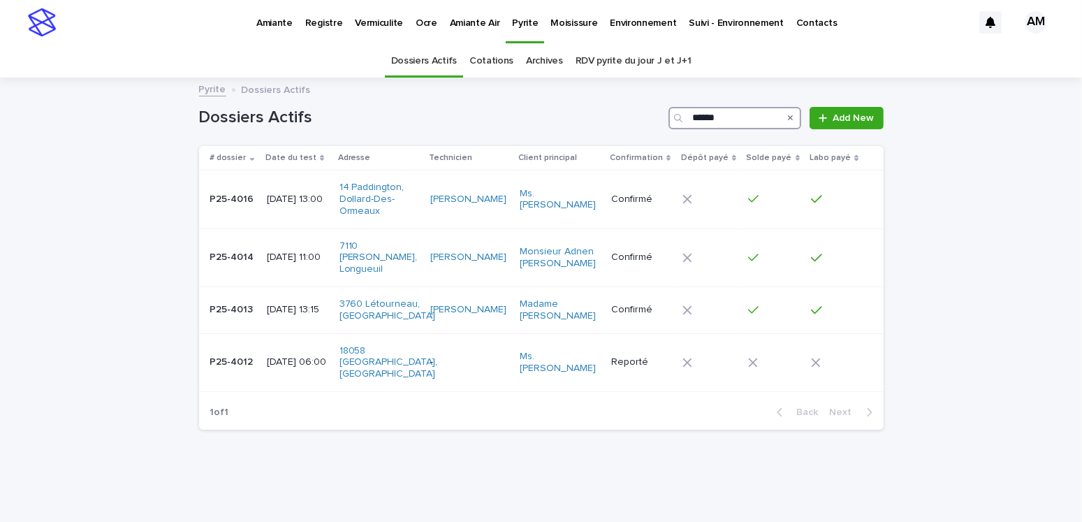
type input "*******"
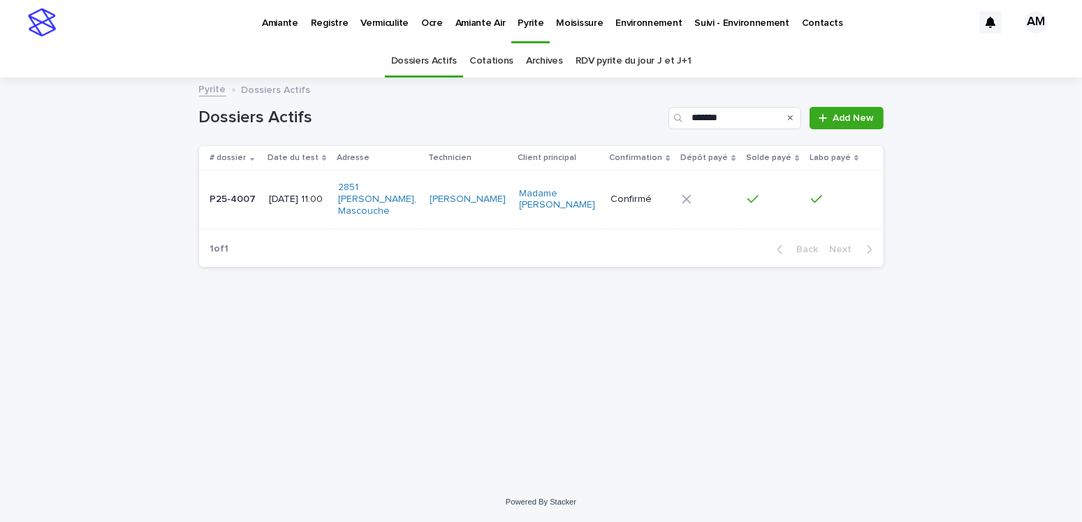
click at [243, 191] on p "P25-4007" at bounding box center [234, 198] width 49 height 15
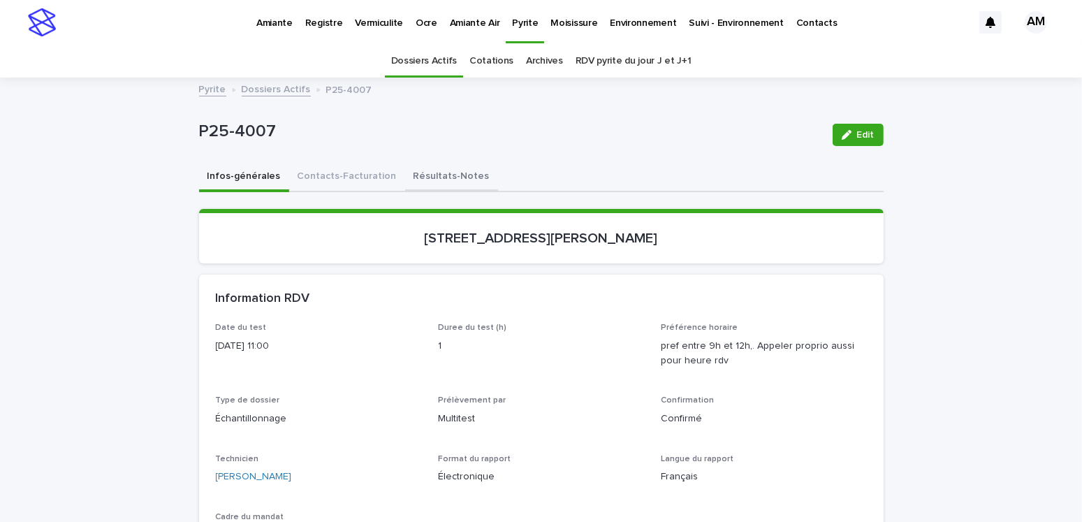
click at [435, 170] on button "Résultats-Notes" at bounding box center [451, 177] width 93 height 29
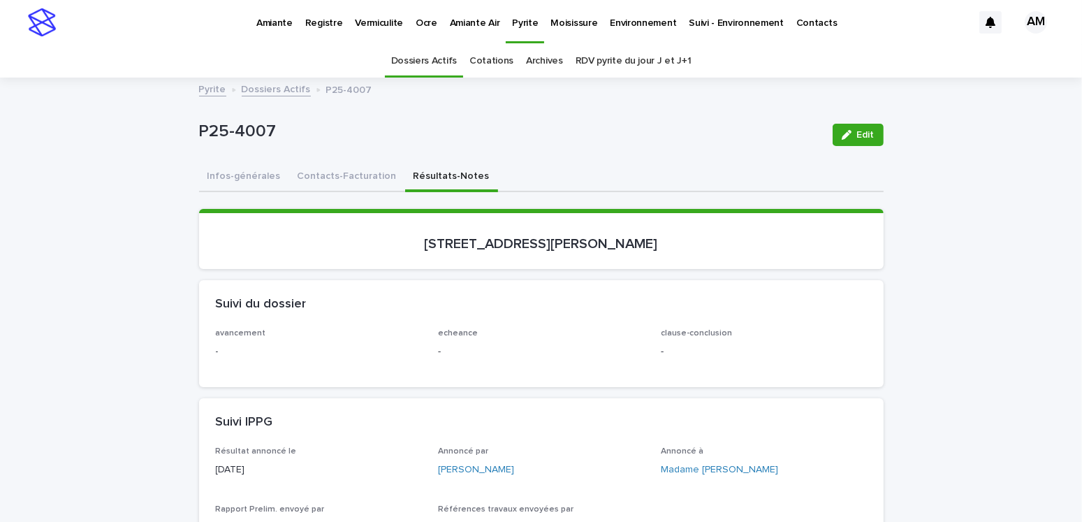
click at [857, 134] on span "Edit" at bounding box center [865, 135] width 17 height 10
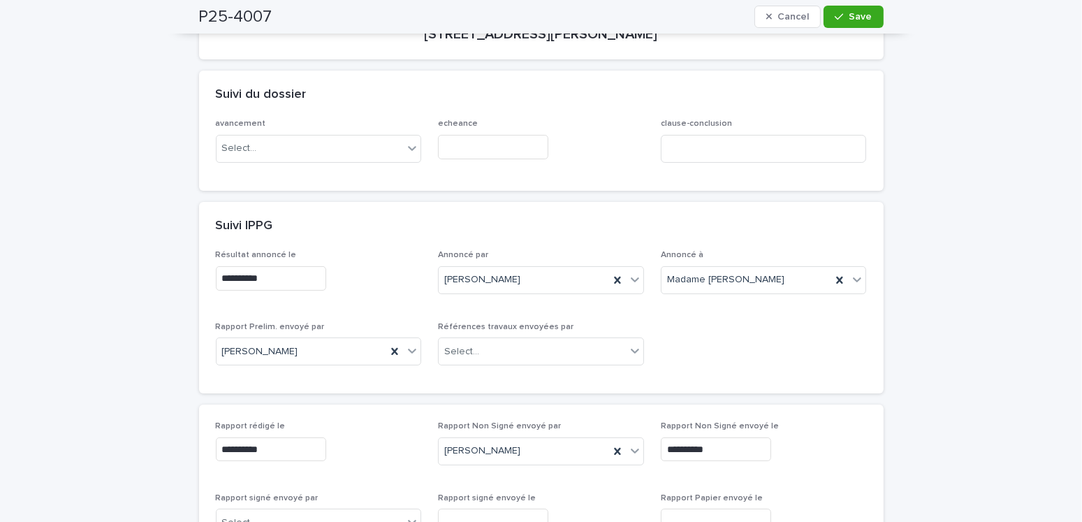
scroll to position [349, 0]
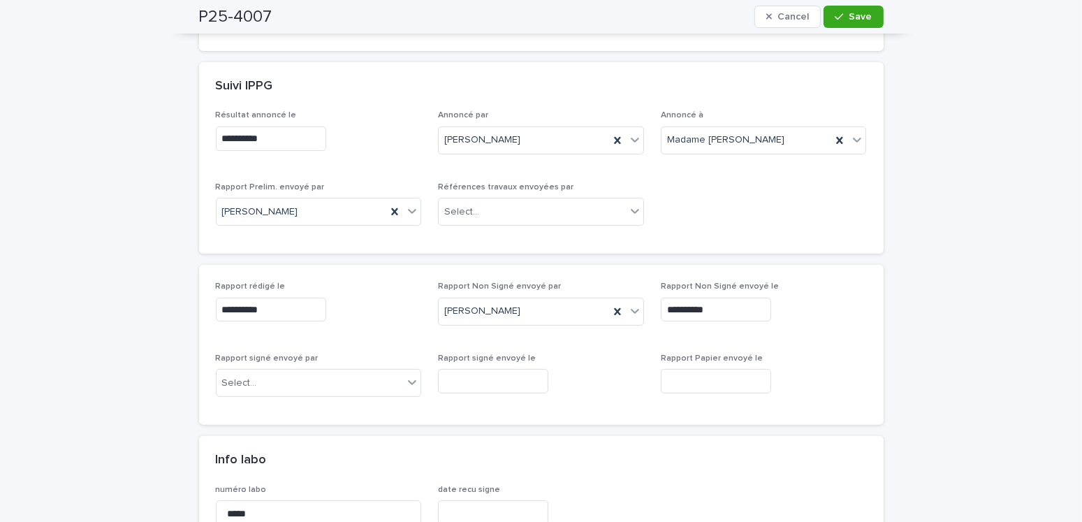
click at [322, 399] on div "Rapport signé envoyé par Select..." at bounding box center [319, 380] width 206 height 54
click at [312, 384] on div "Select..." at bounding box center [310, 383] width 187 height 23
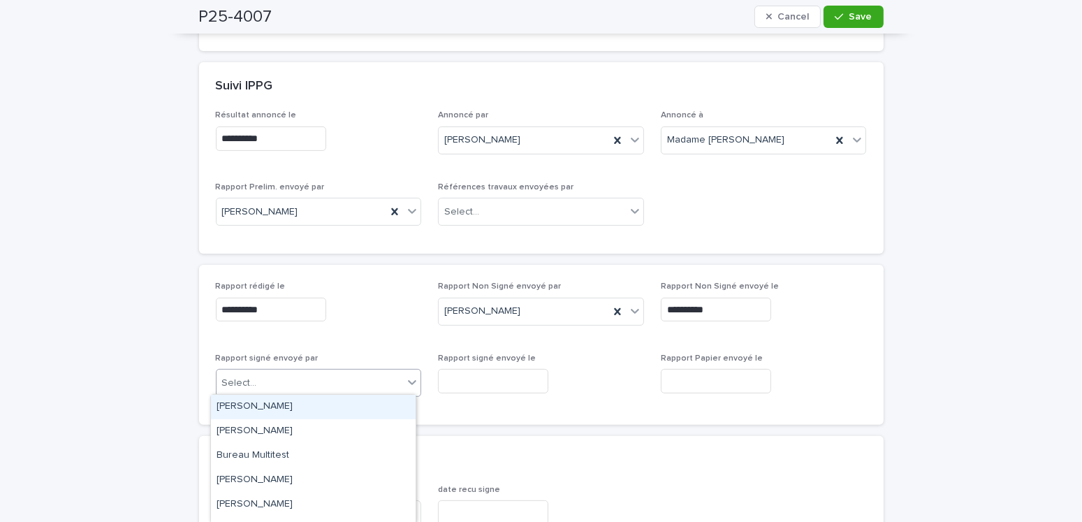
click at [253, 406] on div "Amilie Mainville" at bounding box center [313, 407] width 205 height 24
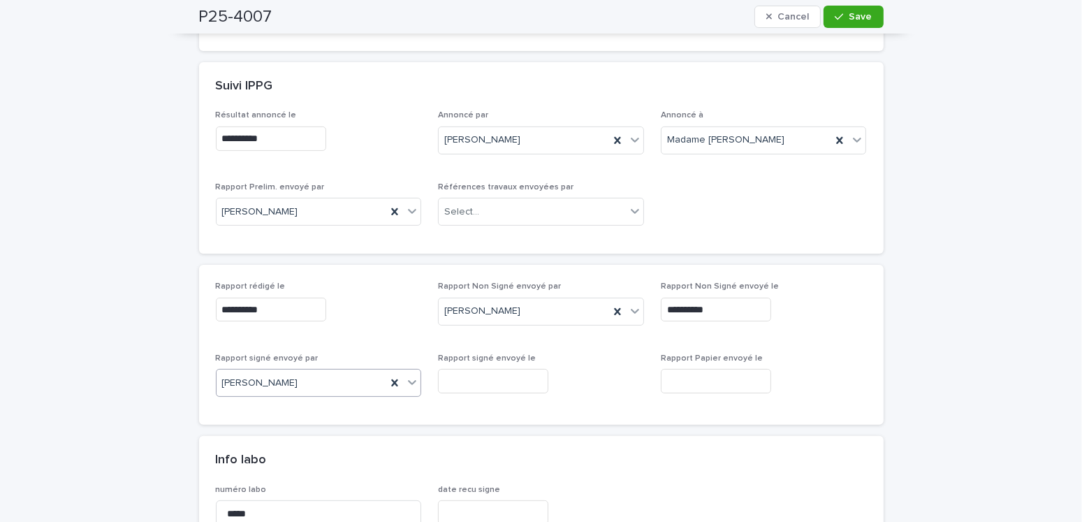
click at [449, 377] on input "text" at bounding box center [493, 381] width 110 height 24
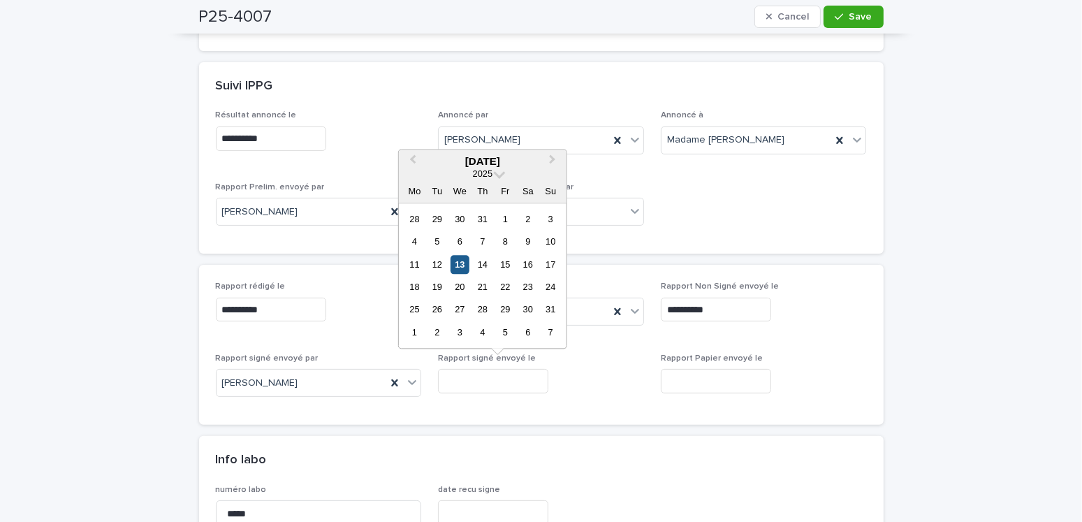
click at [461, 257] on div "13" at bounding box center [460, 264] width 19 height 19
type input "**********"
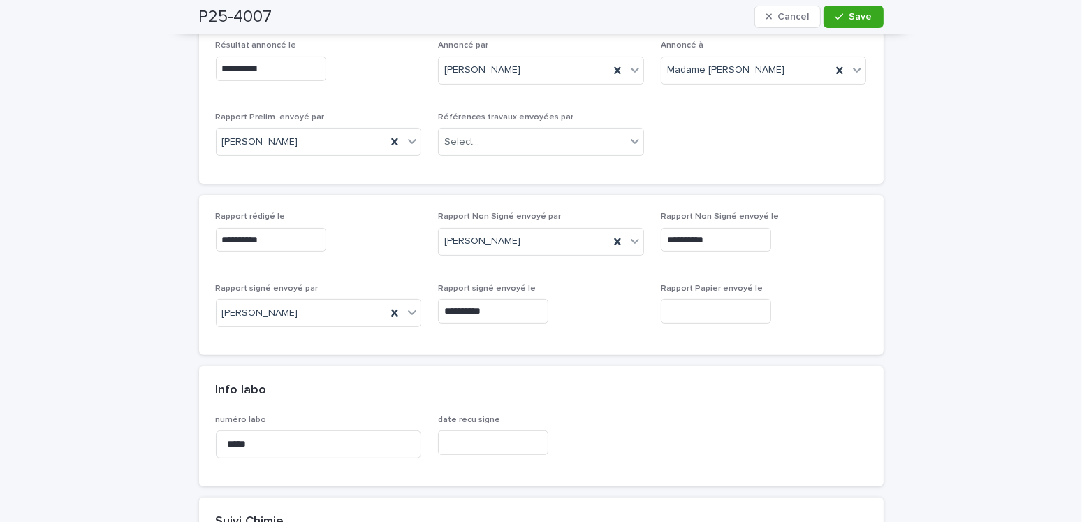
scroll to position [0, 0]
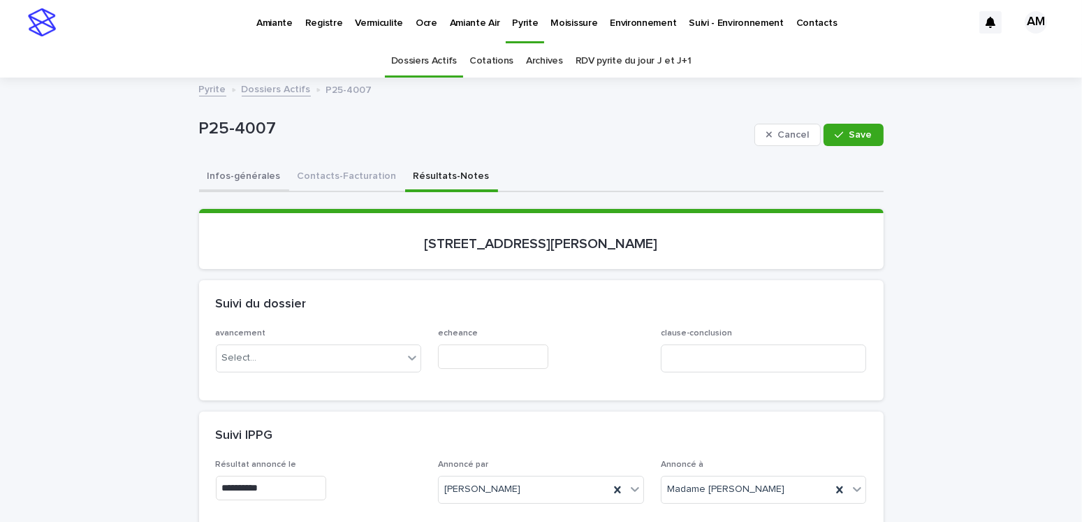
click at [224, 163] on button "Infos-générales" at bounding box center [244, 177] width 90 height 29
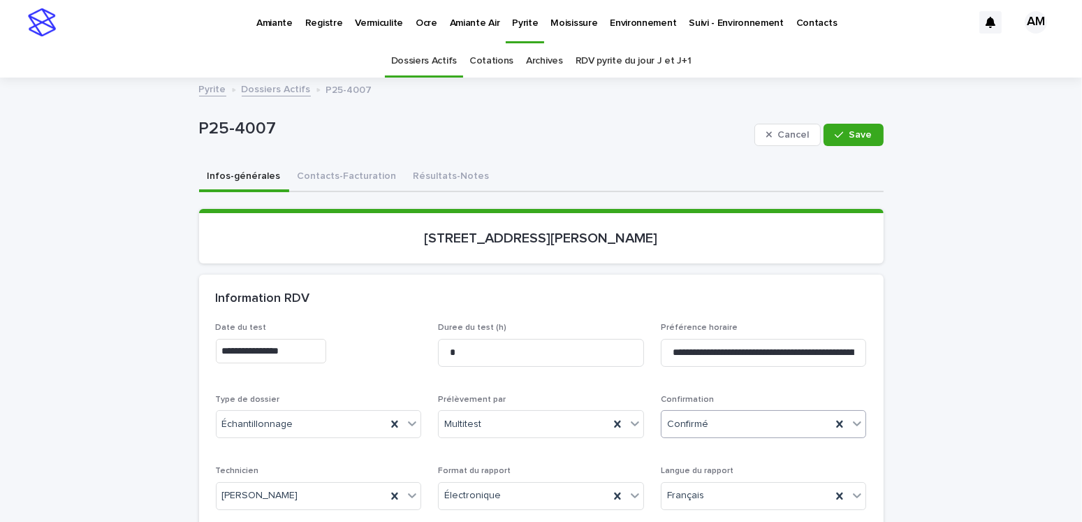
click at [716, 422] on div "Confirmé" at bounding box center [746, 424] width 170 height 23
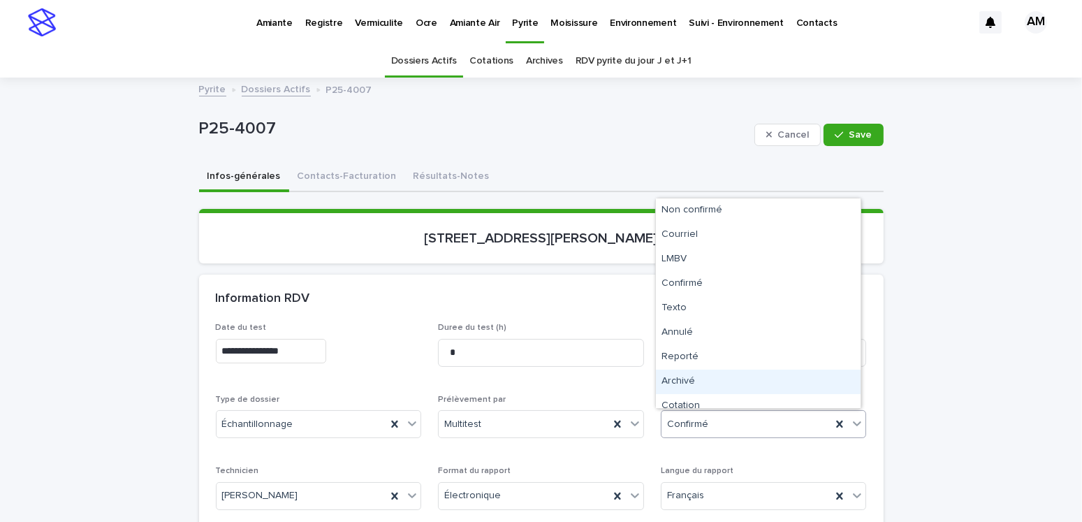
click at [695, 379] on div "Archivé" at bounding box center [758, 381] width 205 height 24
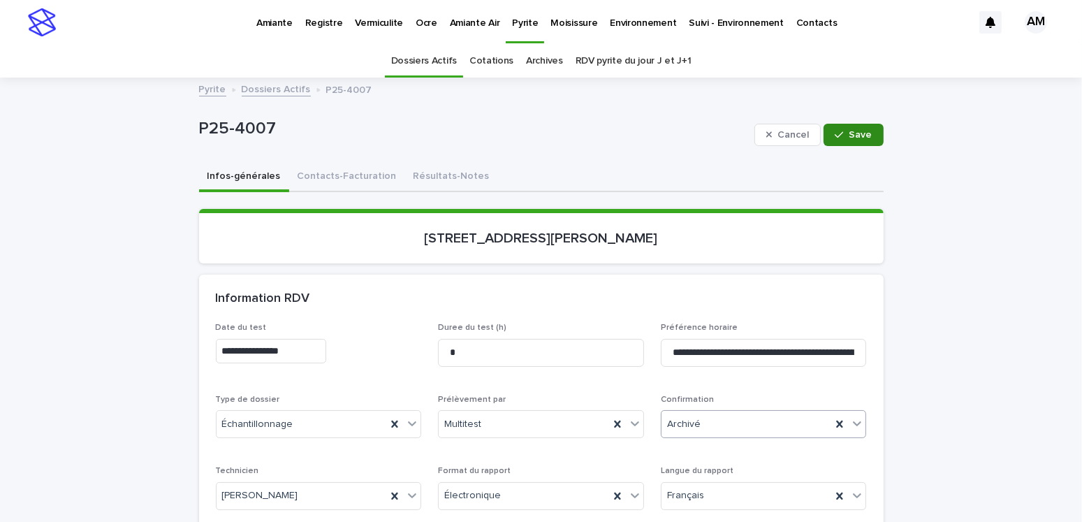
click at [835, 135] on icon "button" at bounding box center [839, 135] width 8 height 10
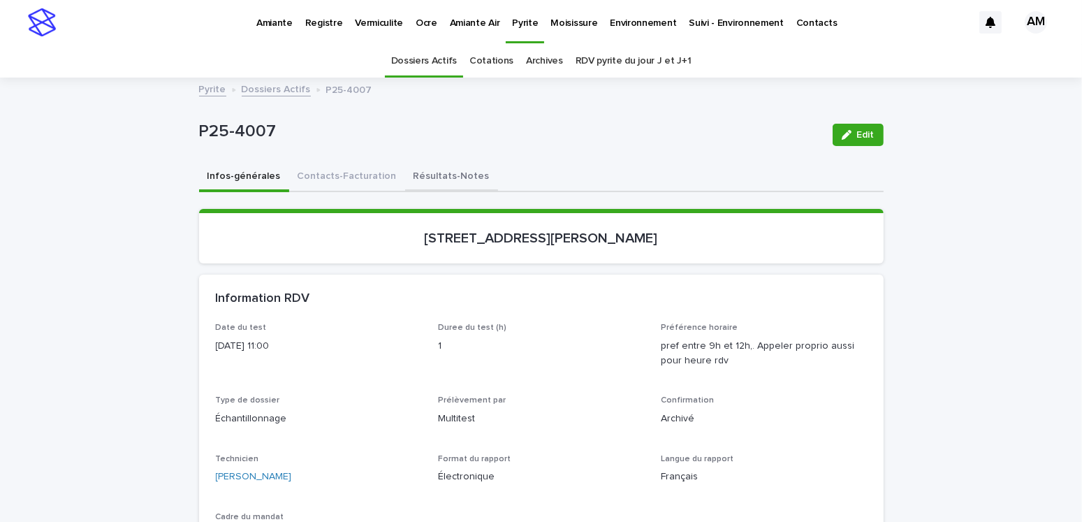
click at [433, 175] on button "Résultats-Notes" at bounding box center [451, 177] width 93 height 29
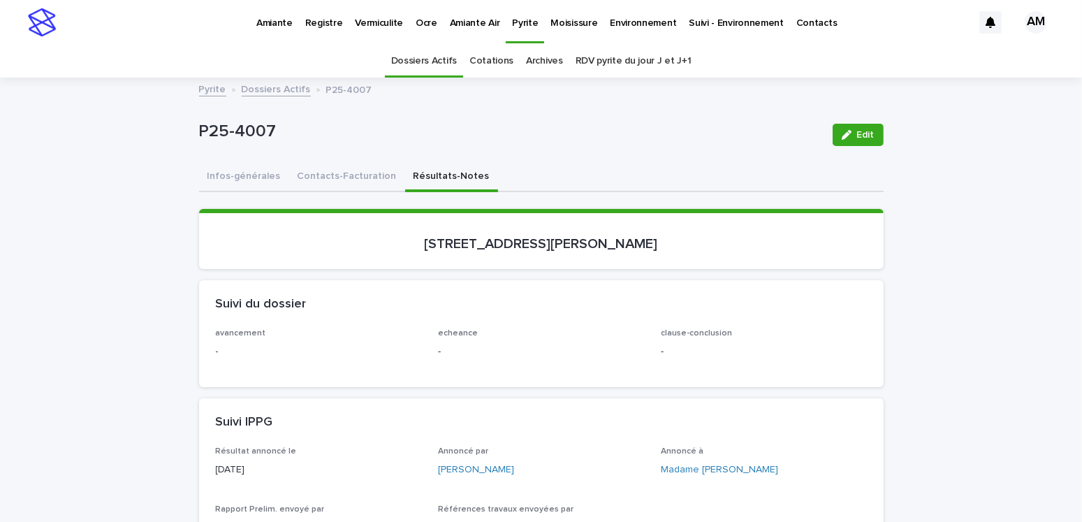
click at [293, 82] on link "Dossiers Actifs" at bounding box center [276, 88] width 69 height 16
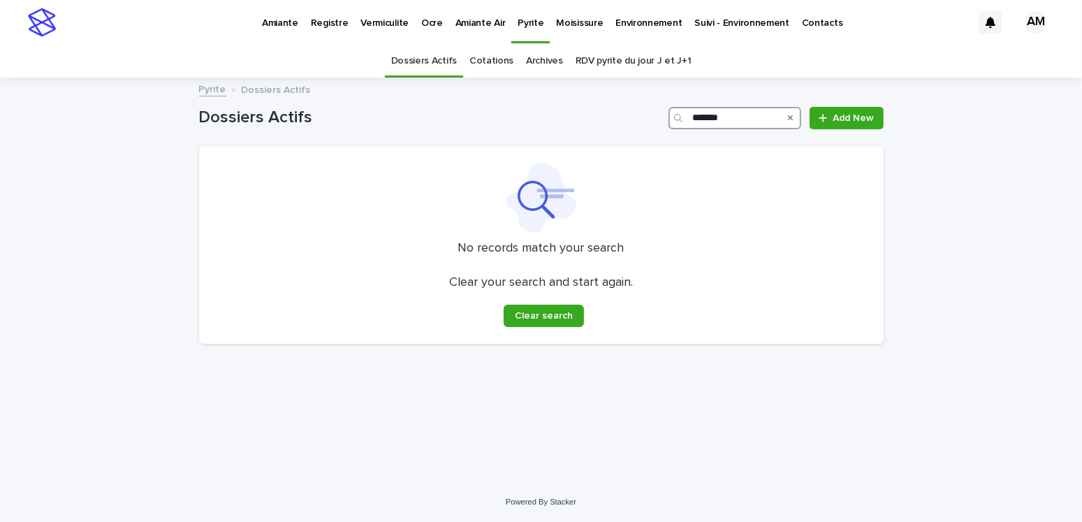
click at [738, 115] on input "*******" at bounding box center [734, 118] width 133 height 22
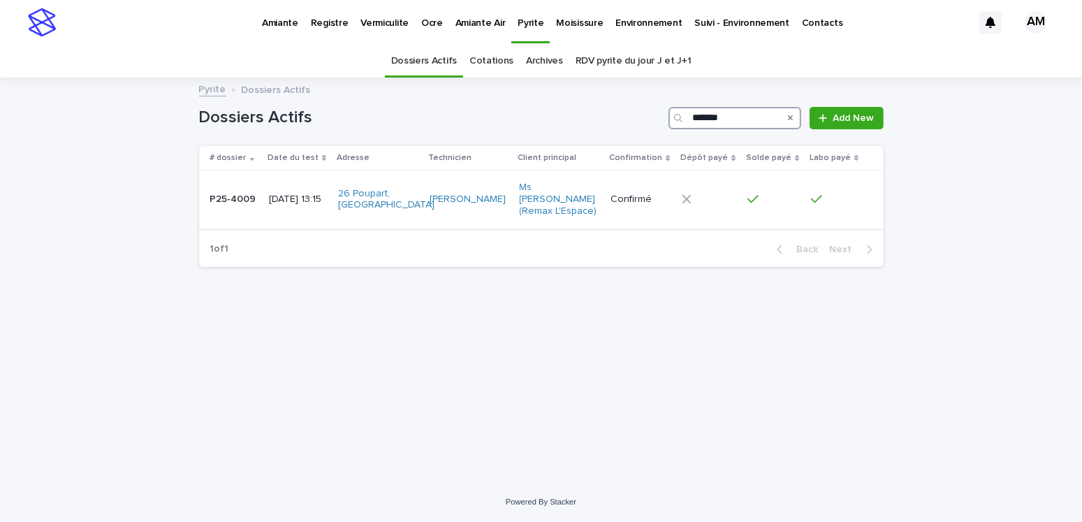
type input "*******"
click at [306, 196] on p "2025-05-27 13:15" at bounding box center [298, 199] width 58 height 12
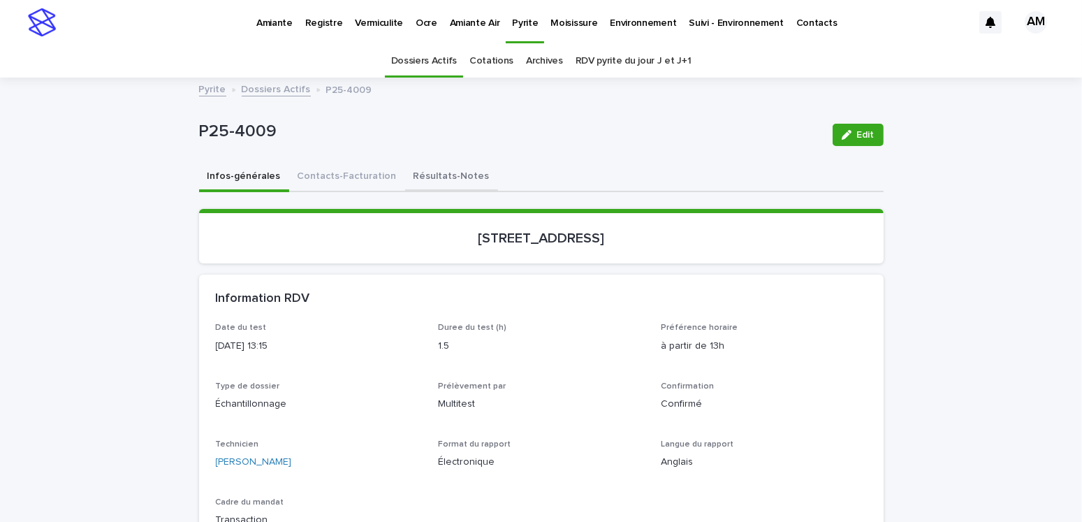
click at [443, 170] on button "Résultats-Notes" at bounding box center [451, 177] width 93 height 29
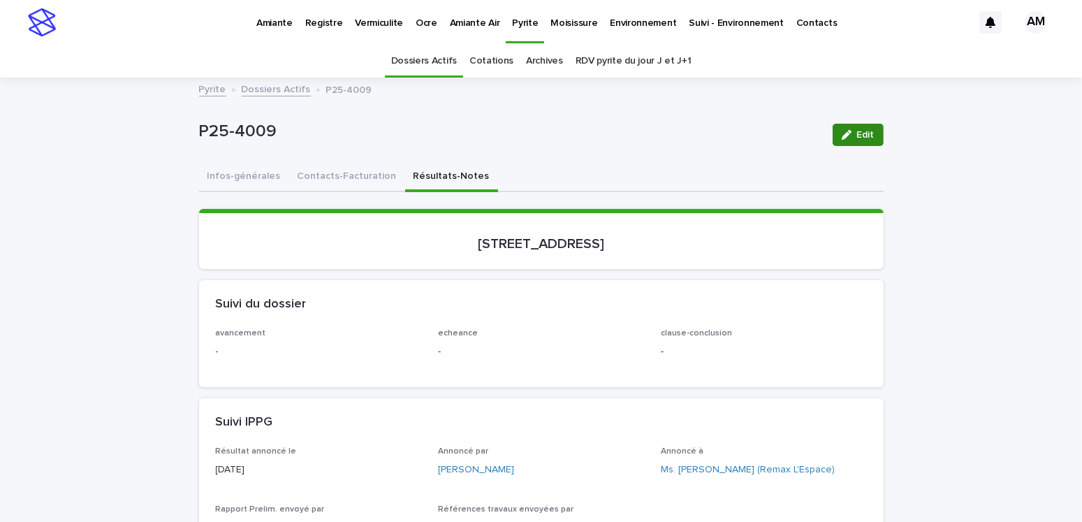
click at [842, 134] on icon "button" at bounding box center [847, 135] width 10 height 10
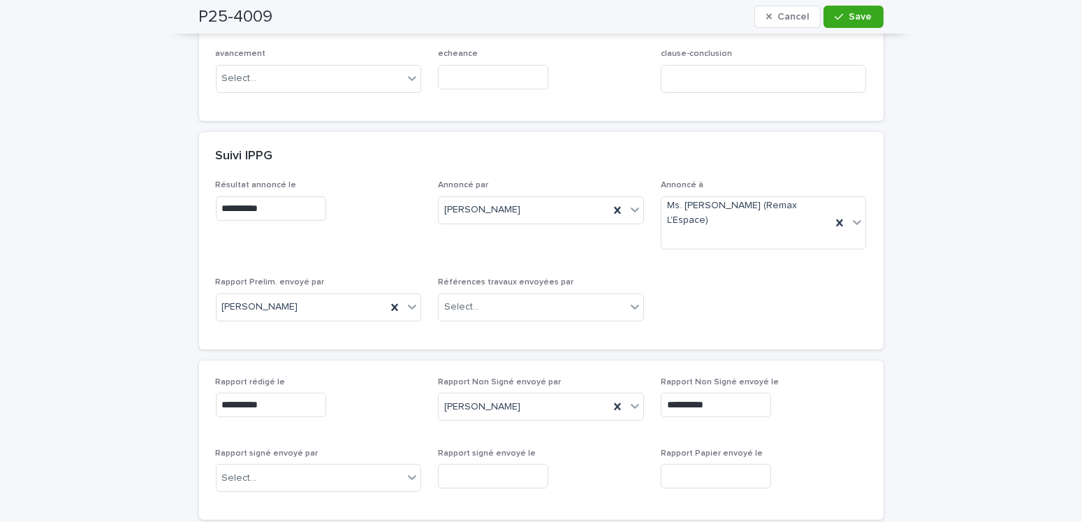
scroll to position [419, 0]
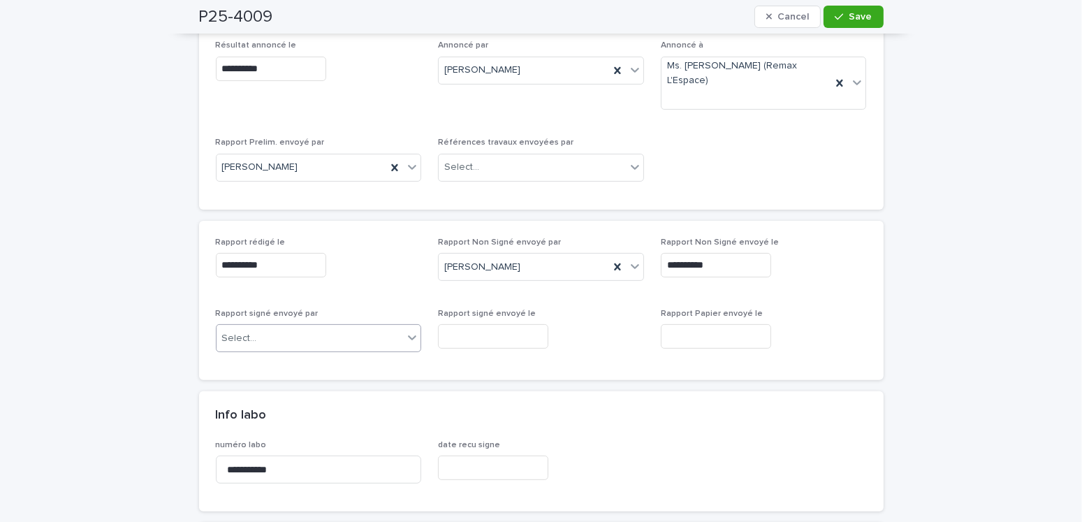
click at [249, 343] on div "Select..." at bounding box center [239, 338] width 35 height 15
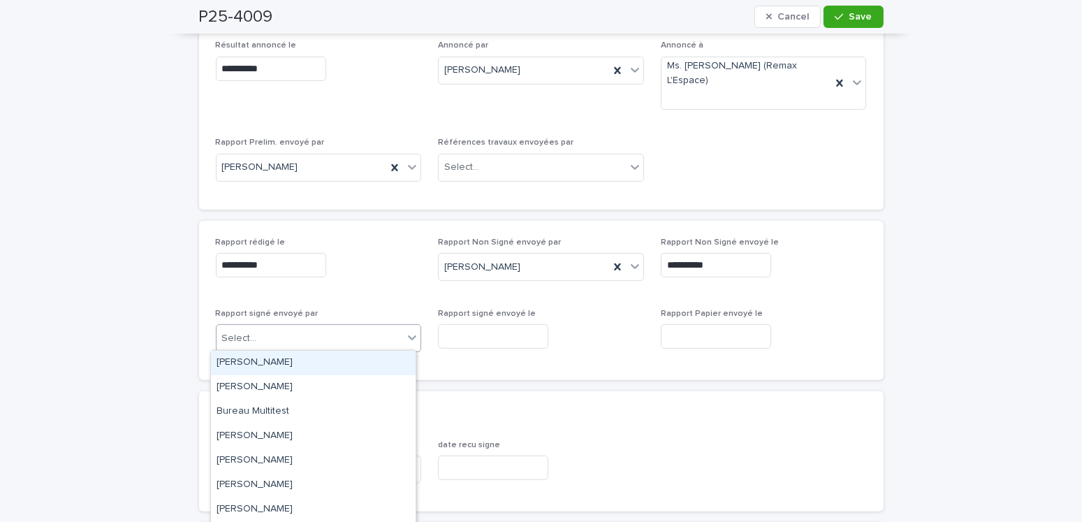
click at [247, 359] on div "Amilie Mainville" at bounding box center [313, 363] width 205 height 24
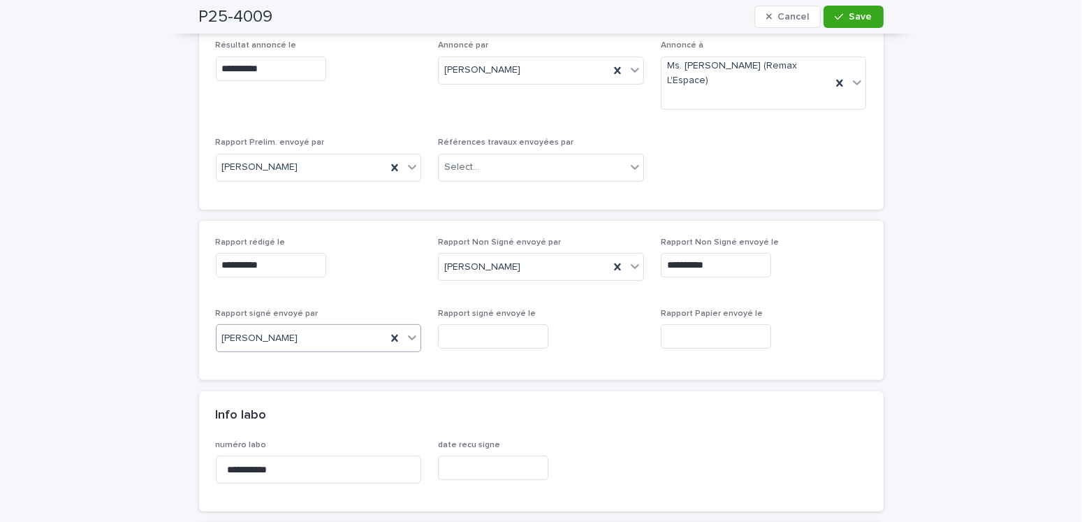
click at [485, 335] on input "text" at bounding box center [493, 336] width 110 height 24
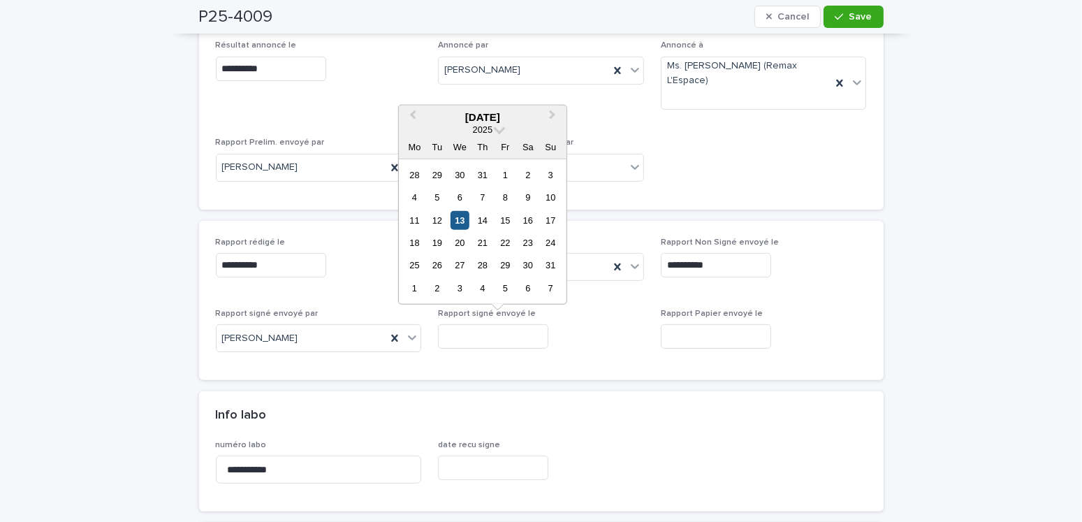
click at [451, 221] on div "13" at bounding box center [460, 219] width 19 height 19
type input "**********"
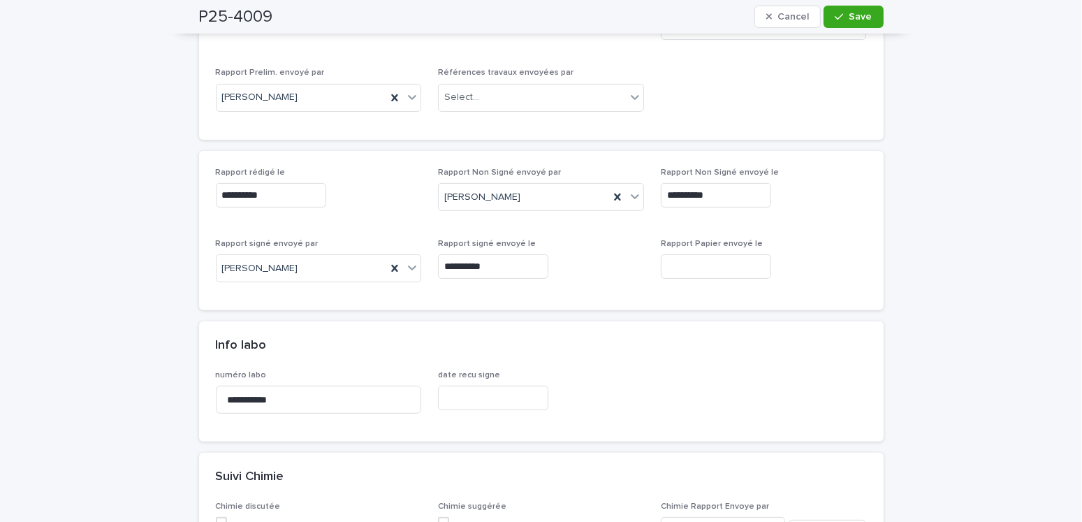
scroll to position [0, 0]
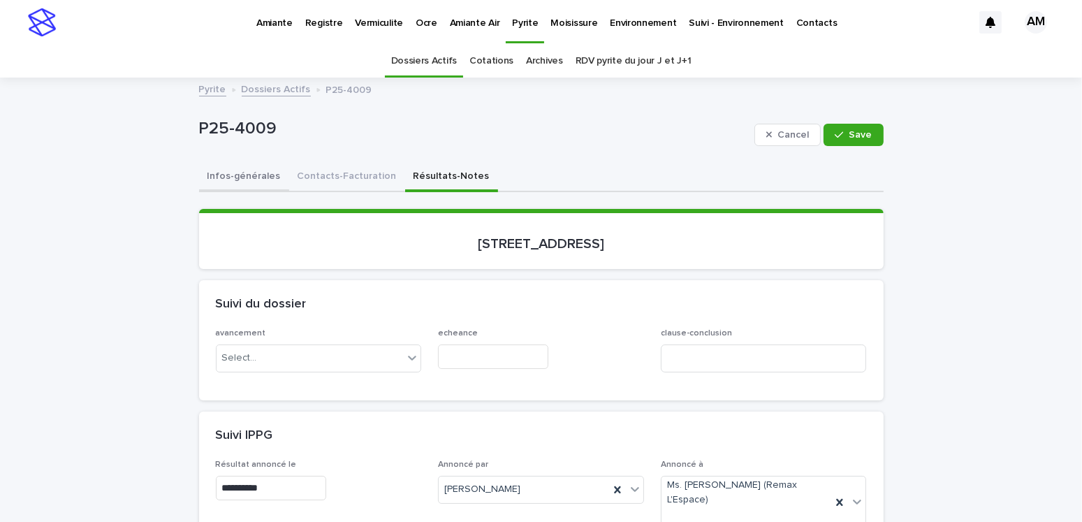
click at [212, 170] on button "Infos-générales" at bounding box center [244, 177] width 90 height 29
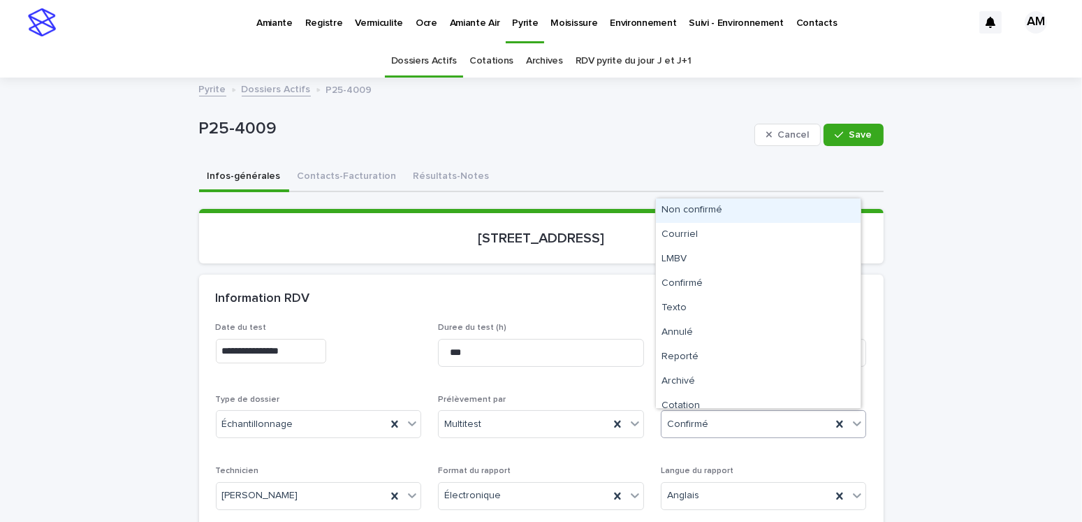
click at [700, 413] on div "Confirmé" at bounding box center [746, 424] width 170 height 23
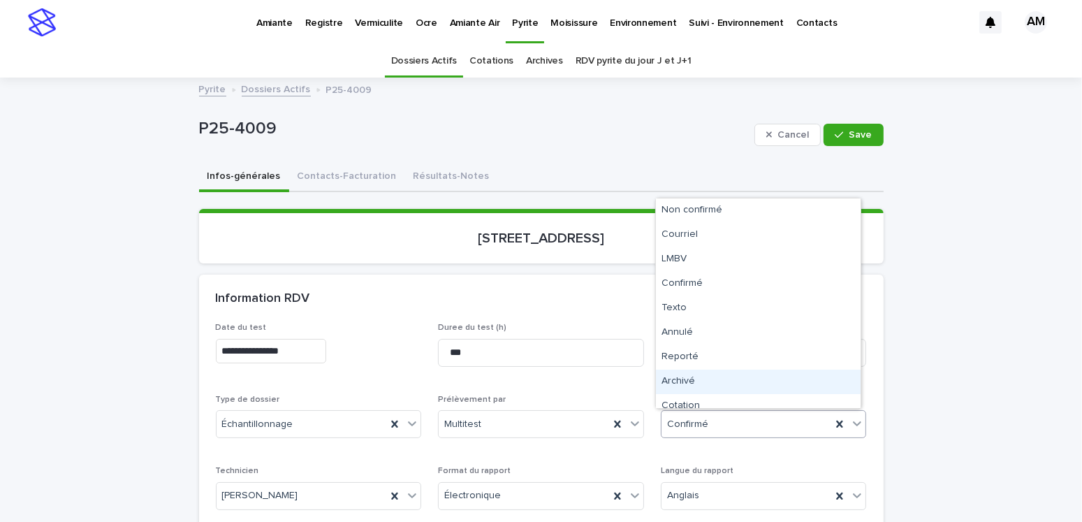
click at [683, 372] on div "Archivé" at bounding box center [758, 381] width 205 height 24
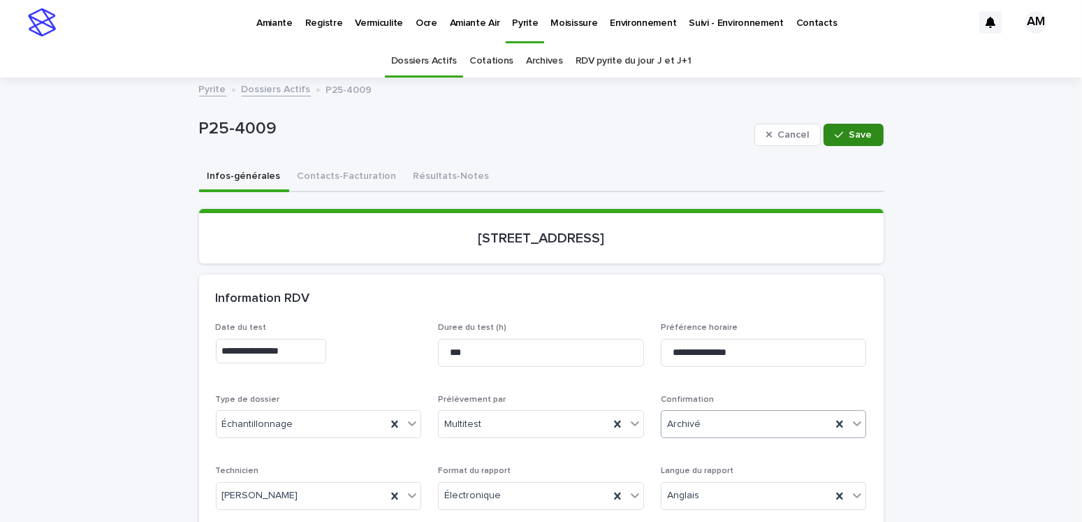
click at [835, 135] on icon "button" at bounding box center [839, 134] width 8 height 6
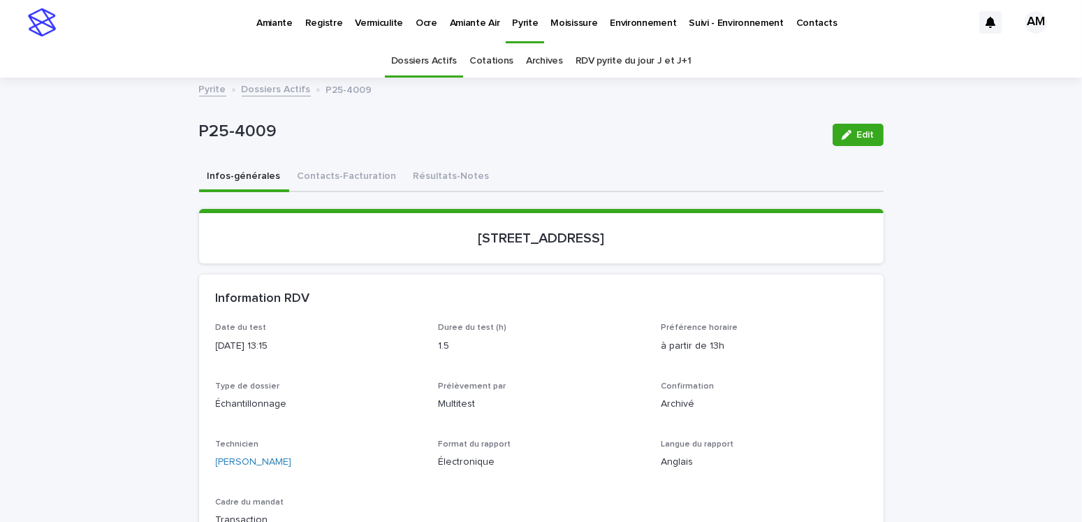
click at [270, 90] on link "Dossiers Actifs" at bounding box center [276, 88] width 69 height 16
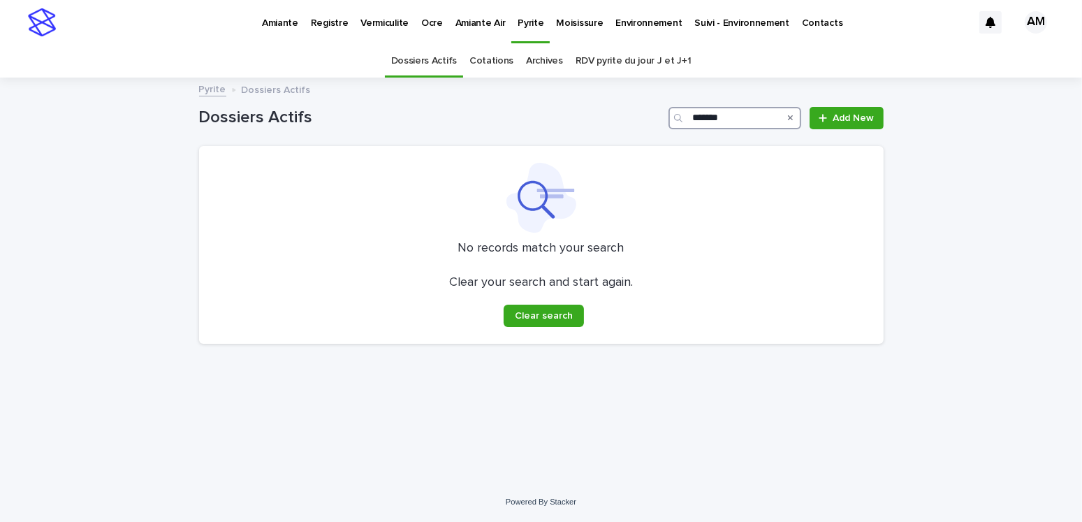
click at [739, 118] on input "*******" at bounding box center [734, 118] width 133 height 22
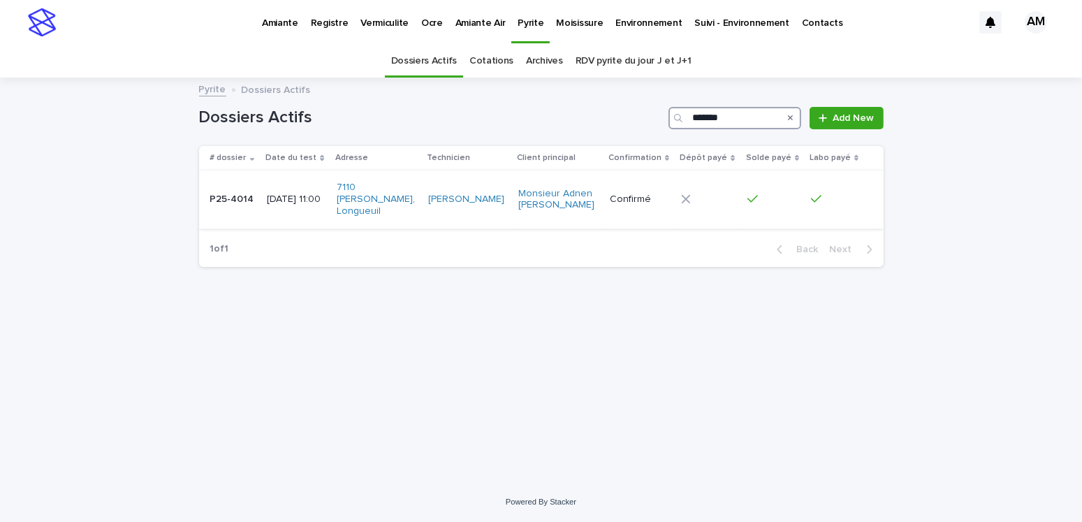
type input "*******"
click at [261, 191] on td "2025-05-28 11:00" at bounding box center [295, 199] width 69 height 58
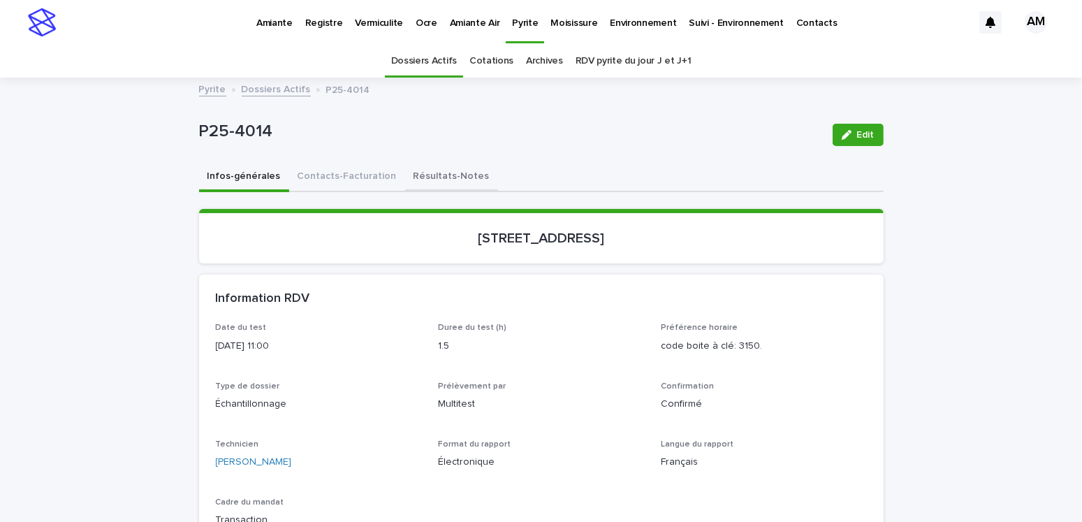
drag, startPoint x: 442, startPoint y: 175, endPoint x: 579, endPoint y: 180, distance: 137.0
click at [442, 175] on button "Résultats-Notes" at bounding box center [451, 177] width 93 height 29
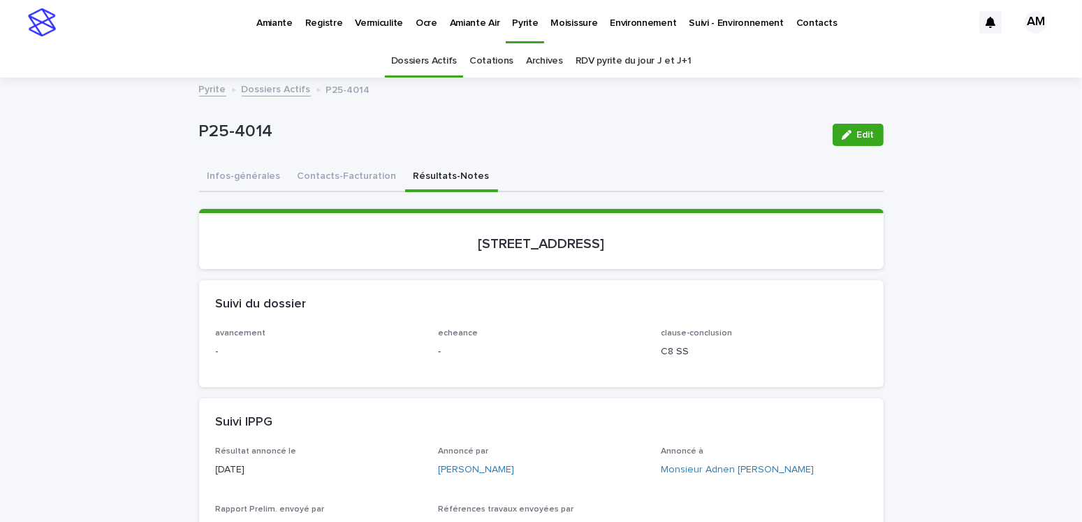
click at [857, 134] on span "Edit" at bounding box center [865, 135] width 17 height 10
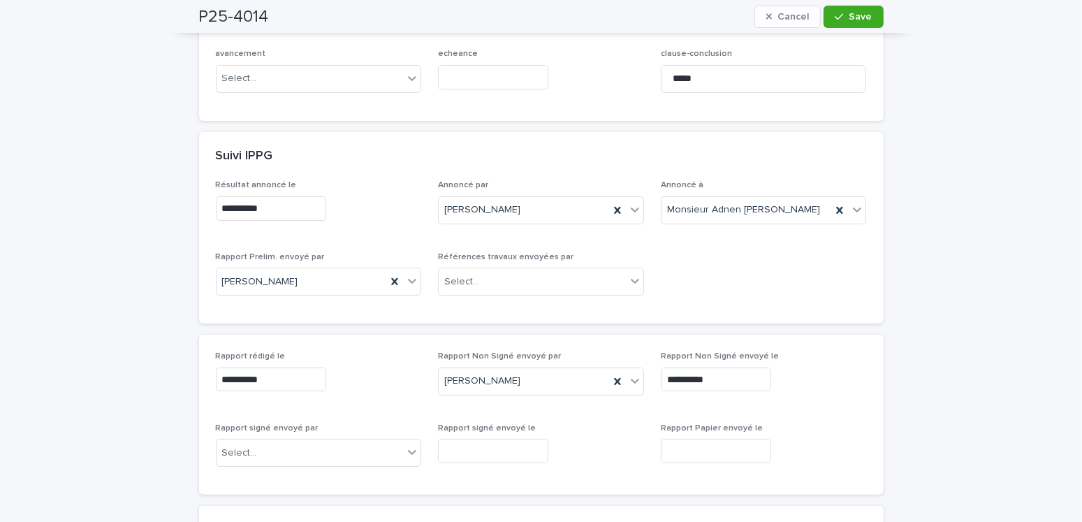
scroll to position [419, 0]
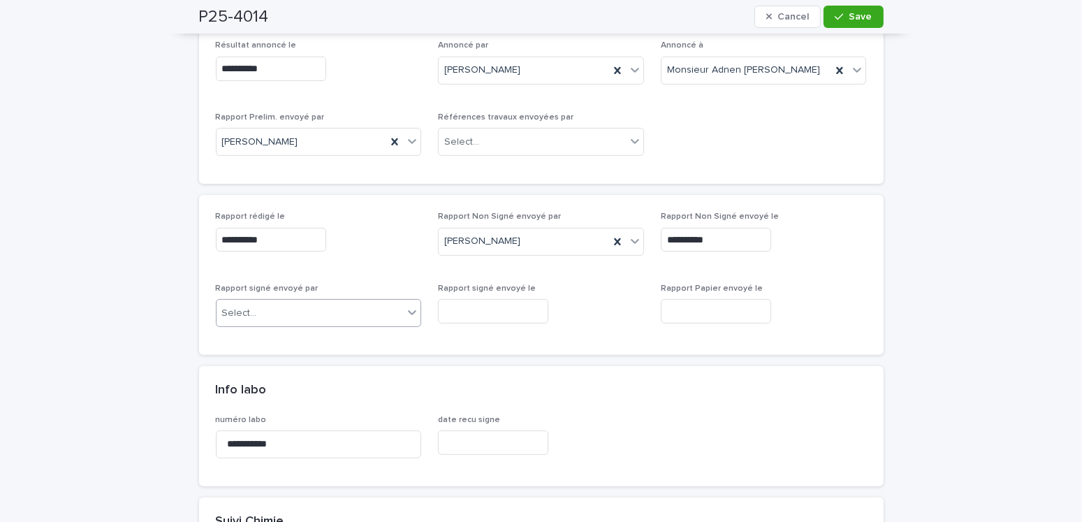
click at [285, 318] on div "Select..." at bounding box center [310, 313] width 187 height 23
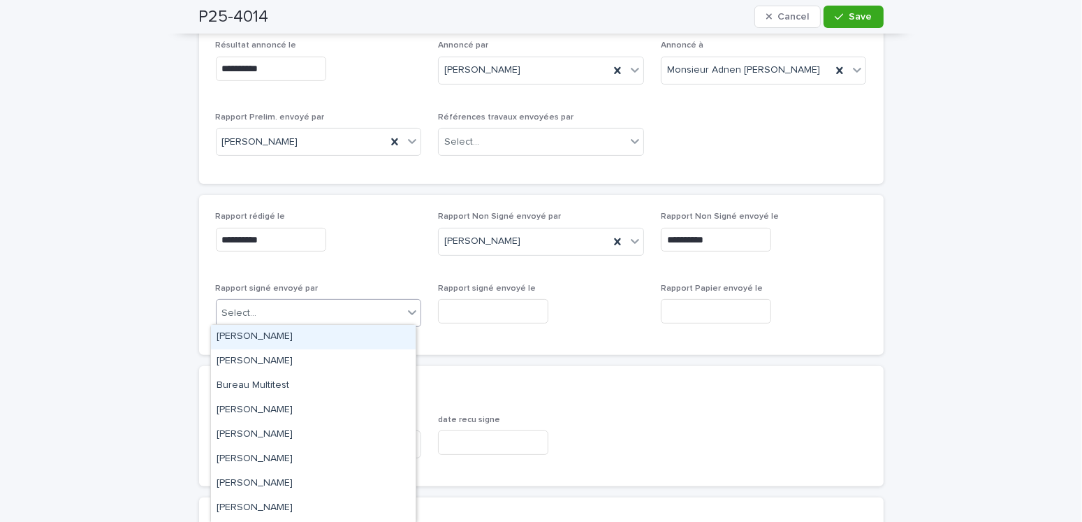
click at [273, 338] on div "Amilie Mainville" at bounding box center [313, 337] width 205 height 24
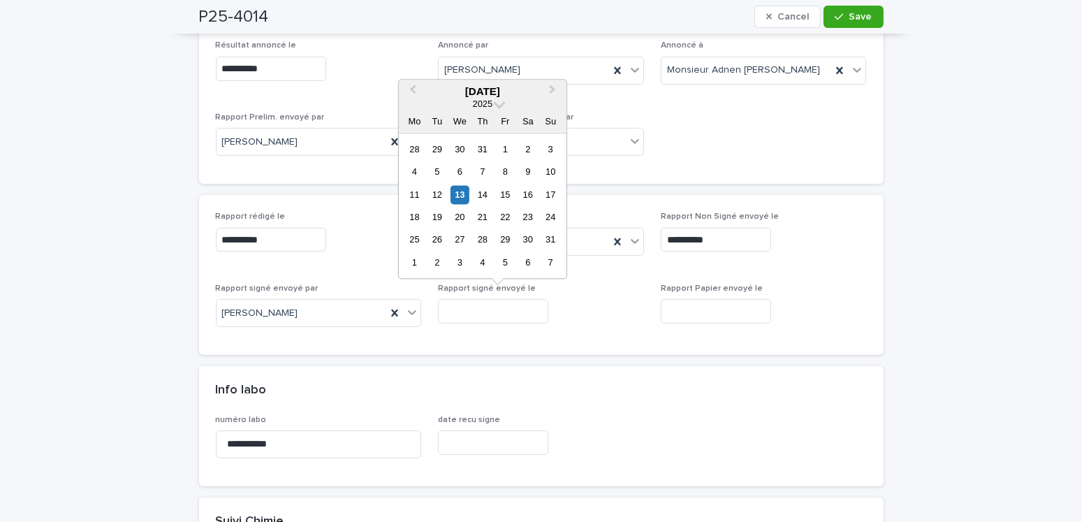
click at [480, 307] on input "text" at bounding box center [493, 311] width 110 height 24
click at [462, 196] on div "13" at bounding box center [460, 194] width 19 height 19
type input "**********"
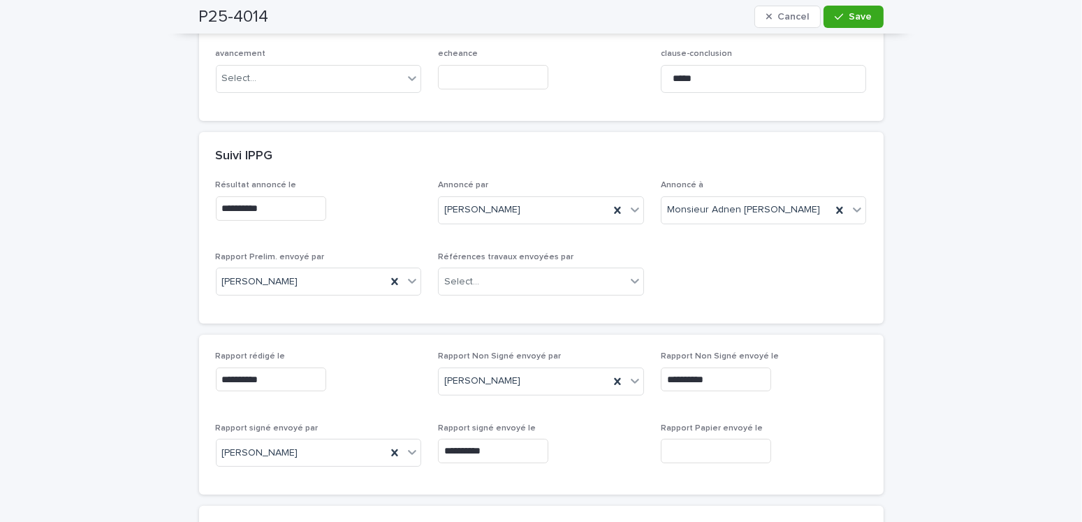
scroll to position [0, 0]
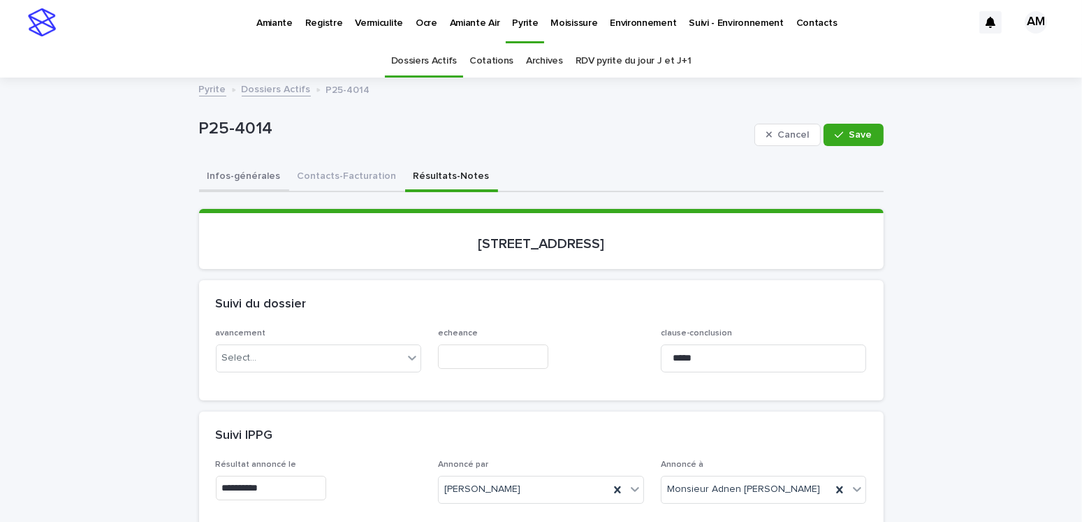
click at [236, 178] on button "Infos-générales" at bounding box center [244, 177] width 90 height 29
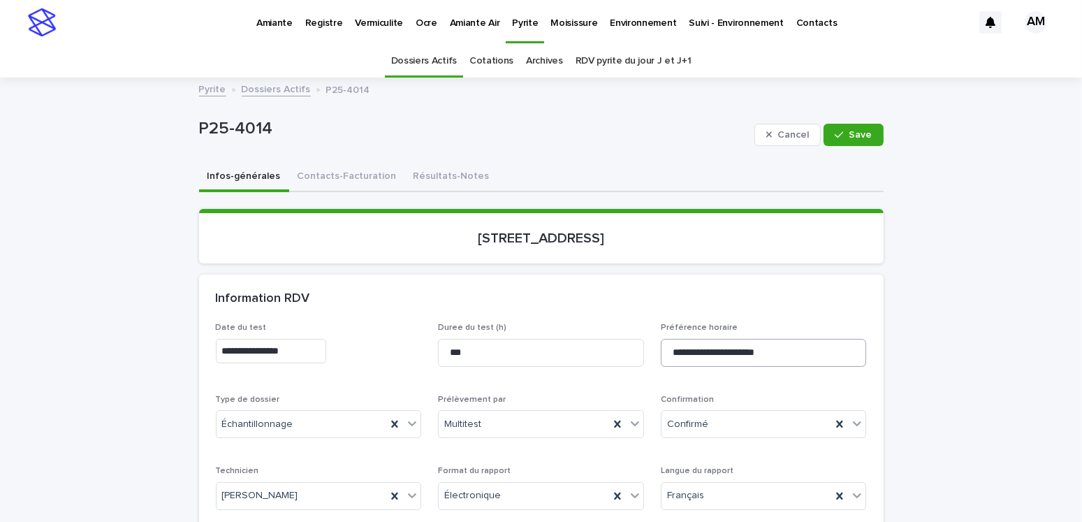
scroll to position [210, 0]
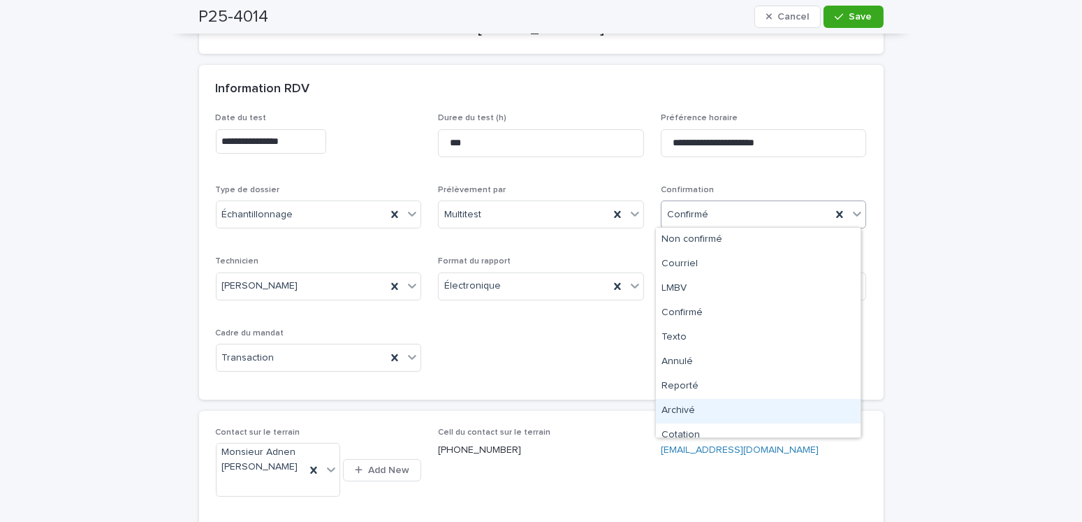
click at [687, 409] on div "Archivé" at bounding box center [758, 411] width 205 height 24
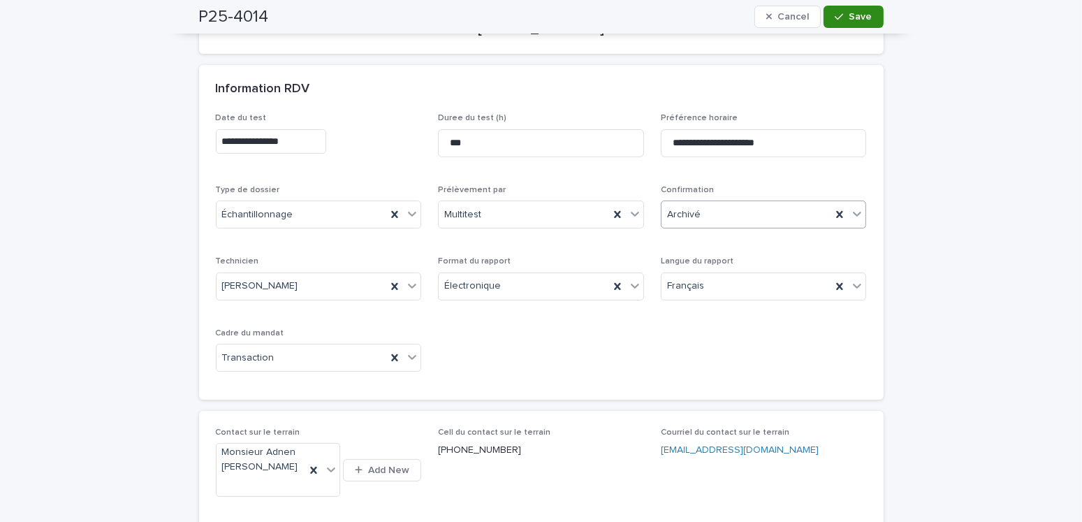
click at [855, 13] on span "Save" at bounding box center [860, 17] width 23 height 10
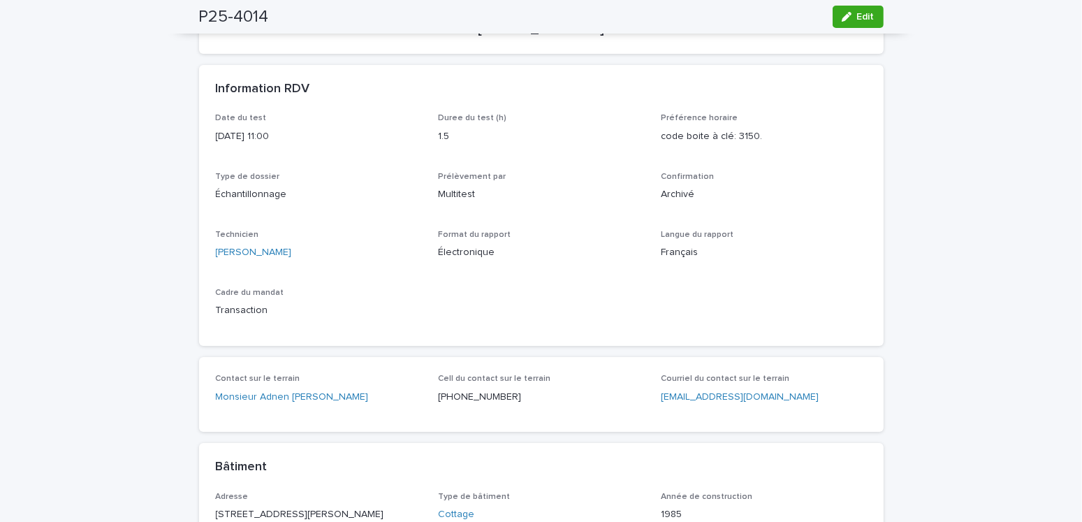
scroll to position [0, 0]
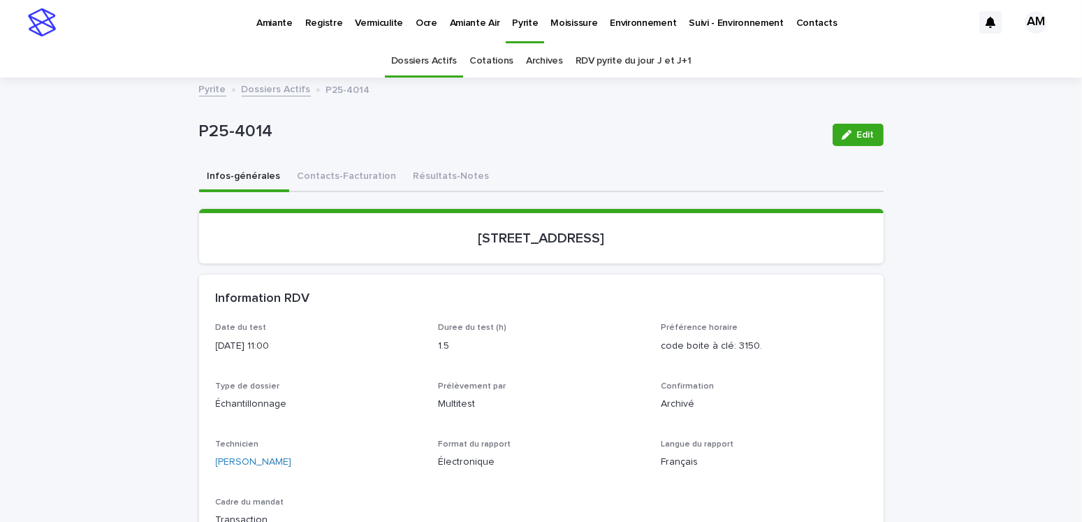
click at [279, 89] on link "Dossiers Actifs" at bounding box center [276, 88] width 69 height 16
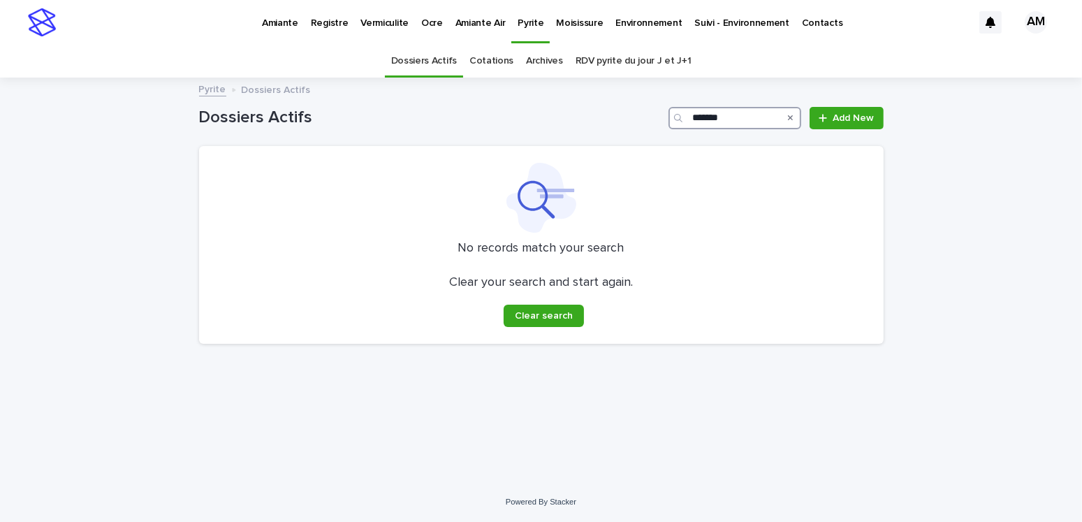
click at [733, 110] on input "*******" at bounding box center [734, 118] width 133 height 22
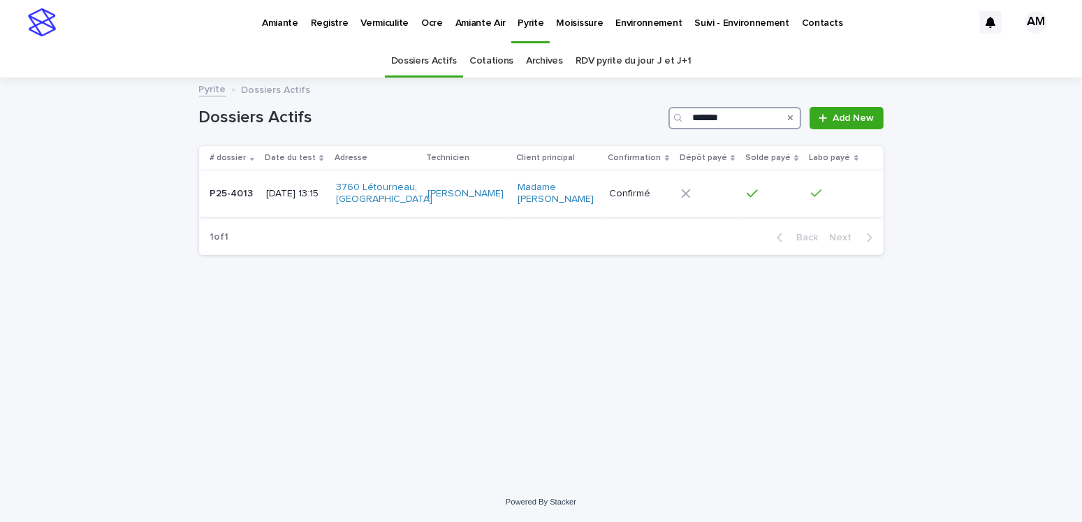
type input "*******"
click at [305, 200] on p "2025-05-28 13:15" at bounding box center [295, 194] width 58 height 12
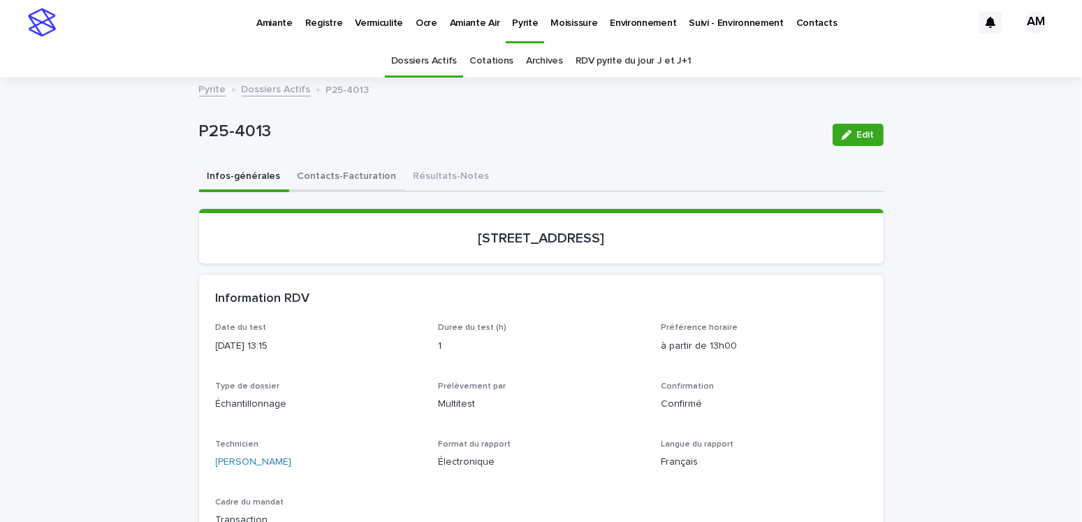
click at [334, 170] on button "Contacts-Facturation" at bounding box center [347, 177] width 116 height 29
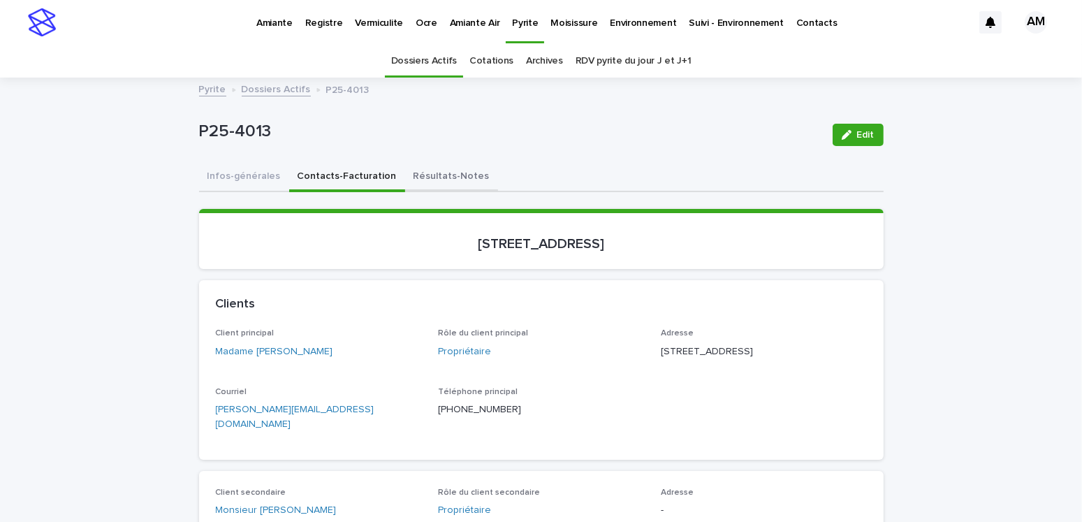
click at [444, 177] on button "Résultats-Notes" at bounding box center [451, 177] width 93 height 29
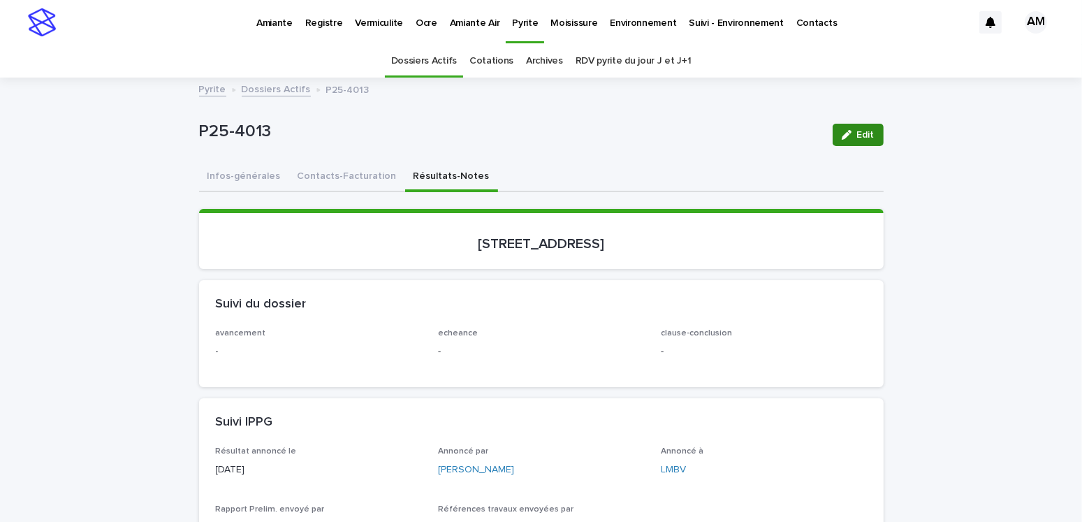
click at [839, 140] on button "Edit" at bounding box center [858, 135] width 51 height 22
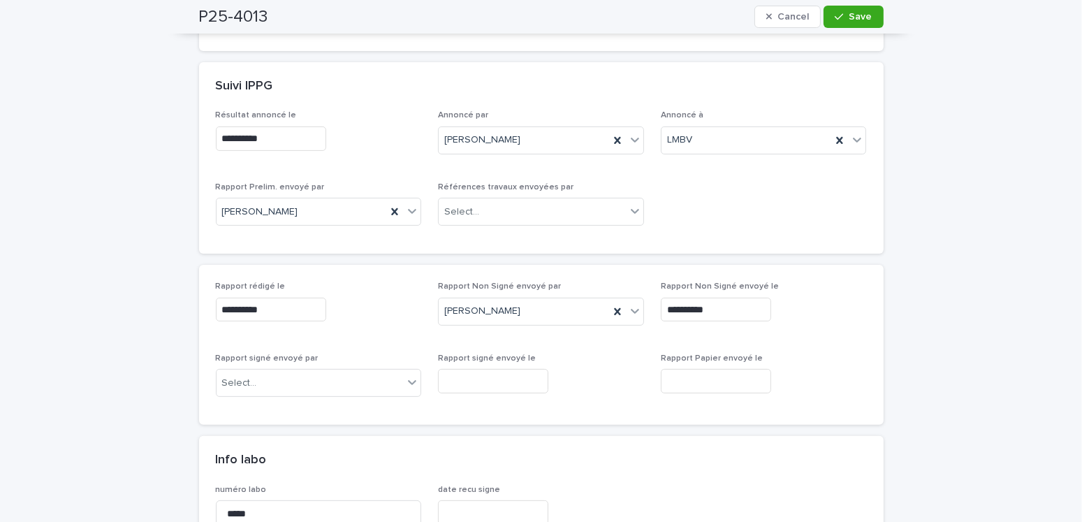
scroll to position [559, 0]
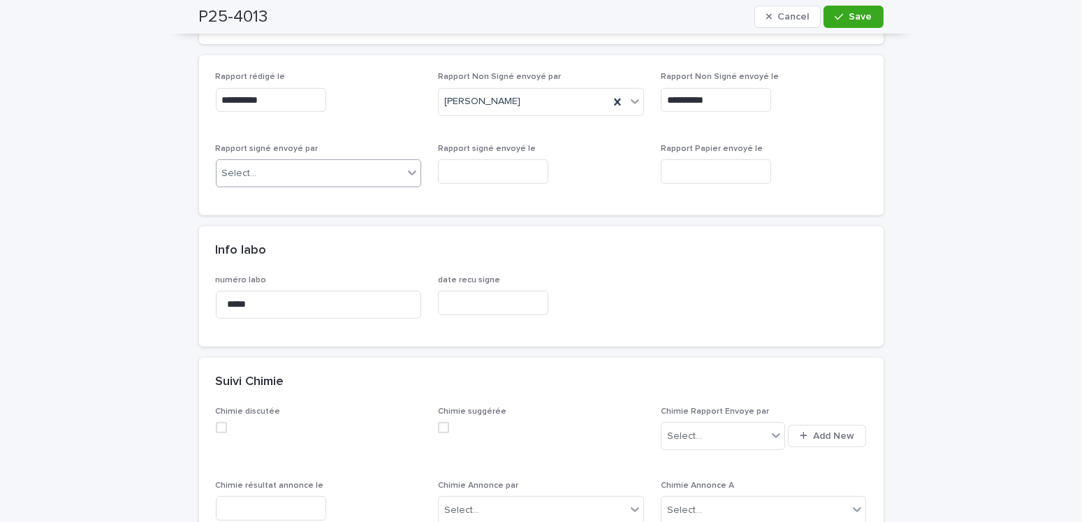
click at [280, 174] on div "Select..." at bounding box center [310, 173] width 187 height 23
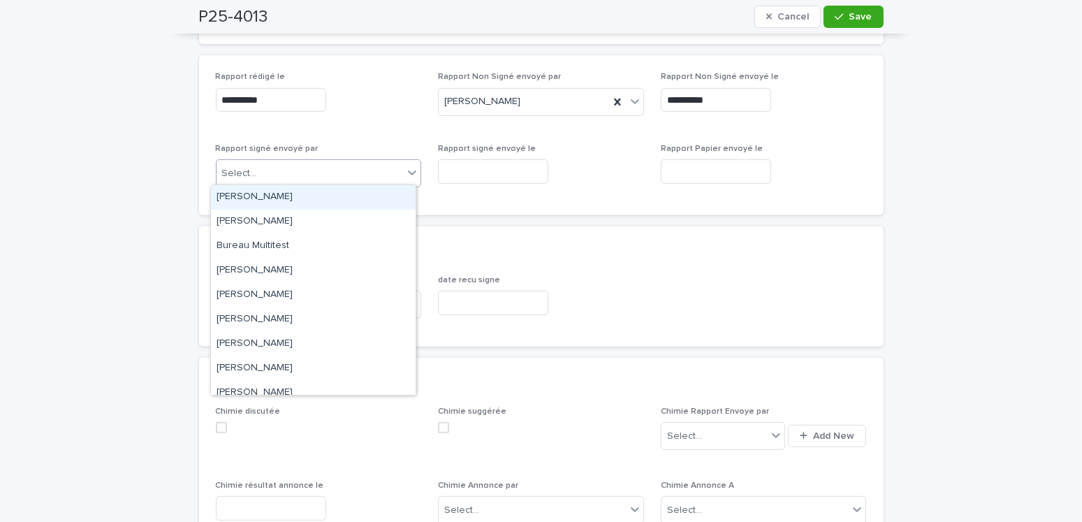
click at [270, 199] on div "Amilie Mainville" at bounding box center [313, 197] width 205 height 24
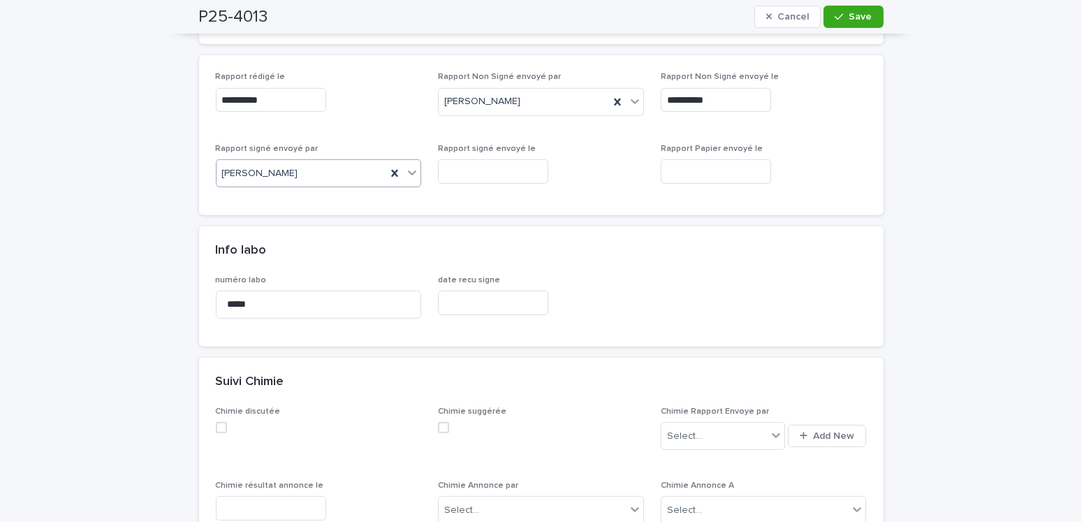
click at [487, 170] on input "text" at bounding box center [493, 171] width 110 height 24
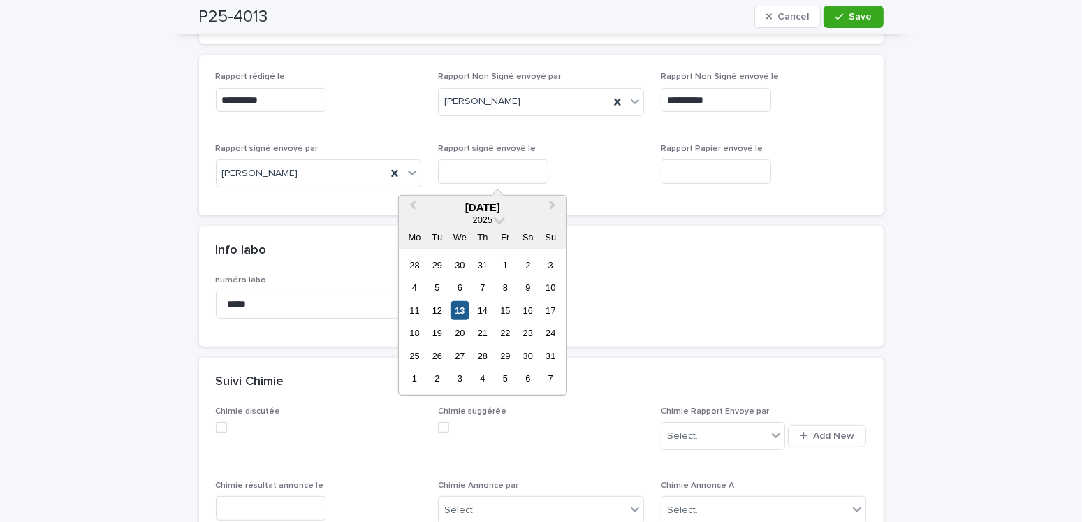
click at [458, 309] on div "13" at bounding box center [460, 310] width 19 height 19
type input "**********"
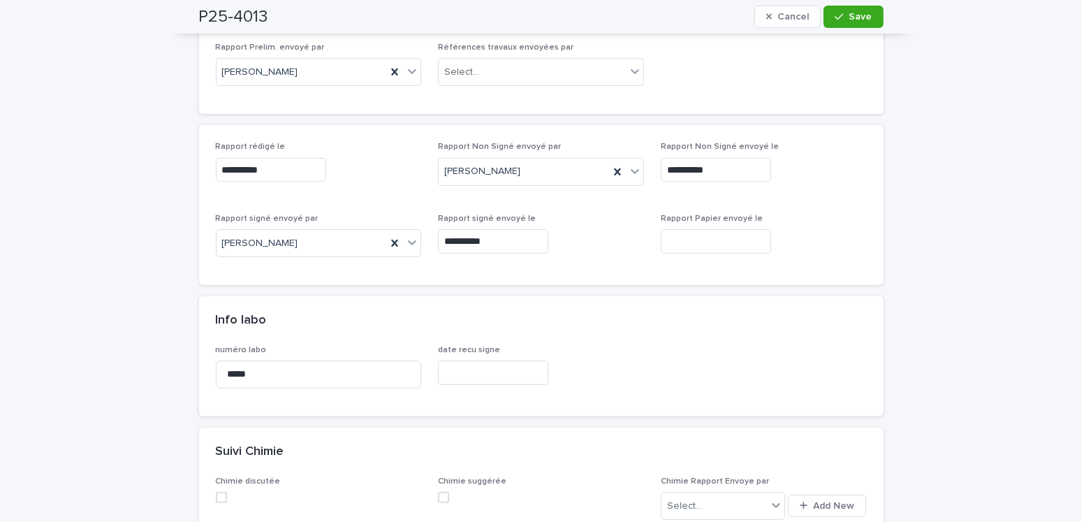
scroll to position [0, 0]
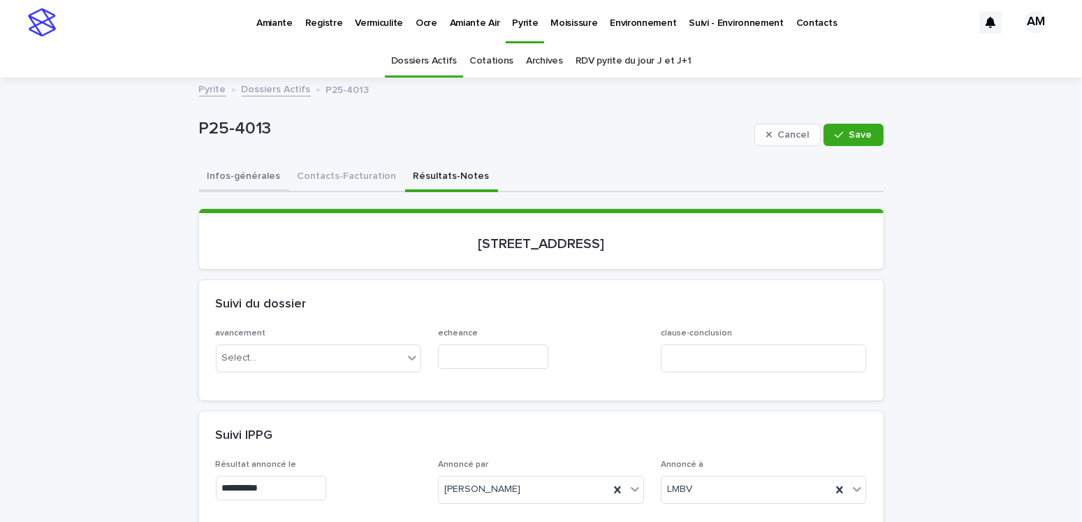
click at [253, 173] on button "Infos-générales" at bounding box center [244, 177] width 90 height 29
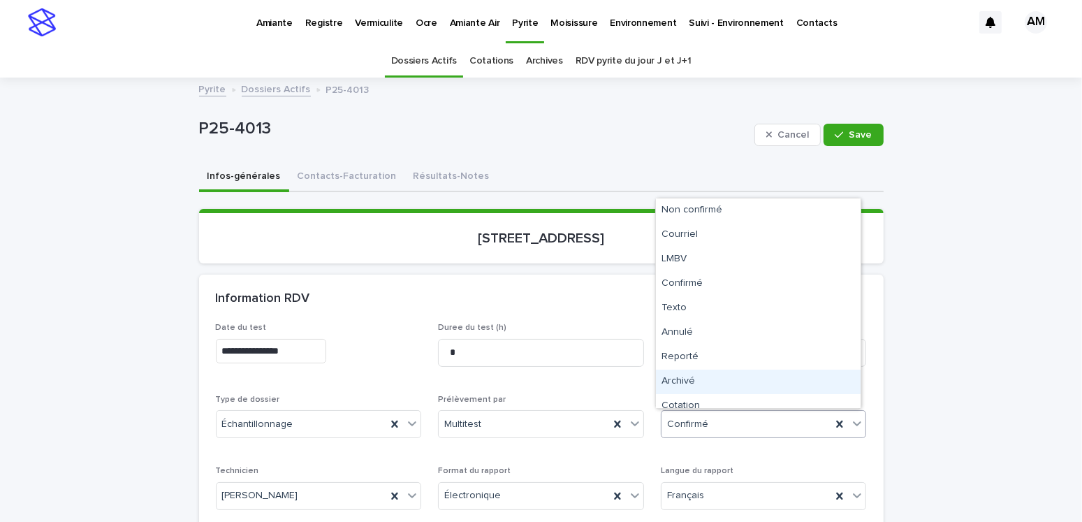
click at [689, 381] on div "Archivé" at bounding box center [758, 381] width 205 height 24
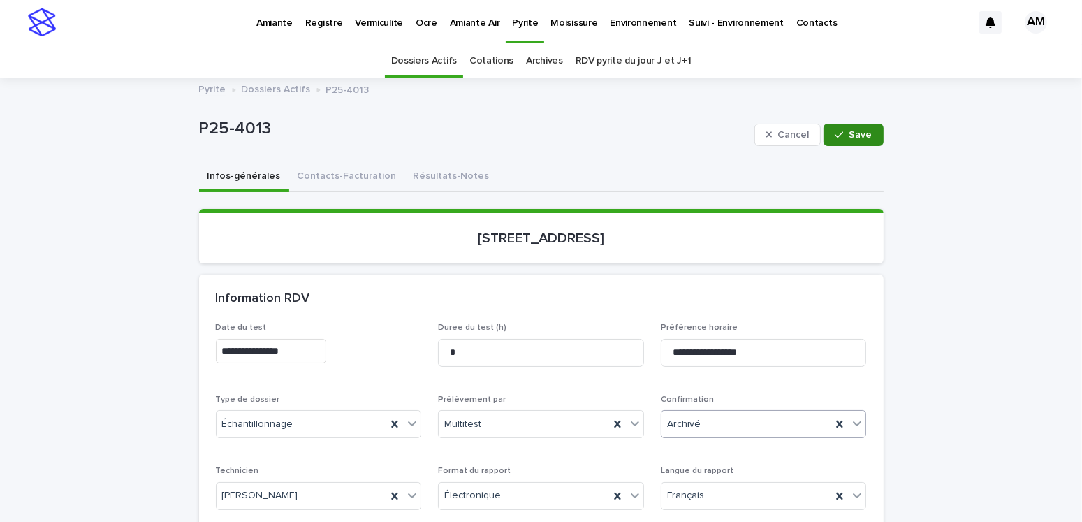
click at [843, 132] on div "button" at bounding box center [842, 135] width 14 height 10
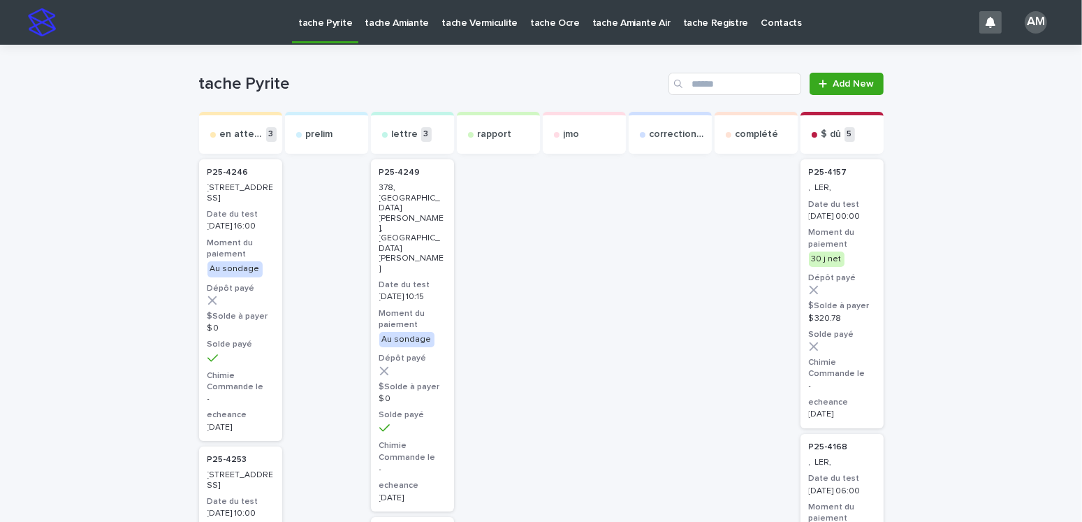
scroll to position [279, 0]
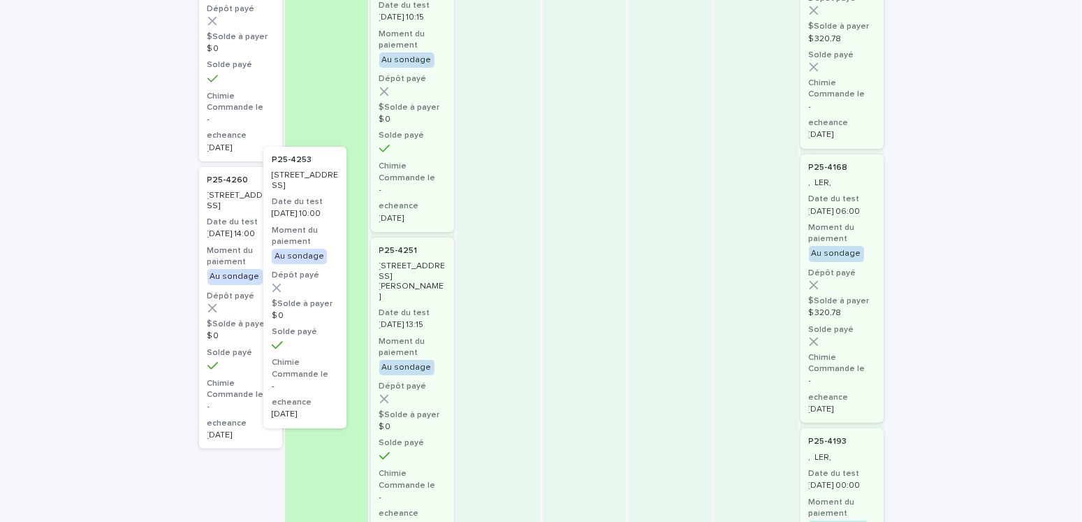
drag, startPoint x: 238, startPoint y: 307, endPoint x: 315, endPoint y: 280, distance: 81.3
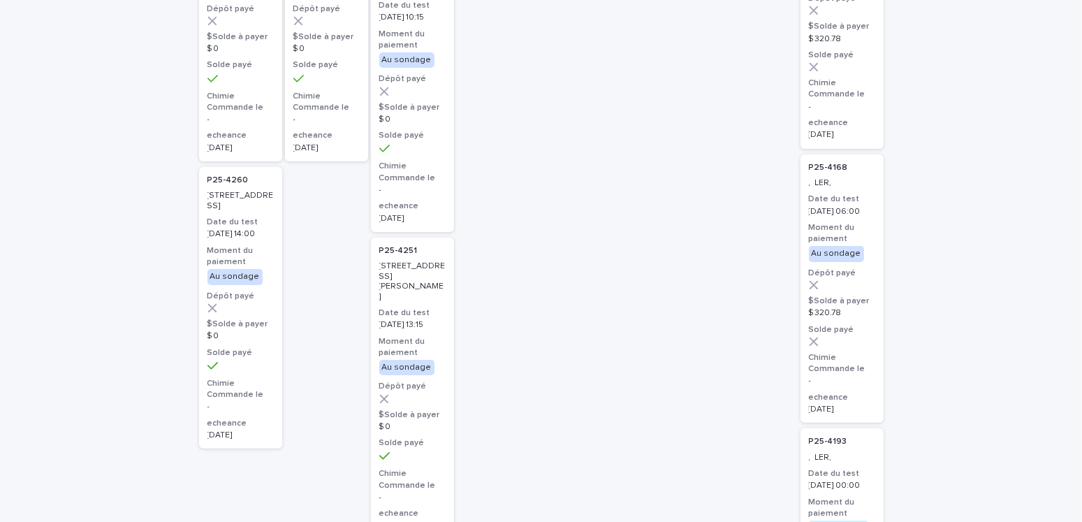
scroll to position [0, 0]
